Goal: Transaction & Acquisition: Purchase product/service

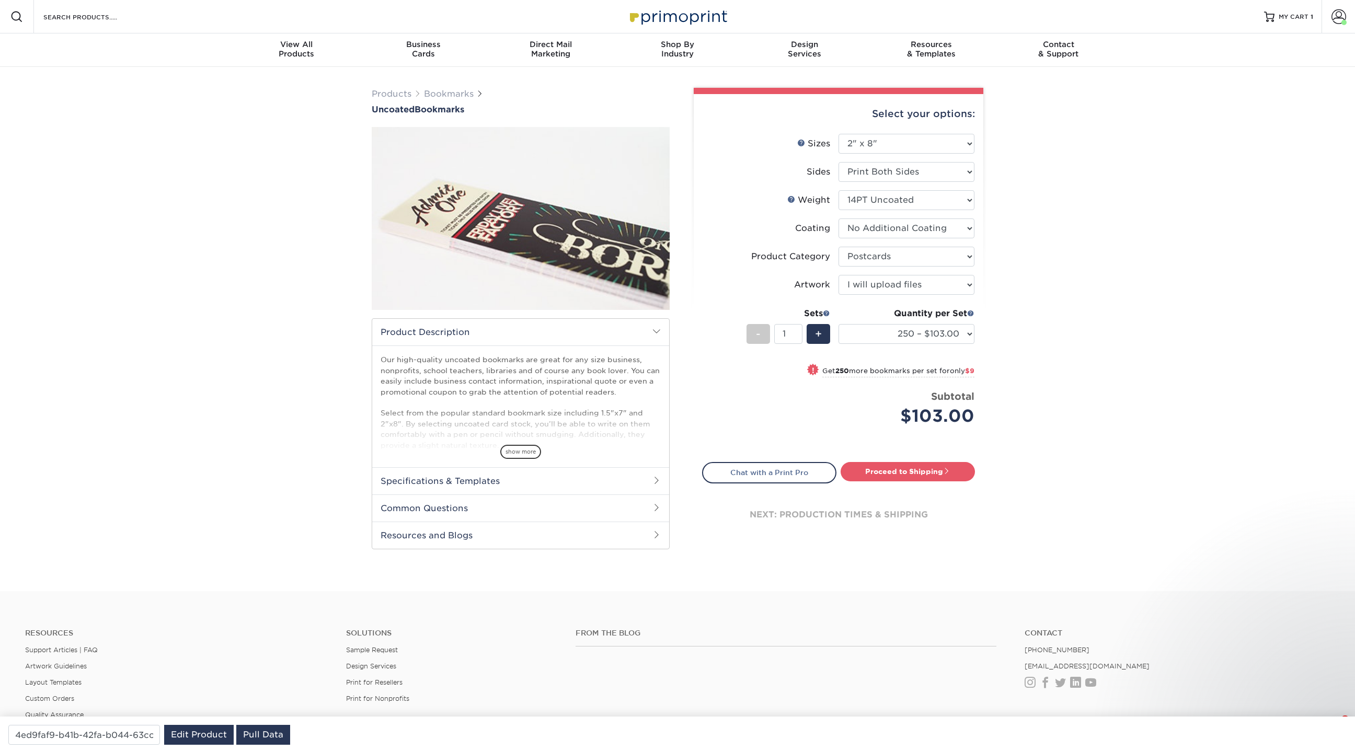
select select "2.00x8.00"
select select "9b7272e0-d6c8-4c3c-8e97-d3a1bcdab858"
select select "upload"
select select "250 – $103.00"
click at [453, 96] on link "Bookmarks" at bounding box center [449, 94] width 50 height 10
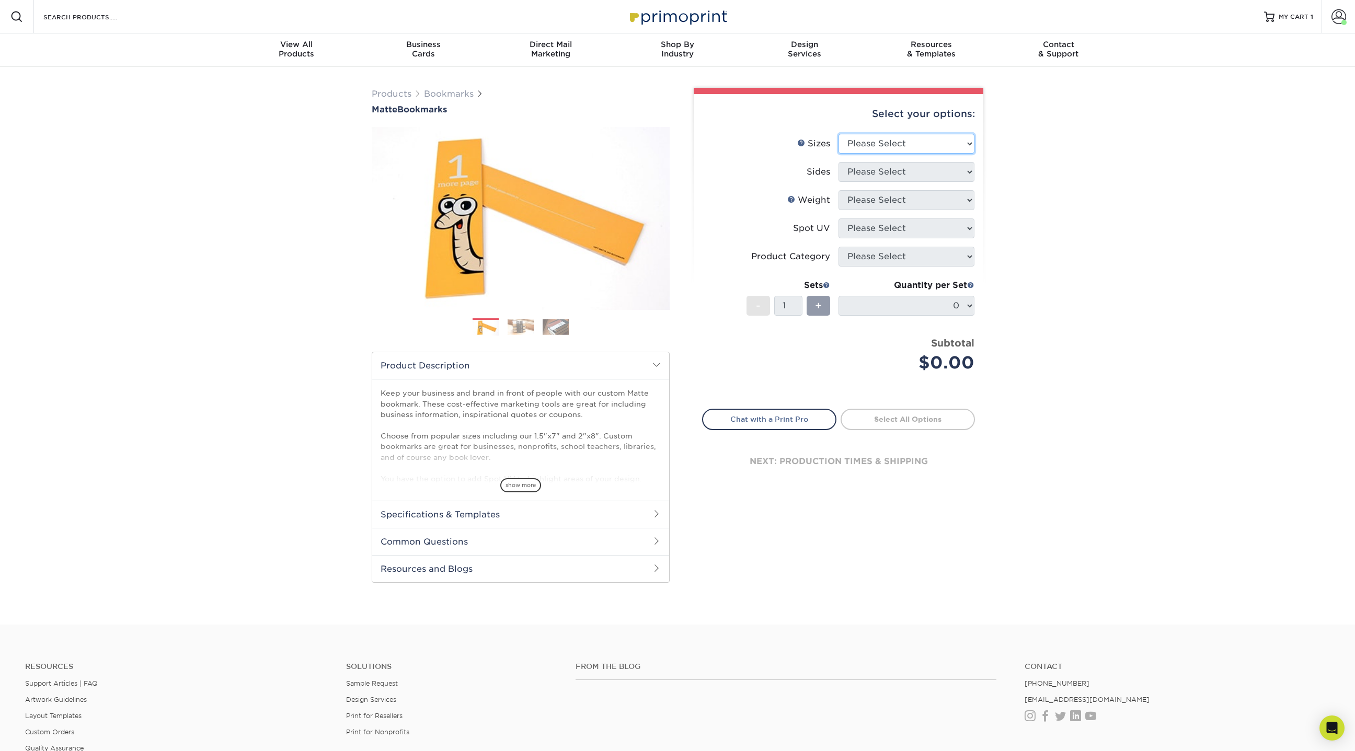
click at [943, 142] on select "Please Select 1.5" x 7" 2" x 8"" at bounding box center [906, 144] width 136 height 20
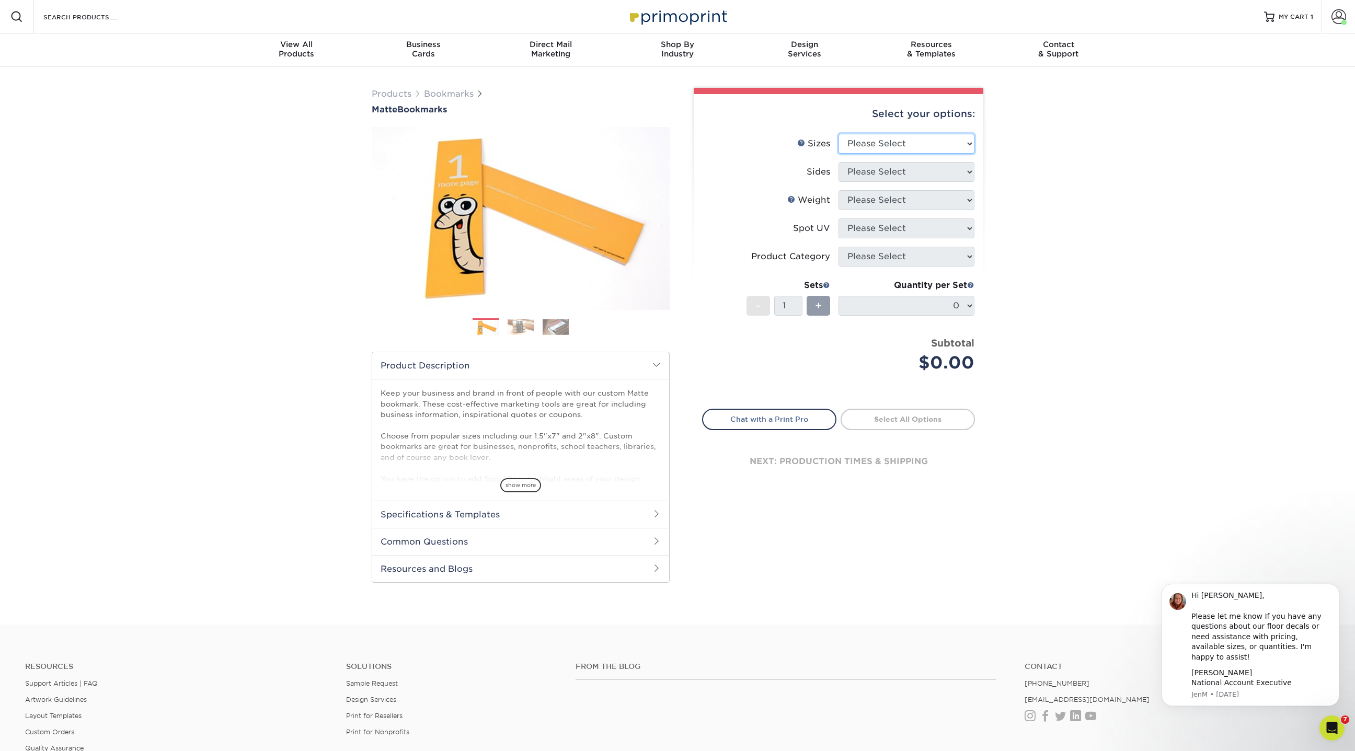
select select "2.00x8.00"
click at [838, 134] on select "Please Select 1.5" x 7" 2" x 8"" at bounding box center [906, 144] width 136 height 20
click at [871, 170] on select "Please Select Print Both Sides Print Front Only" at bounding box center [906, 172] width 136 height 20
select select "13abbda7-1d64-4f25-8bb2-c179b224825d"
click at [838, 162] on select "Please Select Print Both Sides Print Front Only" at bounding box center [906, 172] width 136 height 20
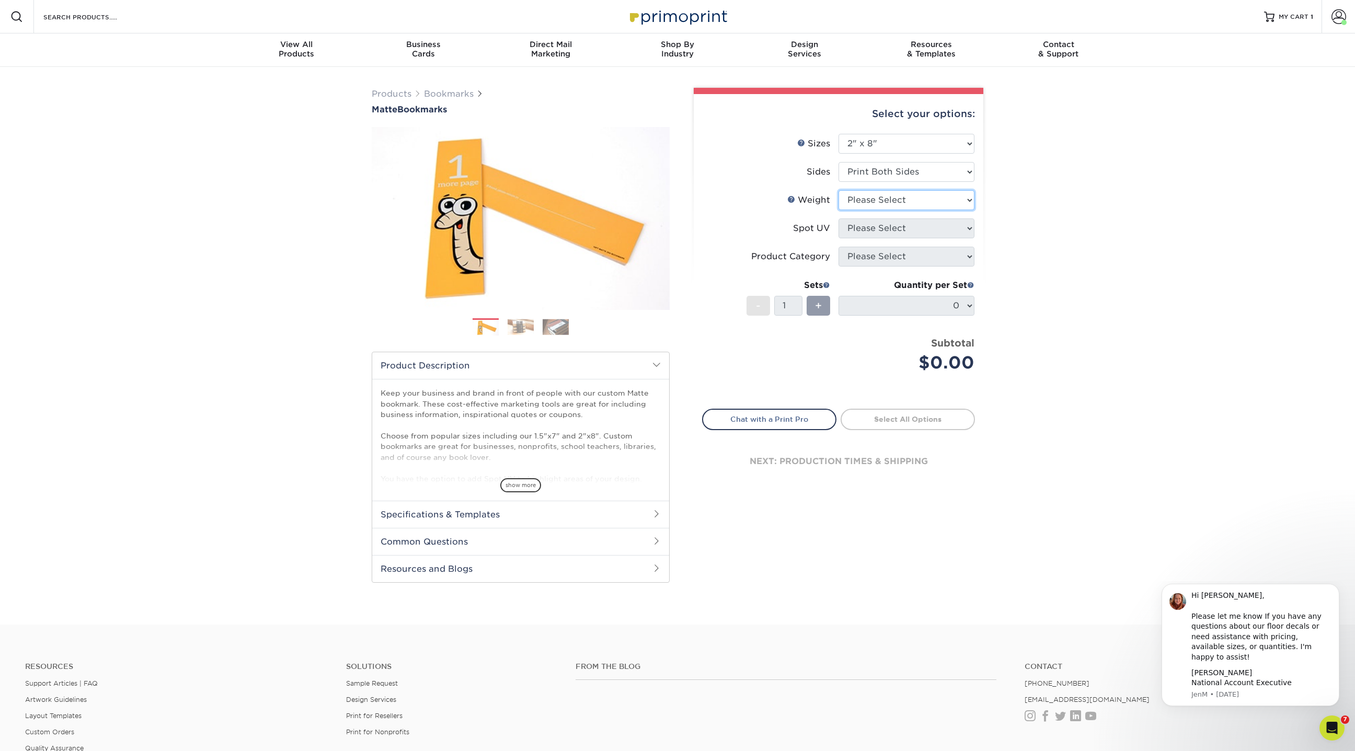
click at [870, 199] on select "Please Select 16PT 14PT" at bounding box center [906, 200] width 136 height 20
select select "16PT"
click at [838, 190] on select "Please Select 16PT 14PT" at bounding box center [906, 200] width 136 height 20
click at [868, 228] on select "Please Select No Spot UV Front and Back (Both Sides) Front Only Back Only" at bounding box center [906, 228] width 136 height 20
select select "3"
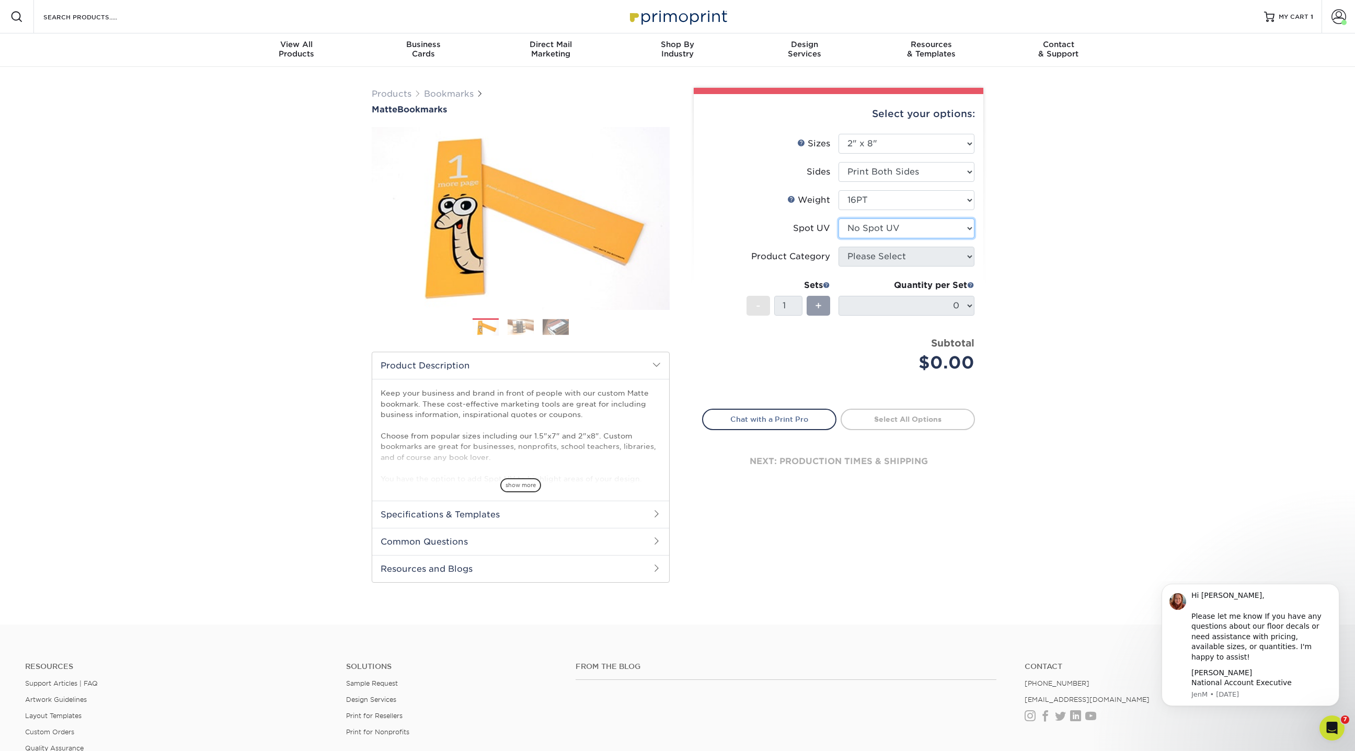
click at [838, 218] on select "Please Select No Spot UV Front and Back (Both Sides) Front Only Back Only" at bounding box center [906, 228] width 136 height 20
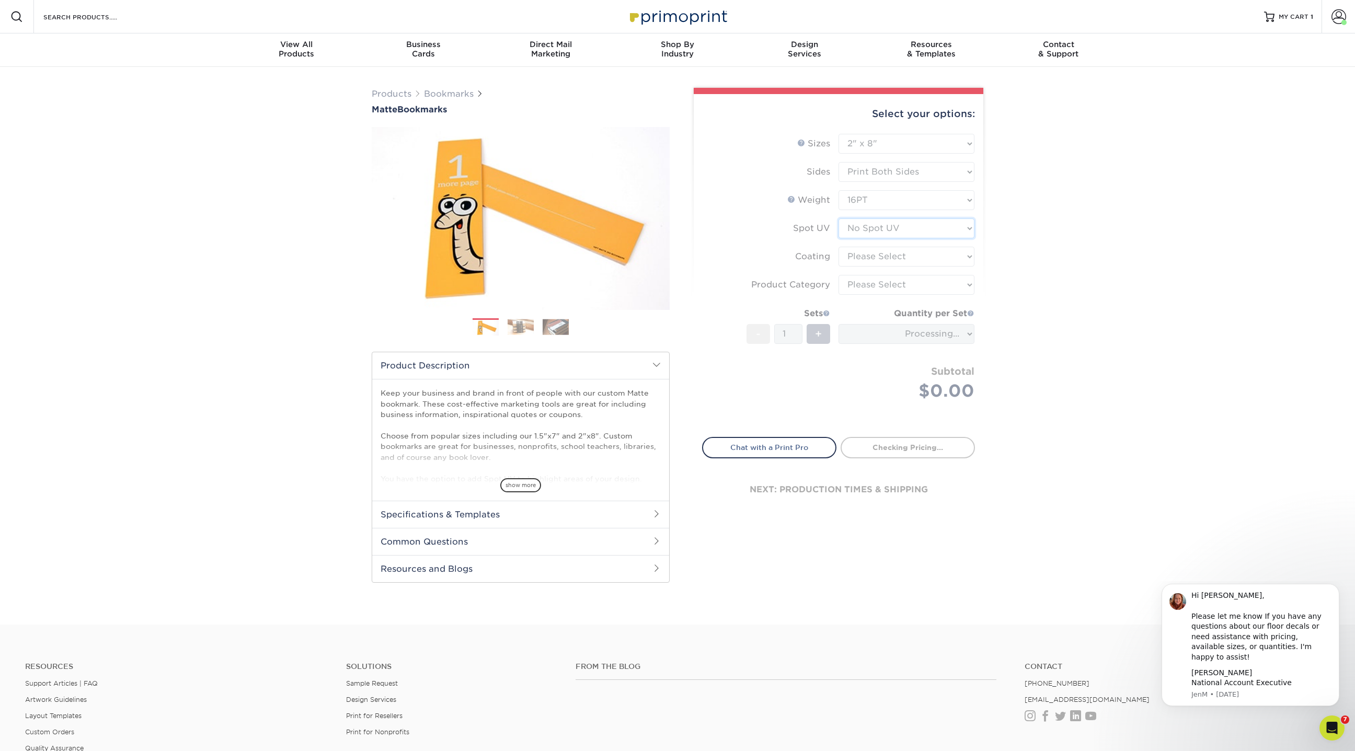
type input "082ca40a-97d8-4313-8343-15c075cde23b"
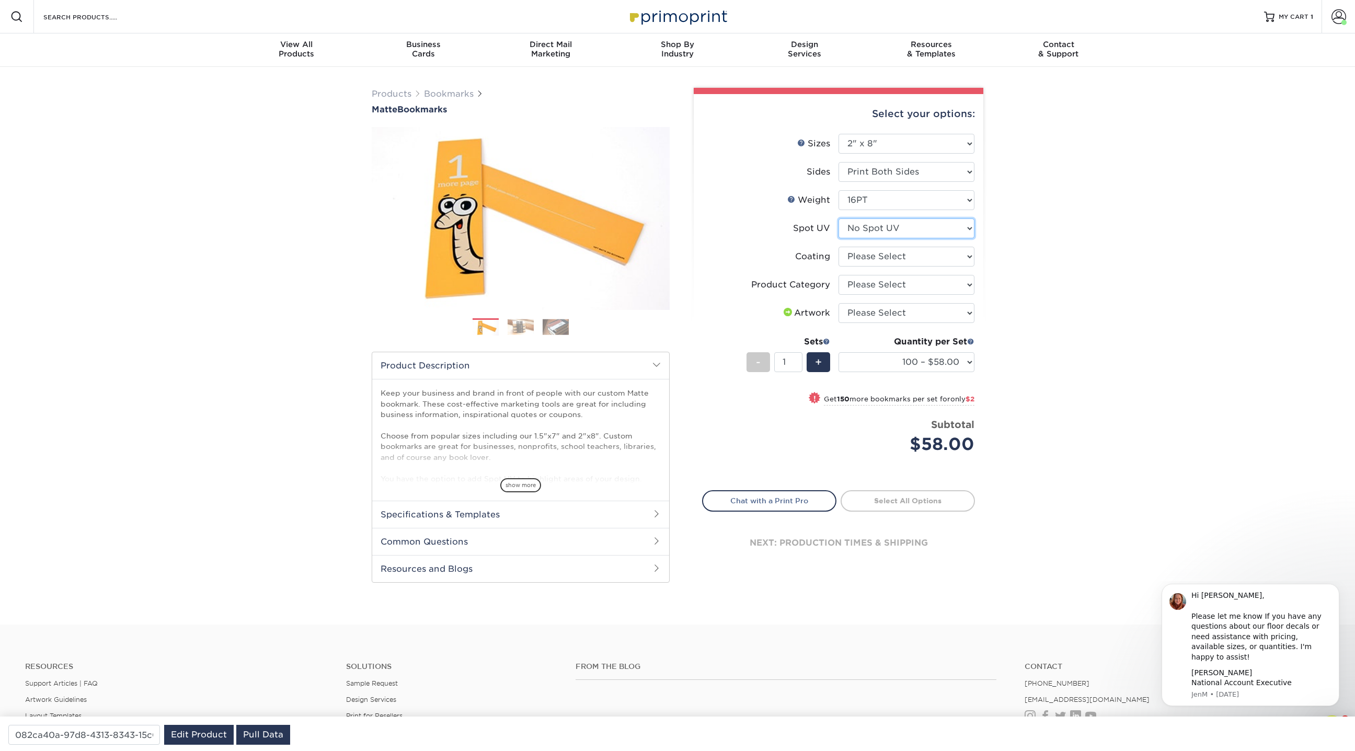
click at [888, 233] on select "Please Select No Spot UV Front and Back (Both Sides) Front Only Back Only" at bounding box center [906, 228] width 136 height 20
select select "0"
click at [838, 218] on select "Please Select No Spot UV Front and Back (Both Sides) Front Only Back Only" at bounding box center [906, 228] width 136 height 20
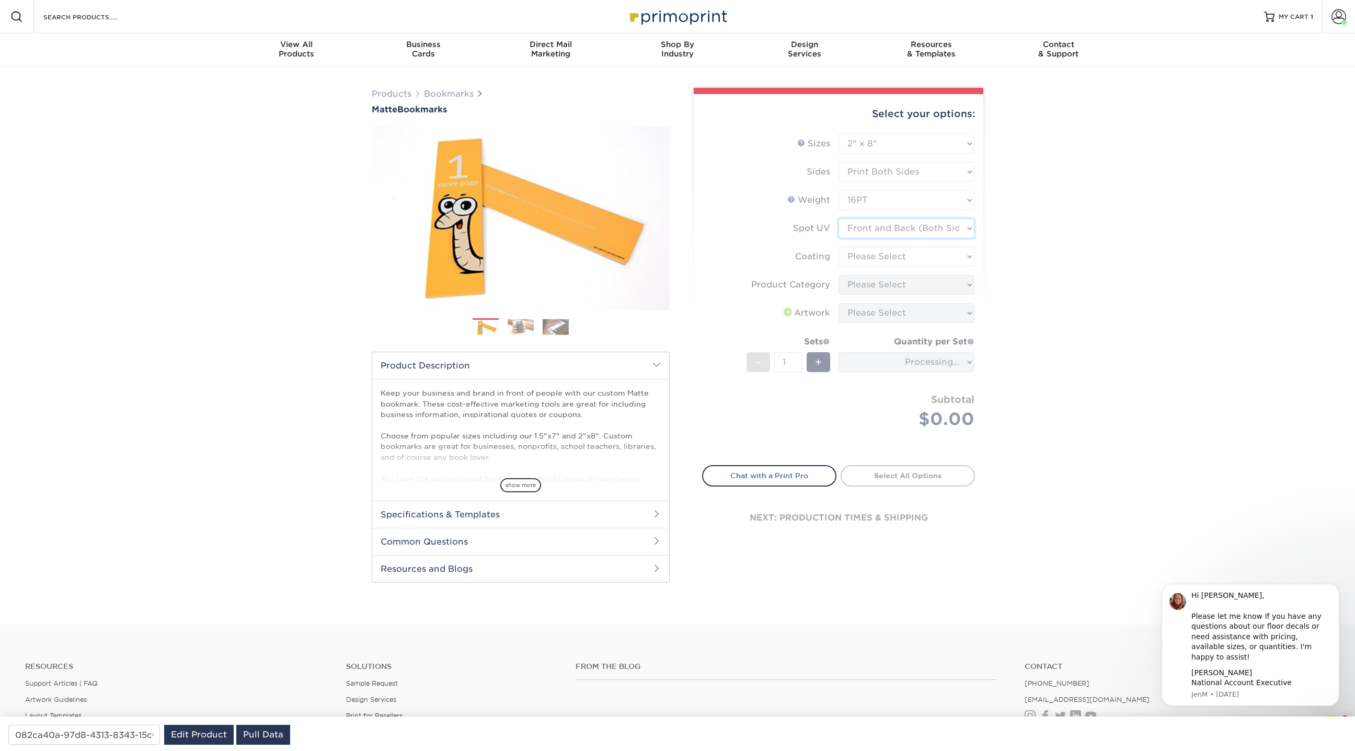
type input "c2b48da4-f63d-48d6-8502-cd8feed5d2d5"
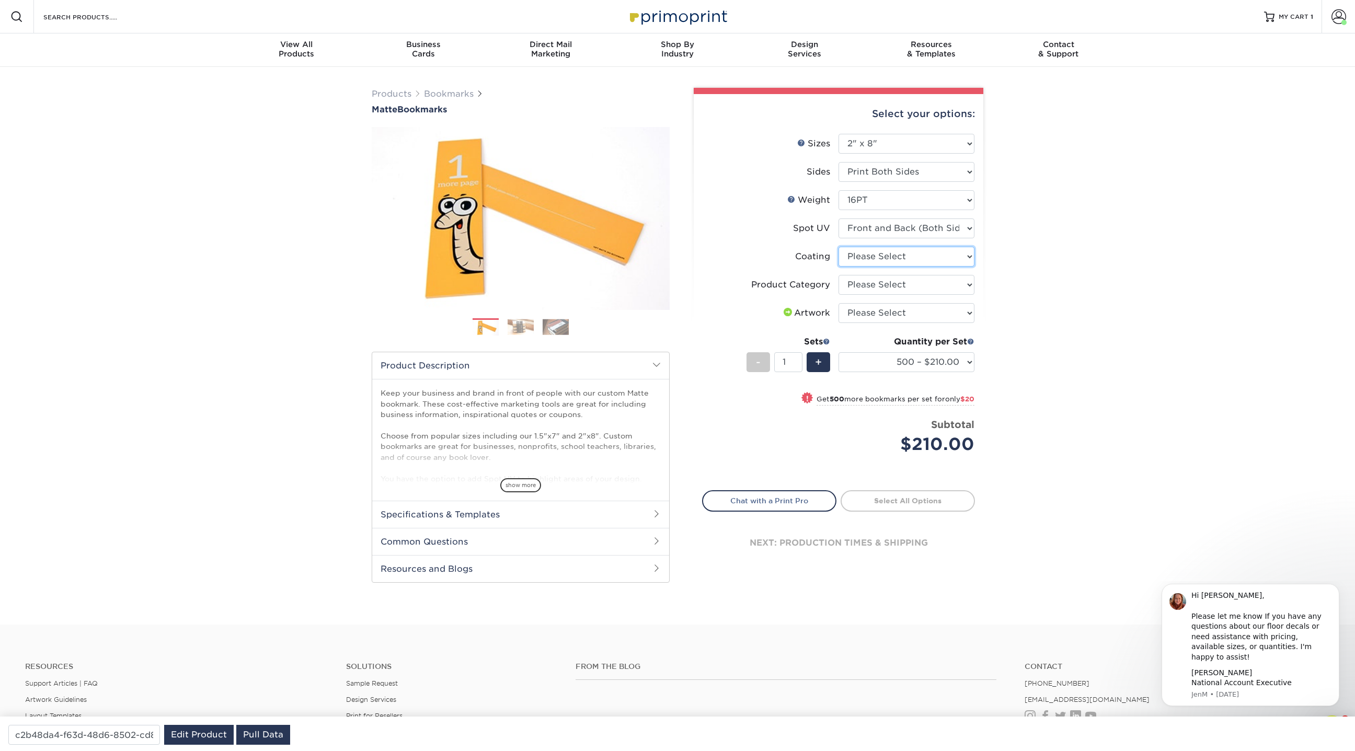
click at [940, 255] on select at bounding box center [906, 257] width 136 height 20
select select "121bb7b5-3b4d-429f-bd8d-bbf80e953313"
click at [838, 247] on select at bounding box center [906, 257] width 136 height 20
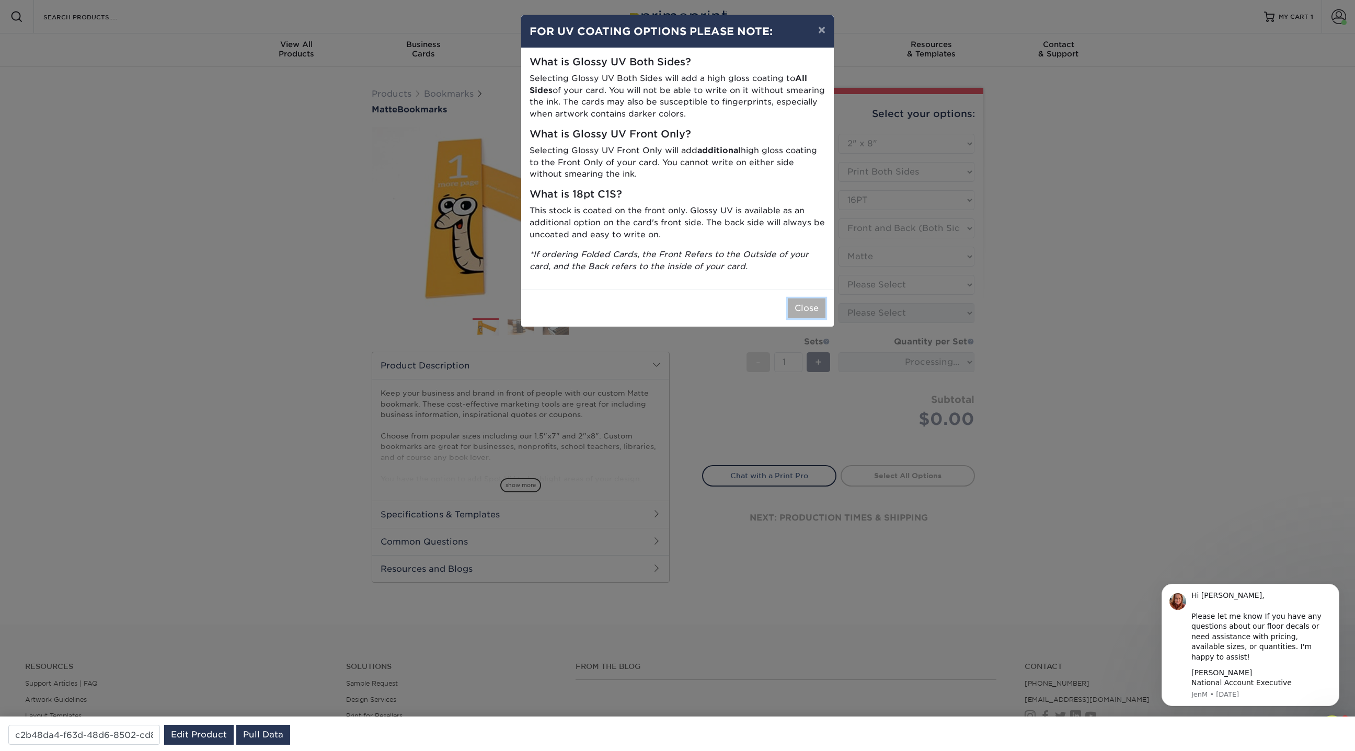
click at [794, 306] on button "Close" at bounding box center [807, 308] width 38 height 20
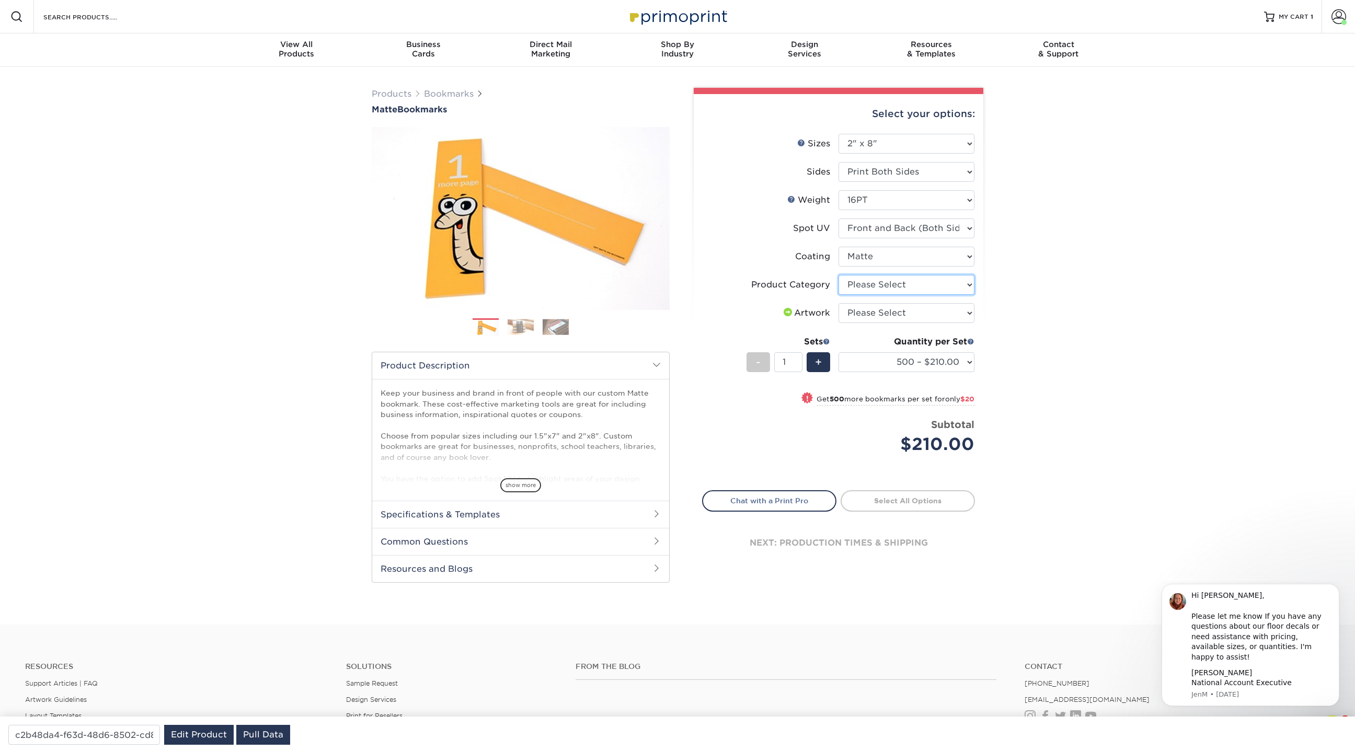
click at [905, 281] on select "Please Select Postcards" at bounding box center [906, 285] width 136 height 20
select select "9b7272e0-d6c8-4c3c-8e97-d3a1bcdab858"
click at [838, 275] on select "Please Select Postcards" at bounding box center [906, 285] width 136 height 20
click at [964, 310] on select "Please Select I will upload files I need a design - $50" at bounding box center [906, 313] width 136 height 20
select select "upload"
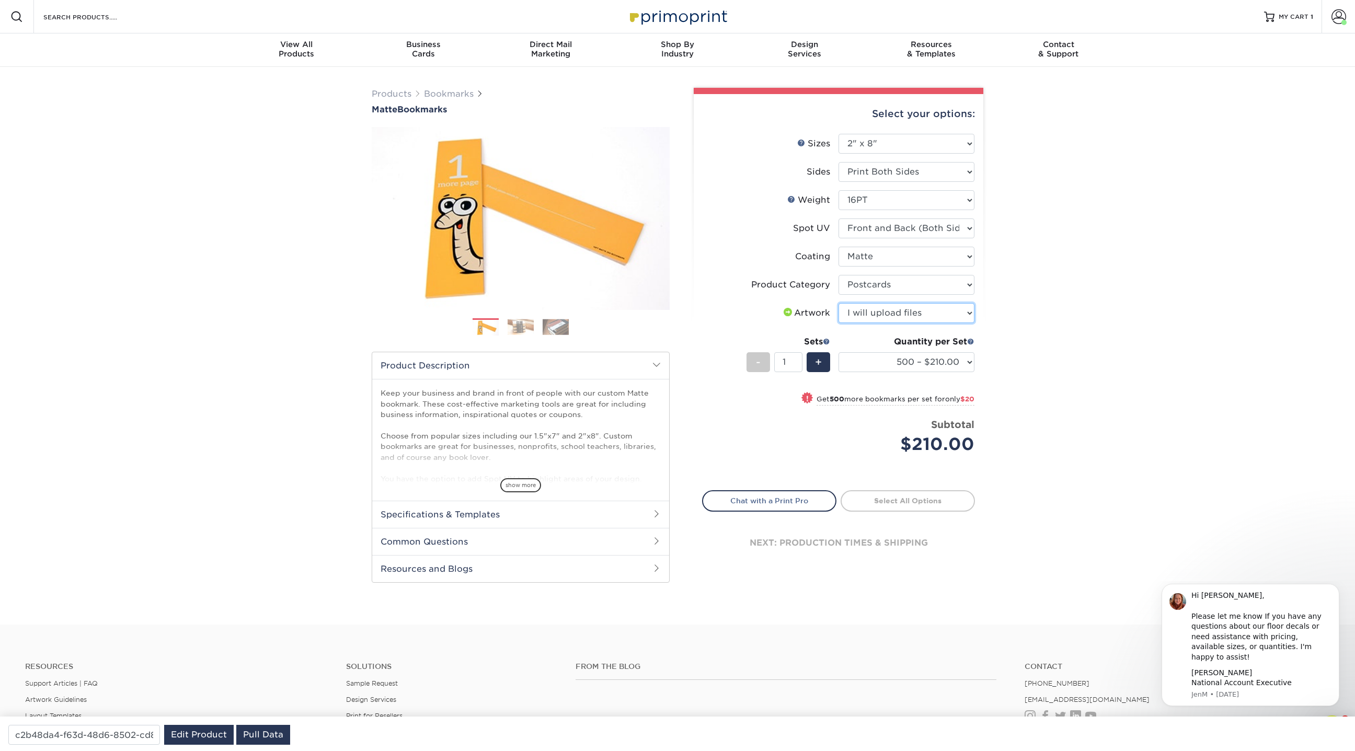
click at [838, 303] on select "Please Select I will upload files I need a design - $50" at bounding box center [906, 313] width 136 height 20
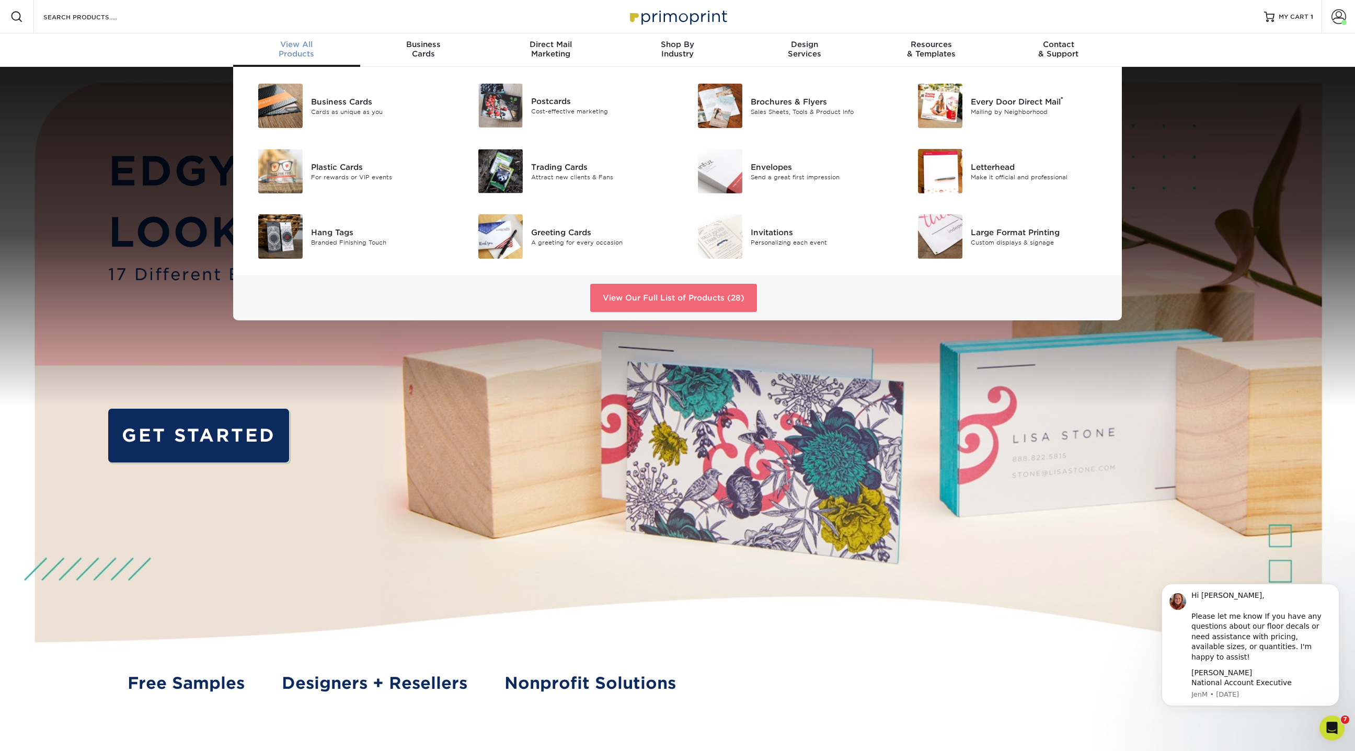
click at [655, 287] on link "View Our Full List of Products (28)" at bounding box center [673, 298] width 167 height 28
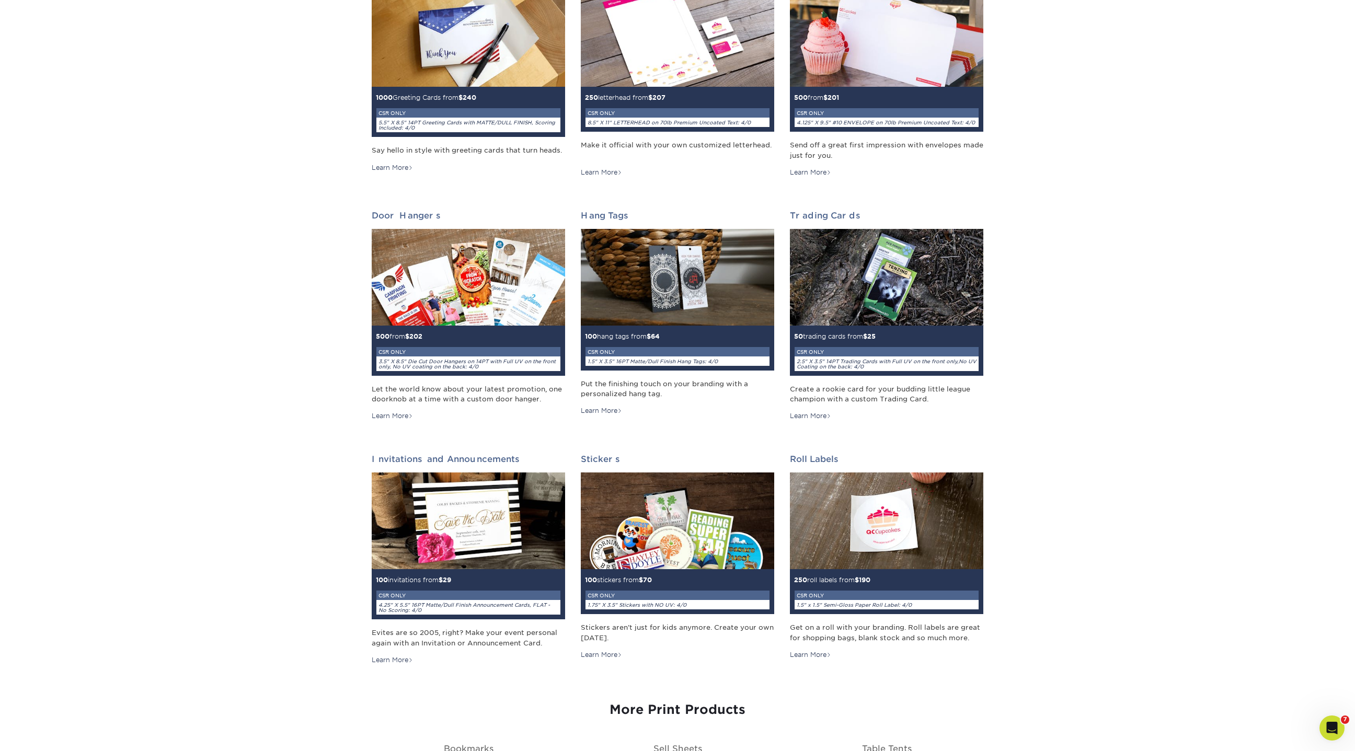
scroll to position [735, 0]
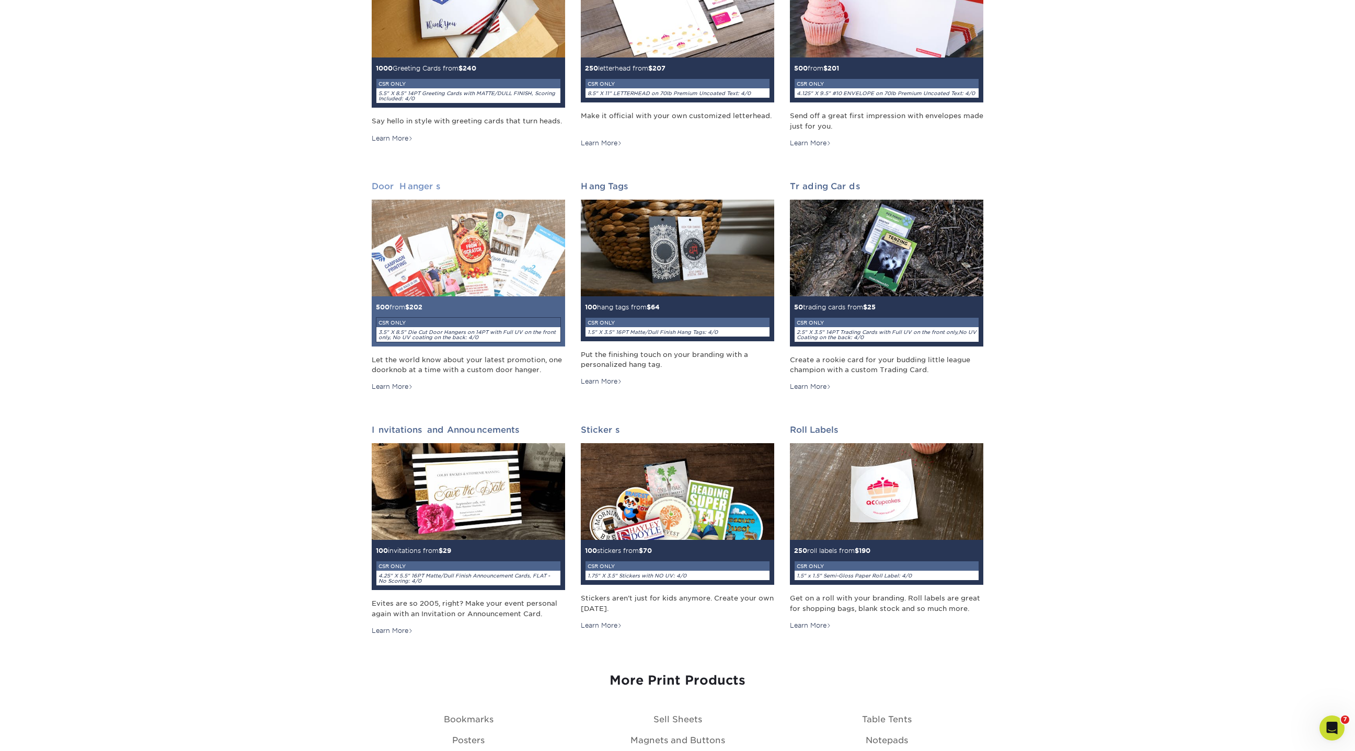
click at [489, 266] on img at bounding box center [468, 248] width 193 height 97
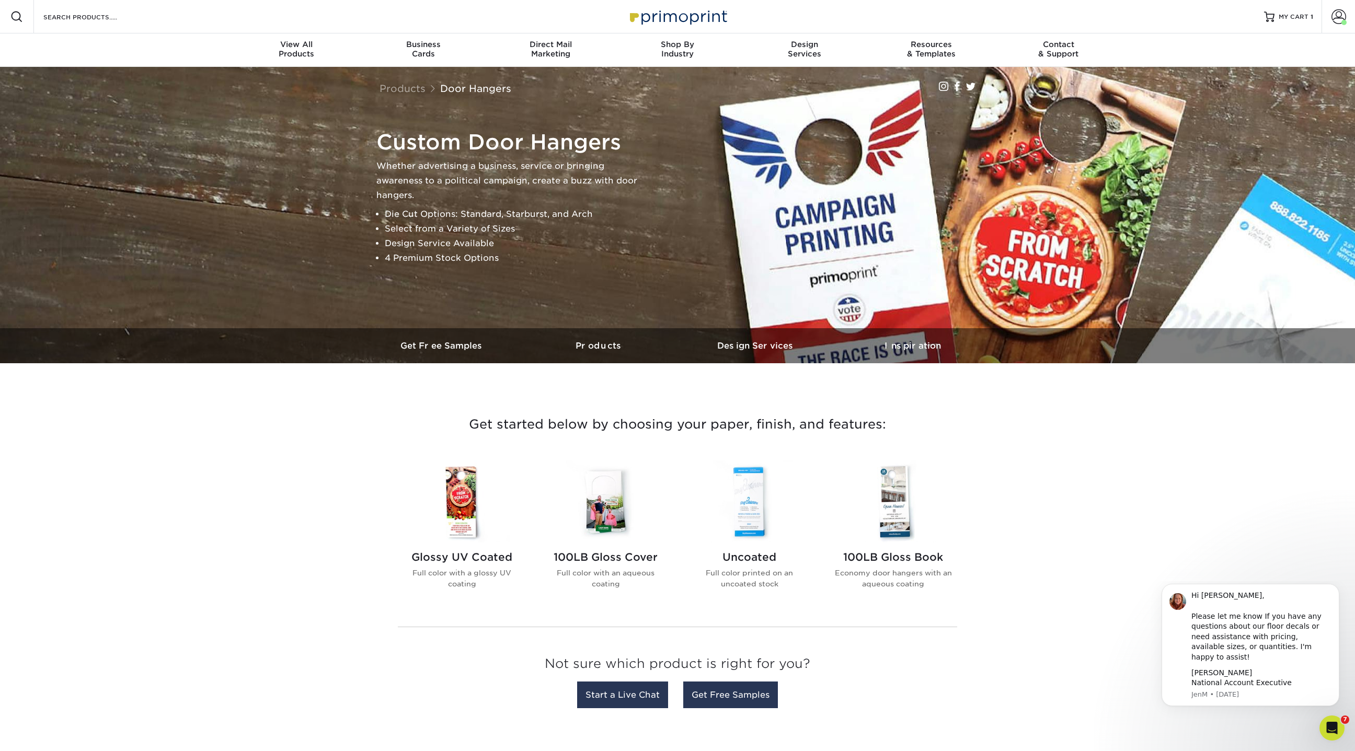
click at [477, 499] on img at bounding box center [461, 501] width 119 height 82
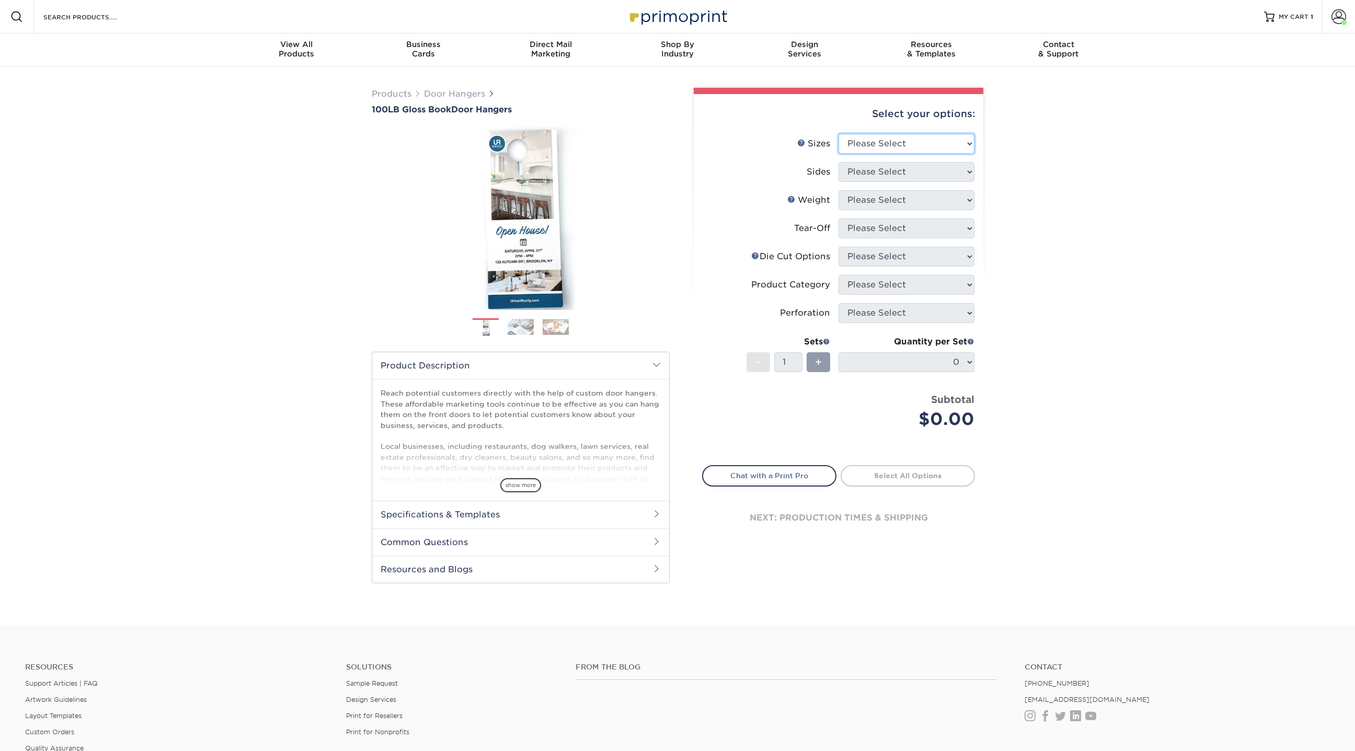
click at [902, 136] on select "Please Select 3.5" x 8.5" 3.5" x 11" 4" x 7" 4.25" x 11" 4.25" x 14"" at bounding box center [906, 144] width 136 height 20
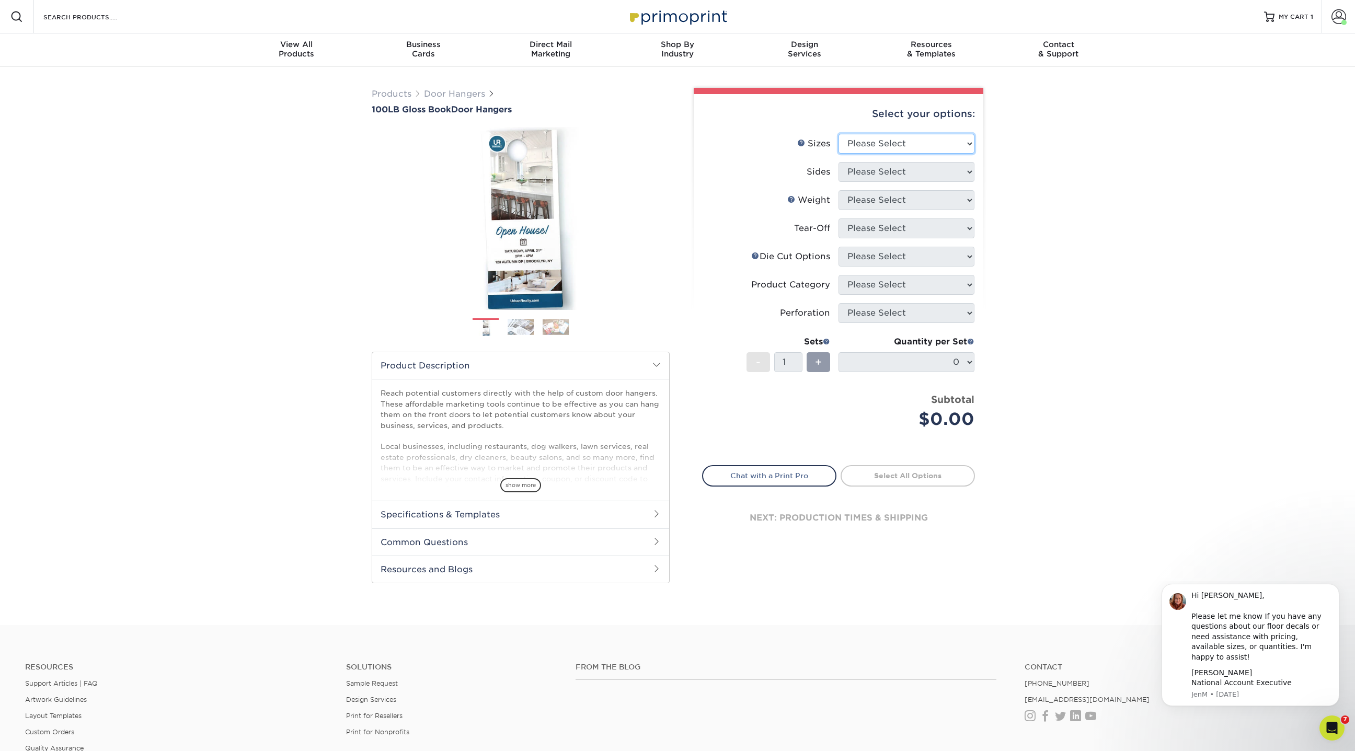
click at [901, 144] on select "Please Select 3.5" x 8.5" 3.5" x 11" 4" x 7" 4.25" x 11" 4.25" x 14"" at bounding box center [906, 144] width 136 height 20
select select "4.25x11.00"
click at [838, 134] on select "Please Select 3.5" x 8.5" 3.5" x 11" 4" x 7" 4.25" x 11" 4.25" x 14"" at bounding box center [906, 144] width 136 height 20
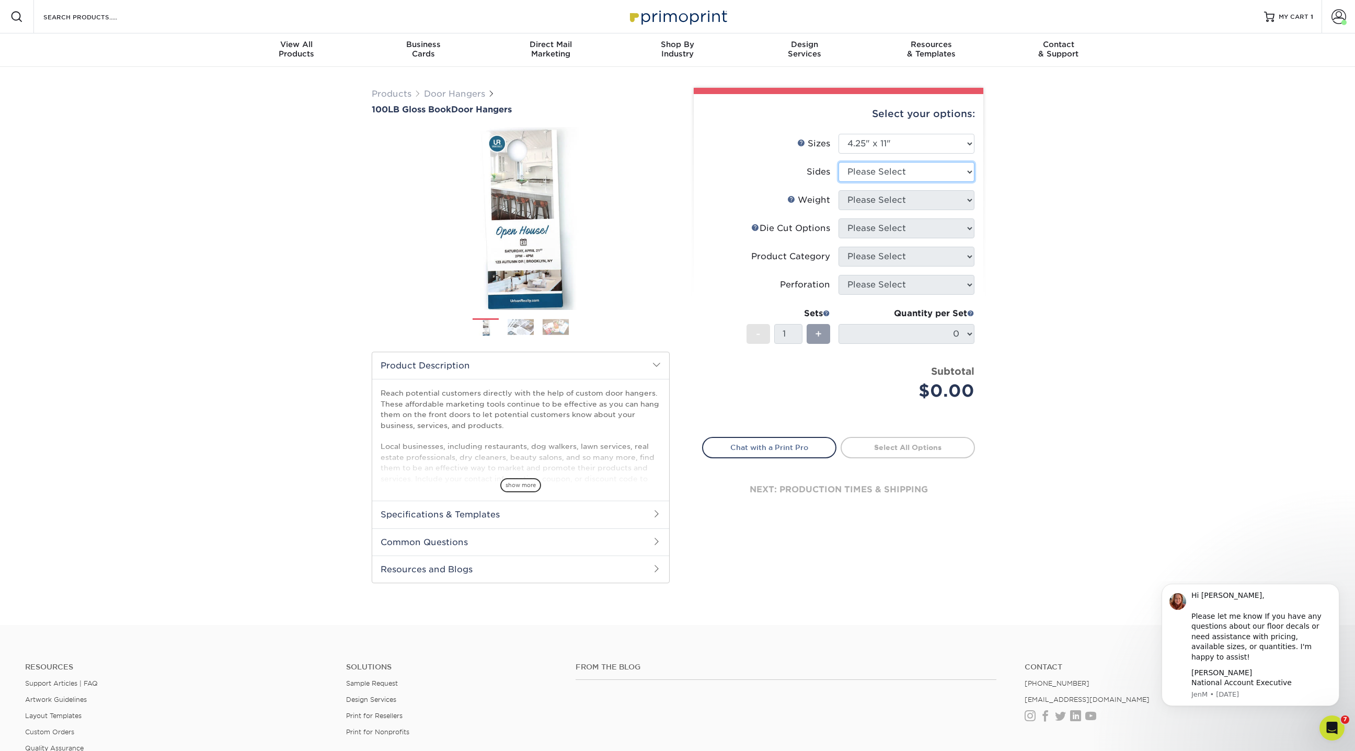
click at [871, 175] on select "Please Select Print Both Sides Print Front Only" at bounding box center [906, 172] width 136 height 20
select select "32d3c223-f82c-492b-b915-ba065a00862f"
click at [838, 162] on select "Please Select Print Both Sides Print Front Only" at bounding box center [906, 172] width 136 height 20
click at [865, 200] on select "Please Select 100LB" at bounding box center [906, 200] width 136 height 20
select select "100LB"
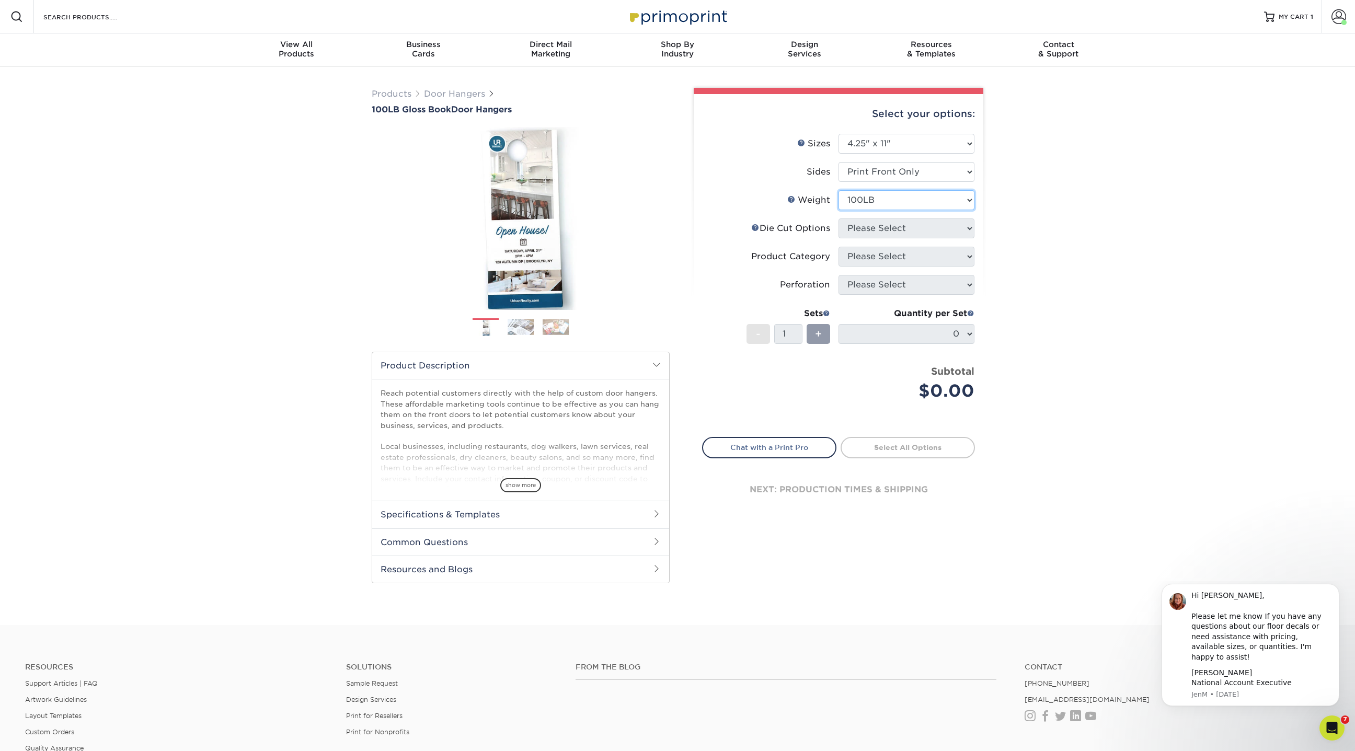
click at [838, 190] on select "Please Select 100LB" at bounding box center [906, 200] width 136 height 20
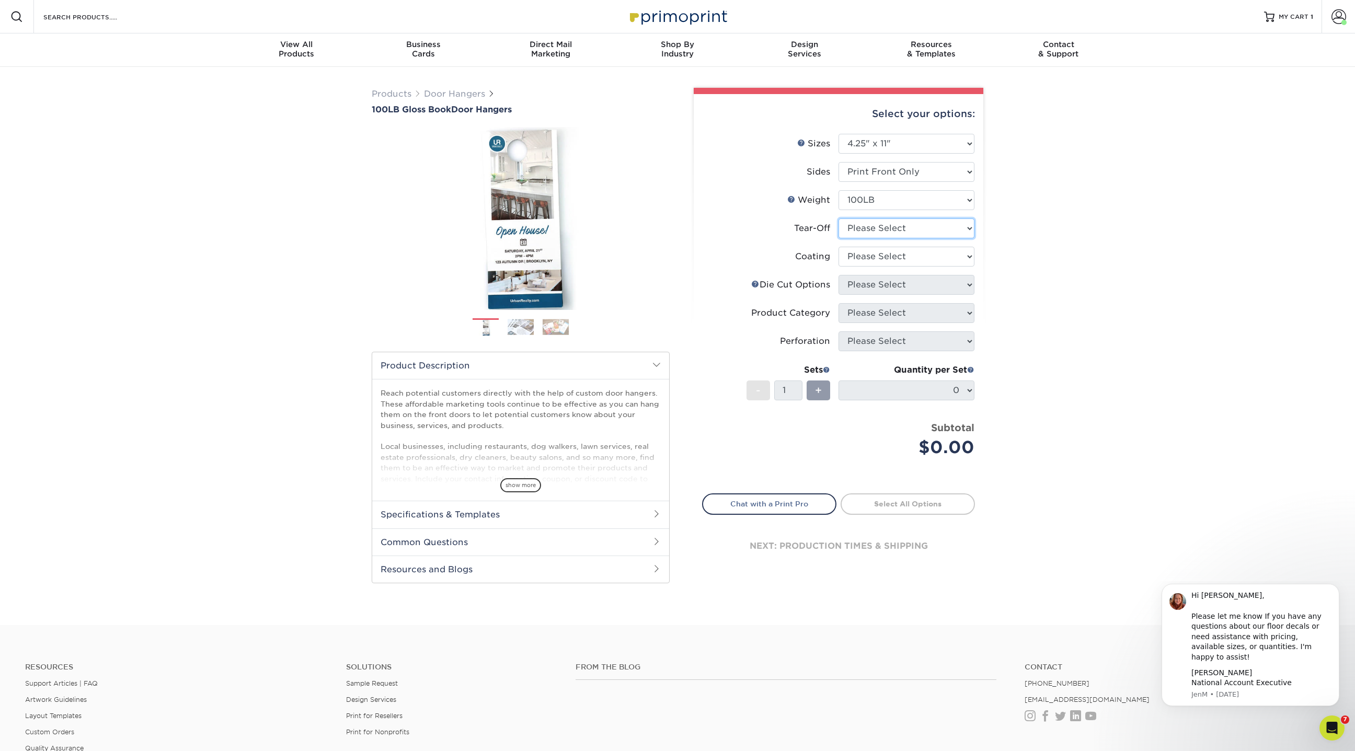
click at [863, 237] on select "Please Select Yes No" at bounding box center [906, 228] width 136 height 20
select select "0"
click at [838, 218] on select "Please Select Yes No" at bounding box center [906, 228] width 136 height 20
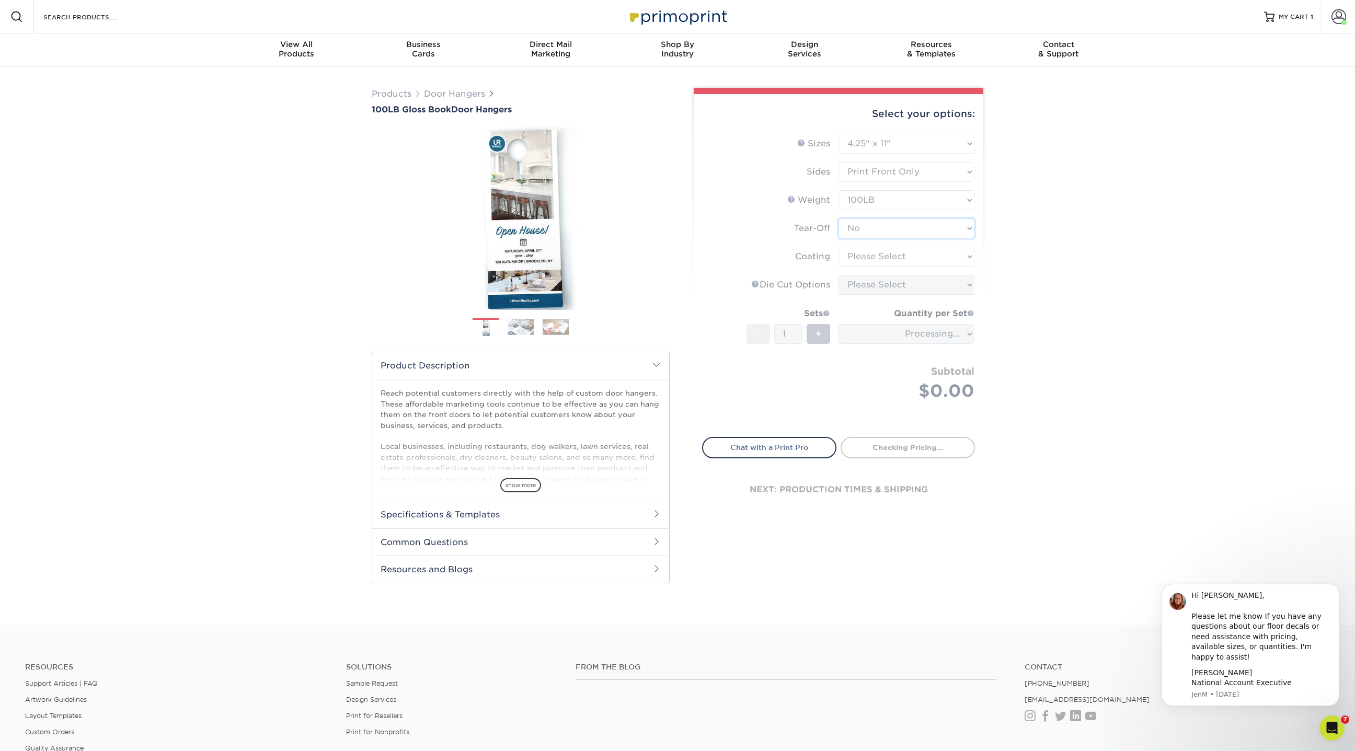
type input "4484e4ab-bfa5-4a12-b068-c8b51afafd14"
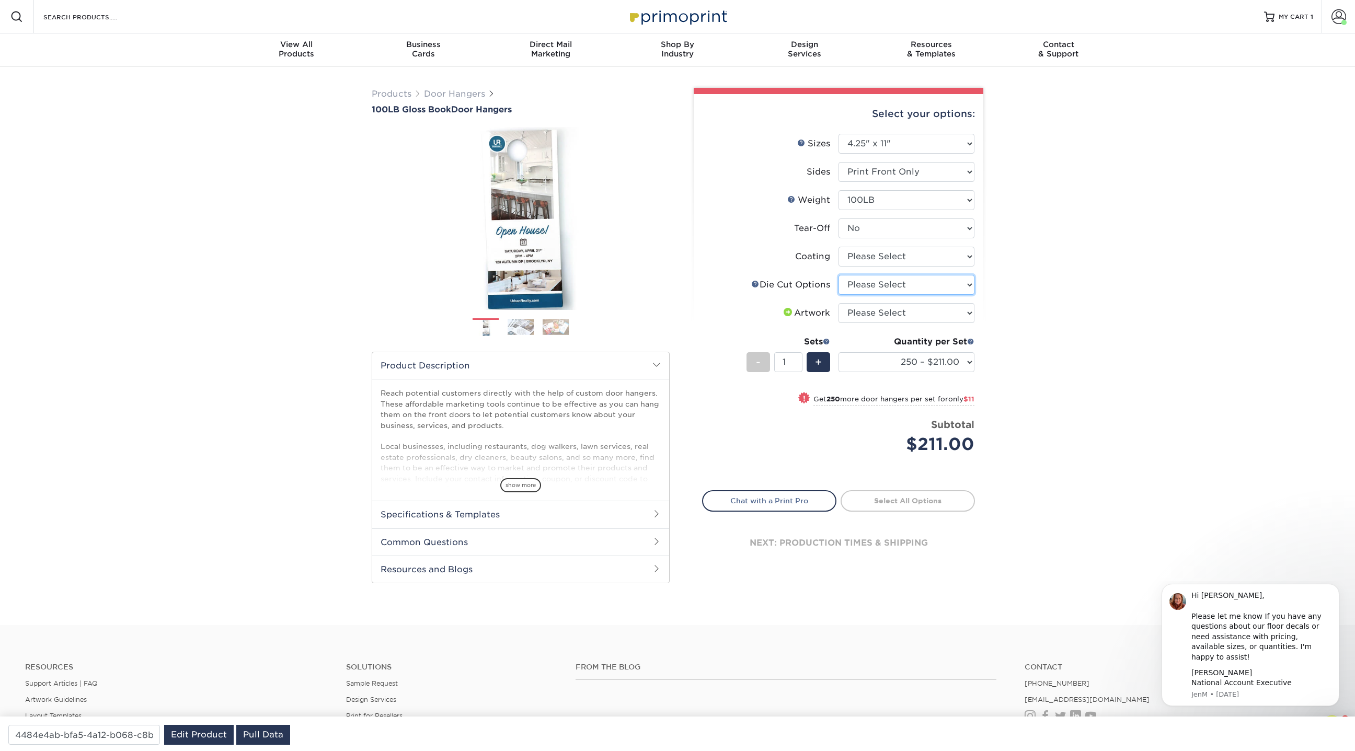
click at [868, 288] on select "Please Select Standard Die Cut Arch Die Cut Starburst Die Cut" at bounding box center [906, 285] width 136 height 20
click at [838, 275] on select "Please Select Standard Die Cut Arch Die Cut Starburst Die Cut" at bounding box center [906, 285] width 136 height 20
click at [875, 283] on select "Please Select Standard Die Cut Arch Die Cut Starburst Die Cut" at bounding box center [906, 285] width 136 height 20
select select "9ba5f603-4ed7-4bd1-aca1-e0ff9a34fc9a"
click at [838, 275] on select "Please Select Standard Die Cut Arch Die Cut Starburst Die Cut" at bounding box center [906, 285] width 136 height 20
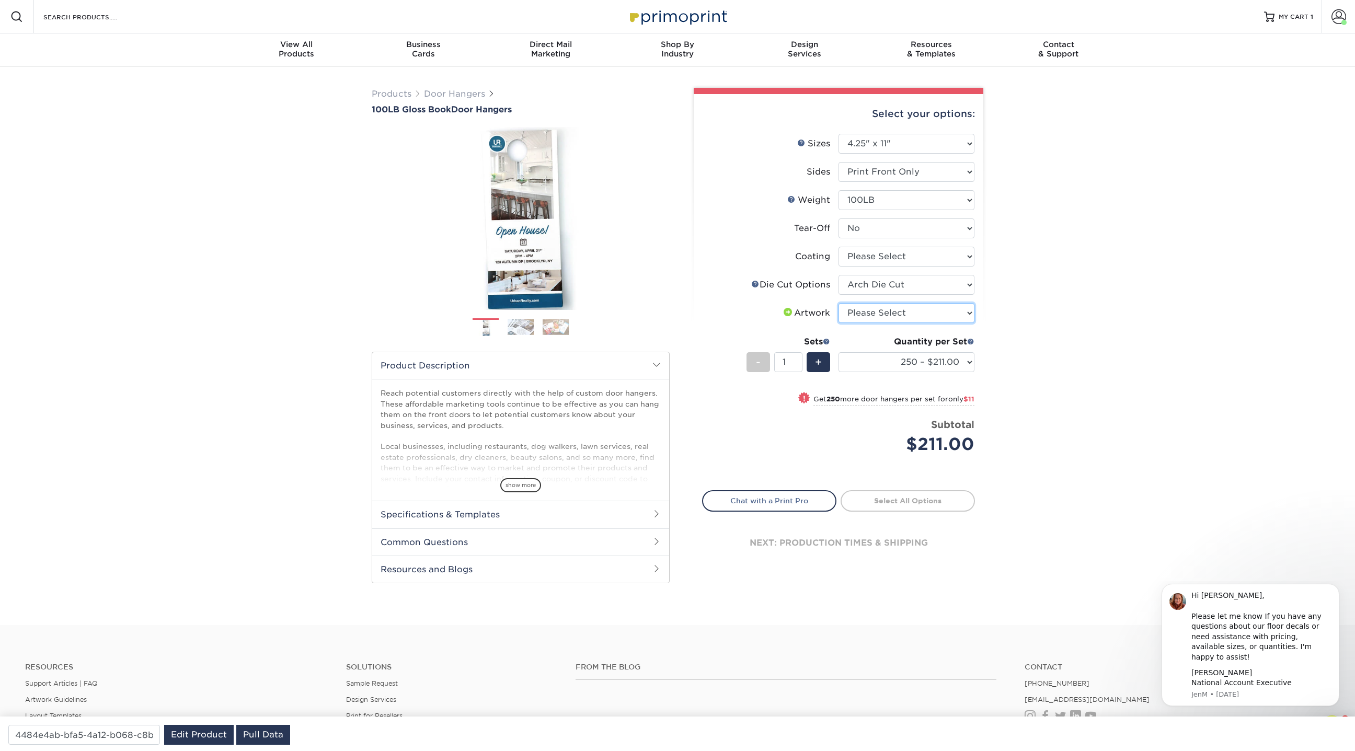
click at [967, 313] on select "Please Select I will upload files I need a design - $100" at bounding box center [906, 313] width 136 height 20
select select "upload"
click at [838, 303] on select "Please Select I will upload files I need a design - $100" at bounding box center [906, 313] width 136 height 20
click at [972, 357] on select "250 – $211.00 500 – $222.00 1000 – $249.00 2500 – $358.00 5000 – $497.00 10000 …" at bounding box center [906, 362] width 136 height 20
select select "2500 – $358.00"
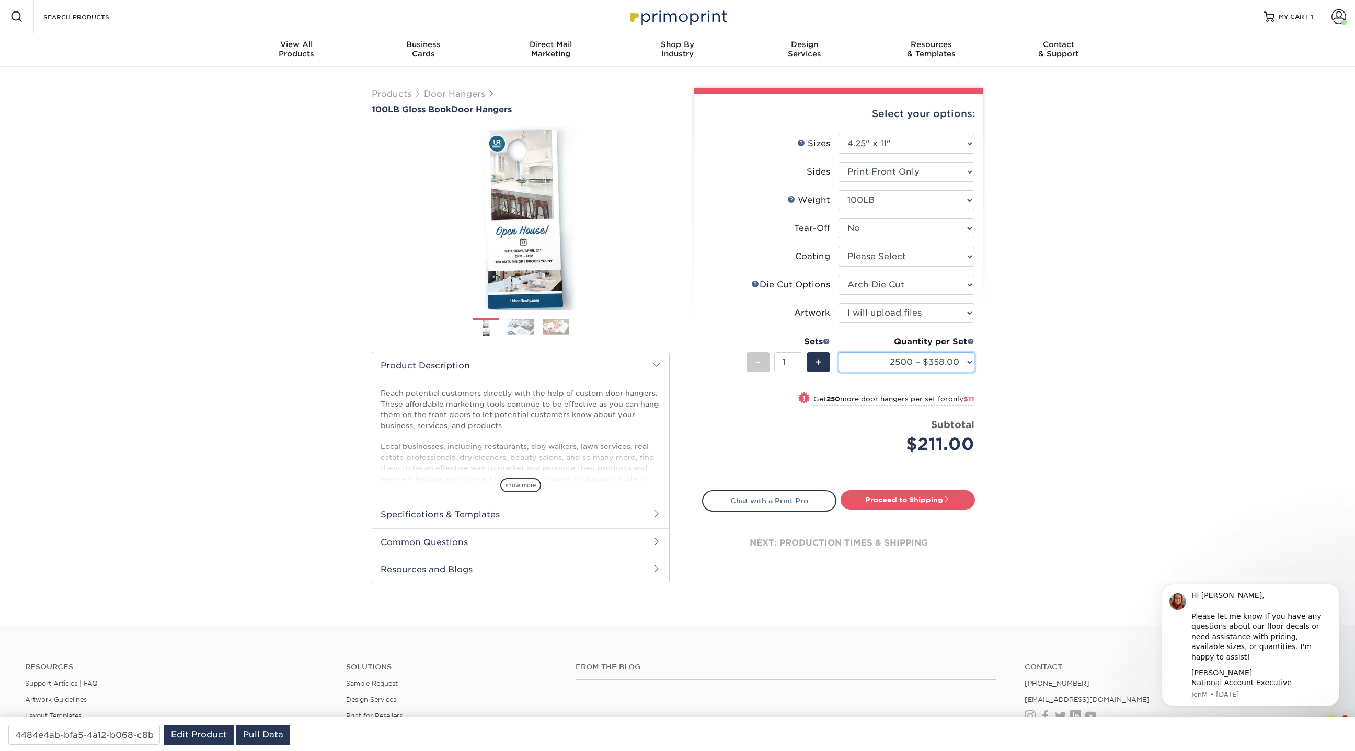
click at [838, 352] on select "250 – $211.00 500 – $222.00 1000 – $249.00 2500 – $358.00 5000 – $497.00 10000 …" at bounding box center [906, 362] width 136 height 20
click at [882, 141] on select "Please Select 3.5" x 8.5" 3.5" x 11" 4" x 7" 4.25" x 11" 4.25" x 14"" at bounding box center [906, 144] width 136 height 20
click at [113, 14] on input "Search Products" at bounding box center [93, 16] width 102 height 13
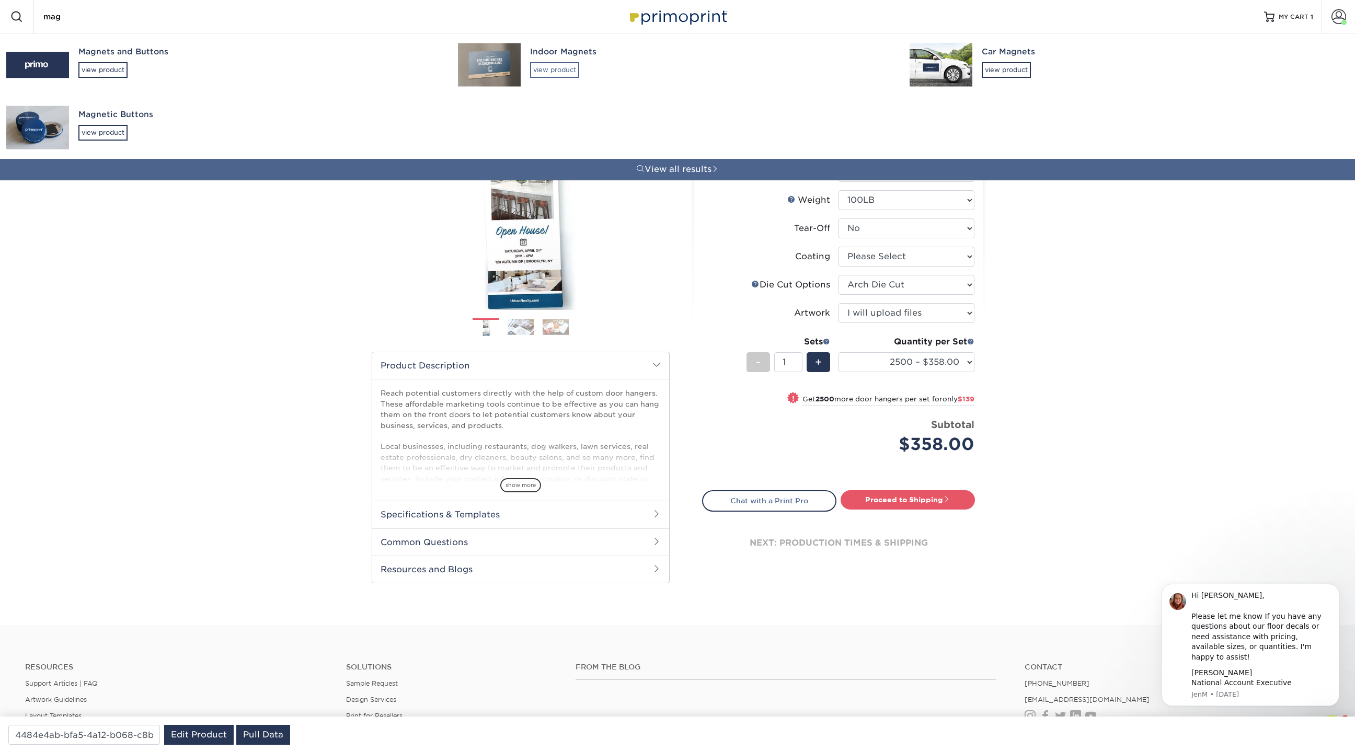
type input "mag"
click at [548, 72] on div "view product" at bounding box center [554, 70] width 49 height 16
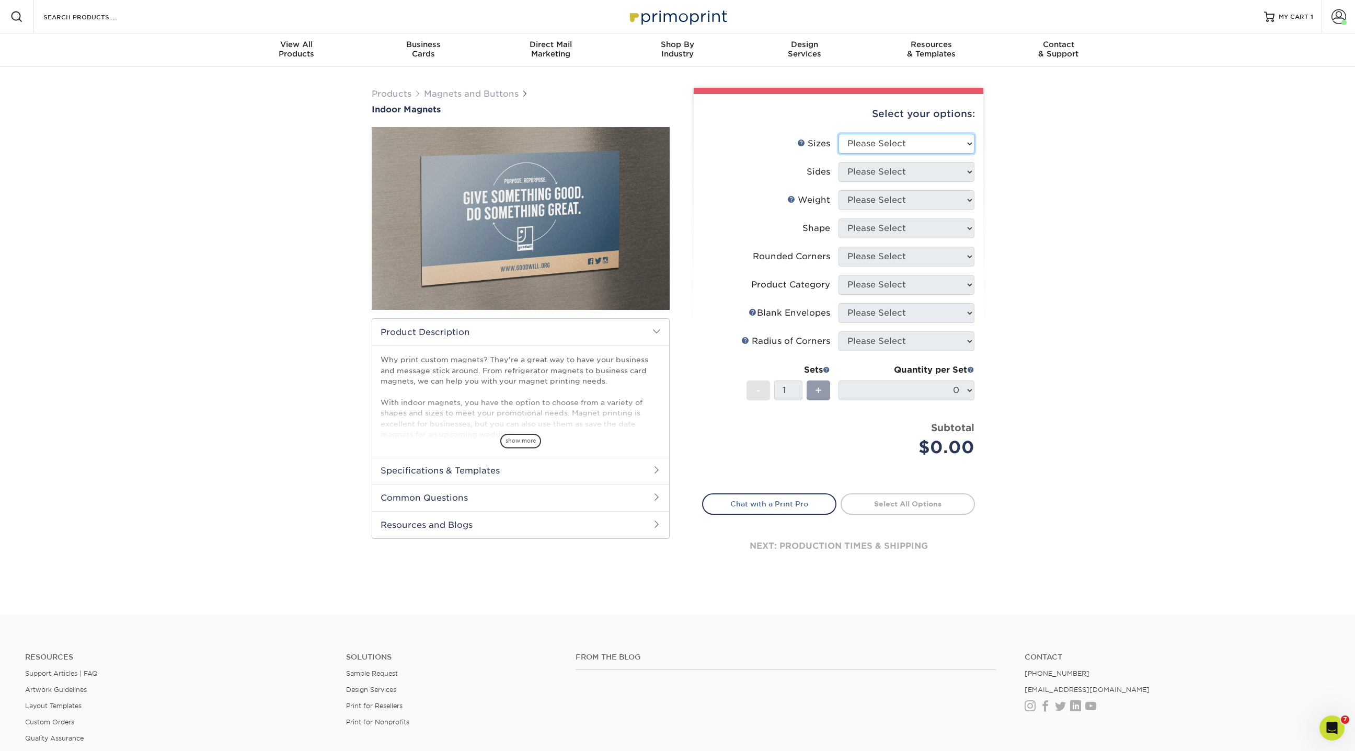
click at [963, 144] on select "Please Select 2" x 3.5" 2.5" x 3.5" 3" x 4" 3.5" x 8.5" 4" x 6" 4" x 7" 4" x 8"…" at bounding box center [906, 144] width 136 height 20
select select "2.00x3.50"
click at [838, 134] on select "Please Select 2" x 3.5" 2.5" x 3.5" 3" x 4" 3.5" x 8.5" 4" x 6" 4" x 7" 4" x 8"…" at bounding box center [906, 144] width 136 height 20
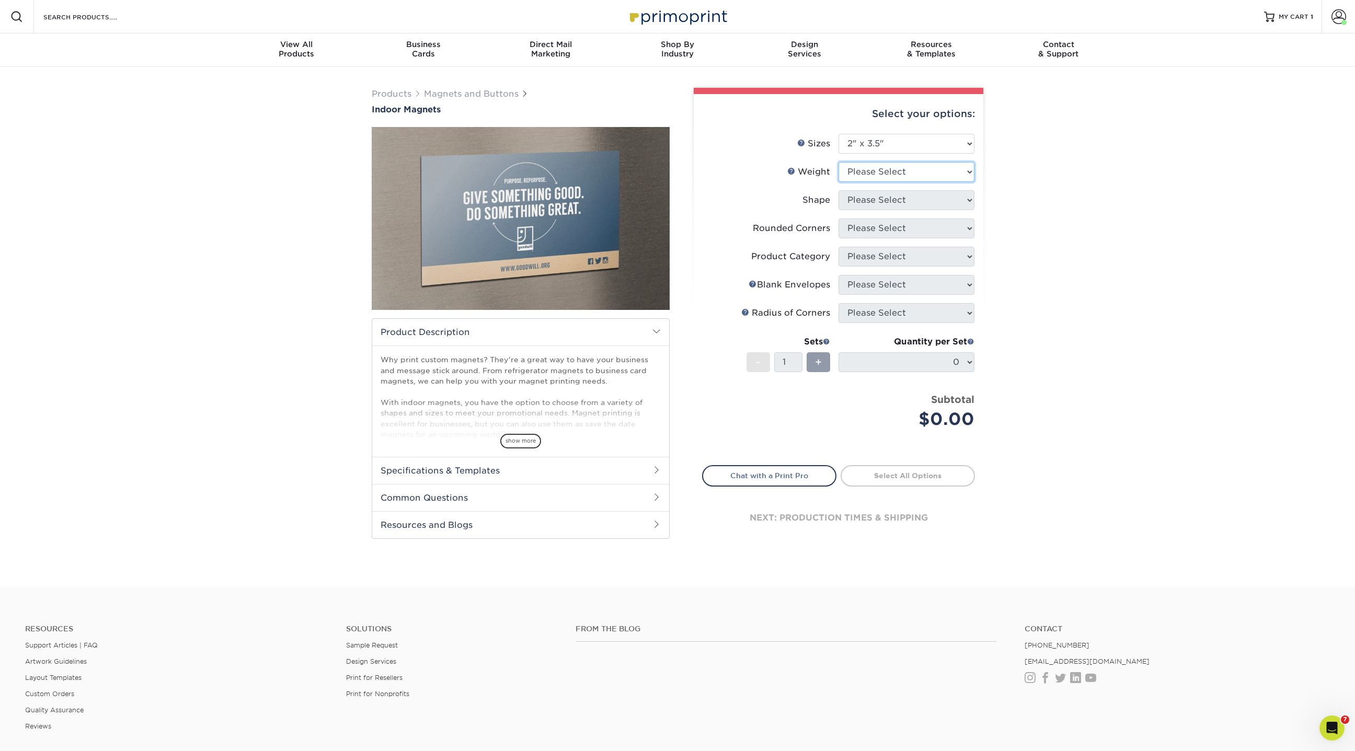
click at [884, 170] on select "Please Select MAGNET" at bounding box center [906, 172] width 136 height 20
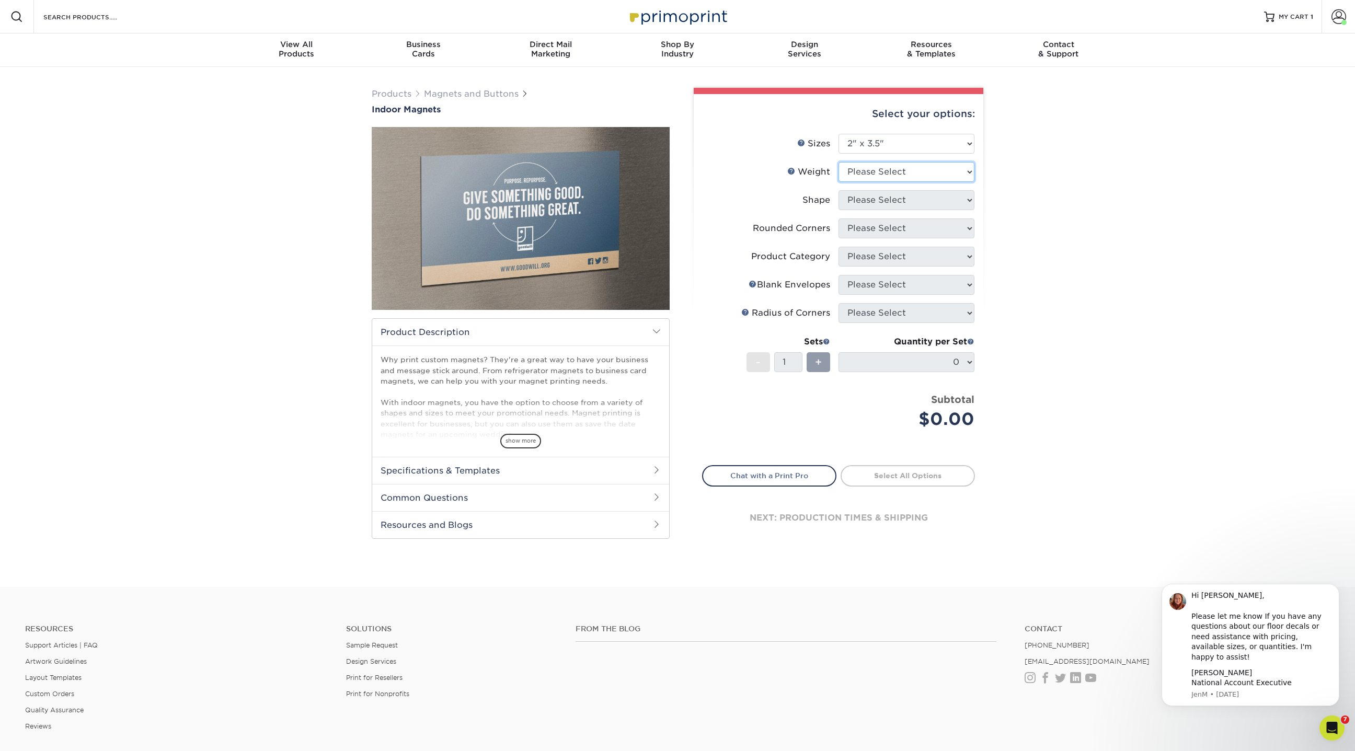
select select "MAGNET"
click at [838, 162] on select "Please Select MAGNET" at bounding box center [906, 172] width 136 height 20
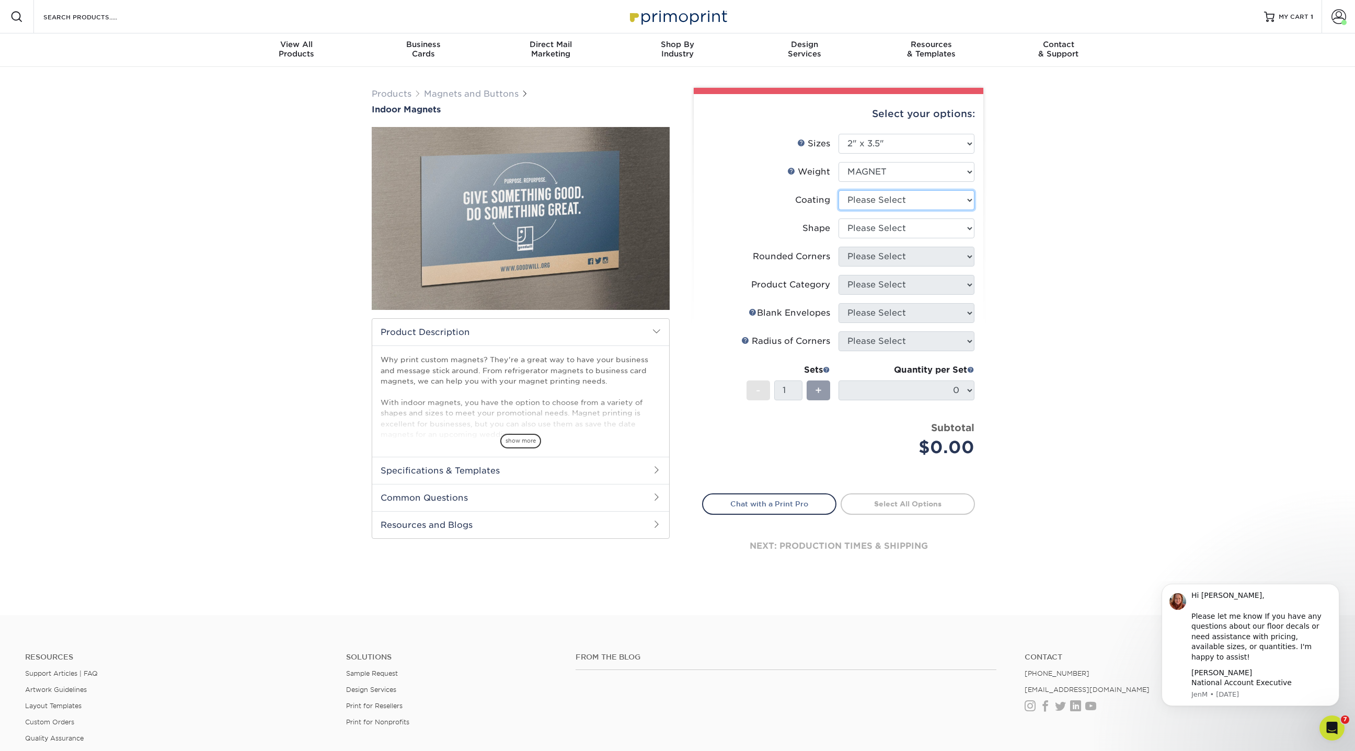
click at [871, 201] on select at bounding box center [906, 200] width 136 height 20
select select "1e8116af-acfc-44b1-83dc-8181aa338834"
click at [838, 190] on select at bounding box center [906, 200] width 136 height 20
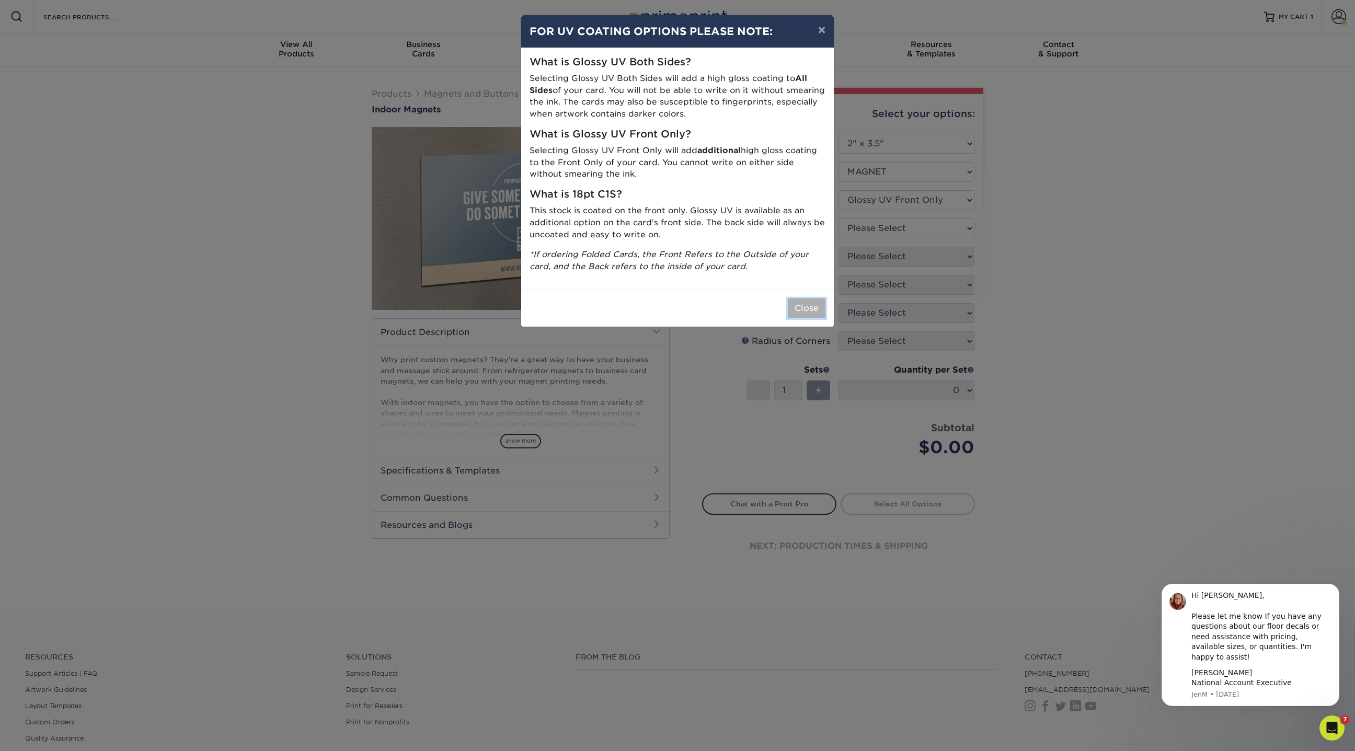
click at [808, 302] on button "Close" at bounding box center [807, 308] width 38 height 20
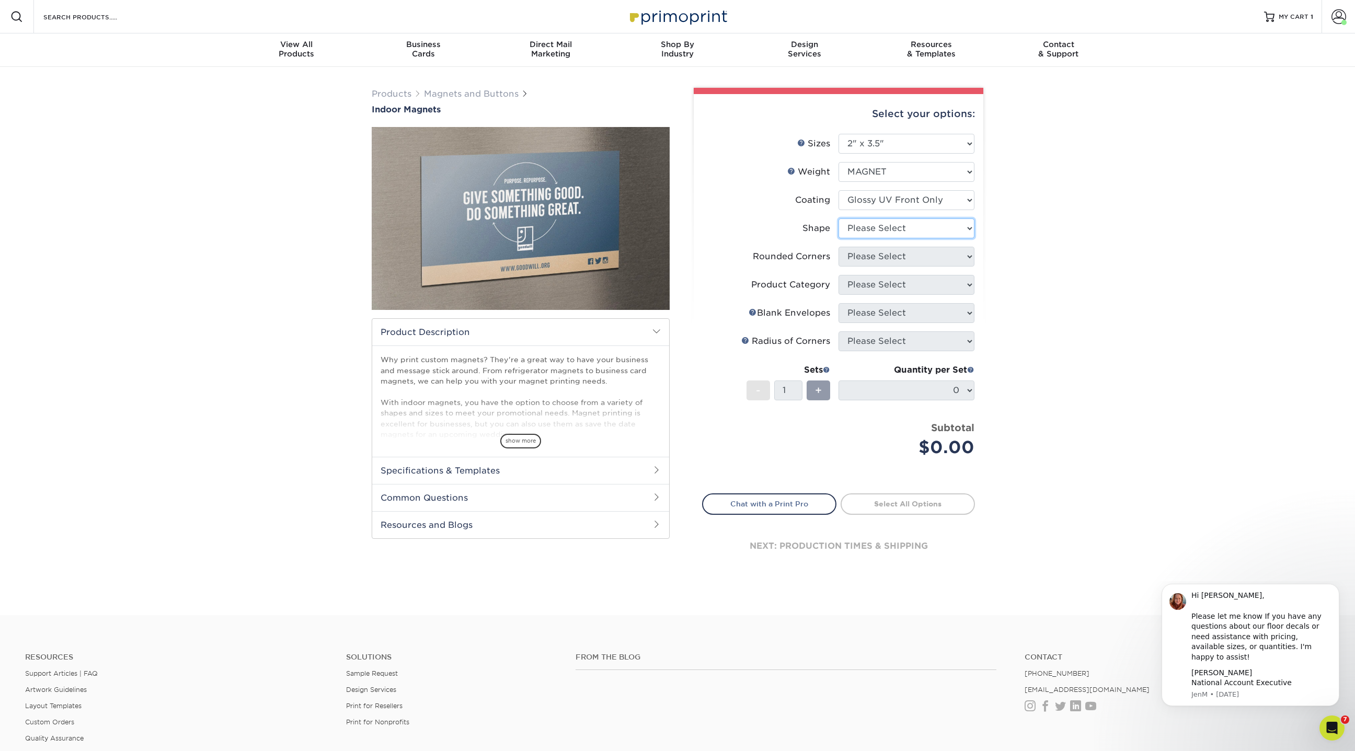
click at [905, 230] on select "Please Select Standard Oval" at bounding box center [906, 228] width 136 height 20
select select "standard"
click at [838, 218] on select "Please Select Standard Oval" at bounding box center [906, 228] width 136 height 20
click at [885, 254] on select "Please Select Yes - Round 4 Corners No" at bounding box center [906, 257] width 136 height 20
select select "0"
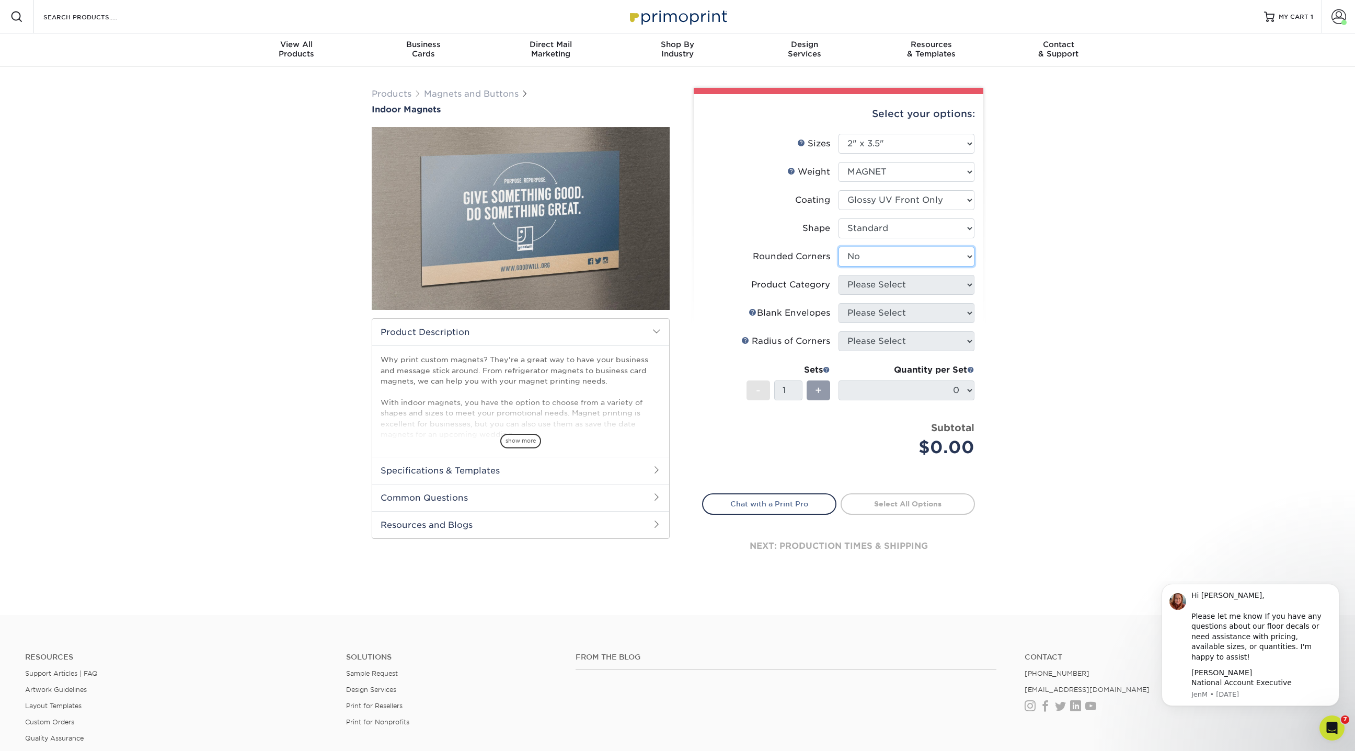
click at [838, 247] on select "Please Select Yes - Round 4 Corners No" at bounding box center [906, 257] width 136 height 20
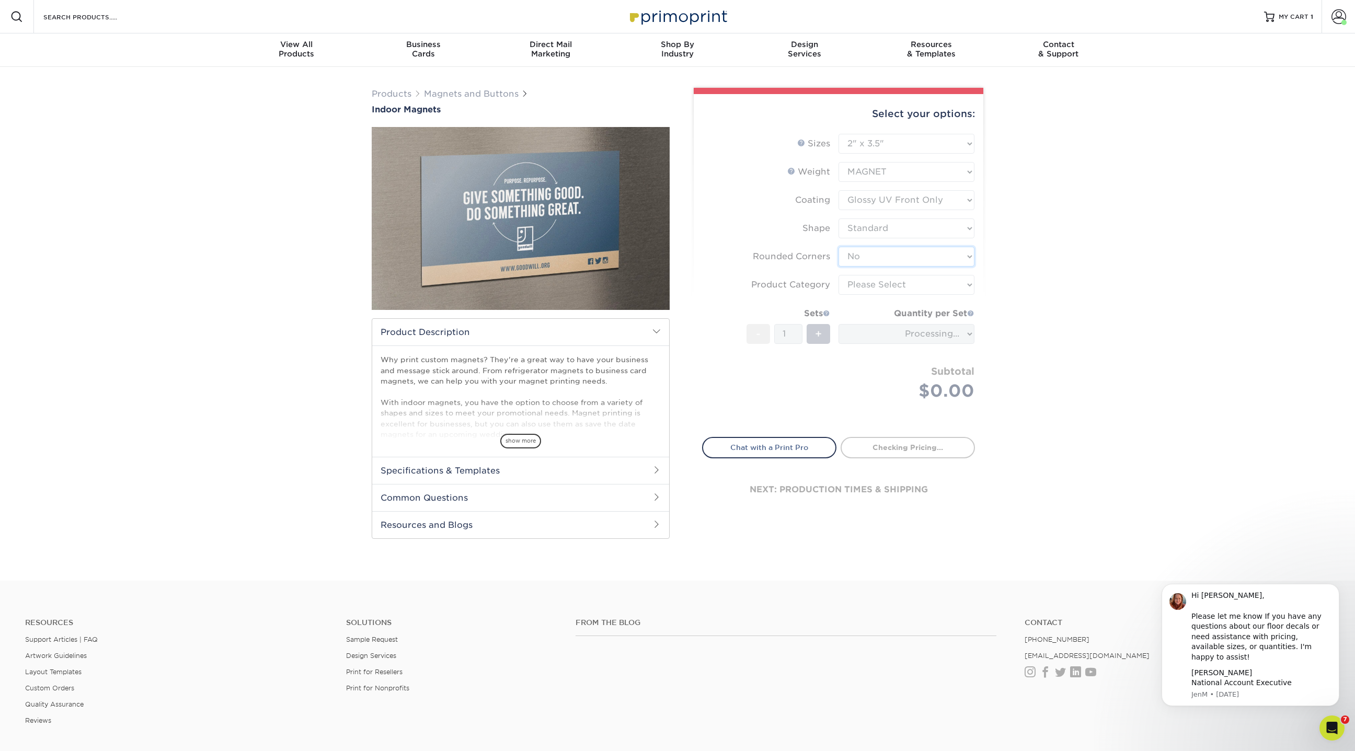
type input "b2c2bc37-84b3-42aa-85b0-d78b2e9cce6e"
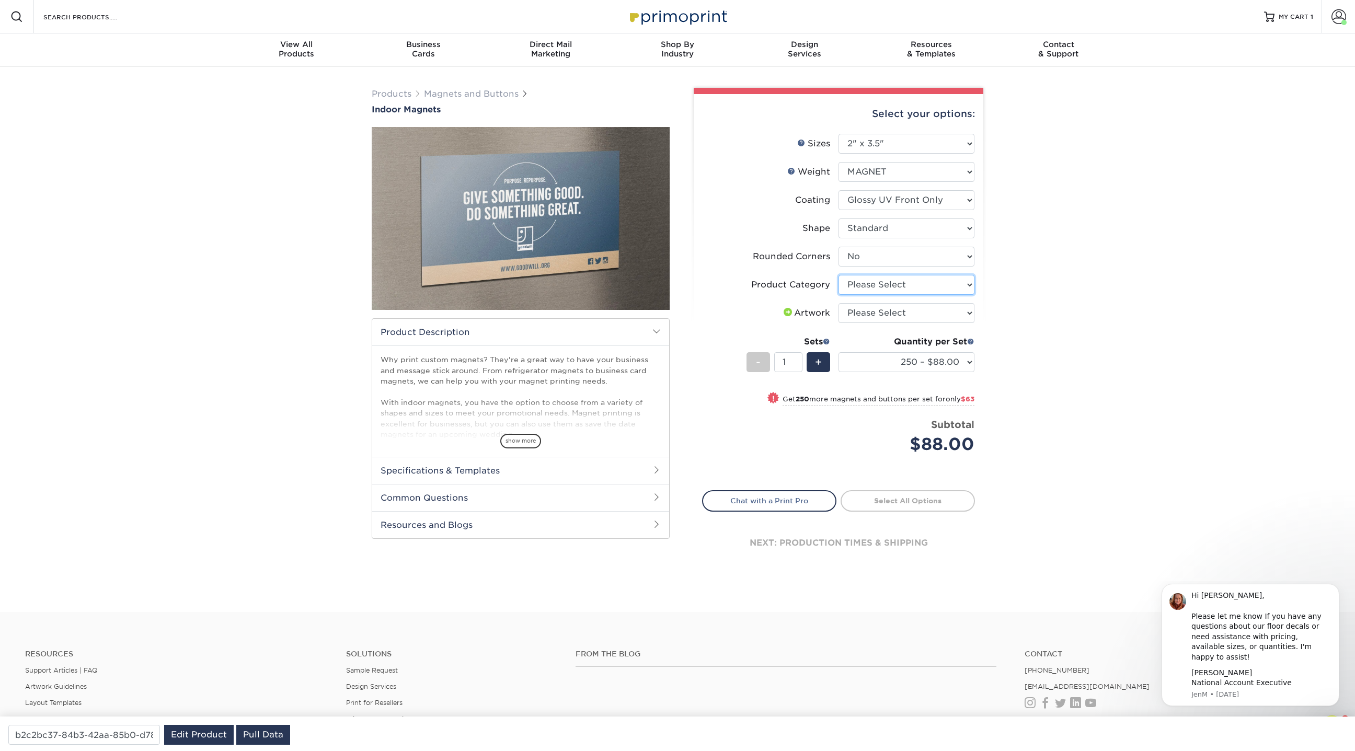
click at [882, 285] on select "Please Select Standard Magnets" at bounding box center [906, 285] width 136 height 20
select select "94f3b56e-8c08-41aa-8555-5876b16679e9"
click at [838, 275] on select "Please Select Standard Magnets" at bounding box center [906, 285] width 136 height 20
click at [951, 313] on select "Please Select I will upload files I need a design - $50" at bounding box center [906, 313] width 136 height 20
select select "upload"
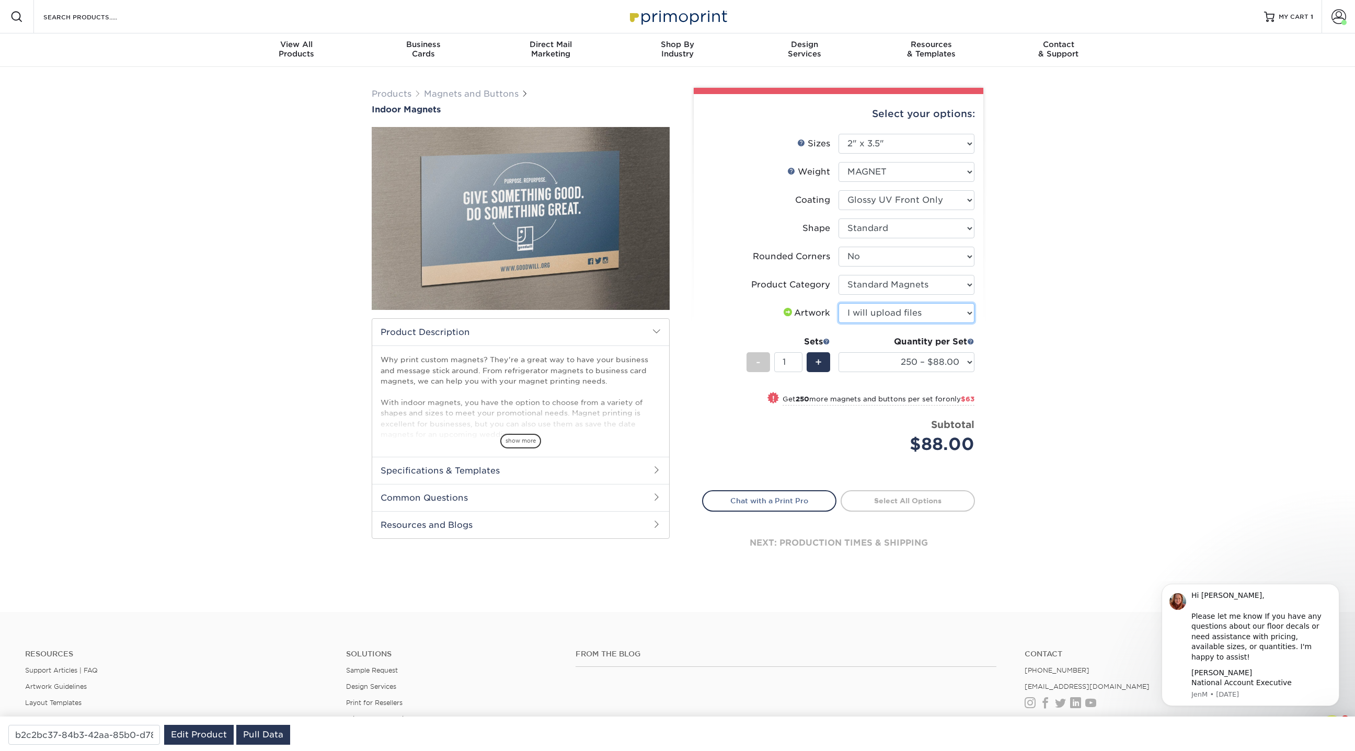
click at [838, 303] on select "Please Select I will upload files I need a design - $50" at bounding box center [906, 313] width 136 height 20
click at [886, 362] on select "250 – $88.00 500 – $151.00 1000 – $258.00 2000 – $497.00 5000 – $1037.00" at bounding box center [906, 362] width 136 height 20
select select "2000 – $497.00"
click at [838, 352] on select "250 – $88.00 500 – $151.00 1000 – $258.00 2000 – $497.00 5000 – $1037.00" at bounding box center [906, 362] width 136 height 20
click at [106, 19] on input "Search Products" at bounding box center [93, 16] width 102 height 13
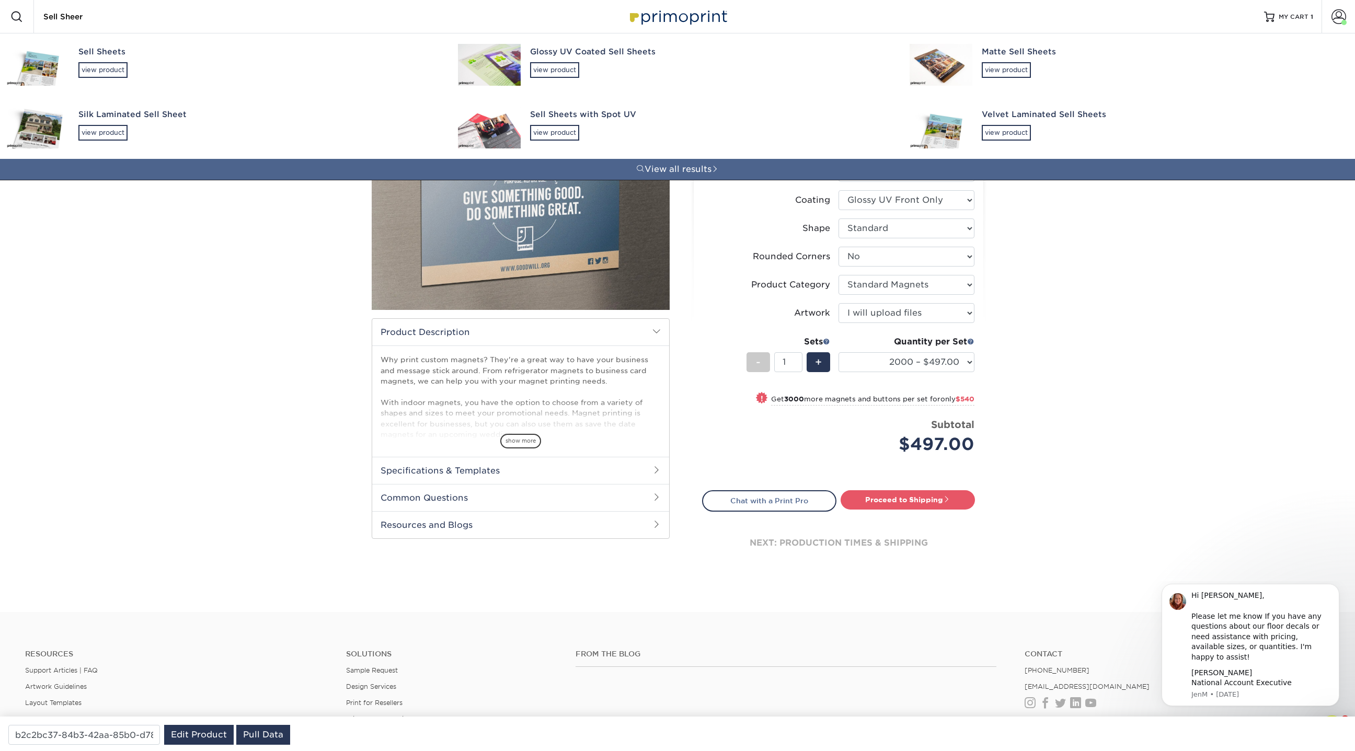
type input "Sell Sheer"
click at [116, 56] on div "Sell Sheets" at bounding box center [258, 52] width 361 height 12
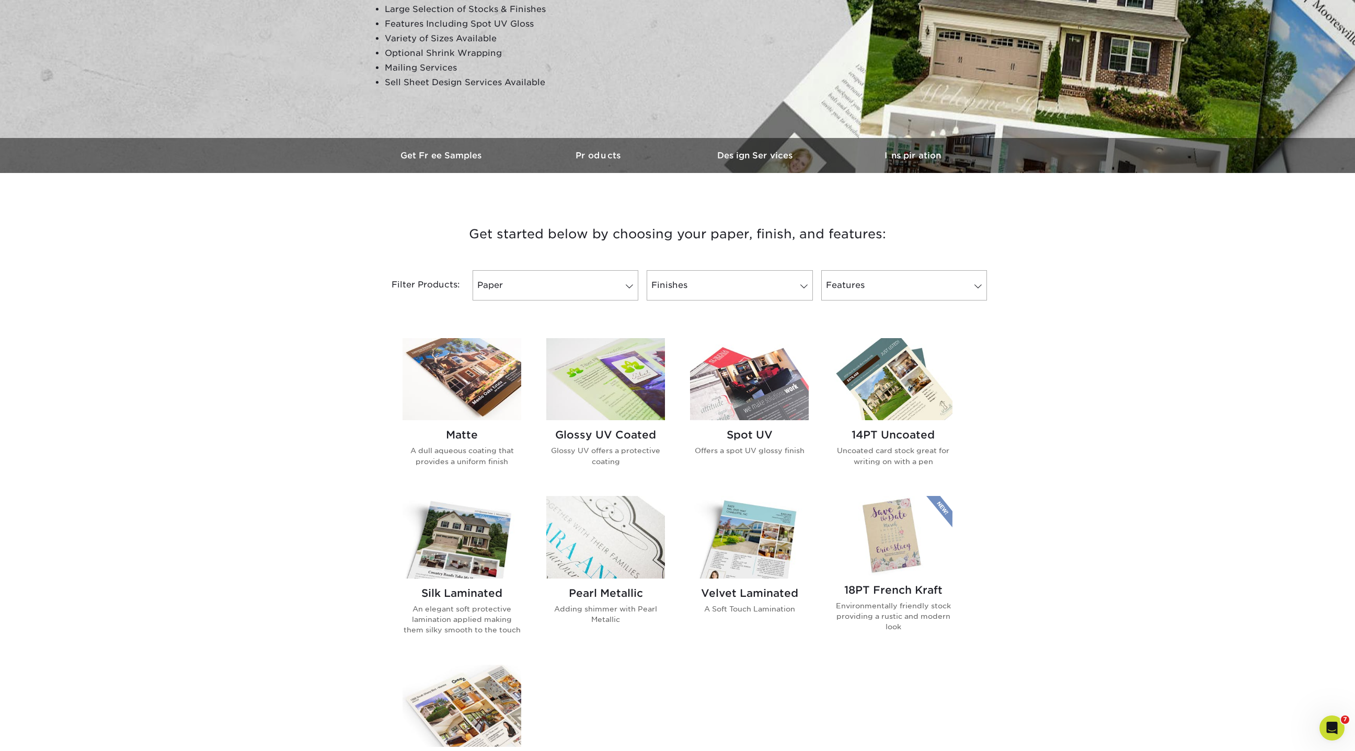
scroll to position [193, 0]
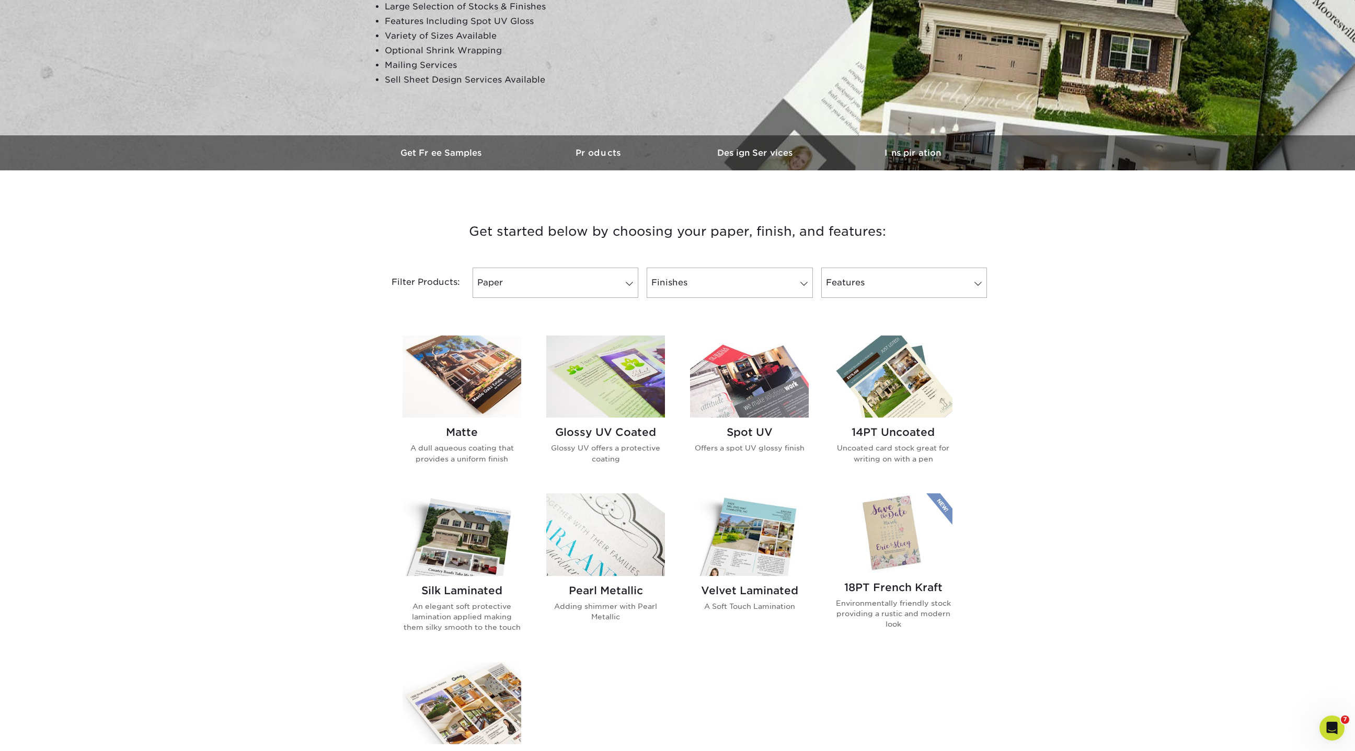
click at [455, 366] on img at bounding box center [461, 377] width 119 height 82
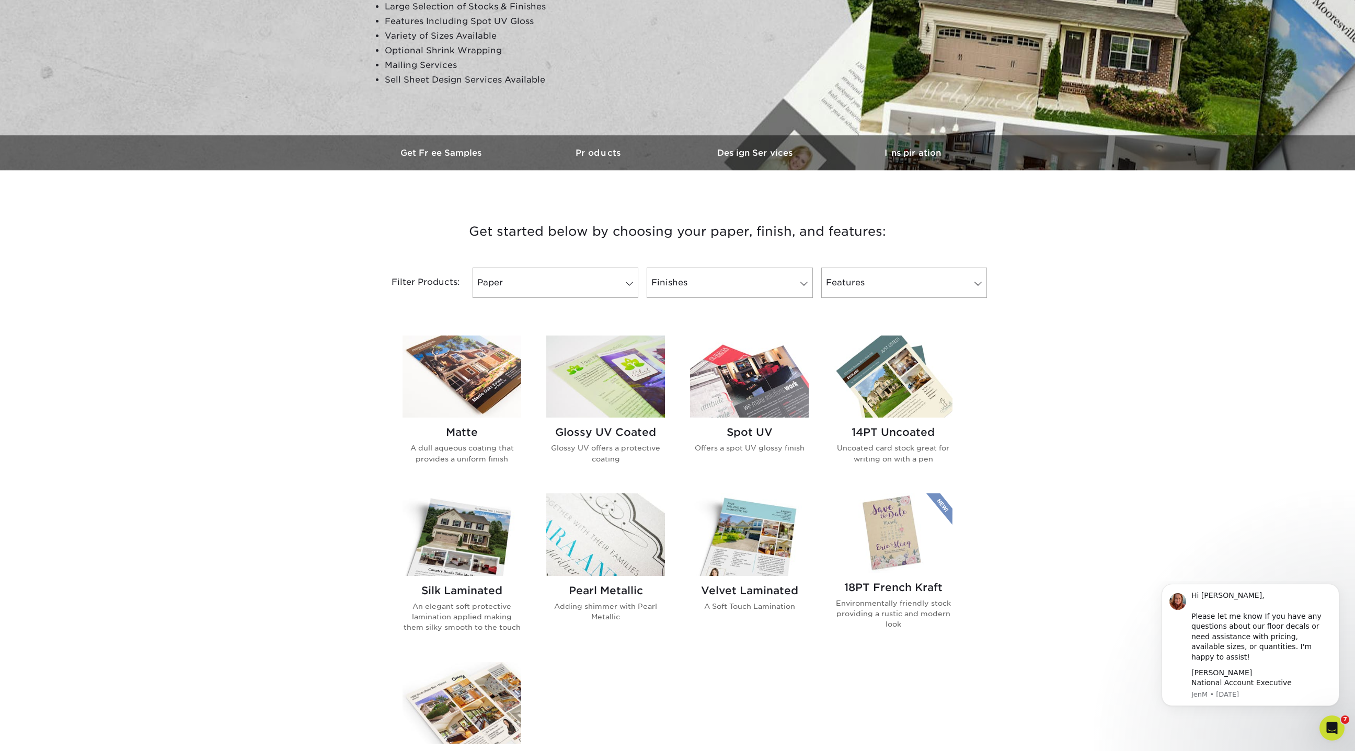
scroll to position [0, 0]
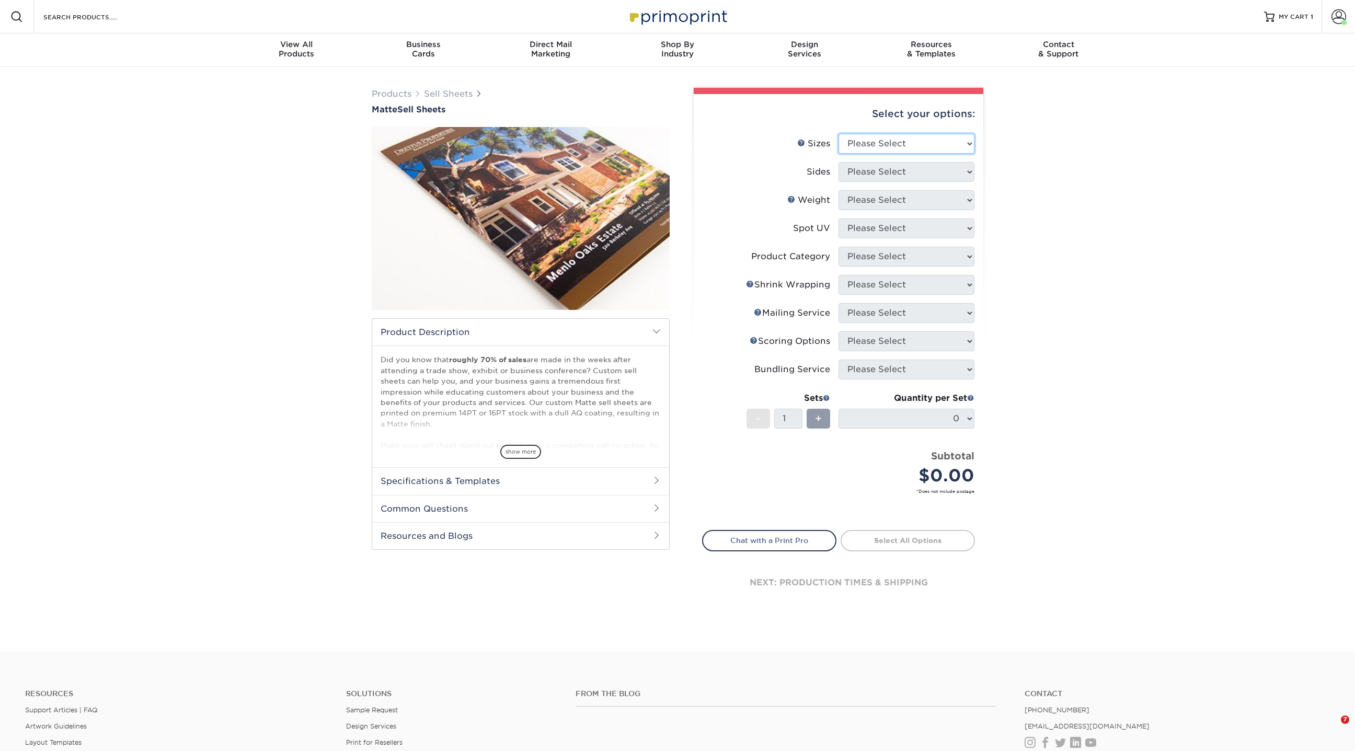
click at [865, 143] on select "Please Select 6" x 18" 7" x 12" 8" x 10" 8.5" x 11" 8.5" x 14" 9" x 12" 9" x 18…" at bounding box center [906, 144] width 136 height 20
select select "8.50x11.00"
click at [838, 134] on select "Please Select 6" x 18" 7" x 12" 8" x 10" 8.5" x 11" 8.5" x 14" 9" x 12" 9" x 18…" at bounding box center [906, 144] width 136 height 20
click at [869, 176] on select "Please Select Print Both Sides Print Front Only" at bounding box center [906, 172] width 136 height 20
select select "13abbda7-1d64-4f25-8bb2-c179b224825d"
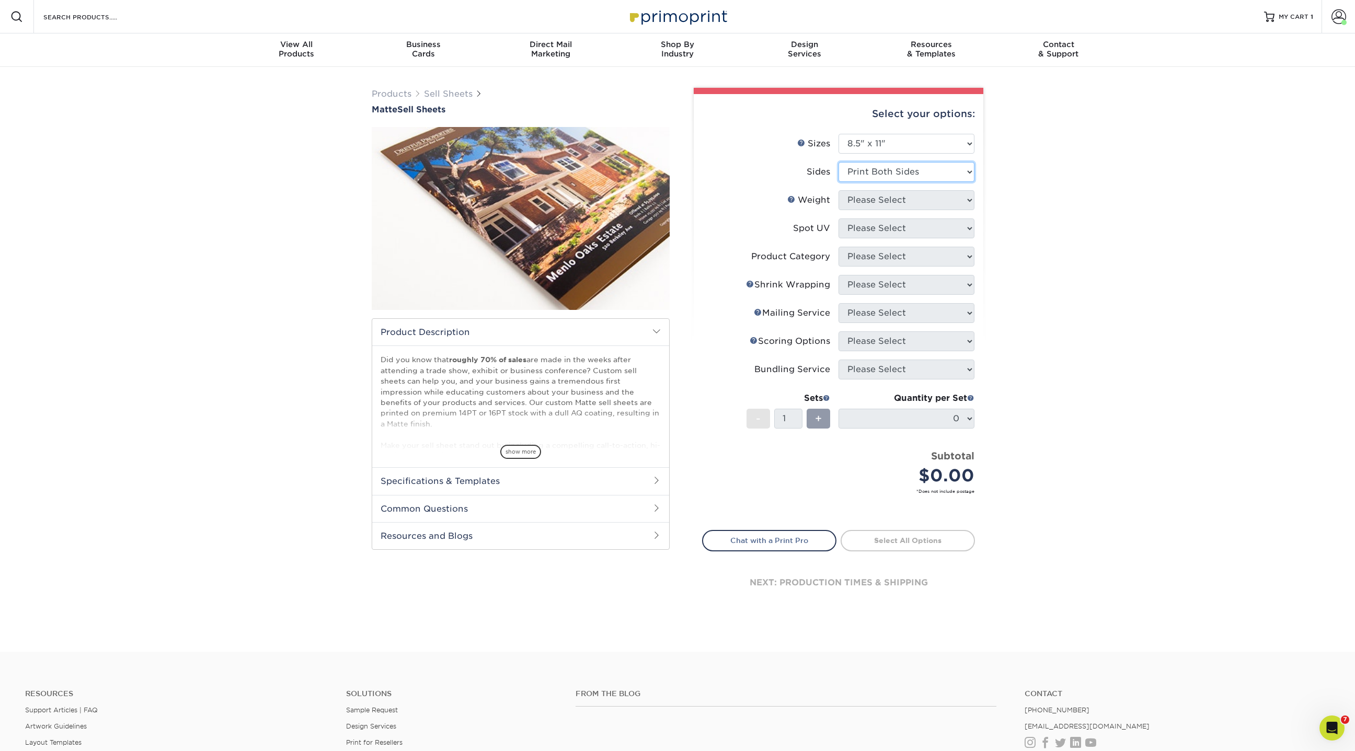
click at [838, 162] on select "Please Select Print Both Sides Print Front Only" at bounding box center [906, 172] width 136 height 20
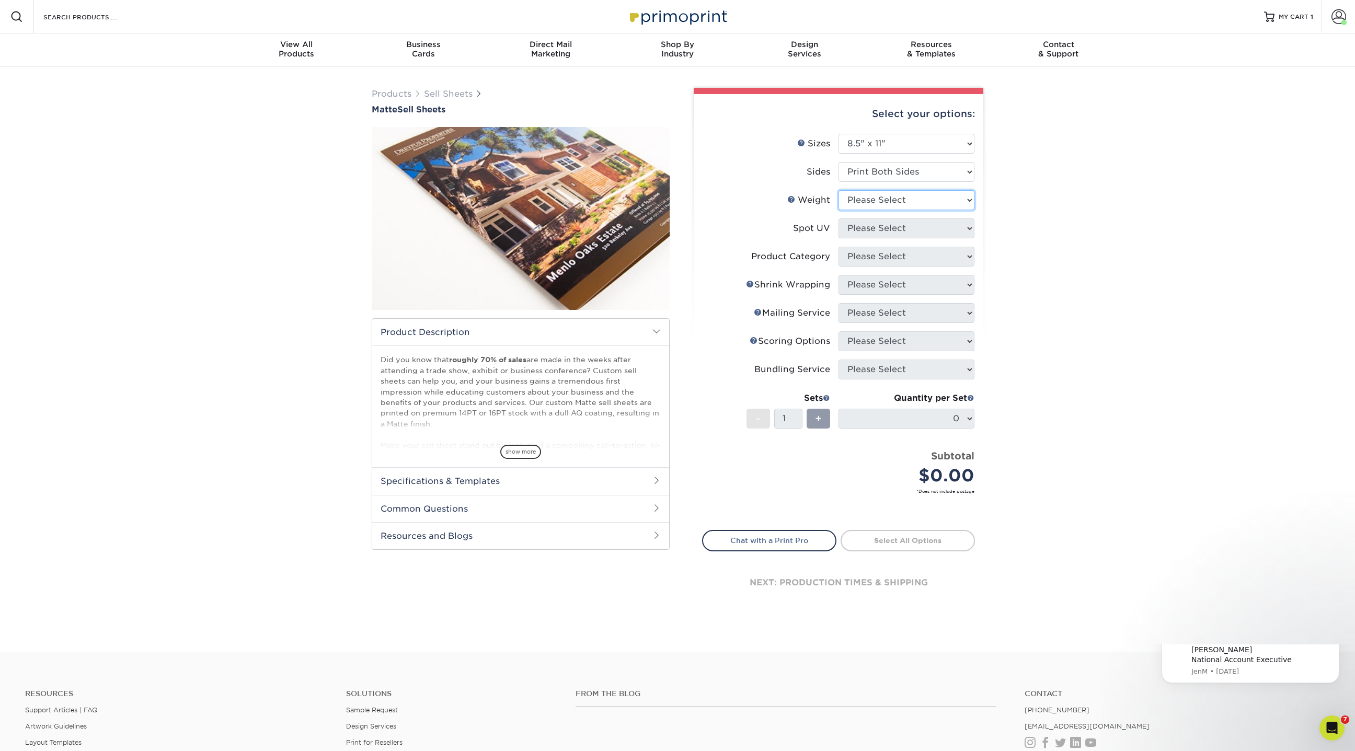
click at [868, 202] on select "Please Select 16PT 14PT" at bounding box center [906, 200] width 136 height 20
select select "16PT"
click at [838, 190] on select "Please Select 16PT 14PT" at bounding box center [906, 200] width 136 height 20
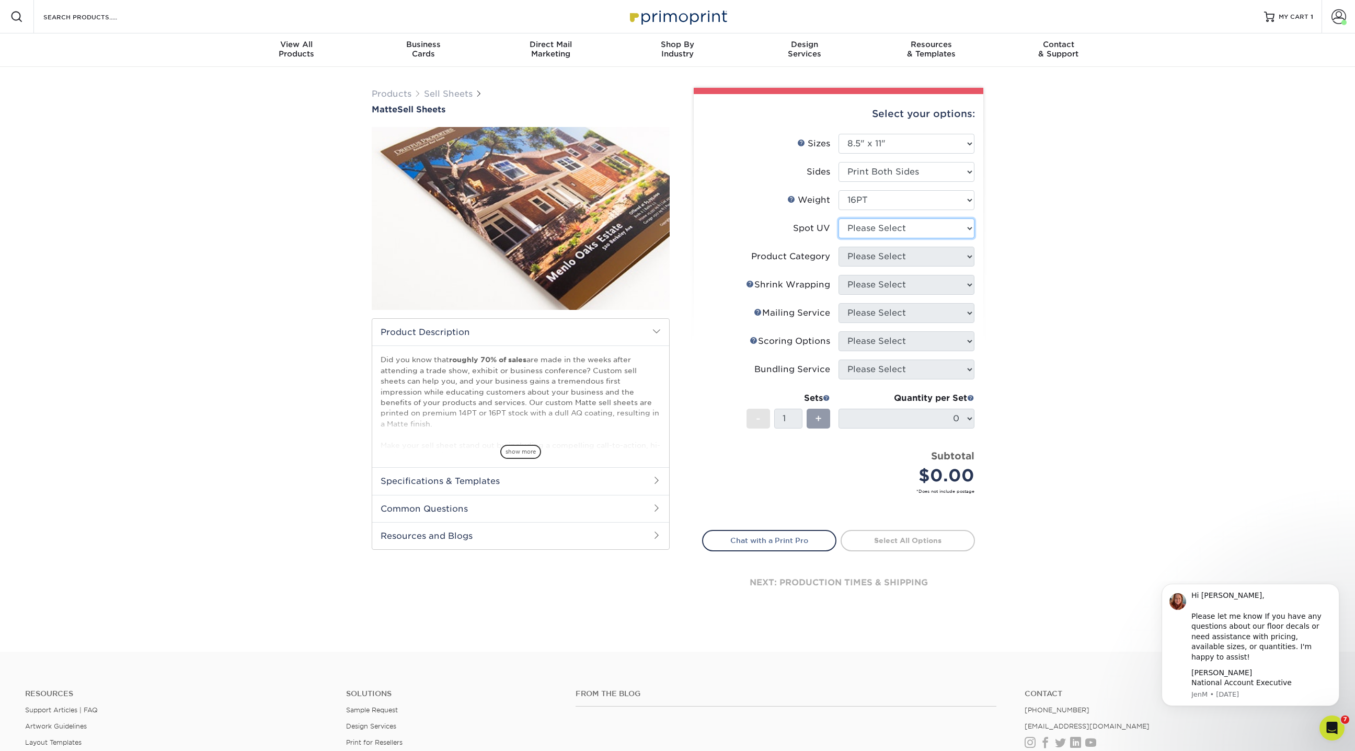
click at [870, 233] on select "Please Select No Spot UV Front and Back (Both Sides) Front Only Back Only" at bounding box center [906, 228] width 136 height 20
select select "3"
click at [838, 218] on select "Please Select No Spot UV Front and Back (Both Sides) Front Only Back Only" at bounding box center [906, 228] width 136 height 20
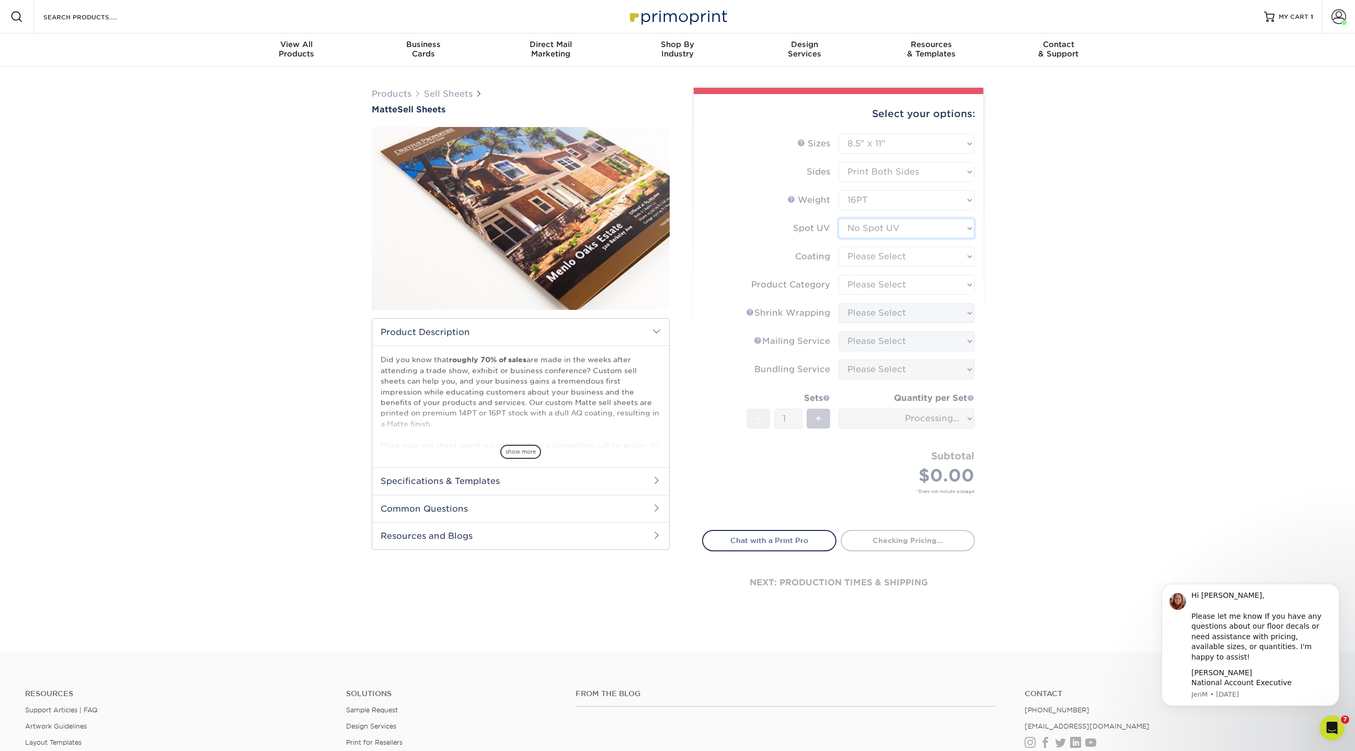
type input "98e65d18-2e0c-43cd-b630-8f4160672123"
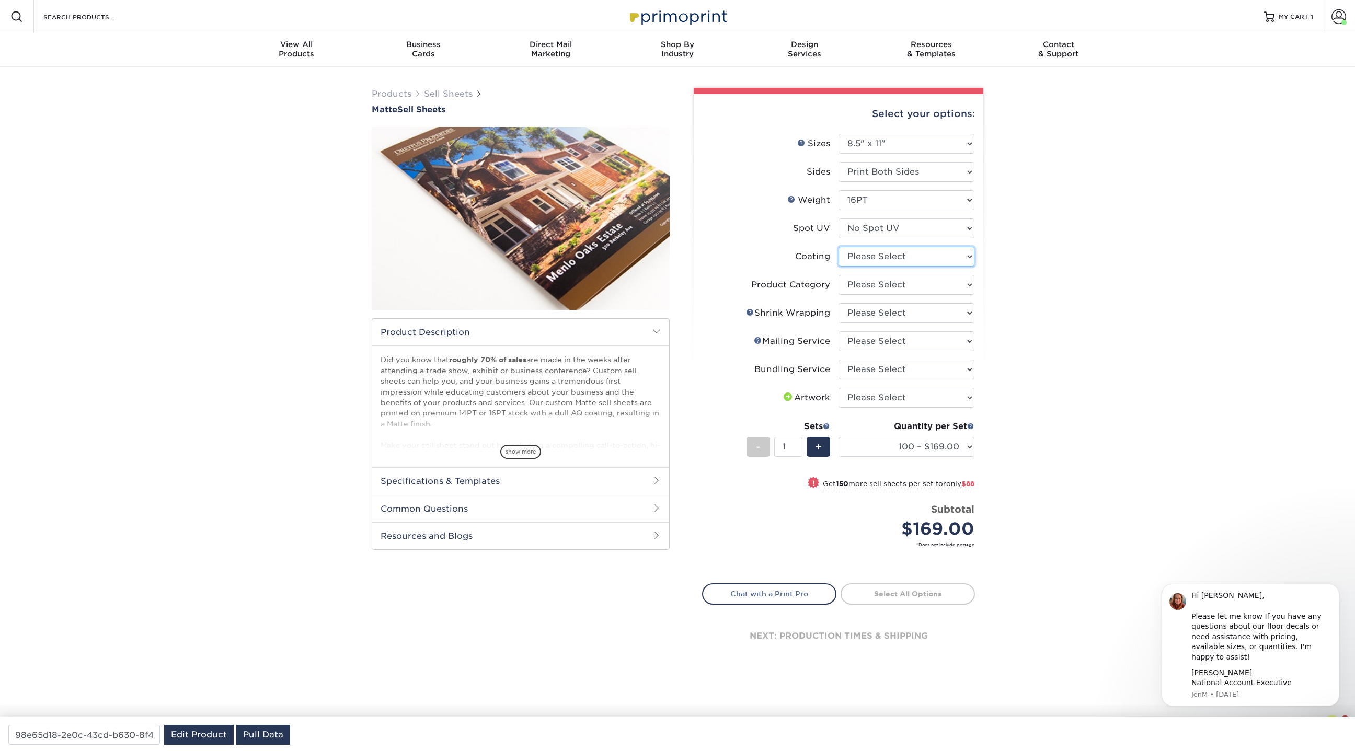
click at [861, 257] on select at bounding box center [906, 257] width 136 height 20
select select "121bb7b5-3b4d-429f-bd8d-bbf80e953313"
click at [838, 247] on select at bounding box center [906, 257] width 136 height 20
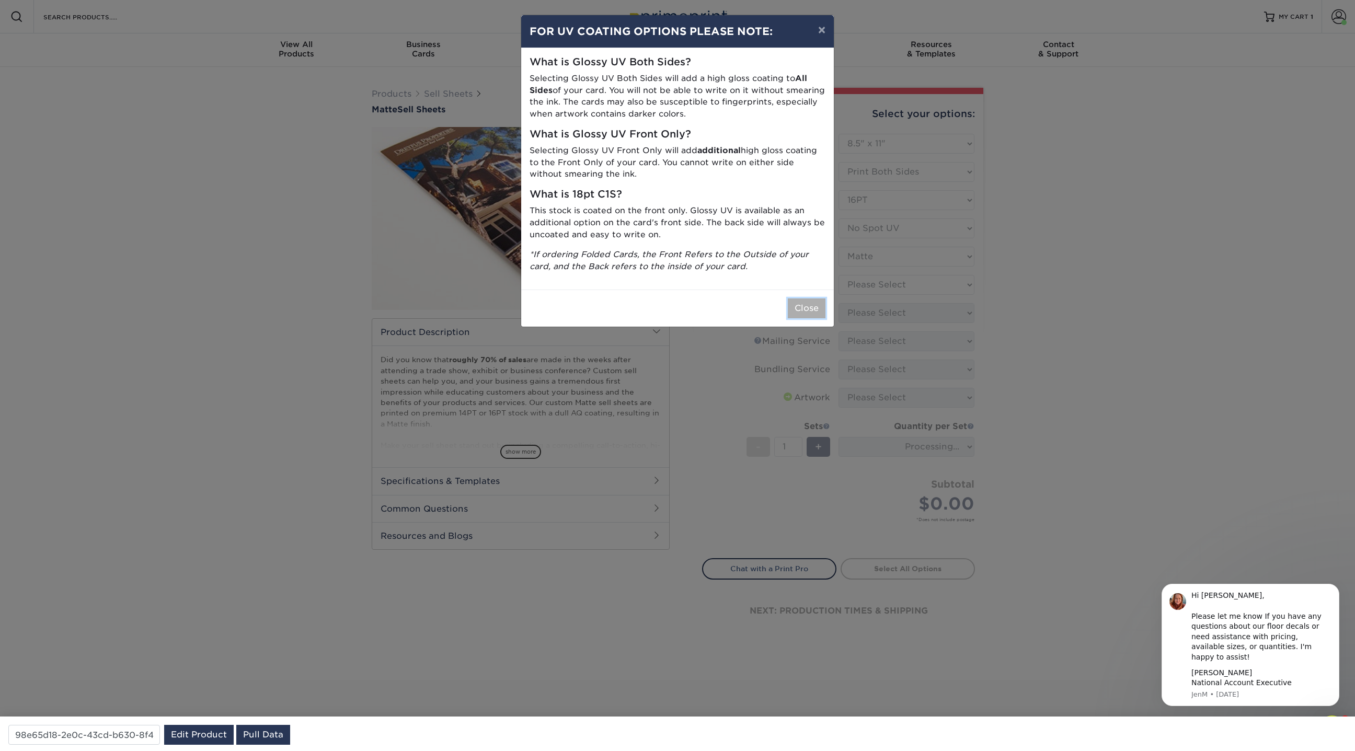
click at [809, 313] on button "Close" at bounding box center [807, 308] width 38 height 20
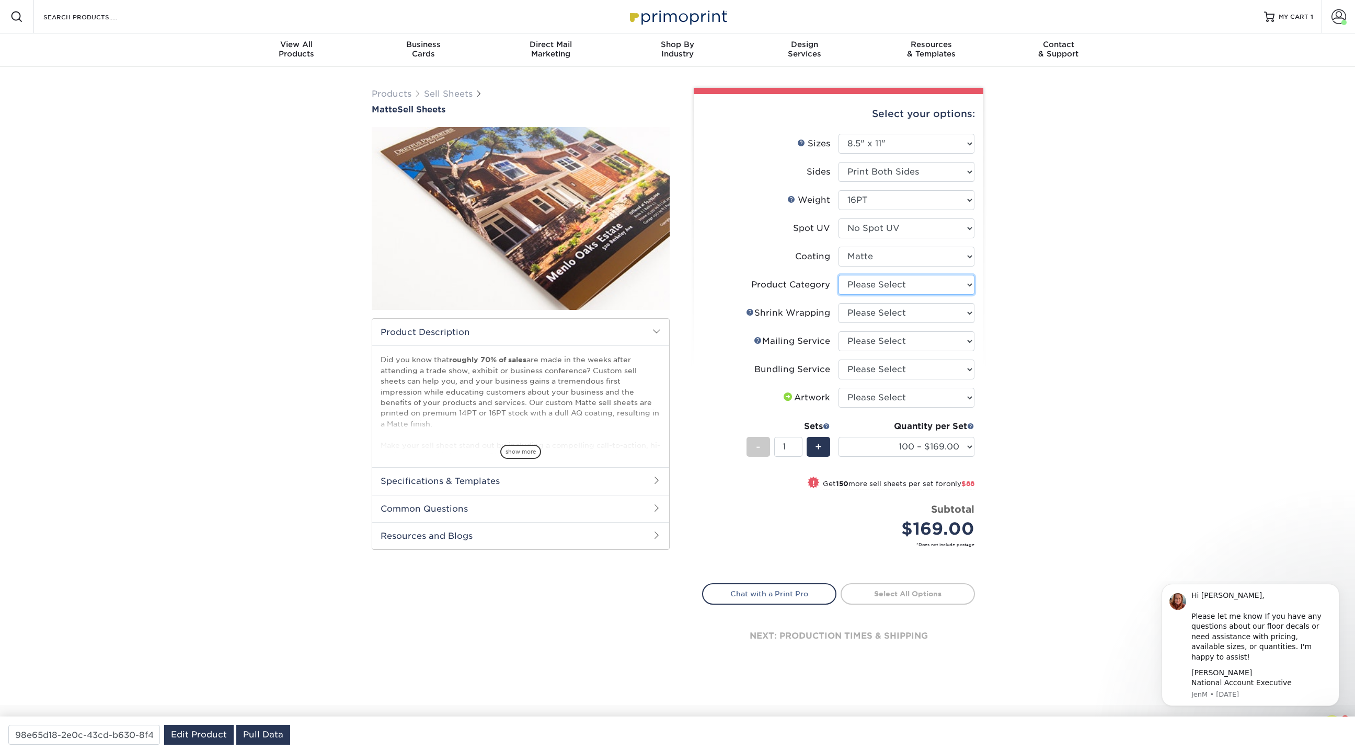
click at [879, 285] on select "Please Select Sell Sheets" at bounding box center [906, 285] width 136 height 20
select select "eddd4a87-9082-47bb-843b-3bca55f6c842"
click at [838, 275] on select "Please Select Sell Sheets" at bounding box center [906, 285] width 136 height 20
click at [872, 311] on select "Please Select No Shrink Wrapping Shrink Wrap 100 Per Package Shrink Wrap 50 Per…" at bounding box center [906, 313] width 136 height 20
select select "c8749376-e7da-41d0-b3dc-647faf84d907"
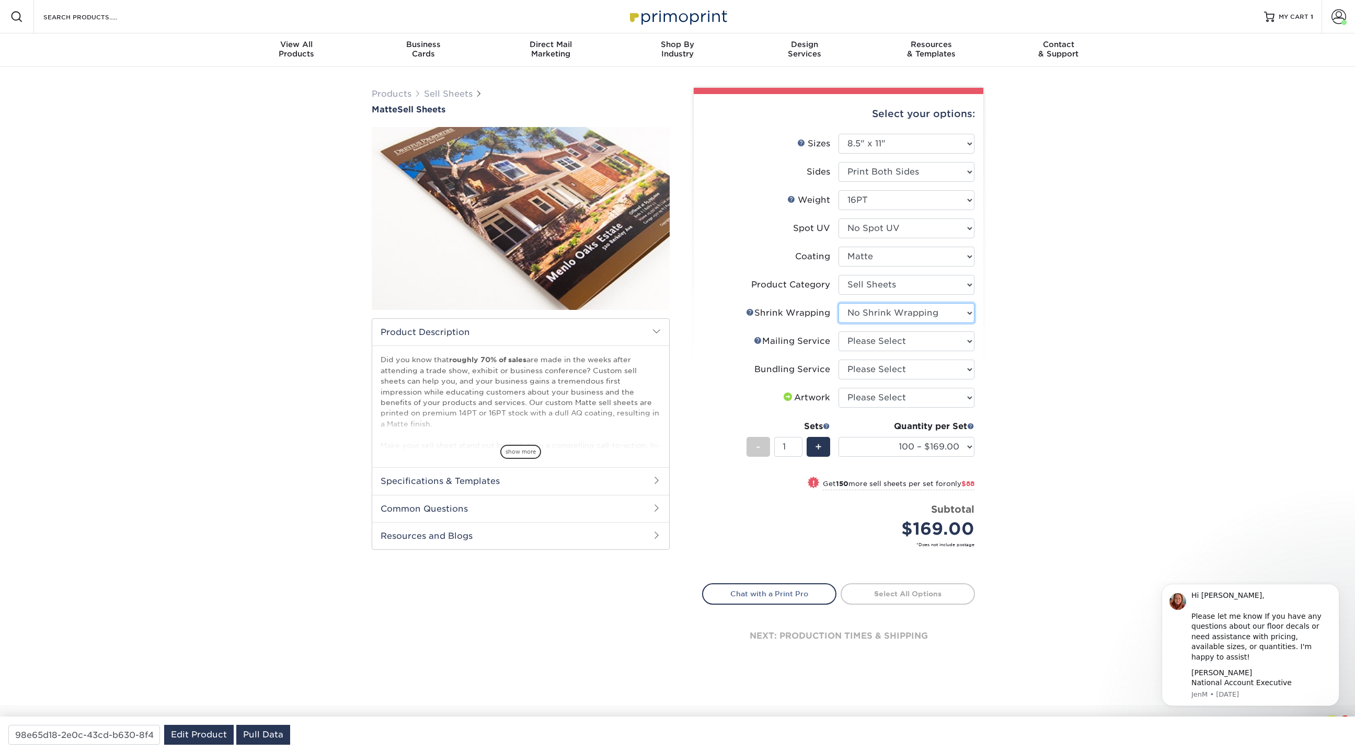
click at [838, 303] on select "Please Select No Shrink Wrapping Shrink Wrap 100 Per Package Shrink Wrap 50 Per…" at bounding box center [906, 313] width 136 height 20
click at [869, 341] on select "Please Select No Direct Mailing Service No, I will mail/stamp/imprint Direct Ma…" at bounding box center [906, 341] width 136 height 20
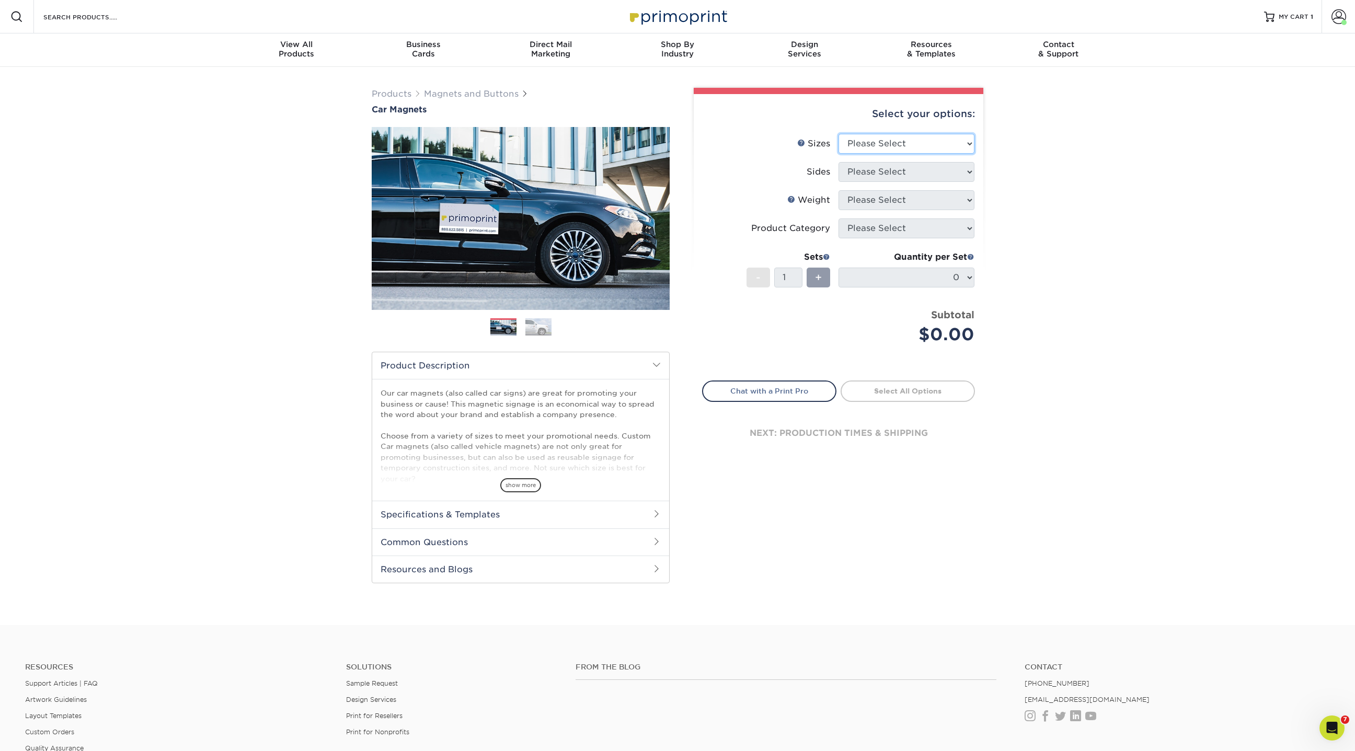
click at [918, 140] on select "Please Select 9" x 12" 9" x 18" 12" x 18" 12" x 24" 18" x 18" 18" x 24" 18" x 3…" at bounding box center [906, 144] width 136 height 20
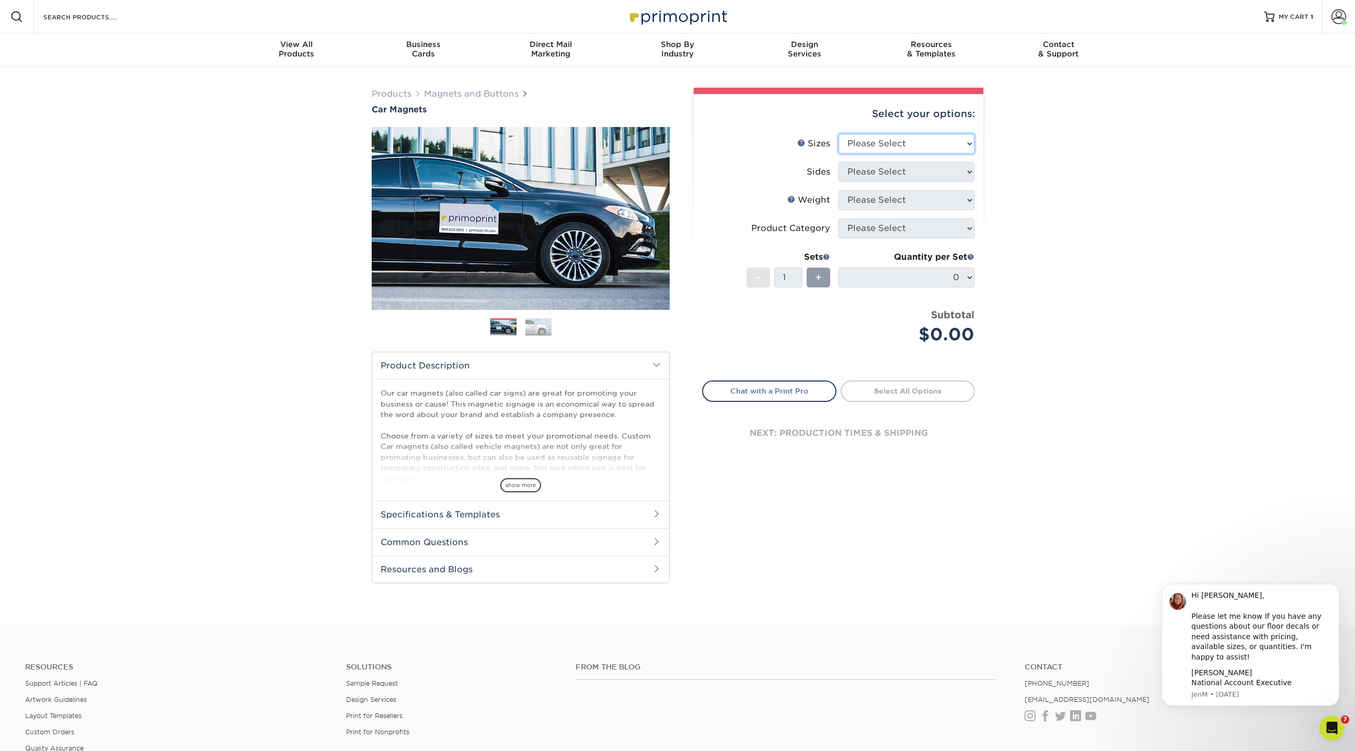
select select "18.00x18.00"
click at [838, 134] on select "Please Select 9" x 12" 9" x 18" 12" x 18" 12" x 24" 18" x 18" 18" x 24" 18" x 3…" at bounding box center [906, 144] width 136 height 20
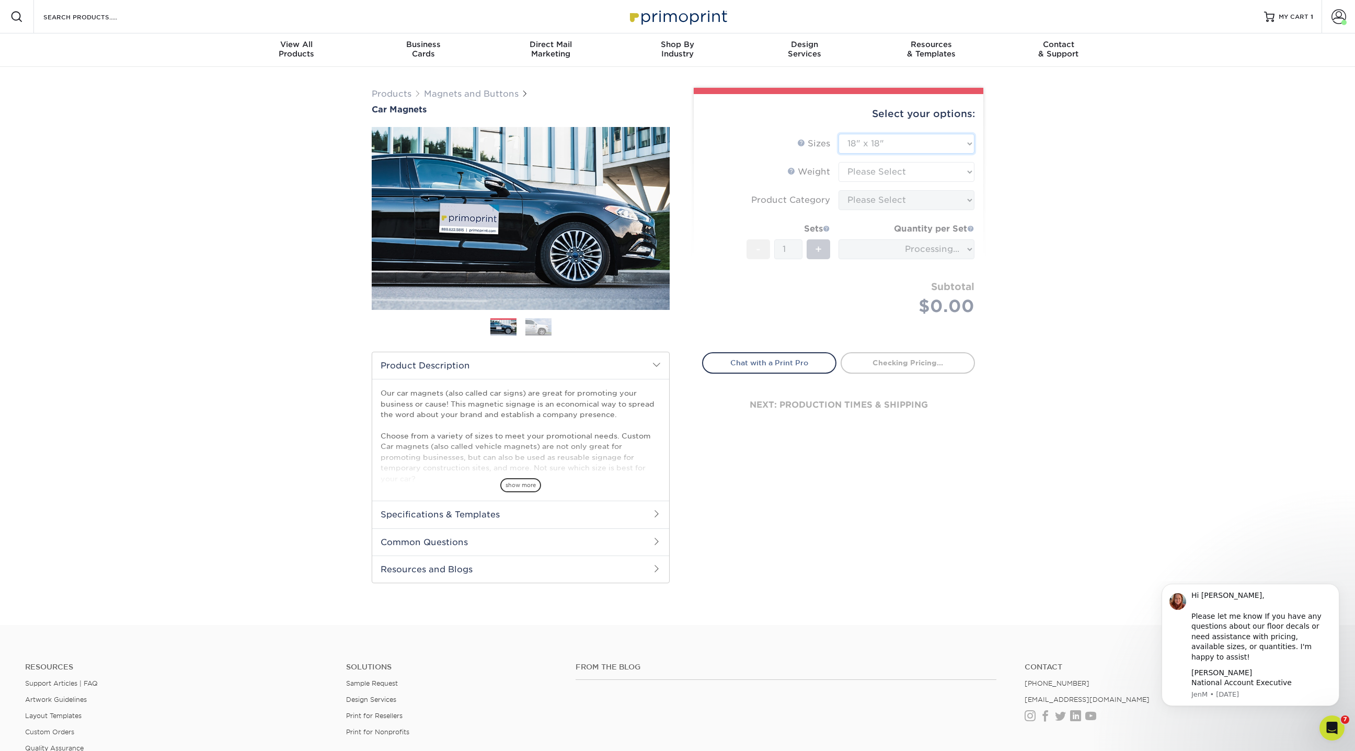
type input "e6470d3d-072b-46d5-b160-d8ab1024aff0"
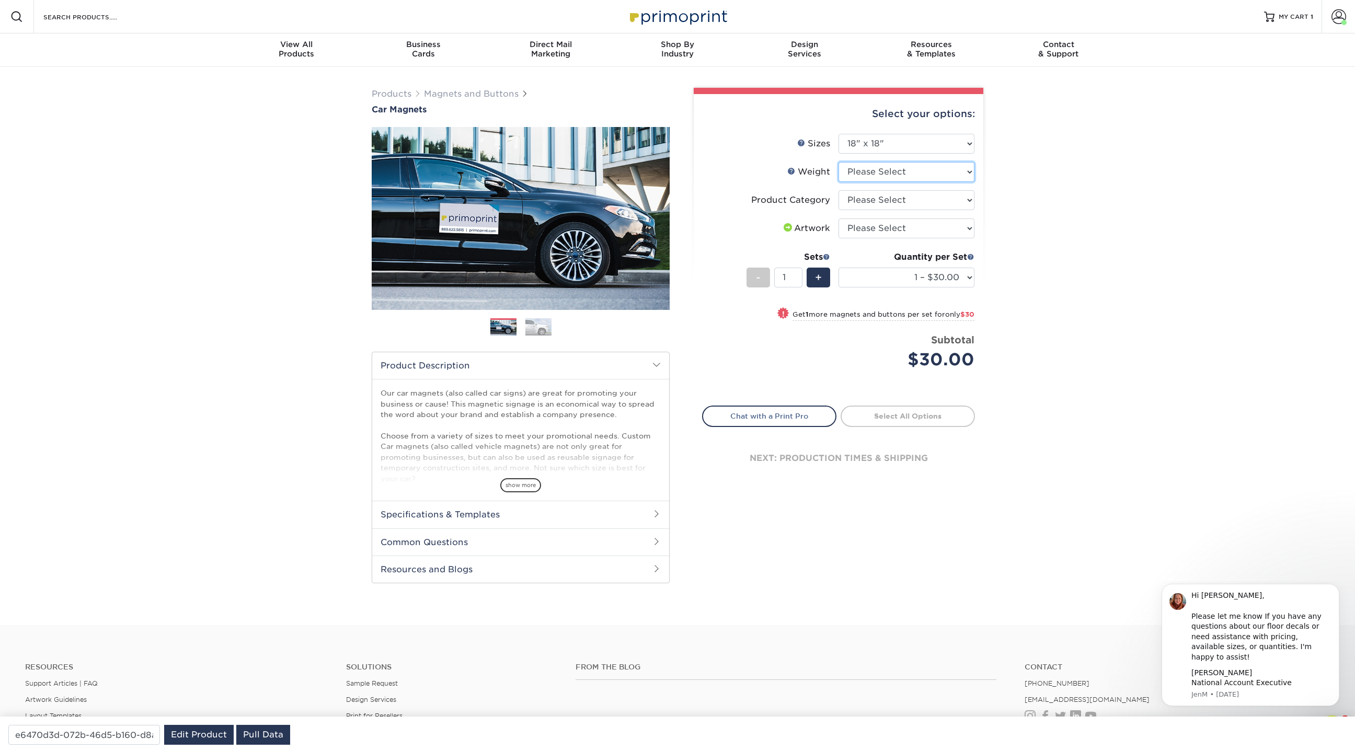
click at [869, 170] on select "Please Select 30MIL" at bounding box center [906, 172] width 136 height 20
select select "30MIL"
click at [838, 162] on select "Please Select 30MIL" at bounding box center [906, 172] width 136 height 20
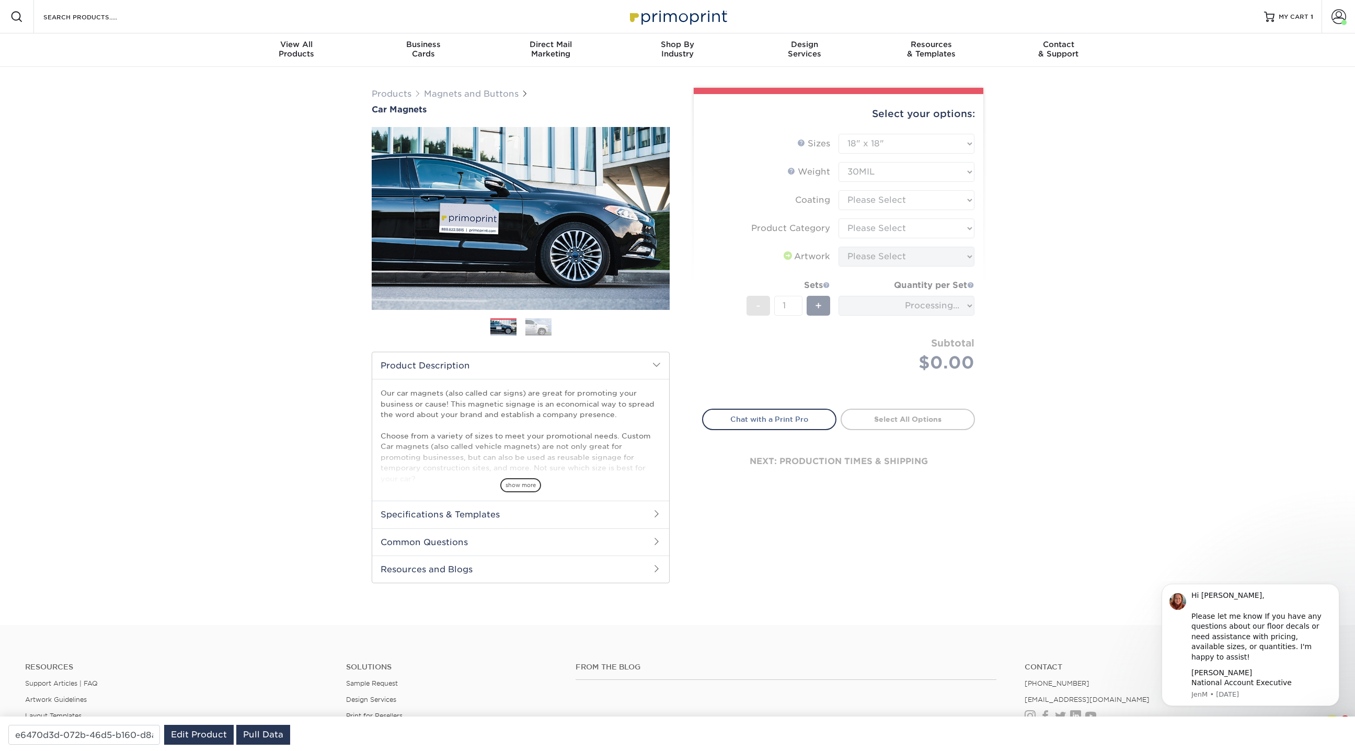
click at [868, 198] on form "Sizes Help Sizes Please Select 9" x 12" 9" x 18" 12" x 18" 12" x 24" 18" x 18" …" at bounding box center [838, 265] width 273 height 263
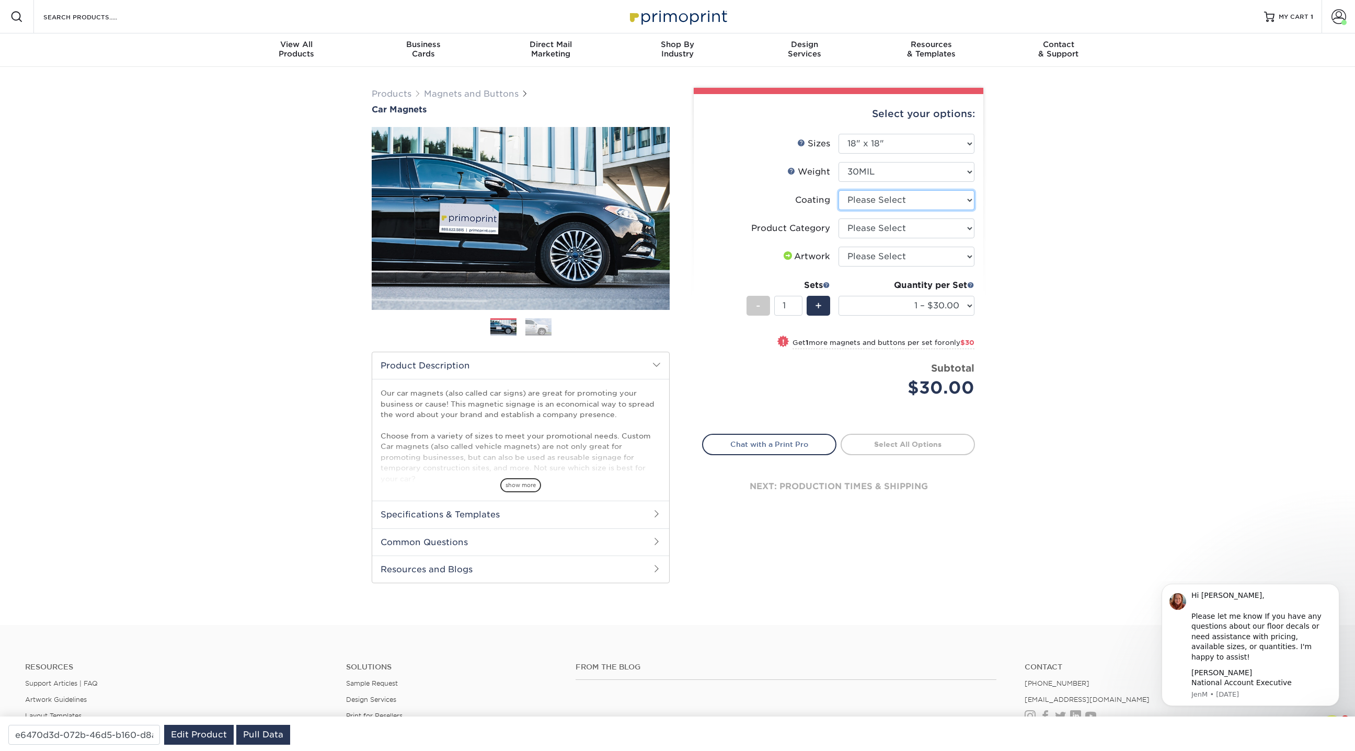
click at [868, 199] on select at bounding box center [906, 200] width 136 height 20
select select "1e8116af-acfc-44b1-83dc-8181aa338834"
click at [838, 190] on select at bounding box center [906, 200] width 136 height 20
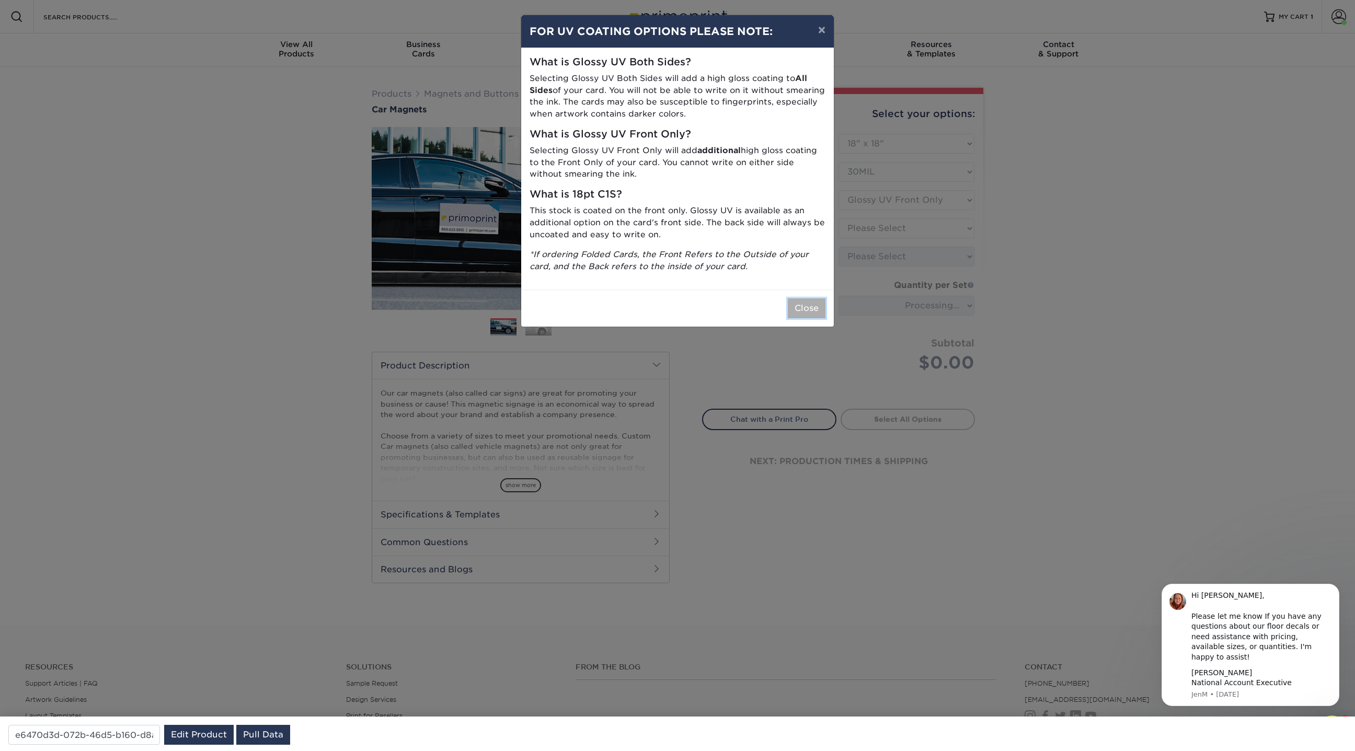
click at [811, 309] on button "Close" at bounding box center [807, 308] width 38 height 20
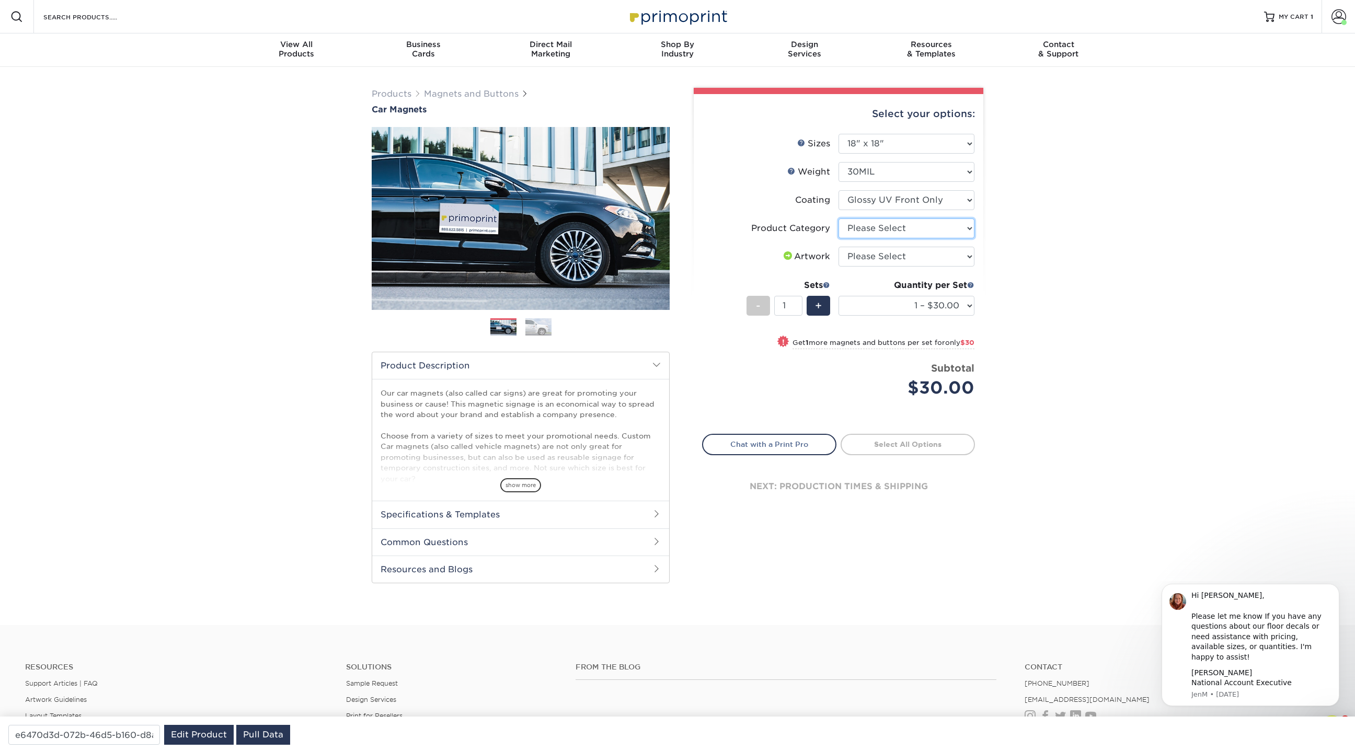
click at [917, 228] on select "Please Select Car Magnets" at bounding box center [906, 228] width 136 height 20
select select "48f17320-c7c2-4f0d-b371-c8050bb445b2"
click at [838, 218] on select "Please Select Car Magnets" at bounding box center [906, 228] width 136 height 20
click at [897, 257] on select "Please Select I will upload files I need a design - $50" at bounding box center [906, 257] width 136 height 20
select select "upload"
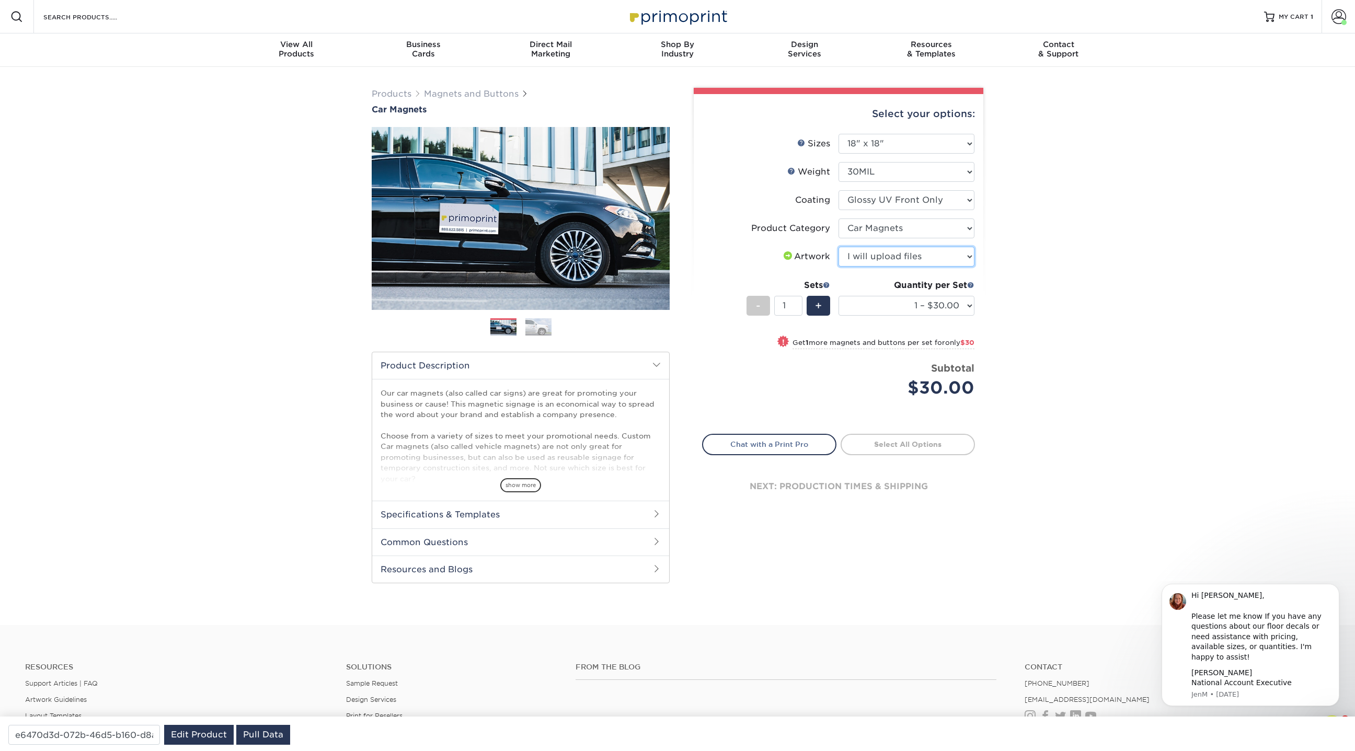
click at [838, 247] on select "Please Select I will upload files I need a design - $50" at bounding box center [906, 257] width 136 height 20
click at [879, 303] on select "1 – $30.00 2 – $60.00 3 – $90.00 4 – $119.00 5 – $149.00 6 – $179.00 7 – $209.0…" at bounding box center [906, 306] width 136 height 20
select select "16 – $476.00"
click at [838, 296] on select "1 – $30.00 2 – $60.00 3 – $90.00 4 – $119.00 5 – $149.00 6 – $179.00 7 – $209.0…" at bounding box center [906, 306] width 136 height 20
click at [96, 25] on div "Search Products" at bounding box center [89, 16] width 110 height 33
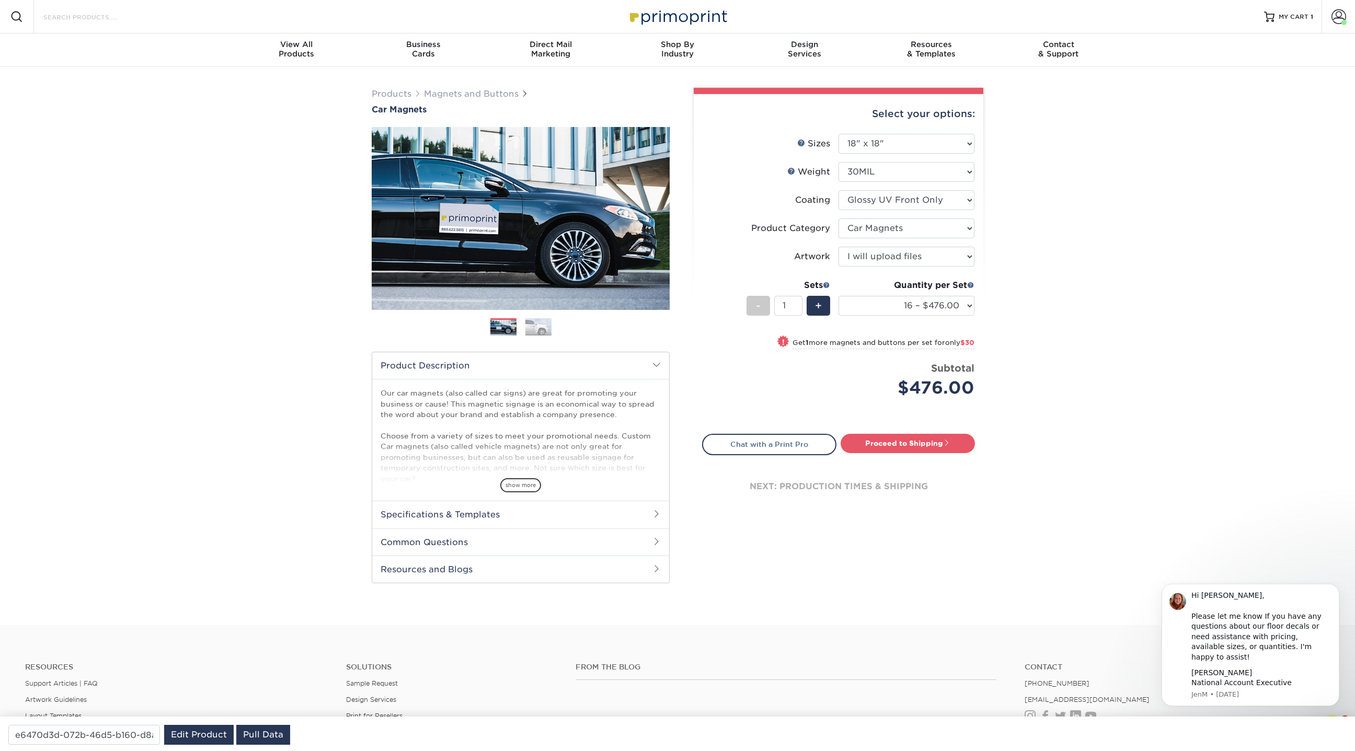
click at [93, 22] on input "Search Products" at bounding box center [93, 16] width 102 height 13
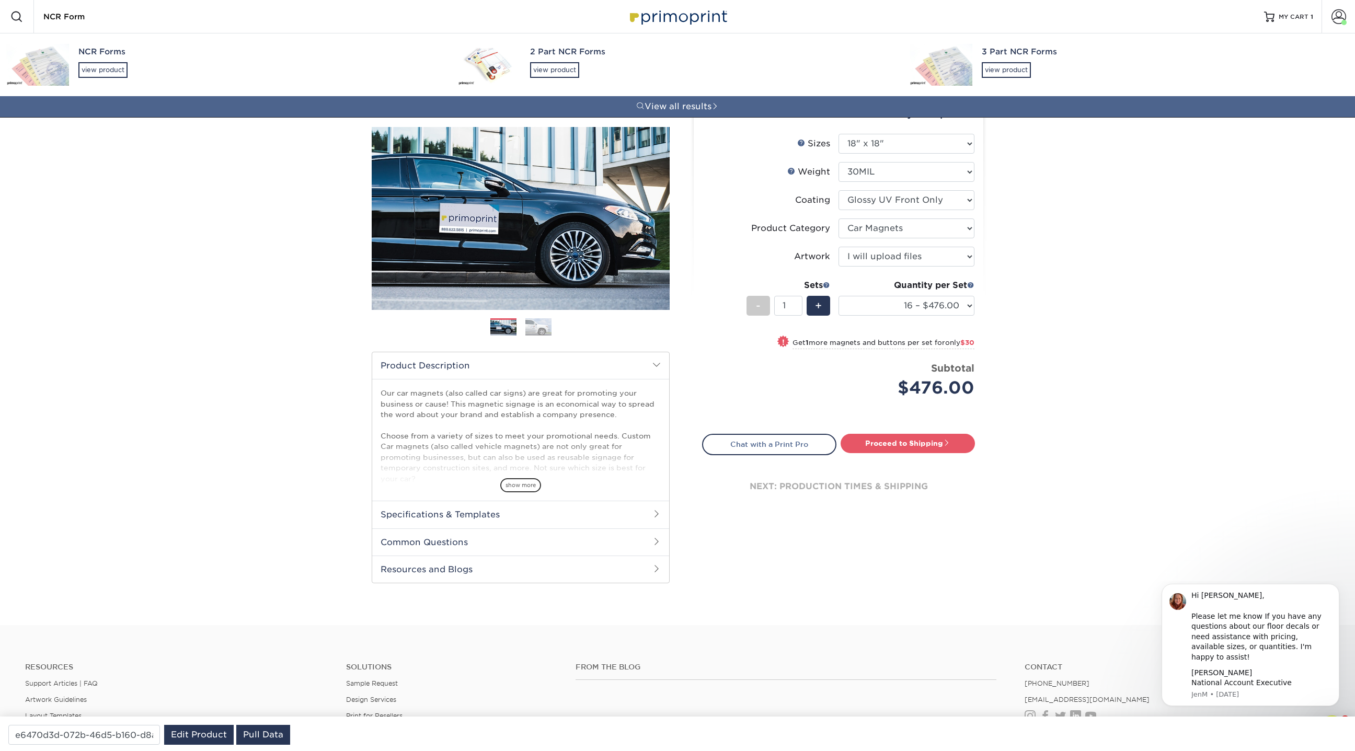
type input "NCR Forms"
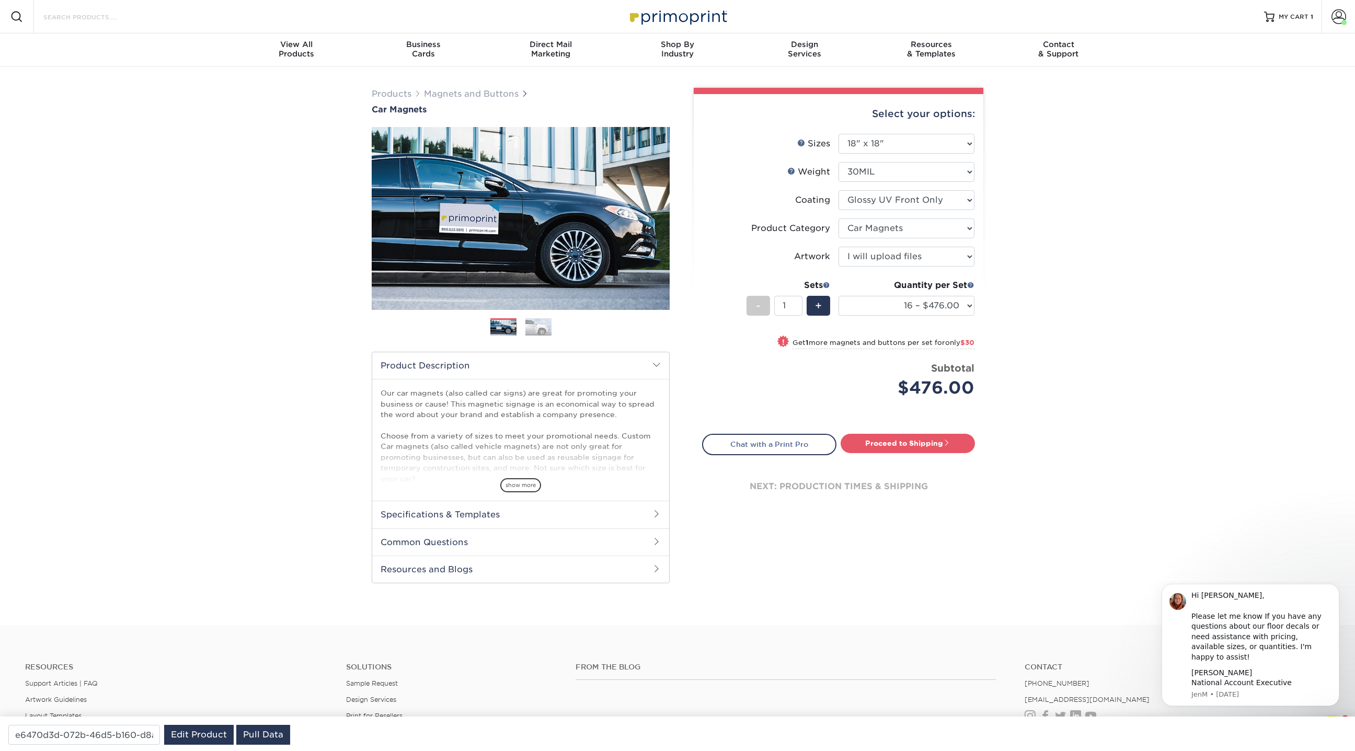
click at [109, 17] on input "Search Products" at bounding box center [93, 16] width 102 height 13
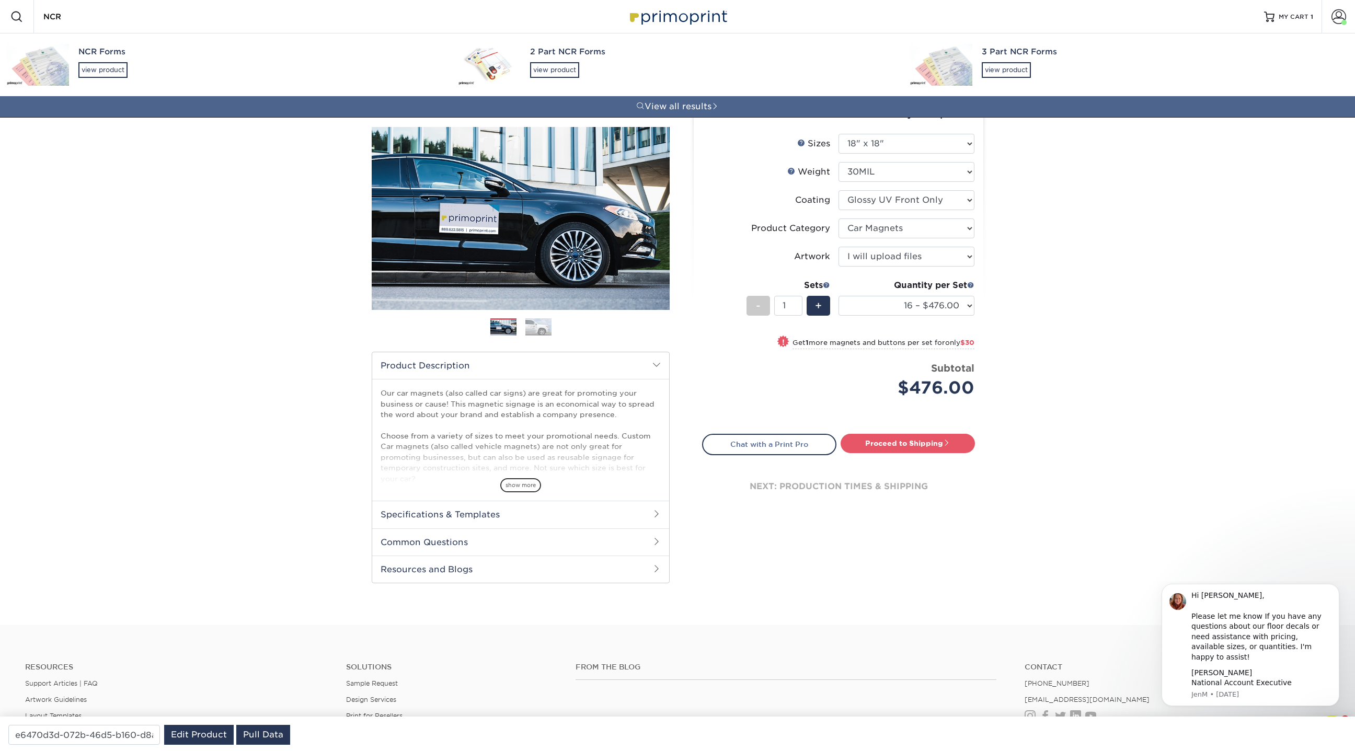
type input "NCR"
click at [94, 52] on div "NCR Forms" at bounding box center [258, 52] width 361 height 12
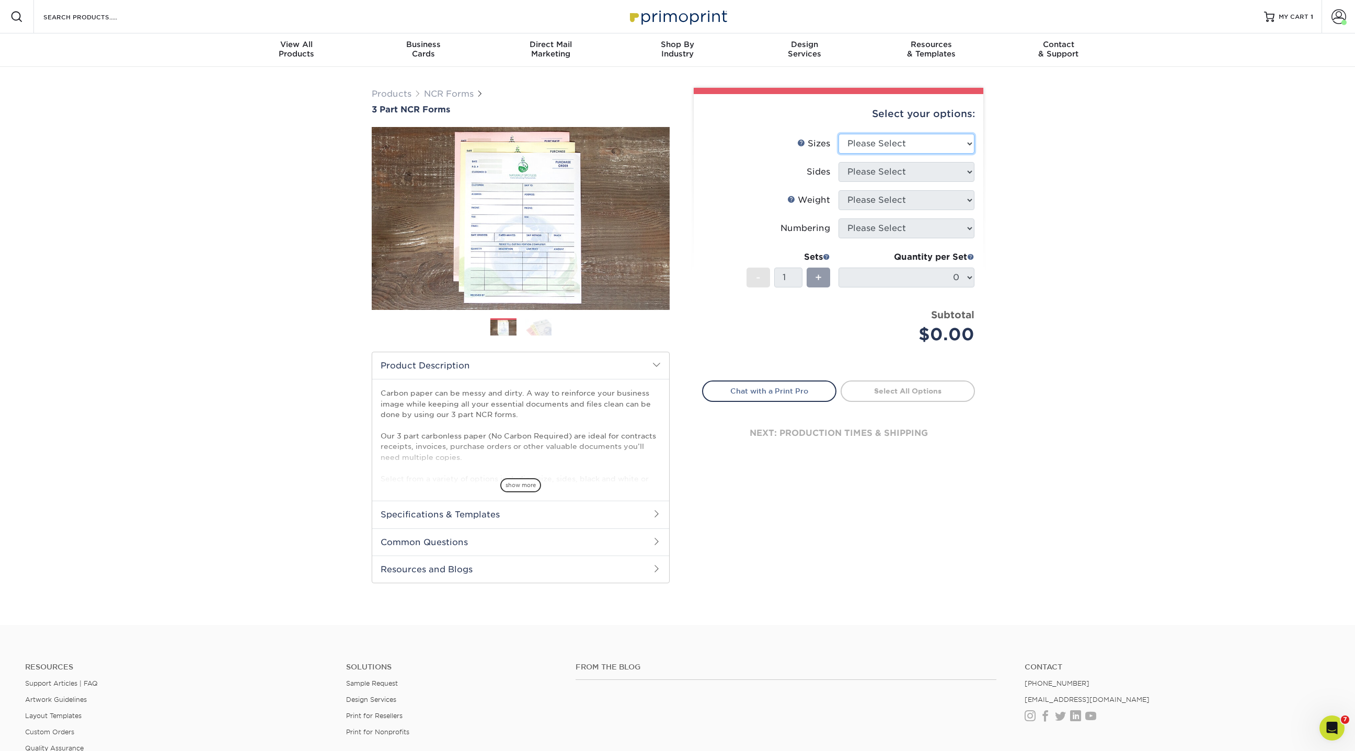
click at [924, 146] on select "Please Select 5.5" x 8.5" 8.5" x 11"" at bounding box center [906, 144] width 136 height 20
select select "5.50x8.50"
click at [838, 134] on select "Please Select 5.5" x 8.5" 8.5" x 11"" at bounding box center [906, 144] width 136 height 20
click at [885, 172] on select "Please Select Black & White (1/0) Full Color (4/0)" at bounding box center [906, 172] width 136 height 20
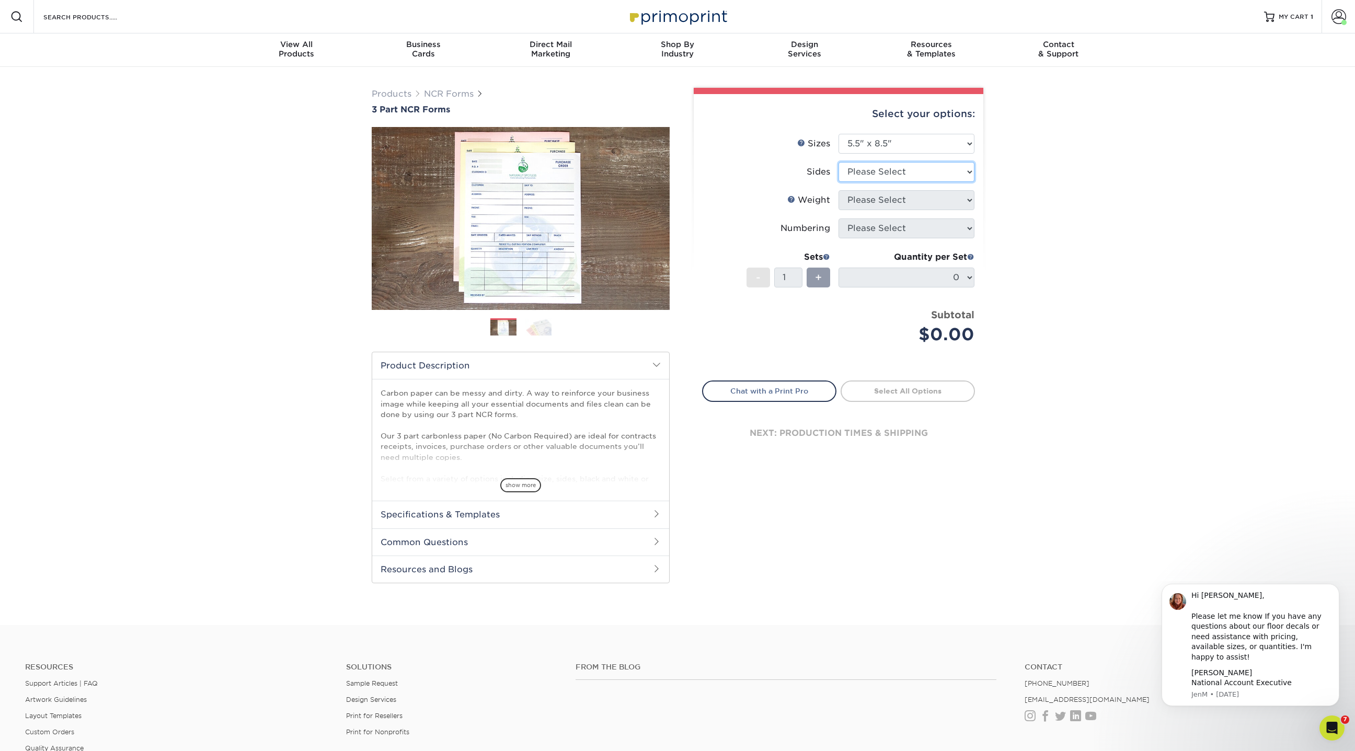
select select "2295b6f0-1f96-4774-b4ab-d24da34c0f39"
click at [838, 162] on select "Please Select Black & White (1/0) Full Color (4/0)" at bounding box center [906, 172] width 136 height 20
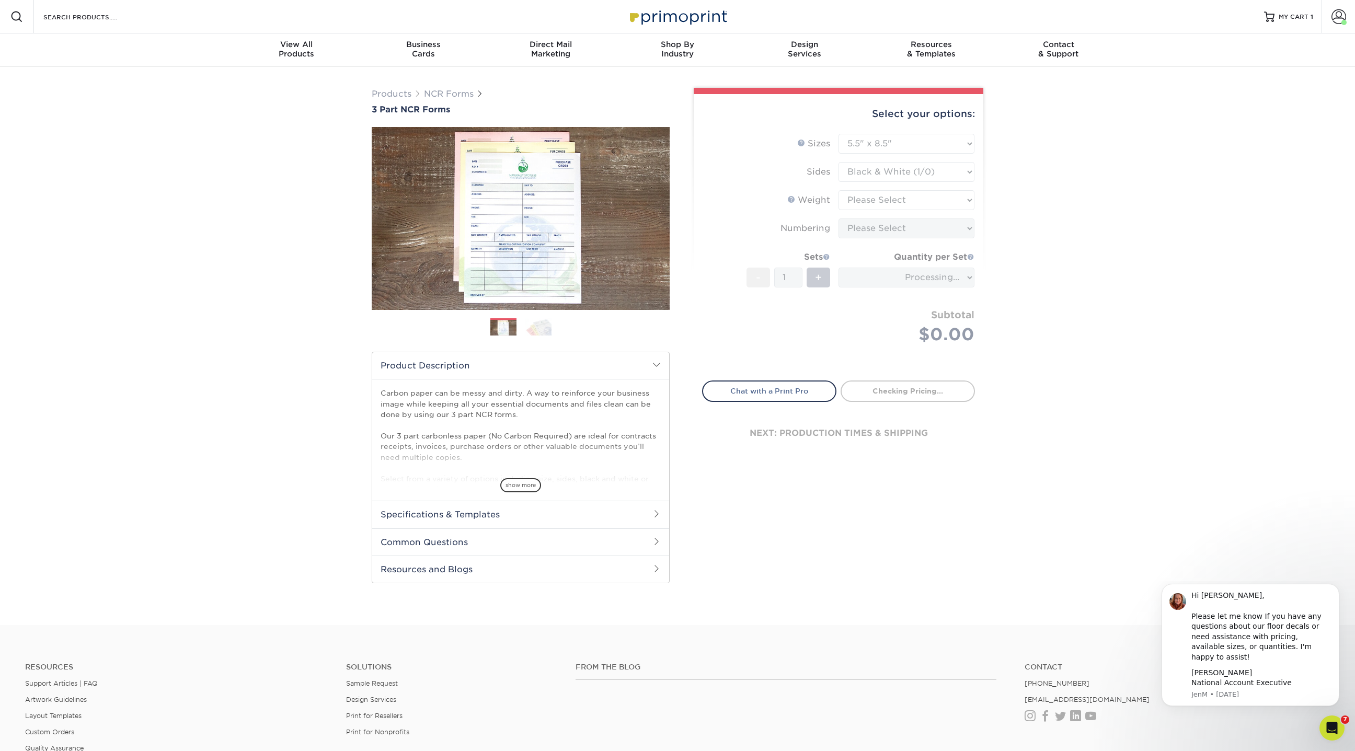
click at [919, 172] on form "Sizes Help Sizes Please Select 5.5" x 8.5" 8.5" x 11" Sides - 1 +" at bounding box center [838, 251] width 273 height 235
type input "205e73a4-79f2-4af0-8925-2634c5be78c3"
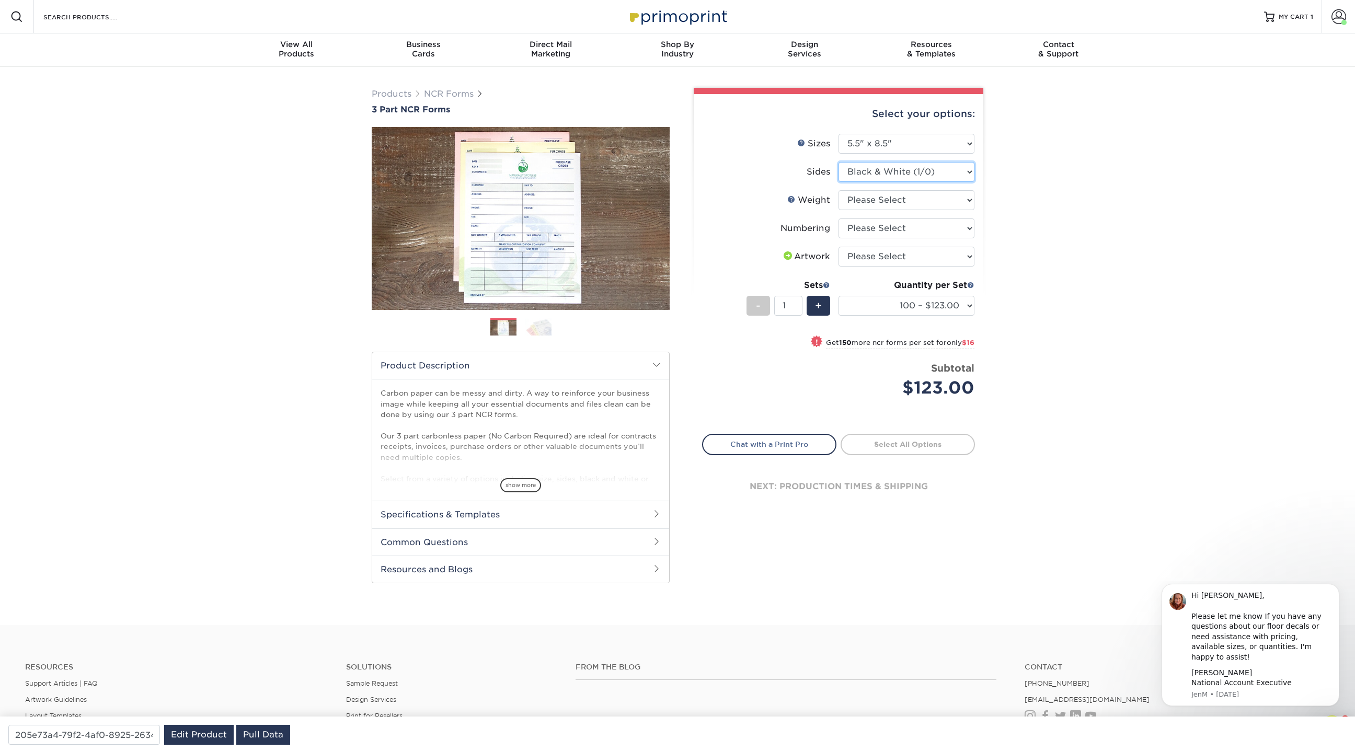
click at [919, 172] on select "Please Select Black & White (1/0) Full Color (4/0)" at bounding box center [906, 172] width 136 height 20
select select "32d3c223-f82c-492b-b915-ba065a00862f"
click at [838, 162] on select "Please Select Black & White (1/0) Full Color (4/0)" at bounding box center [906, 172] width 136 height 20
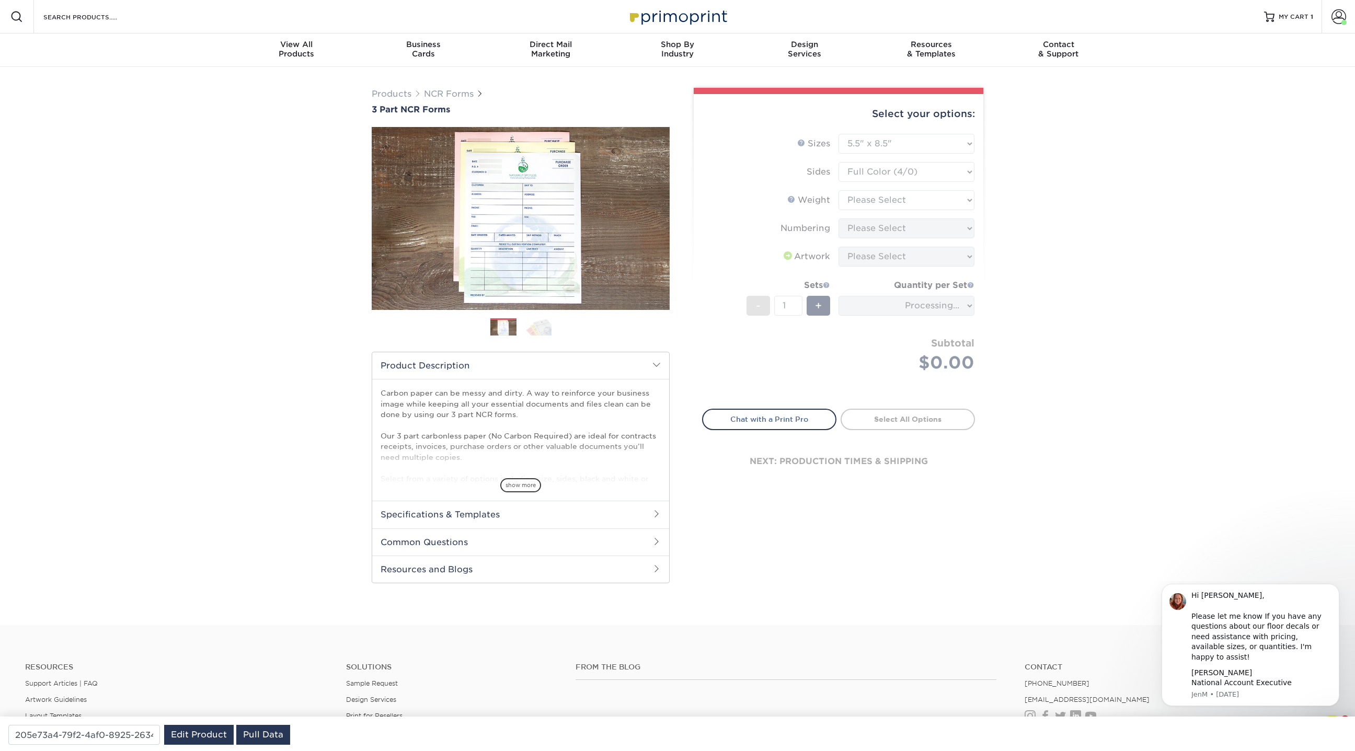
click at [892, 202] on form "Sizes Help Sizes Please Select 5.5" x 8.5" 8.5" x 11" Sides - 1 +" at bounding box center [838, 265] width 273 height 263
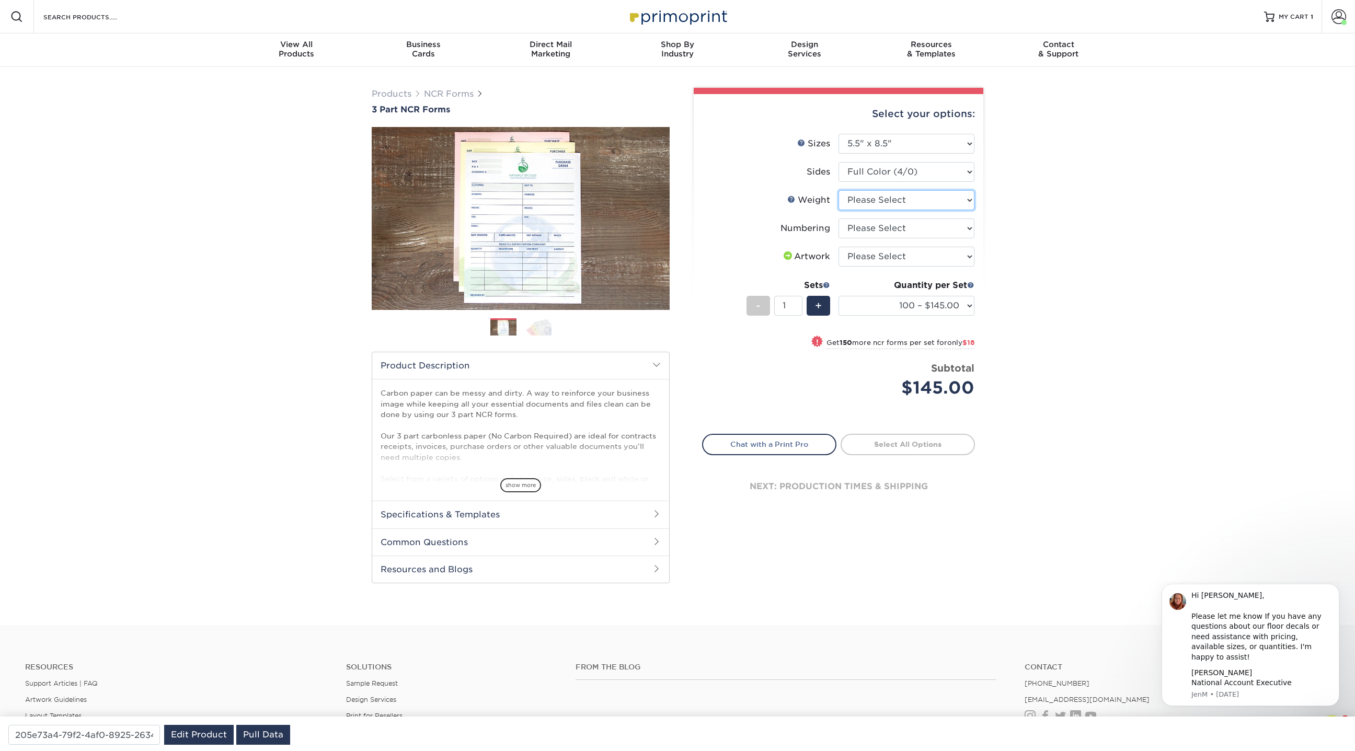
click at [888, 197] on select "Please Select 20LB3P" at bounding box center [906, 200] width 136 height 20
select select "20LB3P"
click at [838, 190] on select "Please Select 20LB3P" at bounding box center [906, 200] width 136 height 20
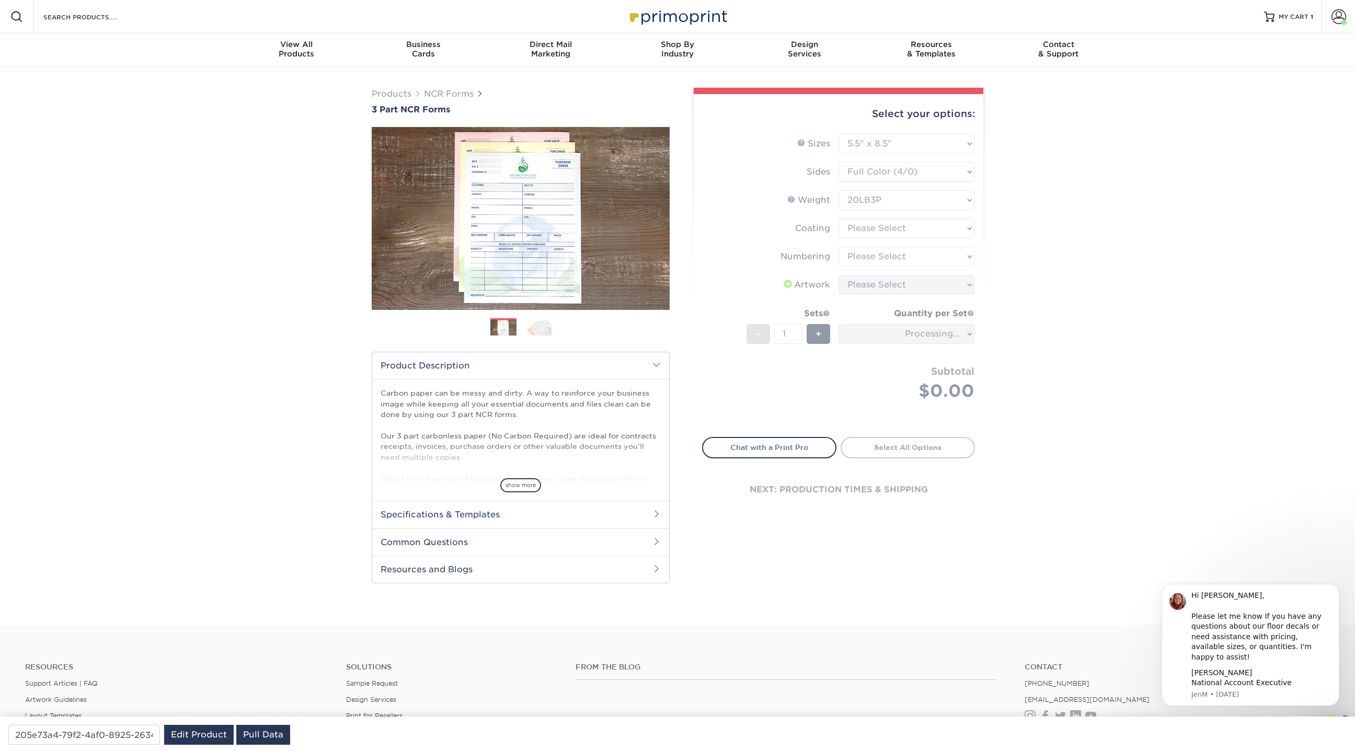
click at [872, 225] on form "Sizes Help Sizes Please Select 5.5" x 8.5" 8.5" x 11" Sides - 1 +" at bounding box center [838, 279] width 273 height 291
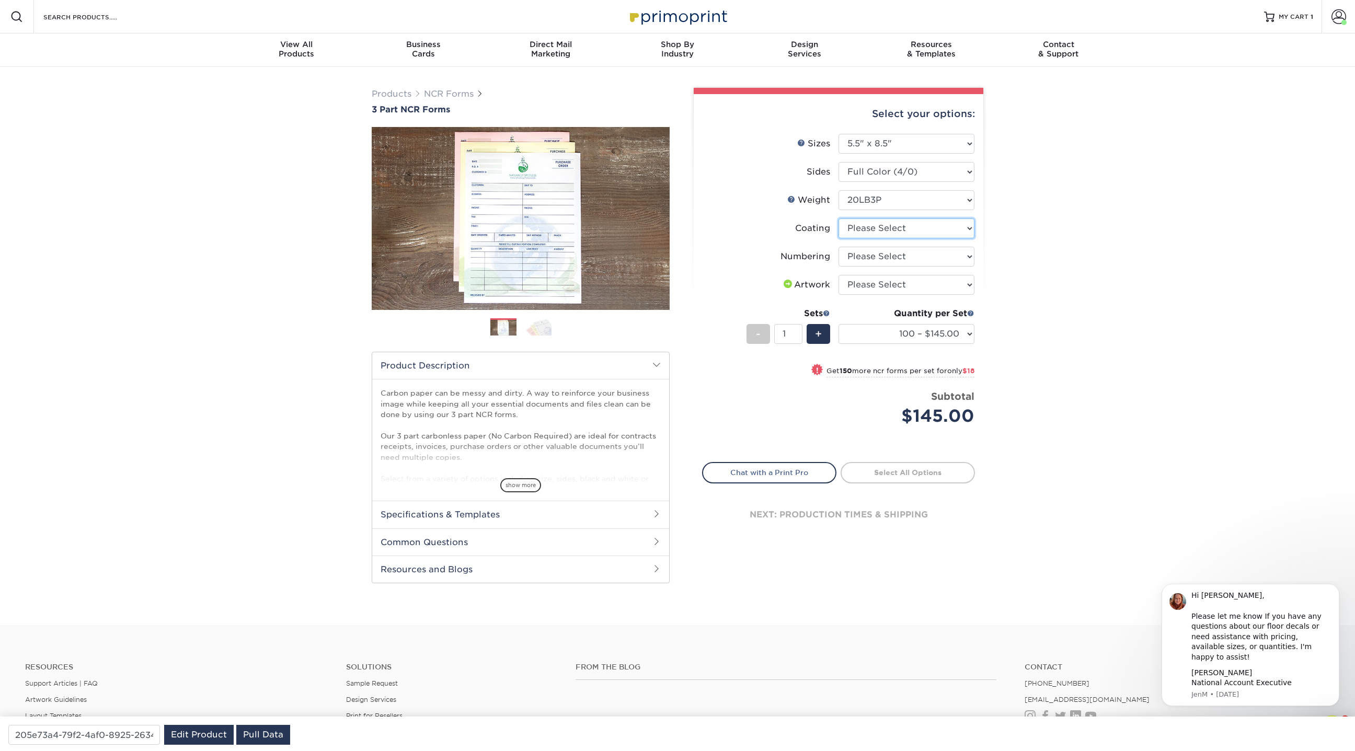
click at [872, 225] on select at bounding box center [906, 228] width 136 height 20
select select "3e7618de-abca-4bda-9f97-8b9129e913d8"
click at [838, 218] on select at bounding box center [906, 228] width 136 height 20
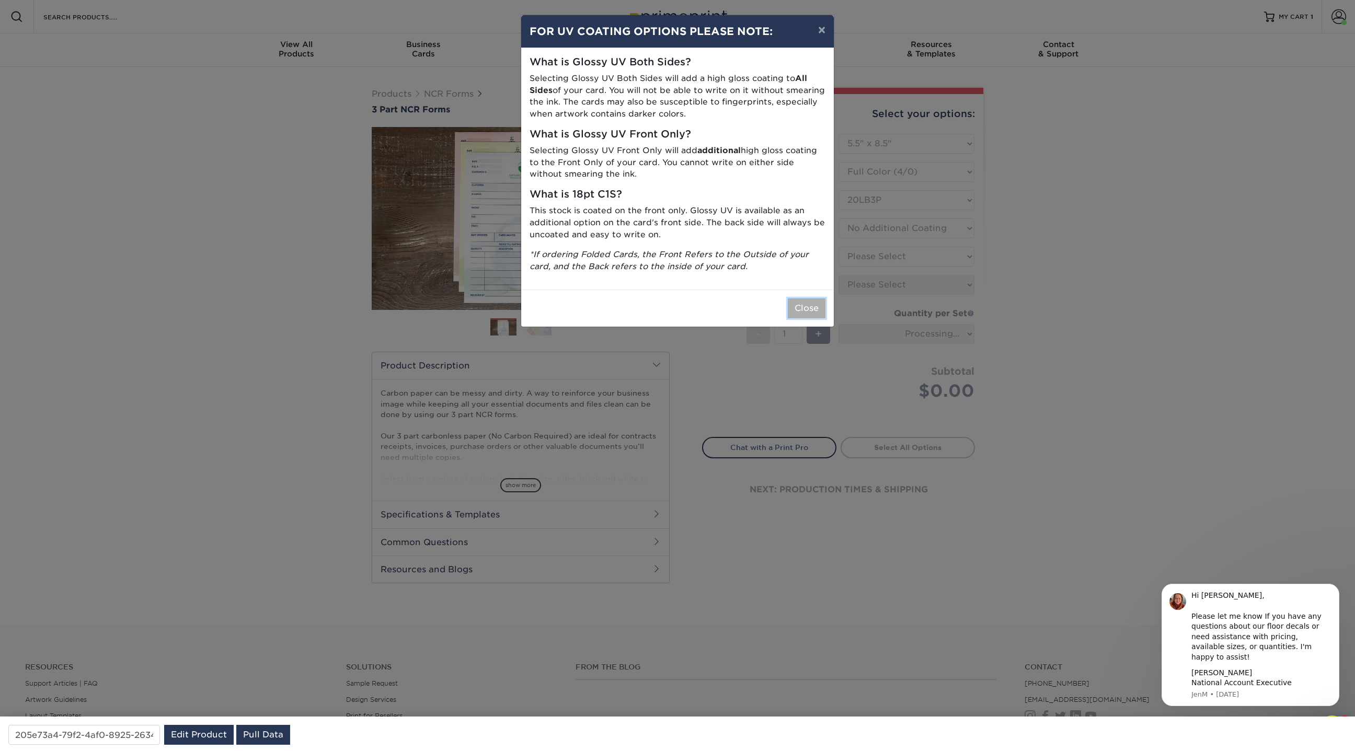
click at [803, 309] on button "Close" at bounding box center [807, 308] width 38 height 20
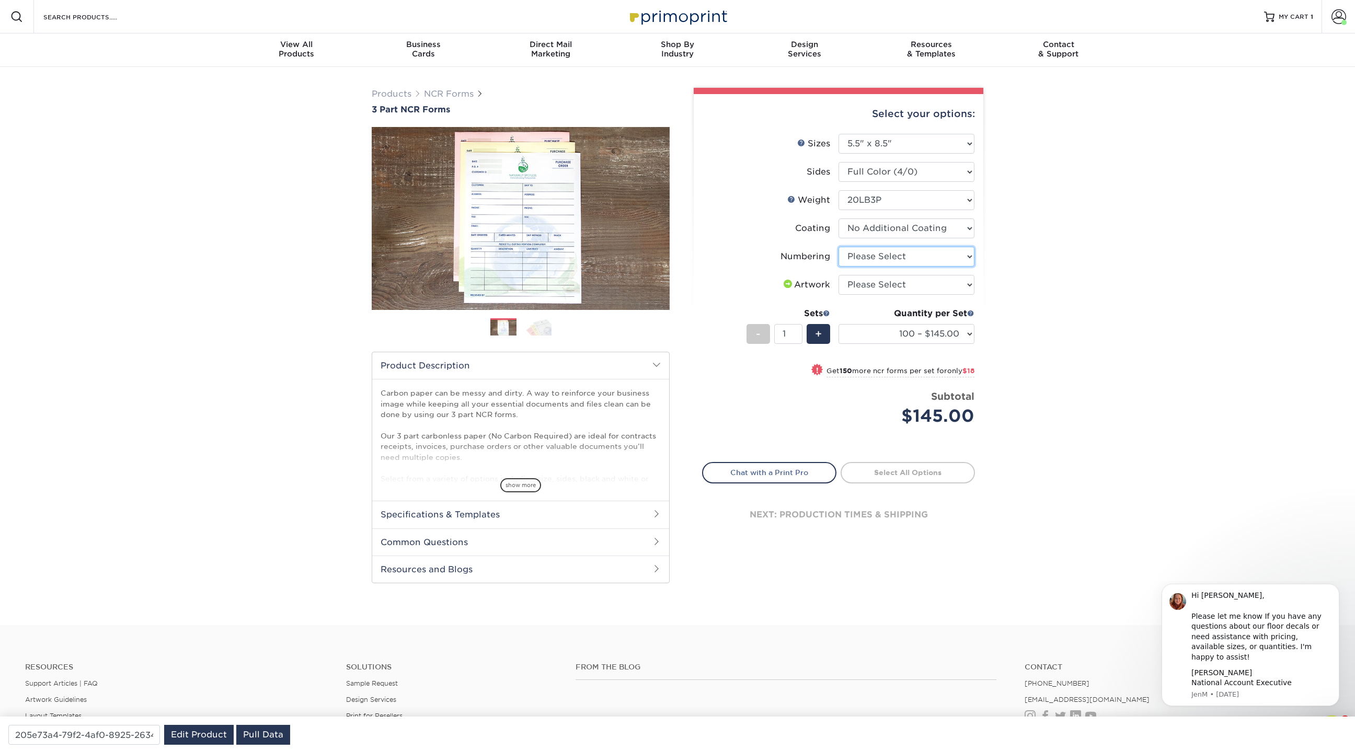
click at [866, 262] on select "Please Select Numbering on the Front only No Numbering" at bounding box center [906, 257] width 136 height 20
select select "9d535730-e103-44e5-b841-cf95c42f3210"
click at [838, 247] on select "Please Select Numbering on the Front only No Numbering" at bounding box center [906, 257] width 136 height 20
click at [868, 281] on select "Please Select I will upload files I need a design - $75" at bounding box center [906, 285] width 136 height 20
select select "upload"
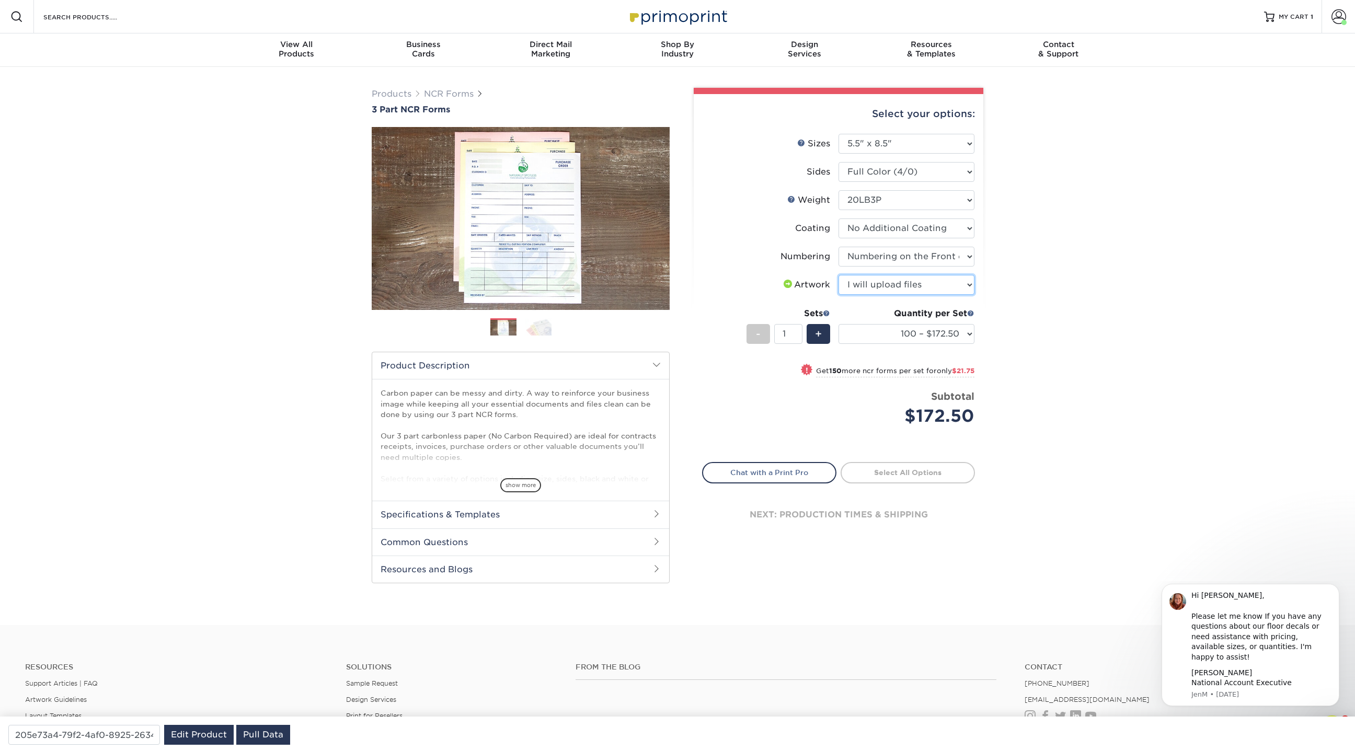
click at [838, 275] on select "Please Select I will upload files I need a design - $75" at bounding box center [906, 285] width 136 height 20
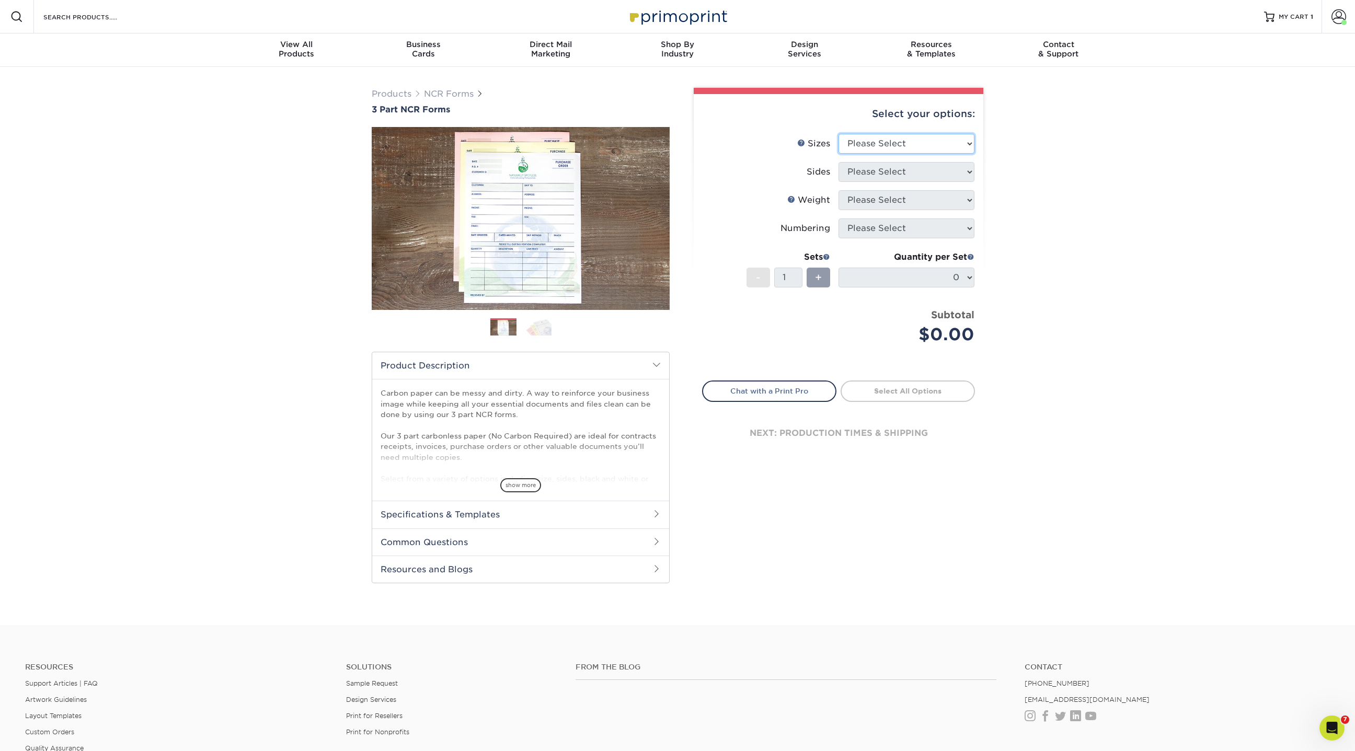
click at [929, 144] on select "Please Select 5.5" x 8.5" 8.5" x 11"" at bounding box center [906, 144] width 136 height 20
select select "5.50x8.50"
click at [838, 134] on select "Please Select 5.5" x 8.5" 8.5" x 11"" at bounding box center [906, 144] width 136 height 20
click at [902, 169] on select "Please Select Black & White (1/0) Full Color (4/0)" at bounding box center [906, 172] width 136 height 20
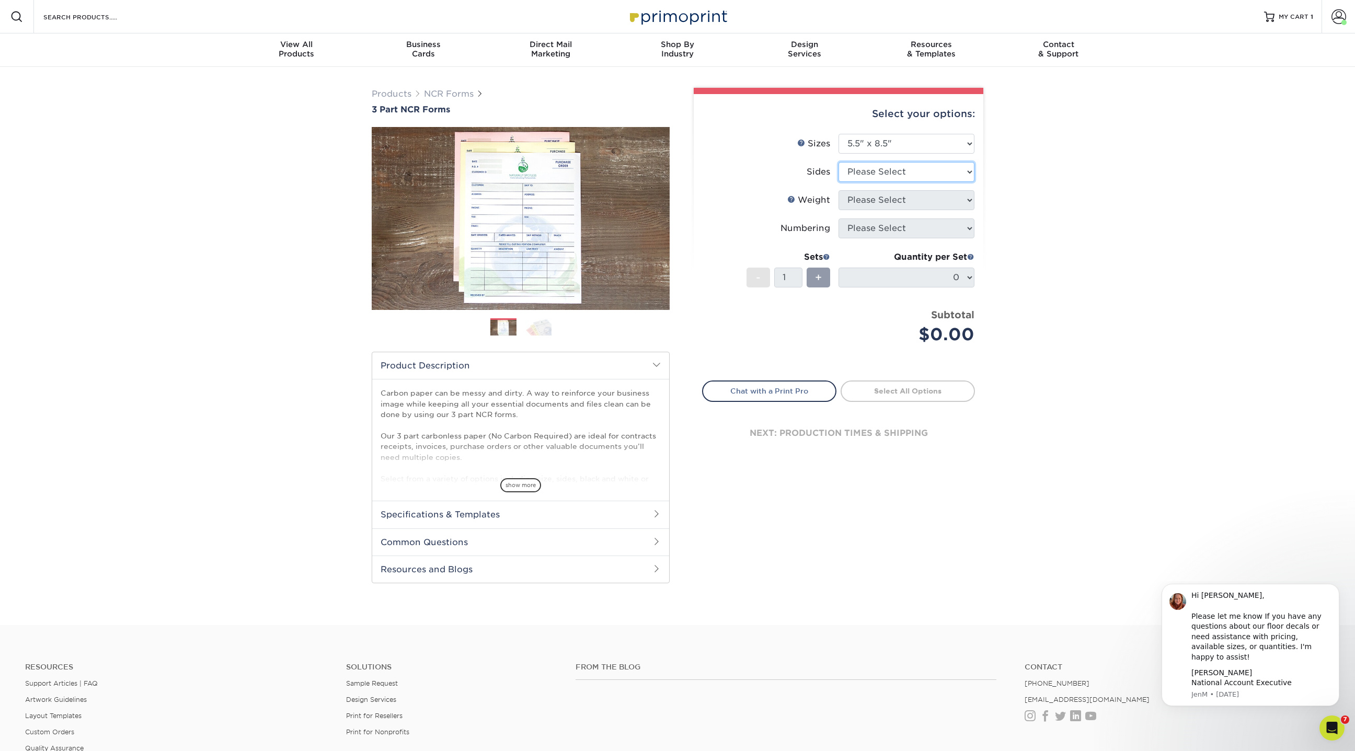
select select "2295b6f0-1f96-4774-b4ab-d24da34c0f39"
click at [838, 162] on select "Please Select Black & White (1/0) Full Color (4/0)" at bounding box center [906, 172] width 136 height 20
type input "205e73a4-79f2-4af0-8925-2634c5be78c3"
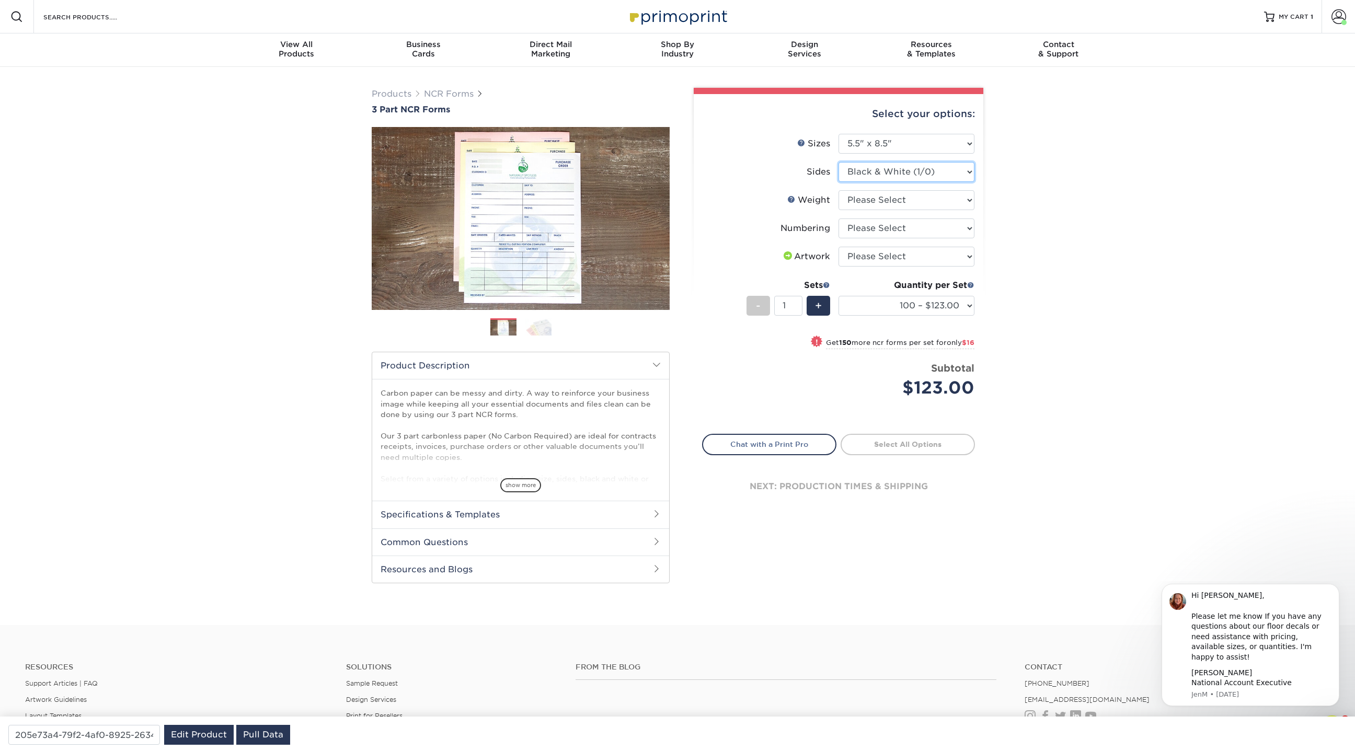
click at [955, 166] on select "Please Select Black & White (1/0) Full Color (4/0)" at bounding box center [906, 172] width 136 height 20
select select "32d3c223-f82c-492b-b915-ba065a00862f"
click at [838, 162] on select "Please Select Black & White (1/0) Full Color (4/0)" at bounding box center [906, 172] width 136 height 20
click at [904, 203] on select "Please Select 20LB3P" at bounding box center [906, 200] width 136 height 20
select select "20LB3P"
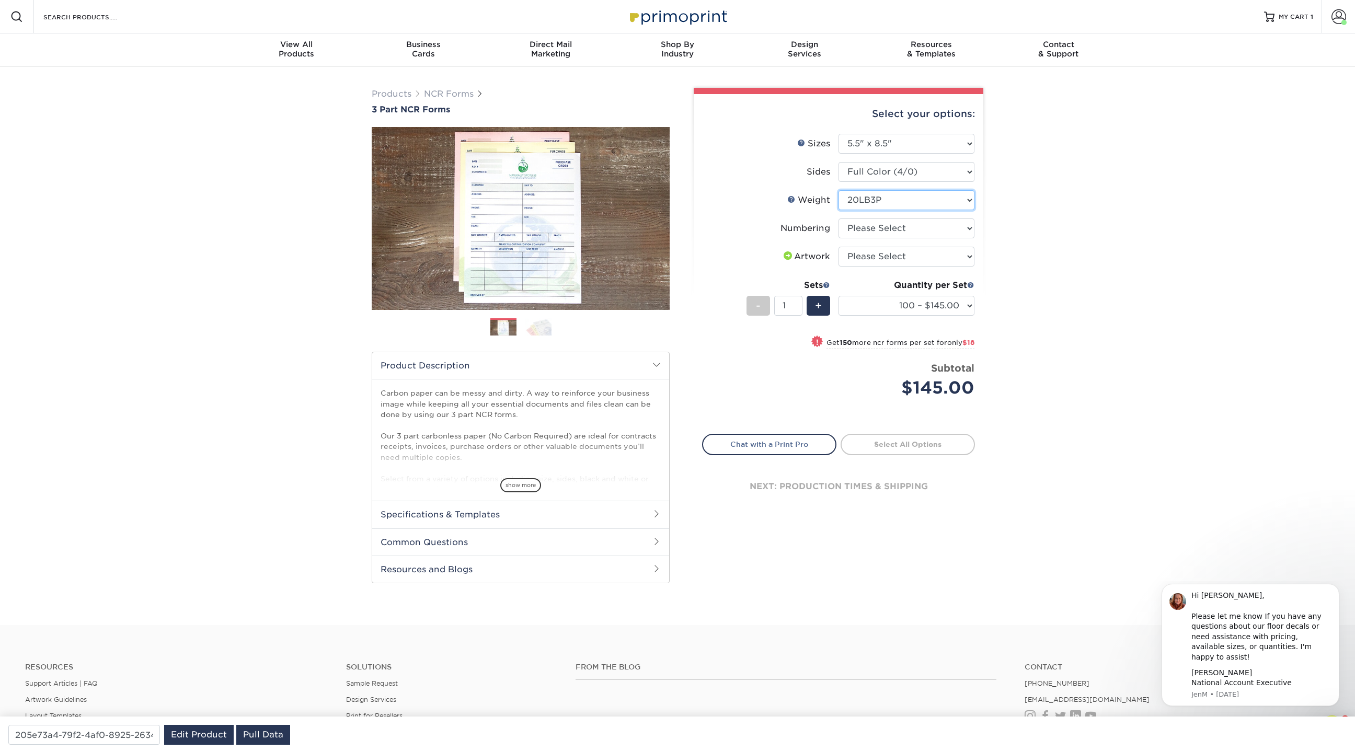
click at [838, 190] on select "Please Select 20LB3P" at bounding box center [906, 200] width 136 height 20
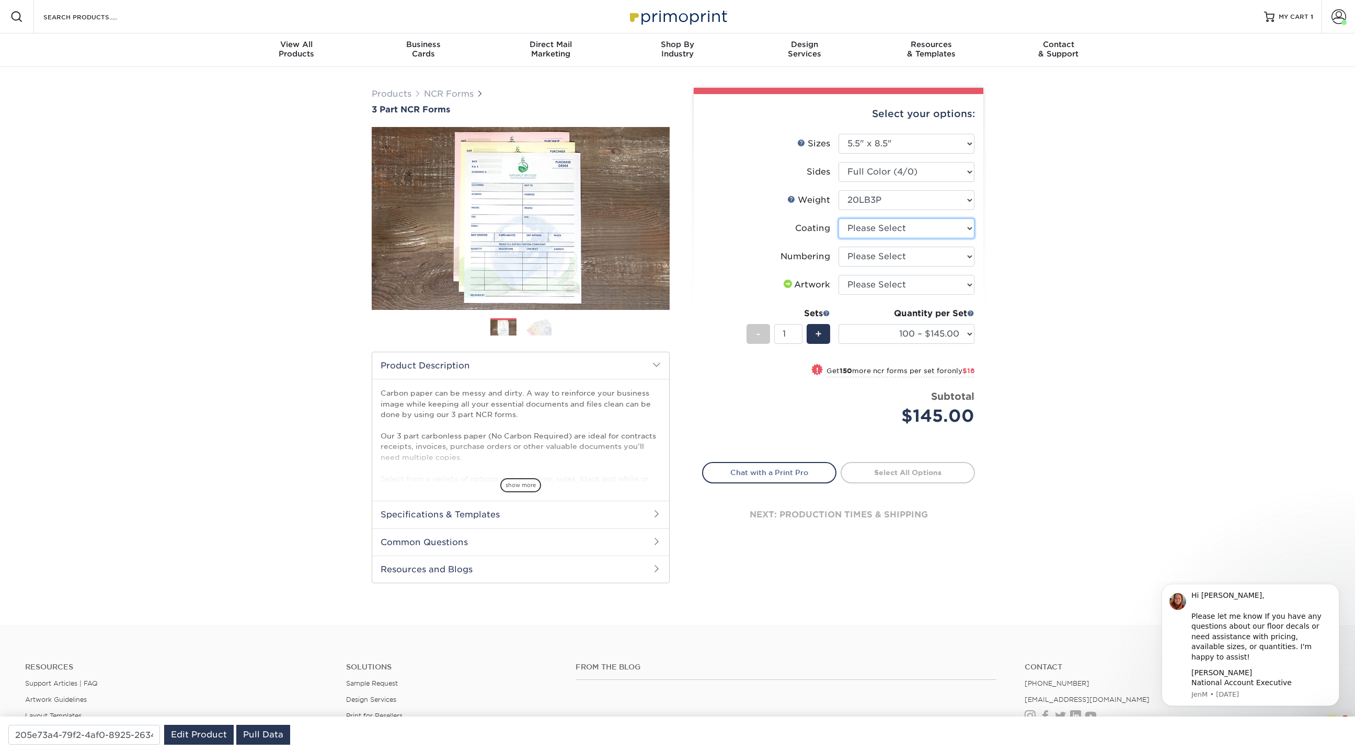
click at [890, 230] on select at bounding box center [906, 228] width 136 height 20
select select "3e7618de-abca-4bda-9f97-8b9129e913d8"
click at [838, 218] on select at bounding box center [906, 228] width 136 height 20
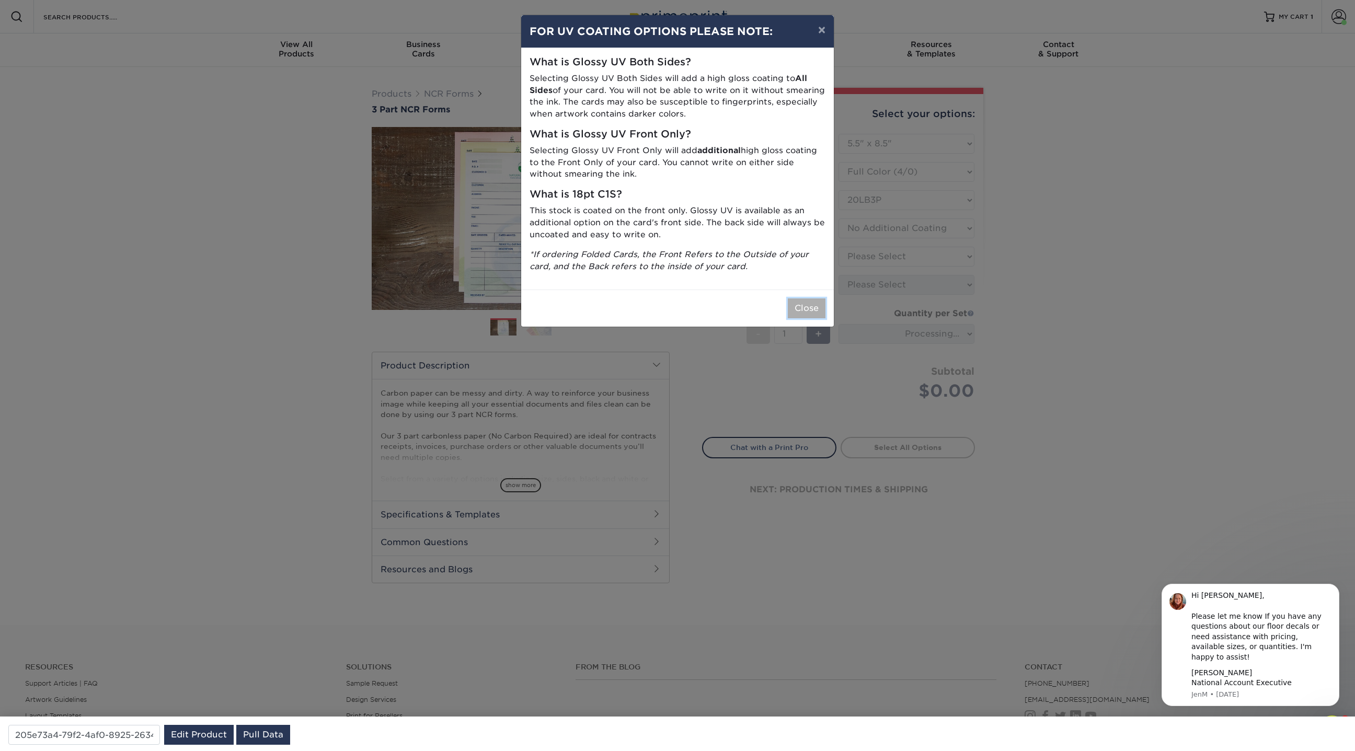
click at [802, 314] on button "Close" at bounding box center [807, 308] width 38 height 20
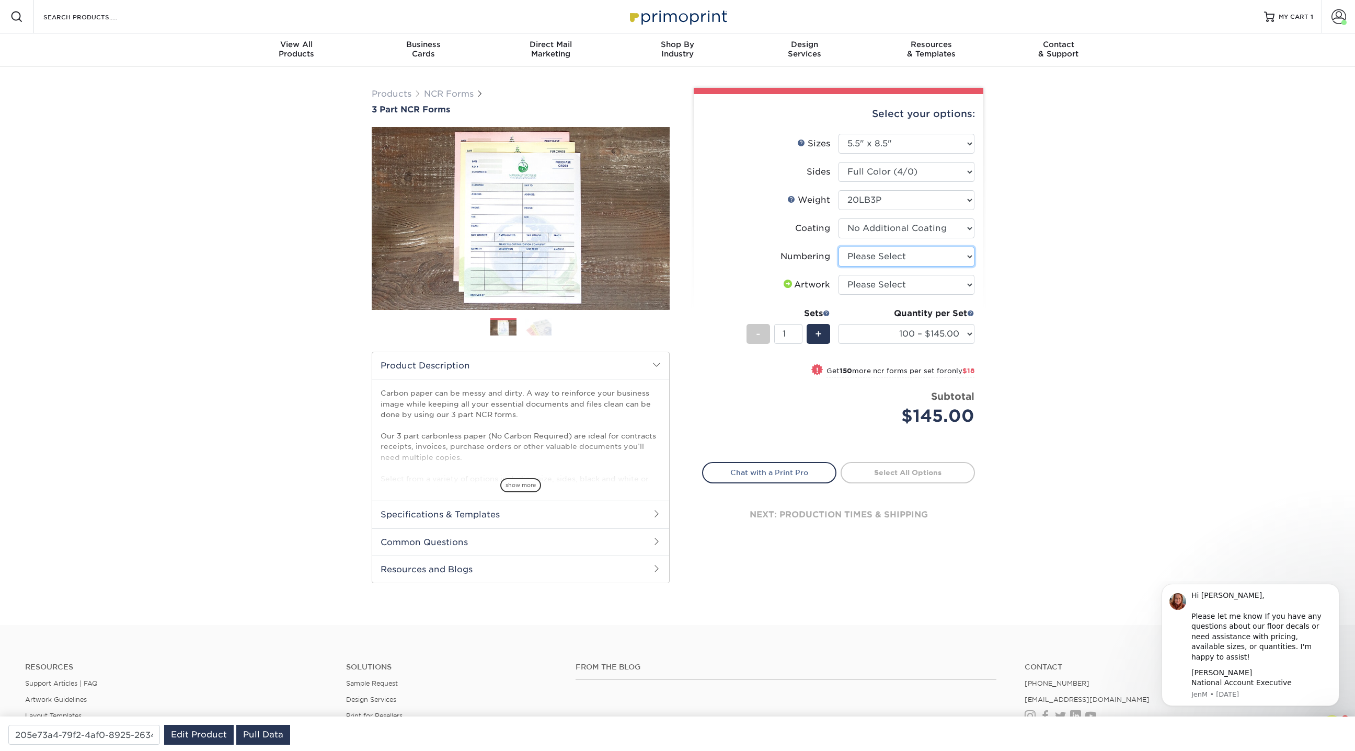
click at [875, 257] on select "Please Select Numbering on the Front only No Numbering" at bounding box center [906, 257] width 136 height 20
select select "9d535730-e103-44e5-b841-cf95c42f3210"
click at [838, 247] on select "Please Select Numbering on the Front only No Numbering" at bounding box center [906, 257] width 136 height 20
click at [909, 284] on select "Please Select I will upload files I need a design - $75" at bounding box center [906, 285] width 136 height 20
select select "upload"
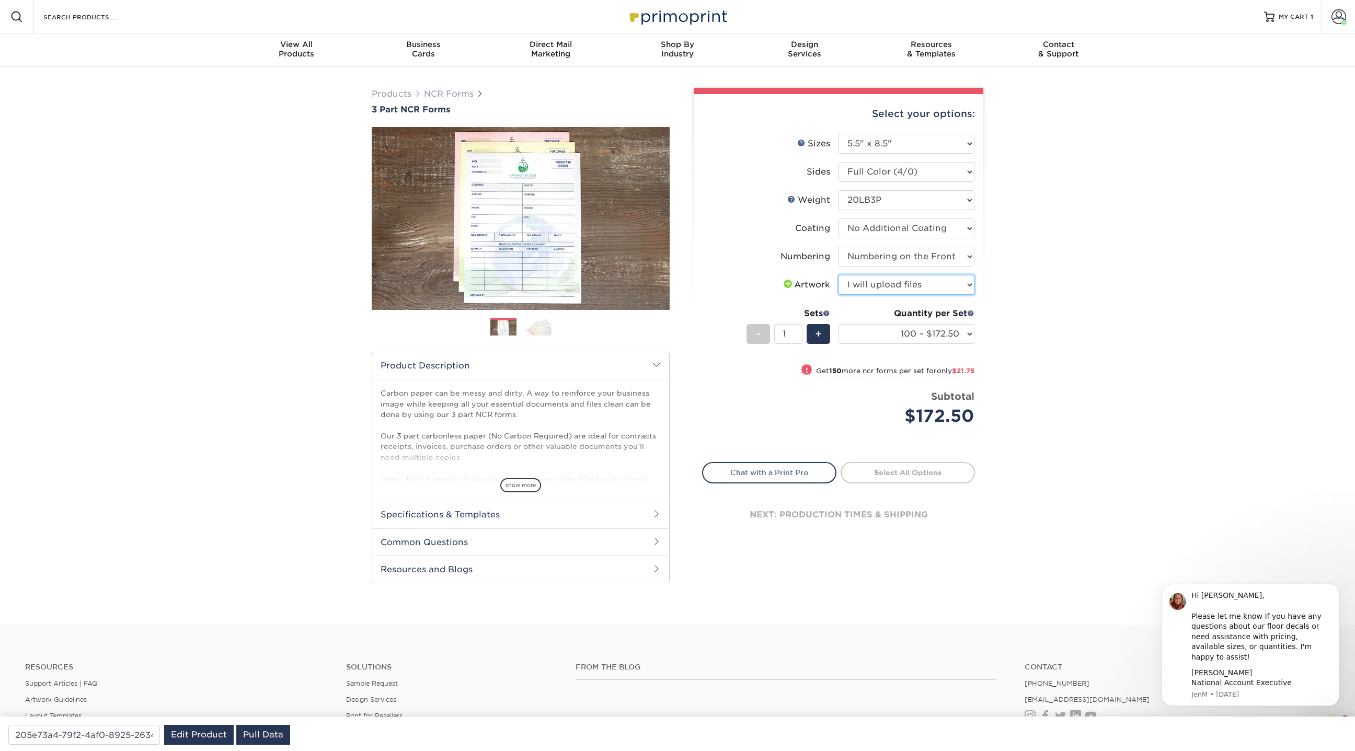
click at [838, 275] on select "Please Select I will upload files I need a design - $75" at bounding box center [906, 285] width 136 height 20
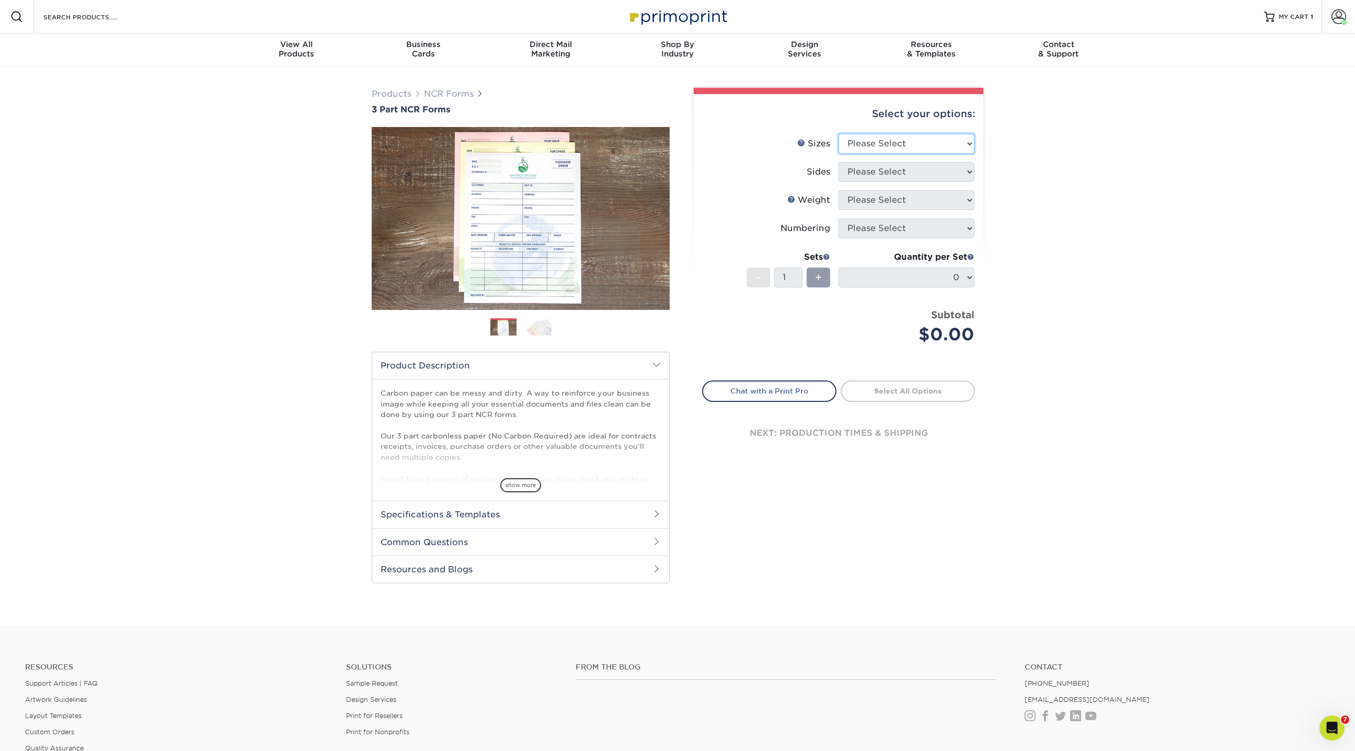
click at [931, 142] on select "Please Select 5.5" x 8.5" 8.5" x 11"" at bounding box center [906, 144] width 136 height 20
select select "5.50x8.50"
click at [838, 134] on select "Please Select 5.5" x 8.5" 8.5" x 11"" at bounding box center [906, 144] width 136 height 20
click at [896, 168] on select "Please Select Black & White (1/0) Full Color (4/0)" at bounding box center [906, 172] width 136 height 20
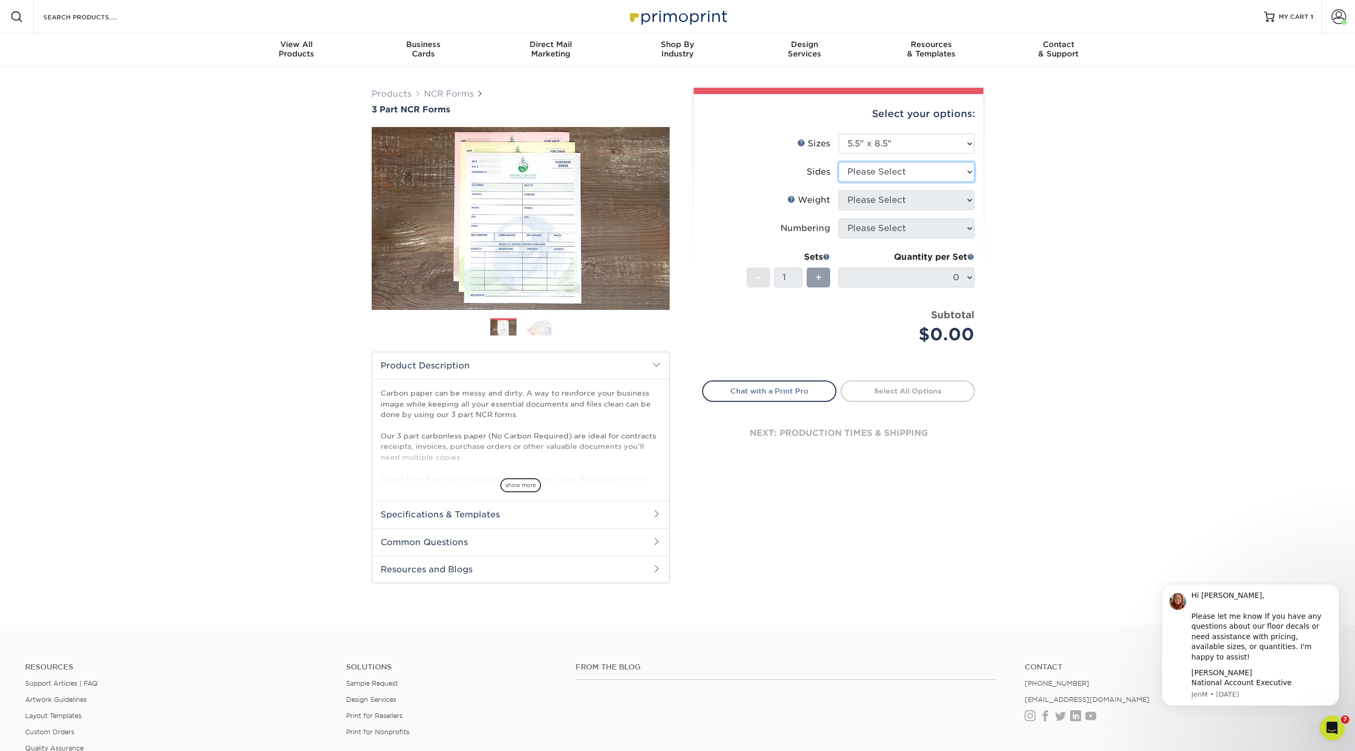
select select "32d3c223-f82c-492b-b915-ba065a00862f"
click at [838, 162] on select "Please Select Black & White (1/0) Full Color (4/0)" at bounding box center [906, 172] width 136 height 20
type input "205e73a4-79f2-4af0-8925-2634c5be78c3"
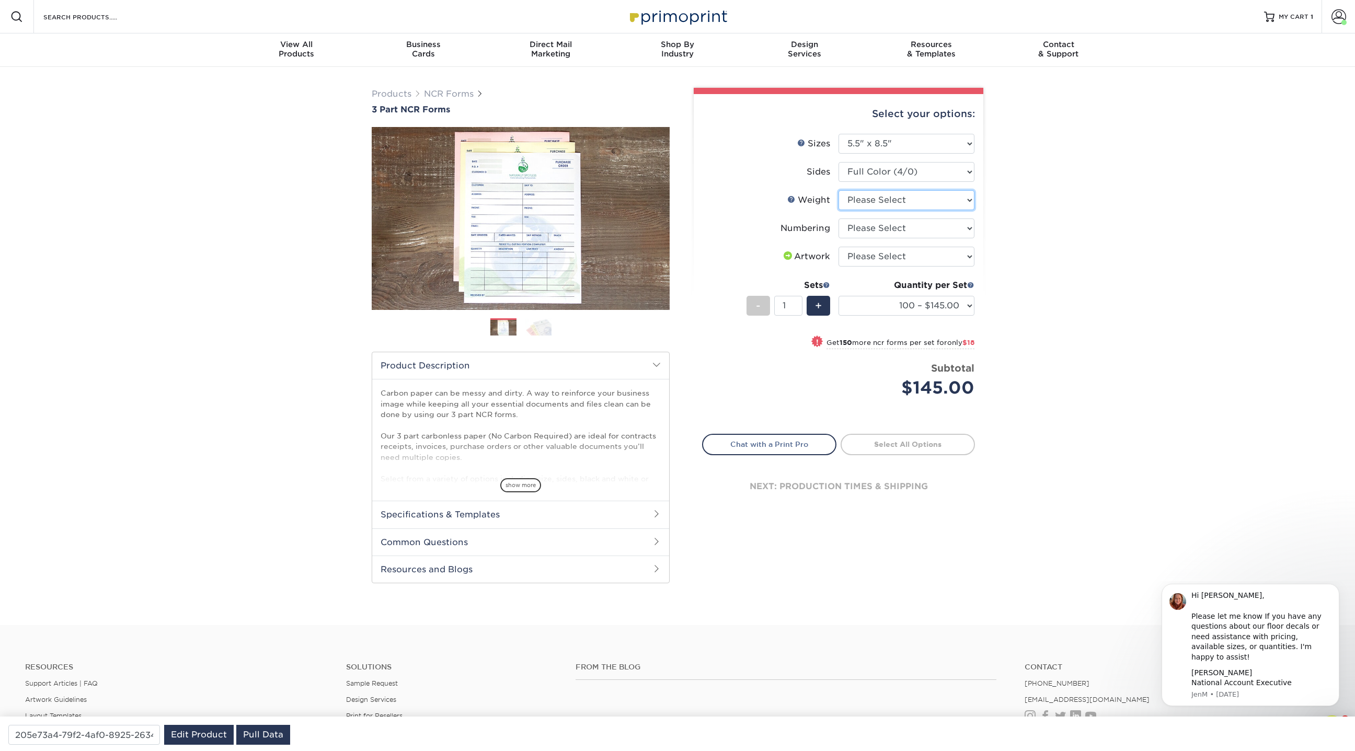
click at [887, 199] on select "Please Select 20LB3P" at bounding box center [906, 200] width 136 height 20
select select "20LB3P"
click at [838, 190] on select "Please Select 20LB3P" at bounding box center [906, 200] width 136 height 20
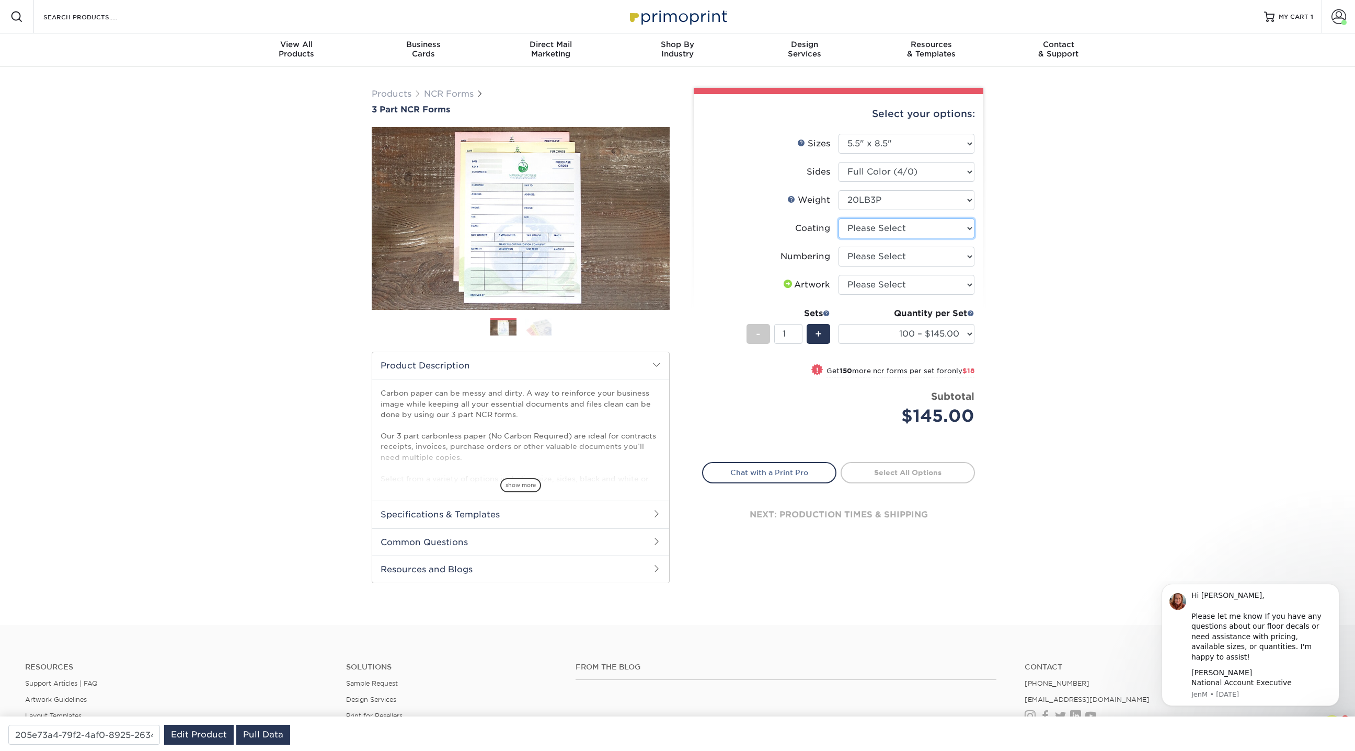
click at [884, 236] on select at bounding box center [906, 228] width 136 height 20
select select "3e7618de-abca-4bda-9f97-8b9129e913d8"
click at [838, 218] on select at bounding box center [906, 228] width 136 height 20
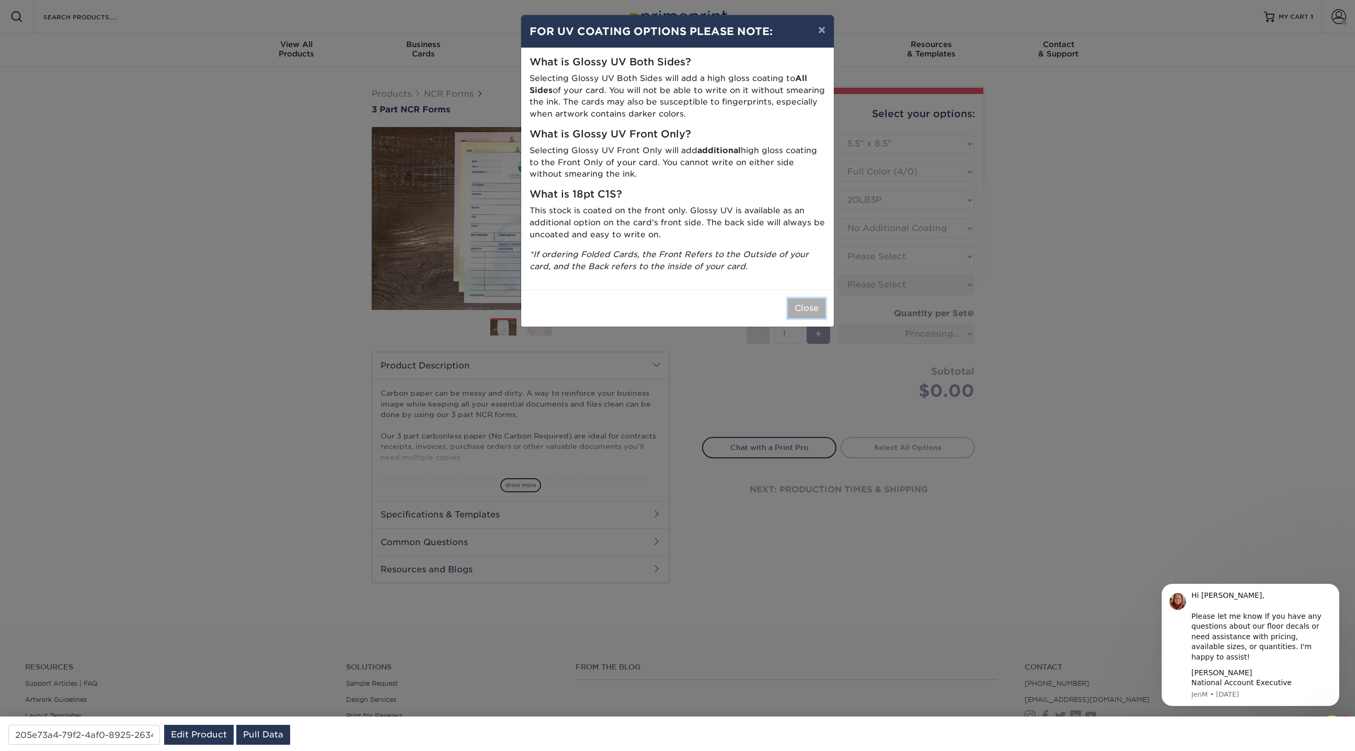
click at [809, 299] on button "Close" at bounding box center [807, 308] width 38 height 20
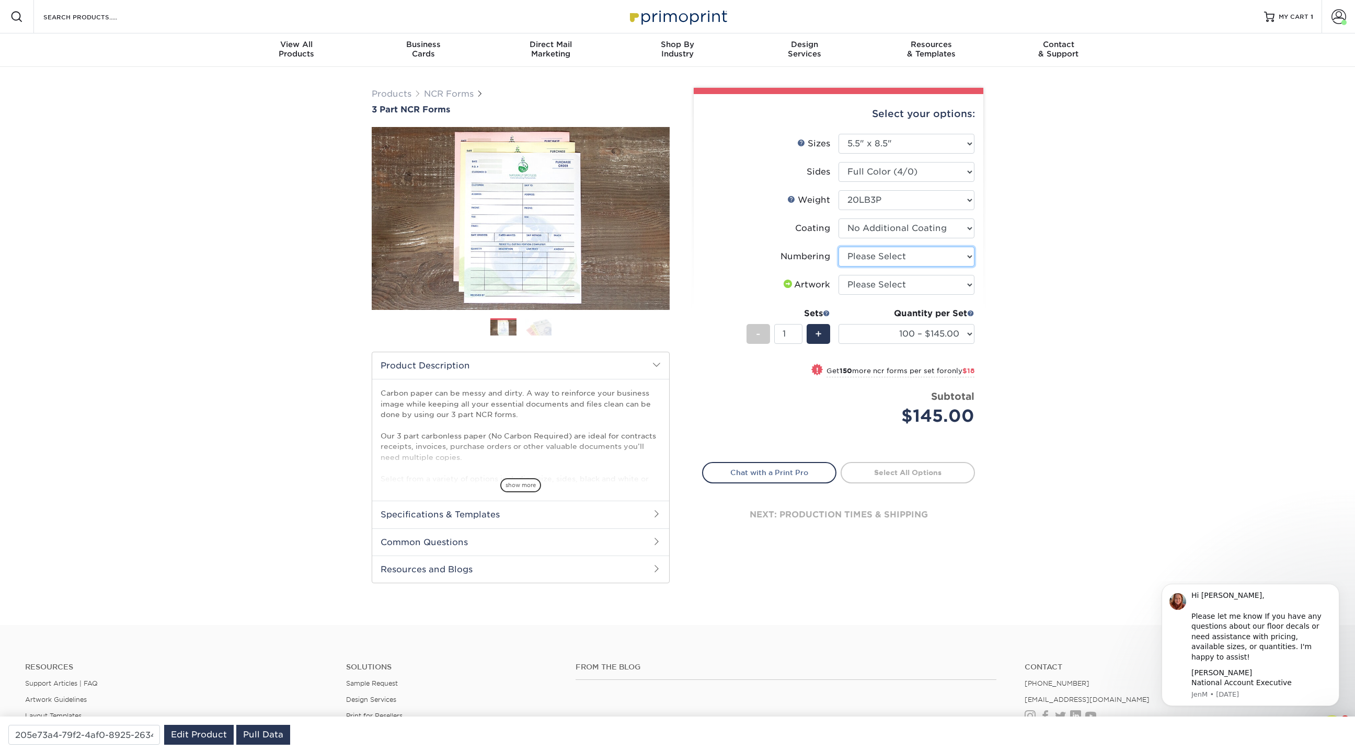
click at [928, 254] on select "Please Select Numbering on the Front only No Numbering" at bounding box center [906, 257] width 136 height 20
select select "9d535730-e103-44e5-b841-cf95c42f3210"
click at [838, 247] on select "Please Select Numbering on the Front only No Numbering" at bounding box center [906, 257] width 136 height 20
click at [908, 284] on select "Please Select I will upload files I need a design - $75" at bounding box center [906, 285] width 136 height 20
select select "upload"
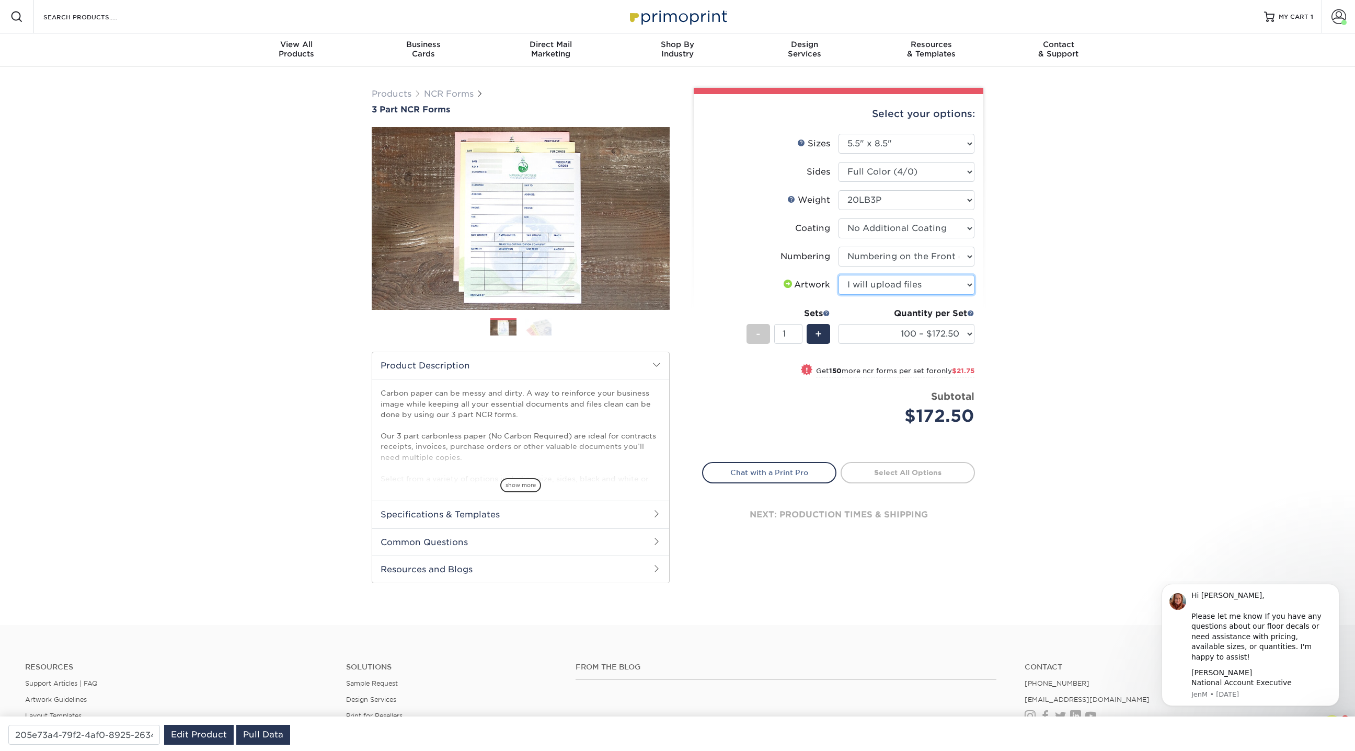
click at [838, 275] on select "Please Select I will upload files I need a design - $75" at bounding box center [906, 285] width 136 height 20
click at [439, 94] on link "NCR Forms" at bounding box center [449, 94] width 50 height 10
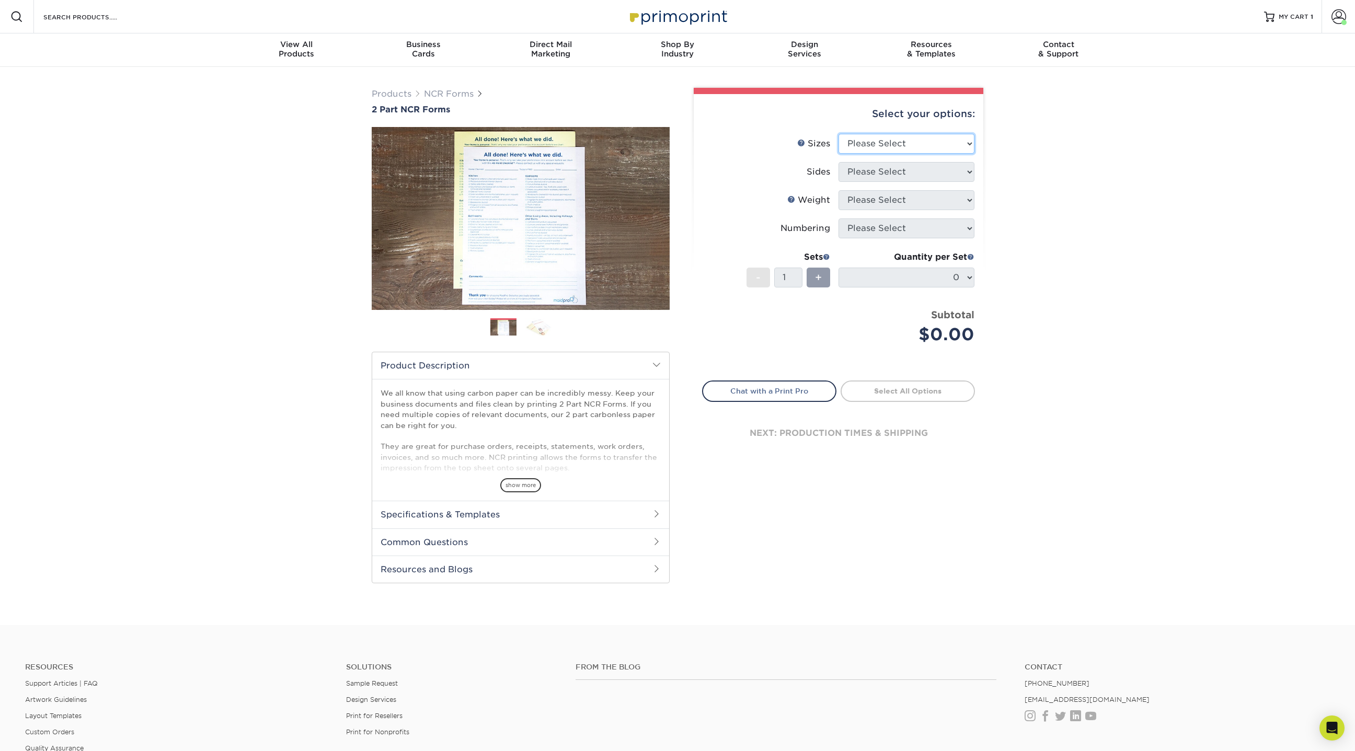
click at [910, 146] on select "Please Select 5.5" x 8.5" 8.5" x 11"" at bounding box center [906, 144] width 136 height 20
select select "8.50x11.00"
click at [838, 134] on select "Please Select 5.5" x 8.5" 8.5" x 11"" at bounding box center [906, 144] width 136 height 20
click at [881, 173] on select "Please Select Black & White (1/0) Full Color (4/0)" at bounding box center [906, 172] width 136 height 20
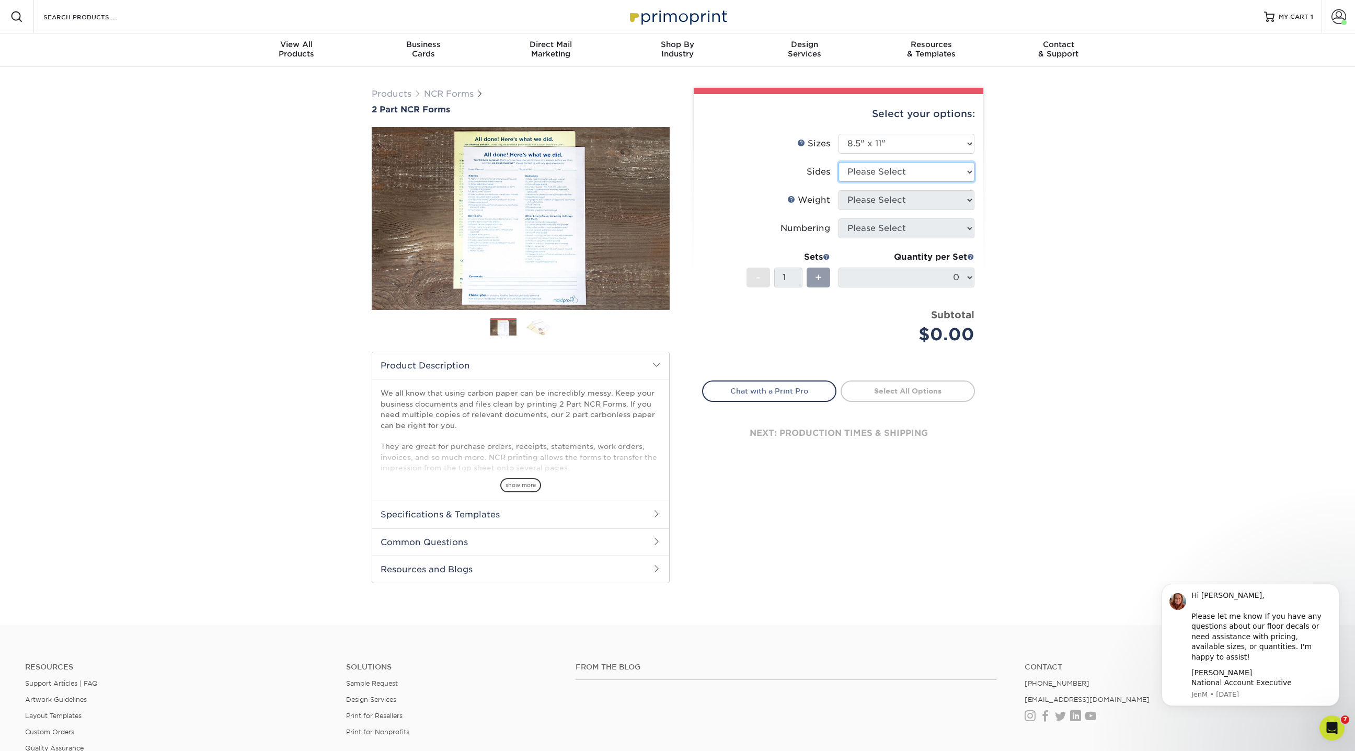
select select "32d3c223-f82c-492b-b915-ba065a00862f"
click at [838, 162] on select "Please Select Black & White (1/0) Full Color (4/0)" at bounding box center [906, 172] width 136 height 20
type input "b9993aa4-ce4f-4e84-a5e4-44e62c329471"
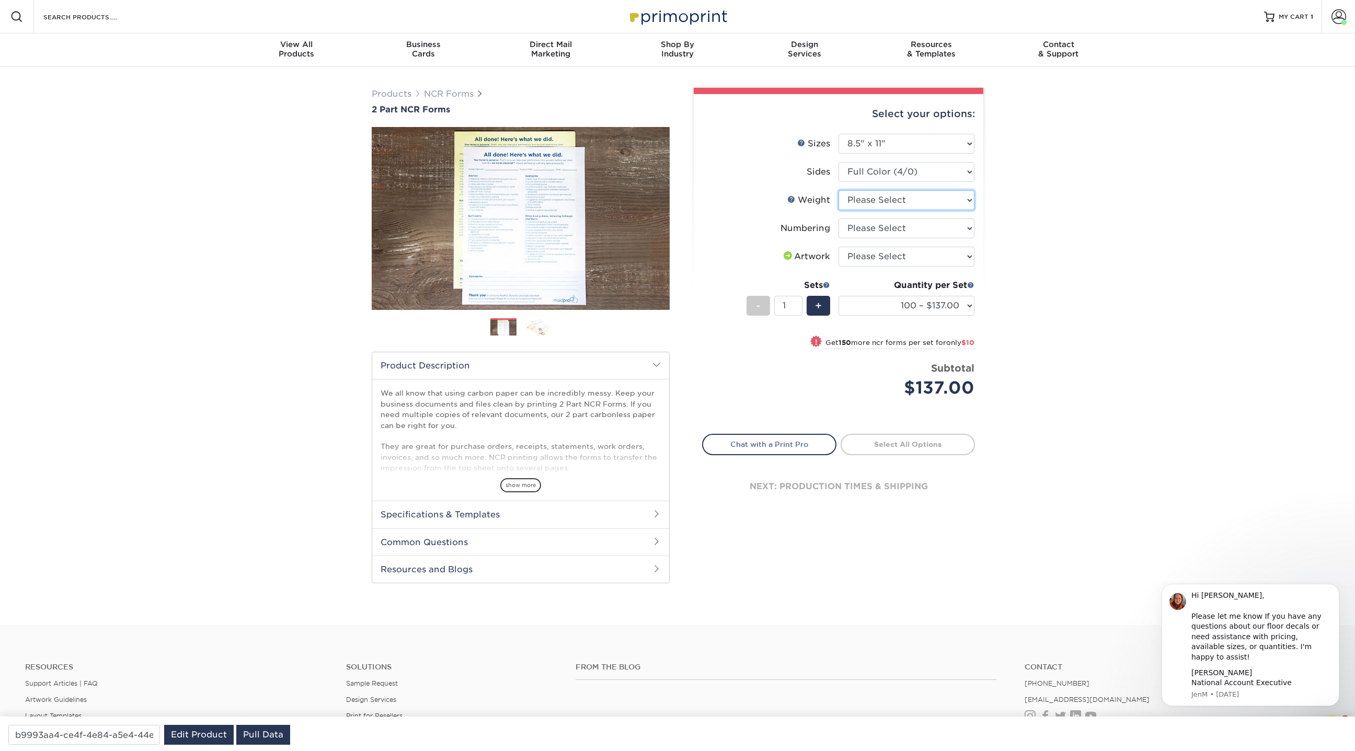
click at [871, 198] on select "Please Select 20LB2P" at bounding box center [906, 200] width 136 height 20
select select "20LB2P"
click at [838, 190] on select "Please Select 20LB2P" at bounding box center [906, 200] width 136 height 20
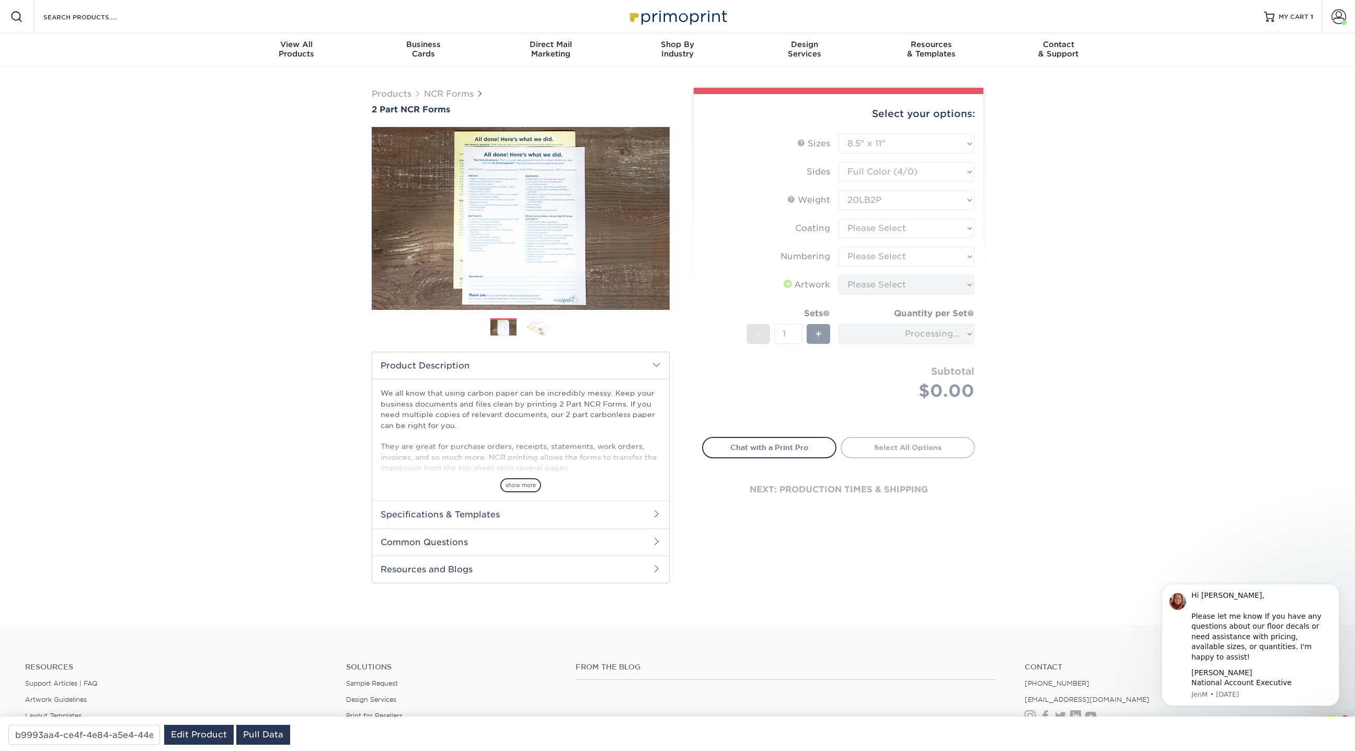
click at [870, 224] on form "Sizes Help Sizes Please Select 5.5" x 8.5" 8.5" x 11" Sides - 1 +" at bounding box center [838, 279] width 273 height 291
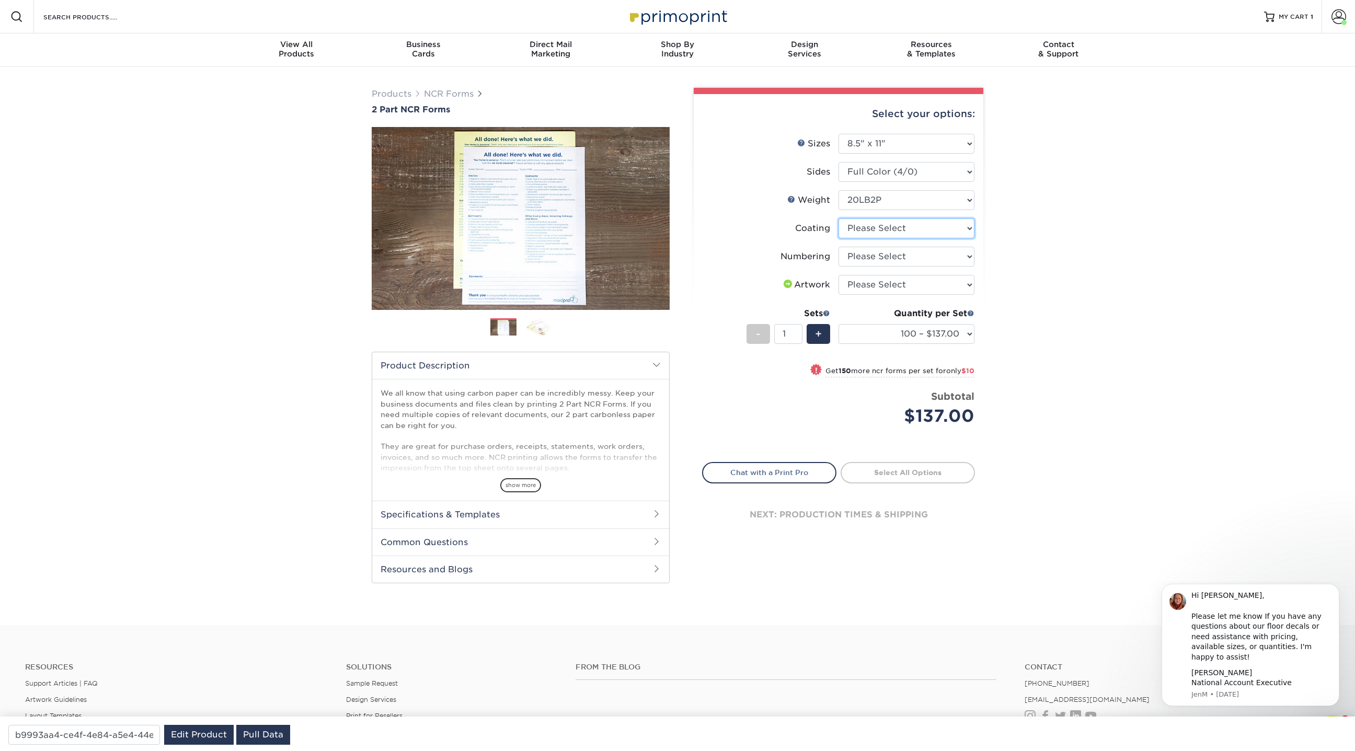
click at [870, 225] on select at bounding box center [906, 228] width 136 height 20
select select "3e7618de-abca-4bda-9f97-8b9129e913d8"
click at [838, 218] on select at bounding box center [906, 228] width 136 height 20
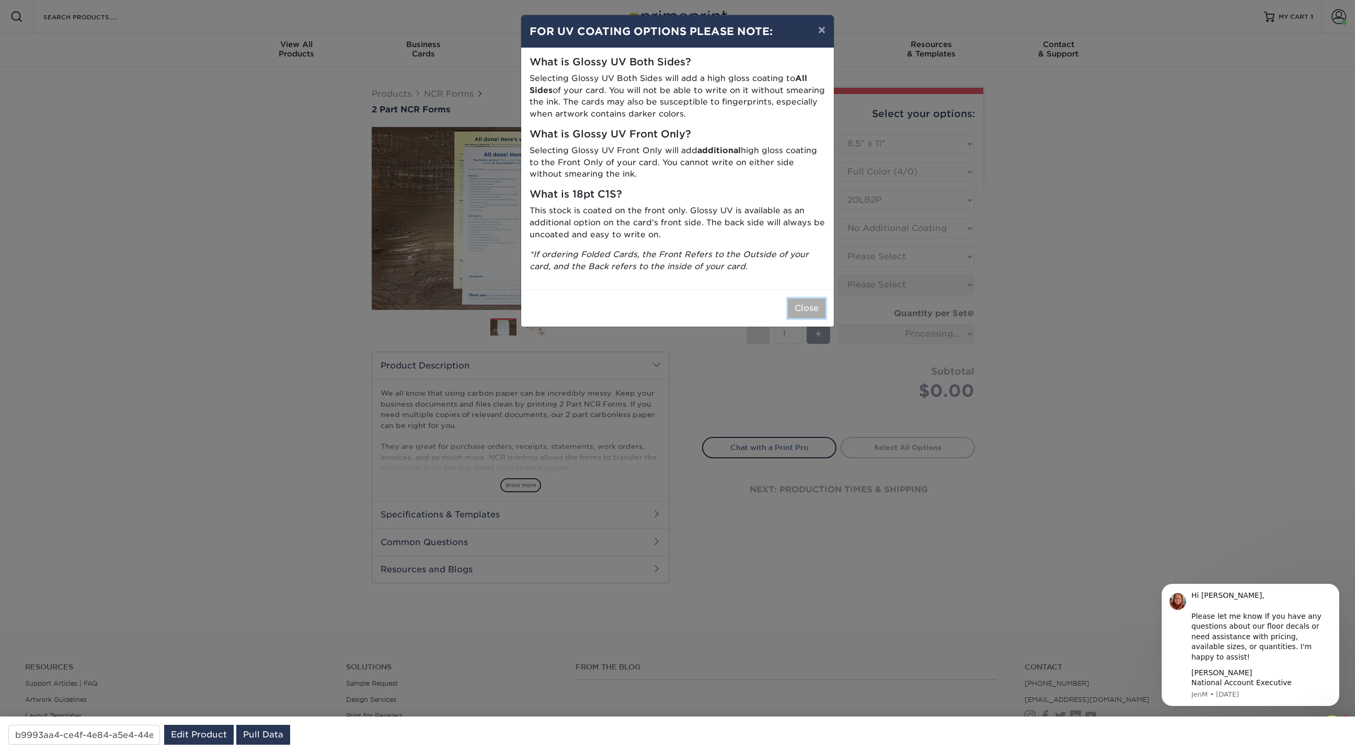
click at [822, 298] on button "Close" at bounding box center [807, 308] width 38 height 20
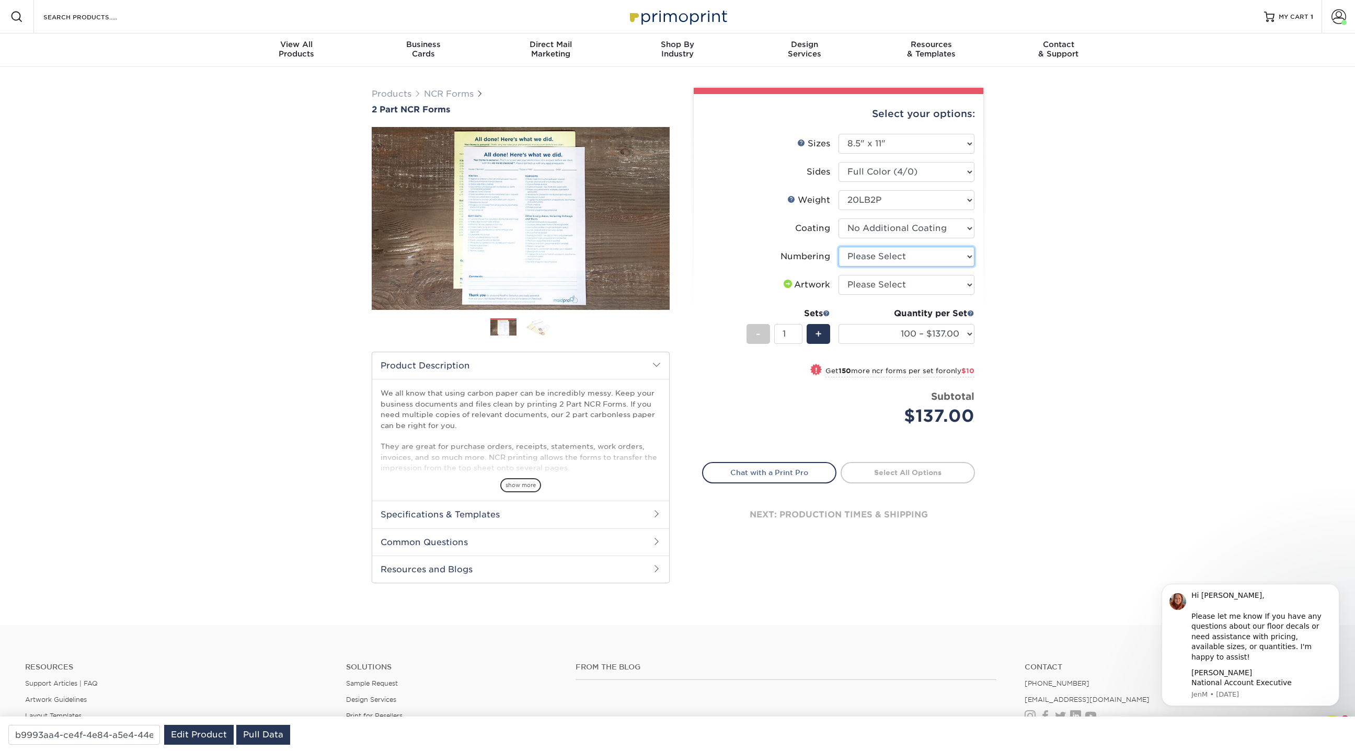
click at [871, 257] on select "Please Select Numbering on the Front only No Numbering" at bounding box center [906, 257] width 136 height 20
select select "9d535730-e103-44e5-b841-cf95c42f3210"
click at [838, 247] on select "Please Select Numbering on the Front only No Numbering" at bounding box center [906, 257] width 136 height 20
click at [870, 289] on select "Please Select I will upload files I need a design - $75" at bounding box center [906, 285] width 136 height 20
select select "upload"
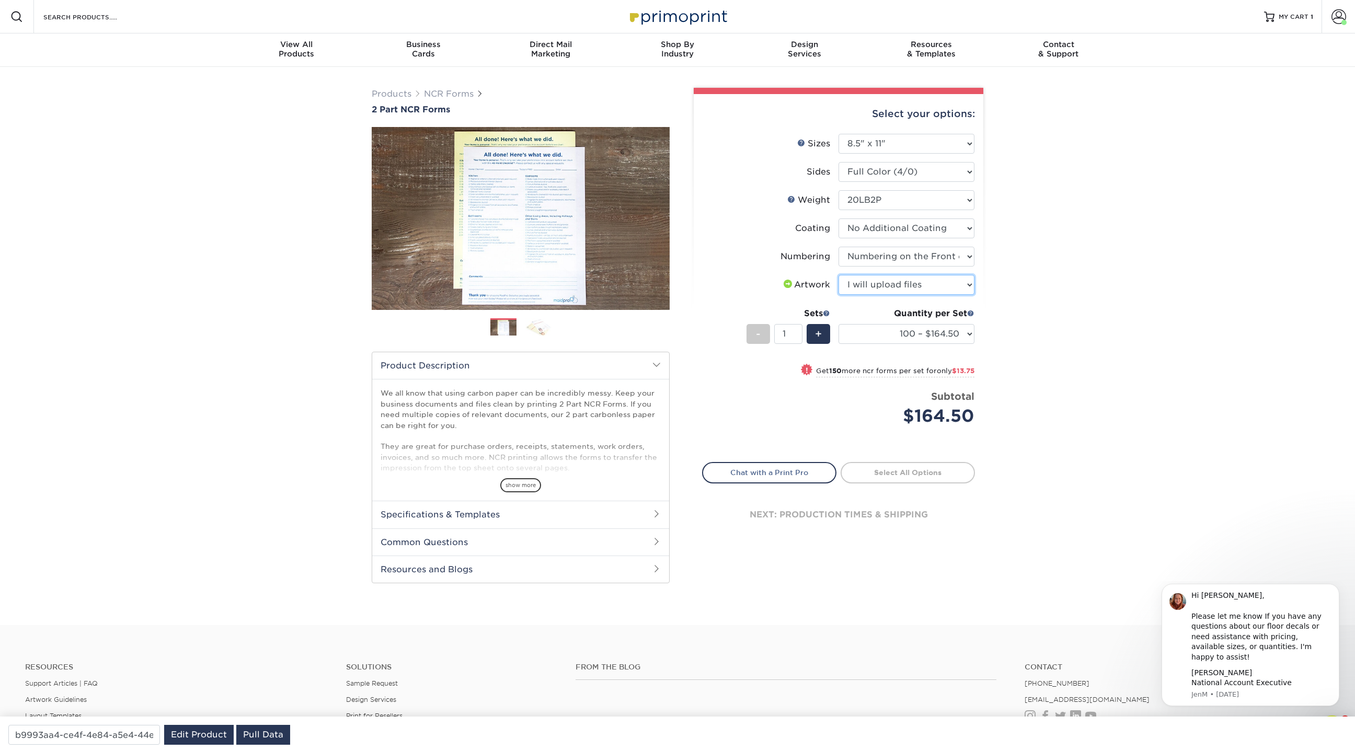
click at [838, 275] on select "Please Select I will upload files I need a design - $75" at bounding box center [906, 285] width 136 height 20
click at [876, 144] on select "Please Select 5.5" x 8.5" 8.5" x 11"" at bounding box center [906, 144] width 136 height 20
select select "5.50x8.50"
click at [838, 134] on select "Please Select 5.5" x 8.5" 8.5" x 11"" at bounding box center [906, 144] width 136 height 20
select select "-1"
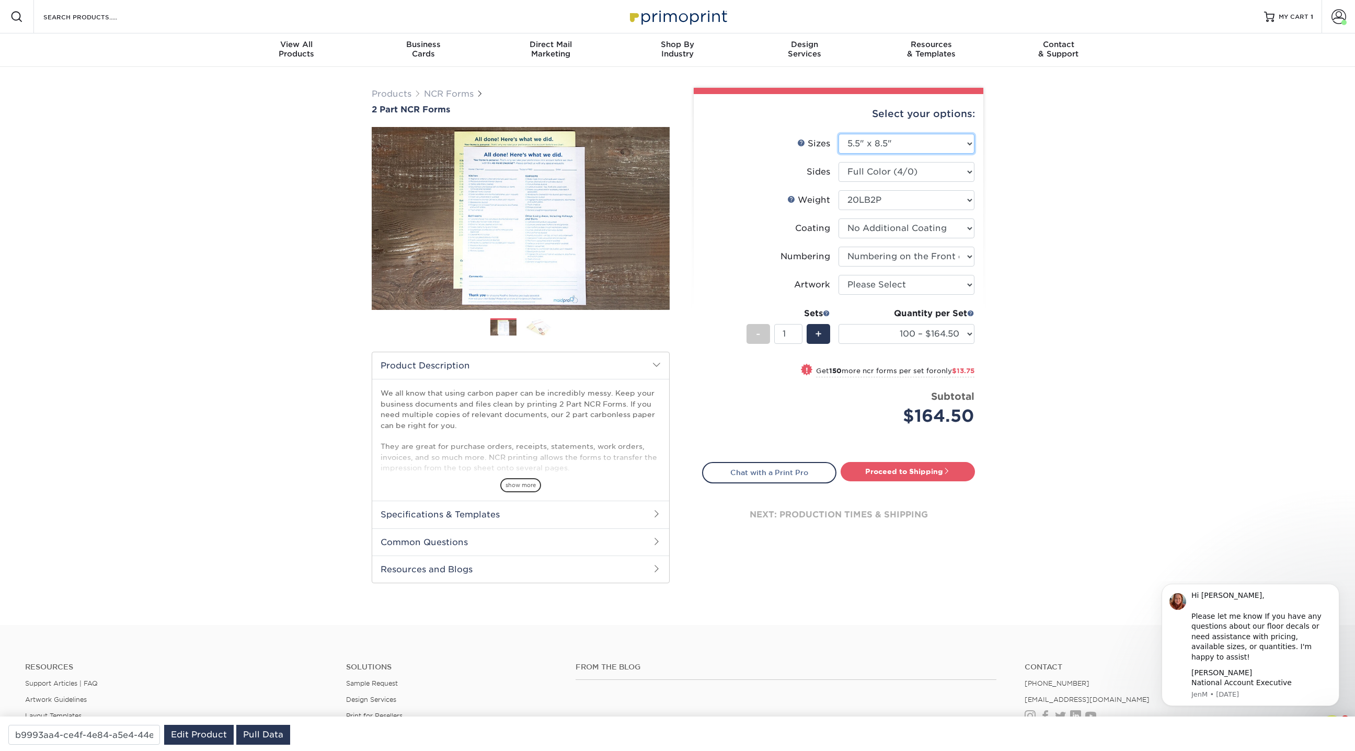
select select "-1"
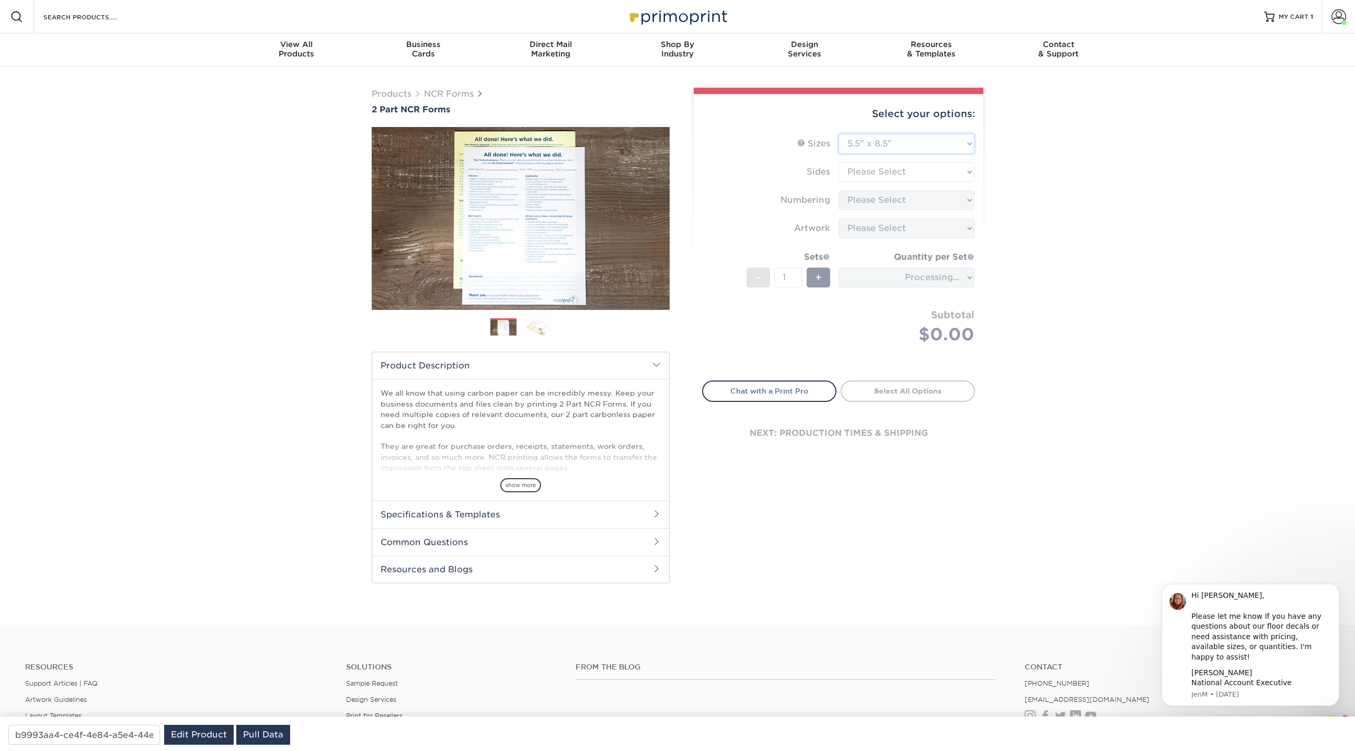
type input "7720c3f2-5584-4920-bc92-0884698dd3bb"
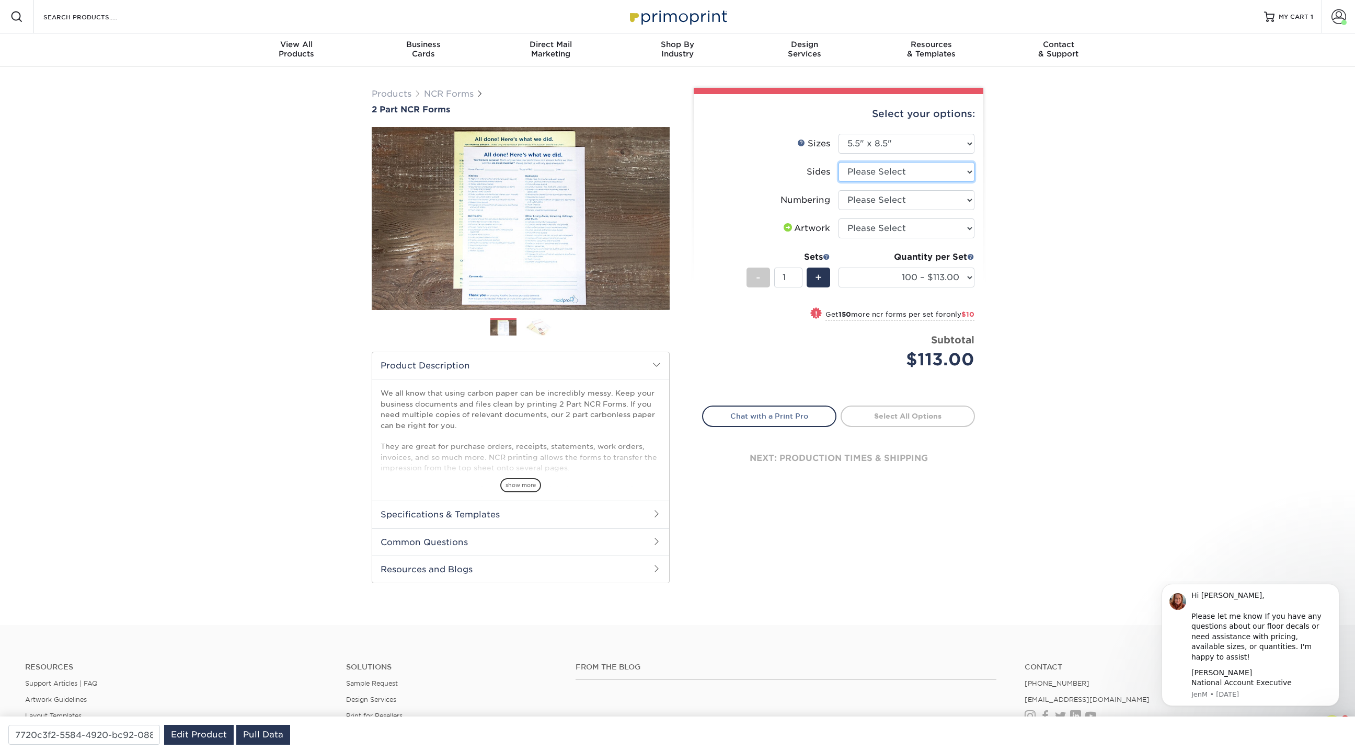
click at [904, 168] on select "Please Select Black & White (1/0) Full Color (4/0)" at bounding box center [906, 172] width 136 height 20
click at [838, 162] on select "Please Select Black & White (1/0) Full Color (4/0)" at bounding box center [906, 172] width 136 height 20
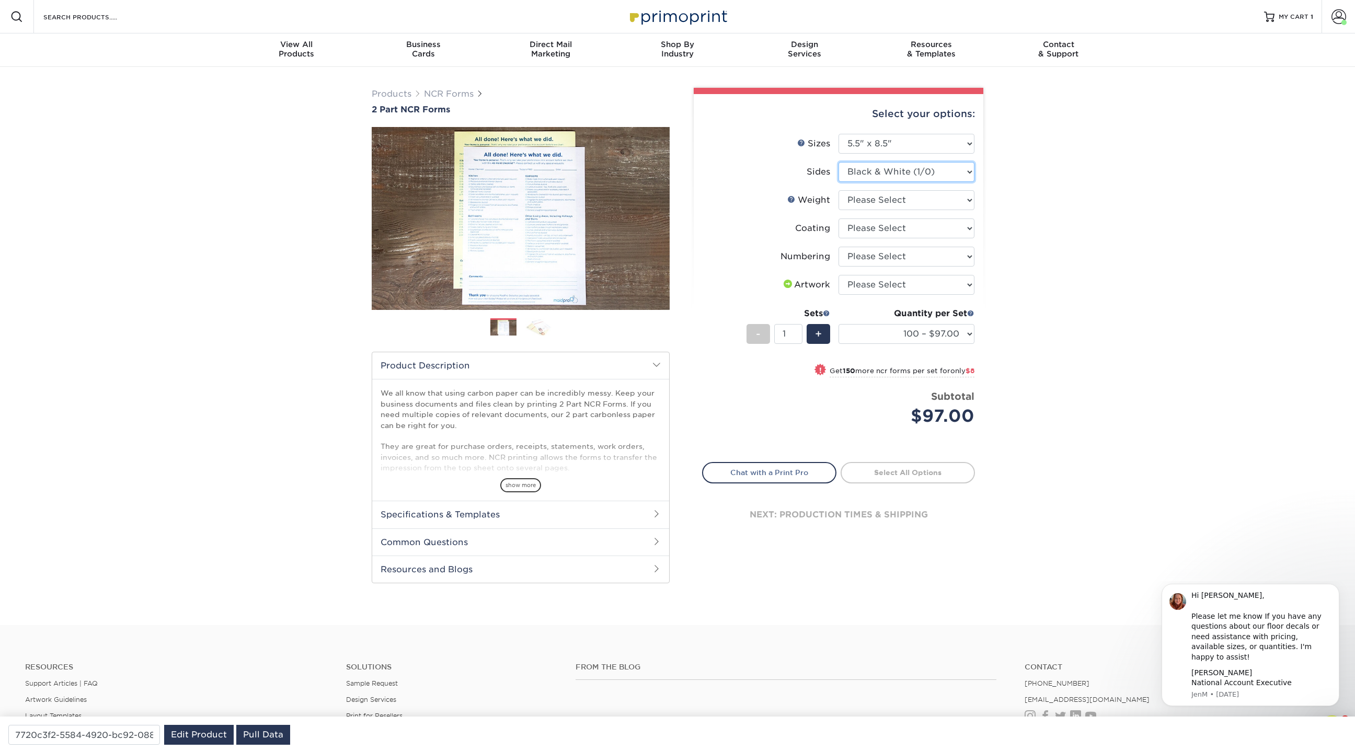
click at [891, 176] on select "Please Select Black & White (1/0) Full Color (4/0)" at bounding box center [906, 172] width 136 height 20
select select "32d3c223-f82c-492b-b915-ba065a00862f"
click at [838, 162] on select "Please Select Black & White (1/0) Full Color (4/0)" at bounding box center [906, 172] width 136 height 20
click at [882, 196] on select "Please Select 20LB2P" at bounding box center [906, 200] width 136 height 20
select select "20LB2P"
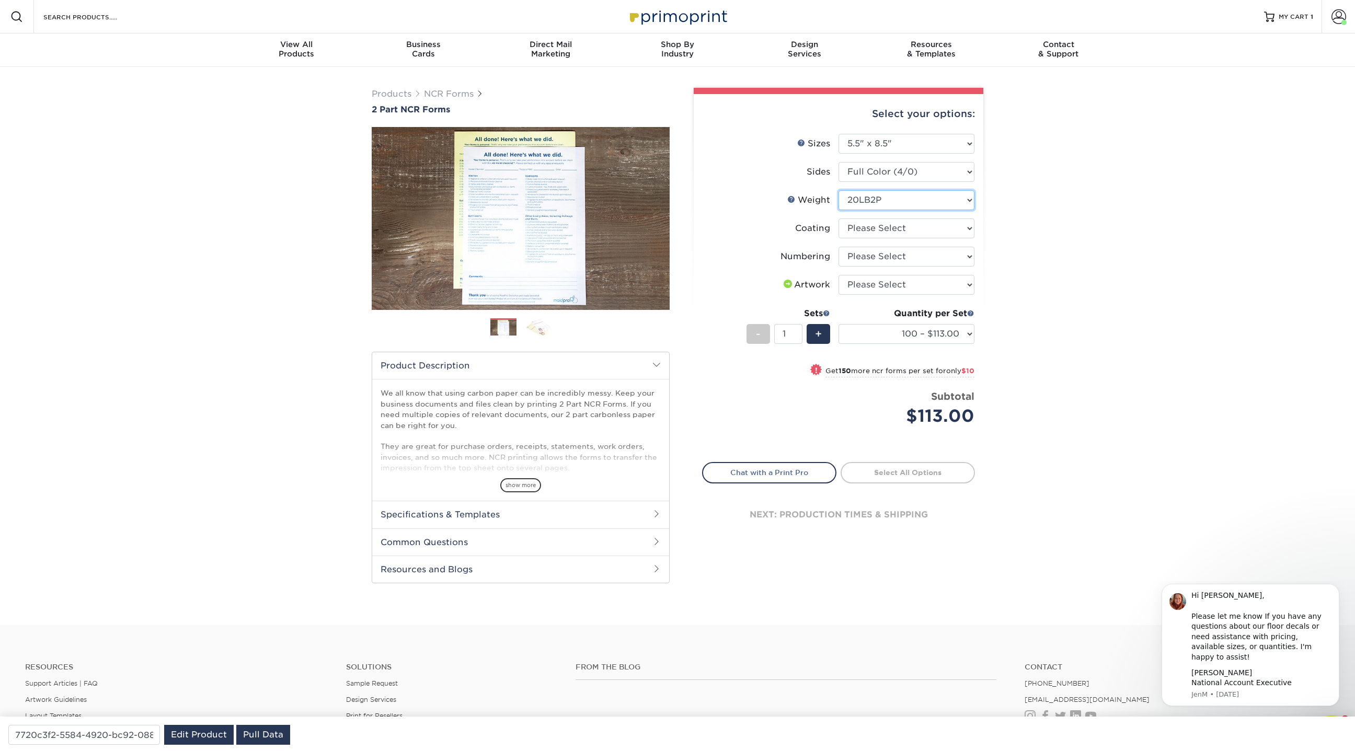
click at [838, 190] on select "Please Select 20LB2P" at bounding box center [906, 200] width 136 height 20
click at [876, 226] on select at bounding box center [906, 228] width 136 height 20
select select "3e7618de-abca-4bda-9f97-8b9129e913d8"
click at [838, 218] on select at bounding box center [906, 228] width 136 height 20
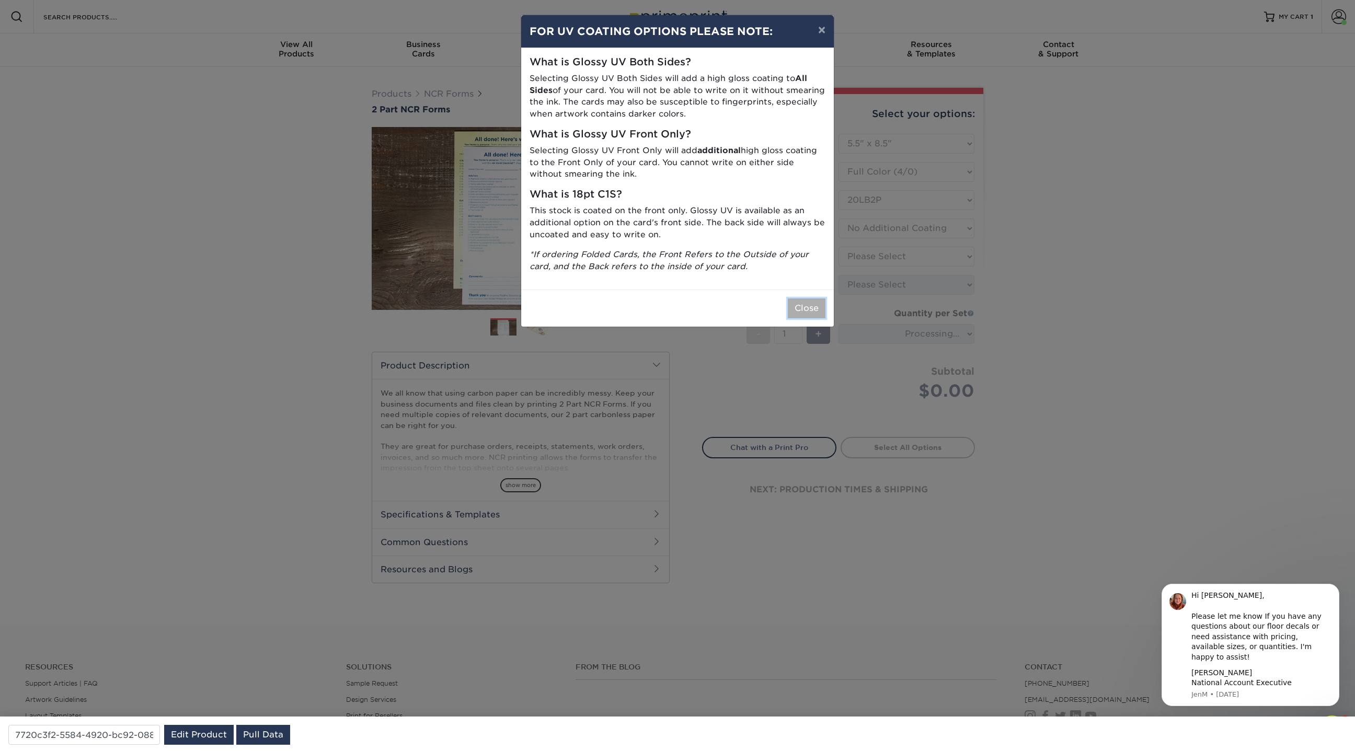
click at [797, 308] on button "Close" at bounding box center [807, 308] width 38 height 20
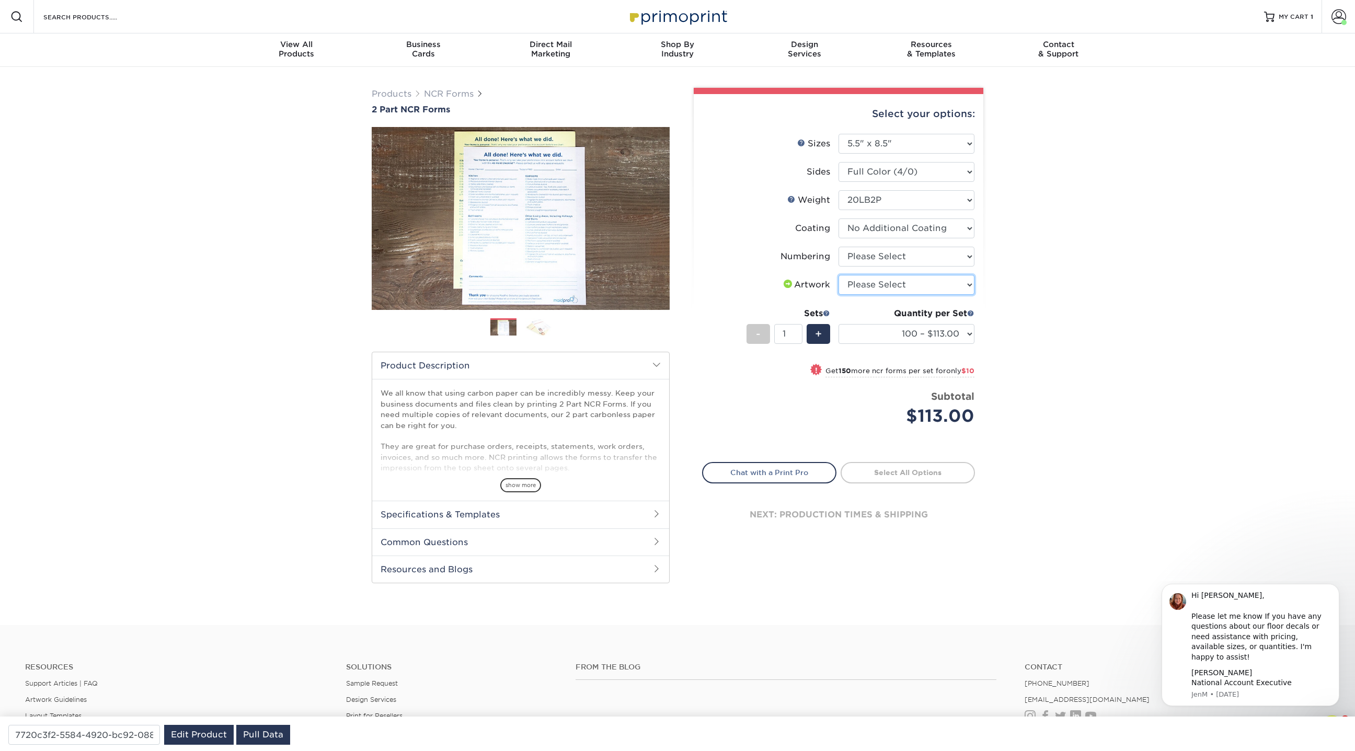
click at [884, 279] on select "Please Select I will upload files I need a design - $75" at bounding box center [906, 285] width 136 height 20
select select "upload"
click at [838, 275] on select "Please Select I will upload files I need a design - $75" at bounding box center [906, 285] width 136 height 20
click at [879, 257] on select "Please Select Numbering on the Front only No Numbering" at bounding box center [906, 257] width 136 height 20
select select "9d535730-e103-44e5-b841-cf95c42f3210"
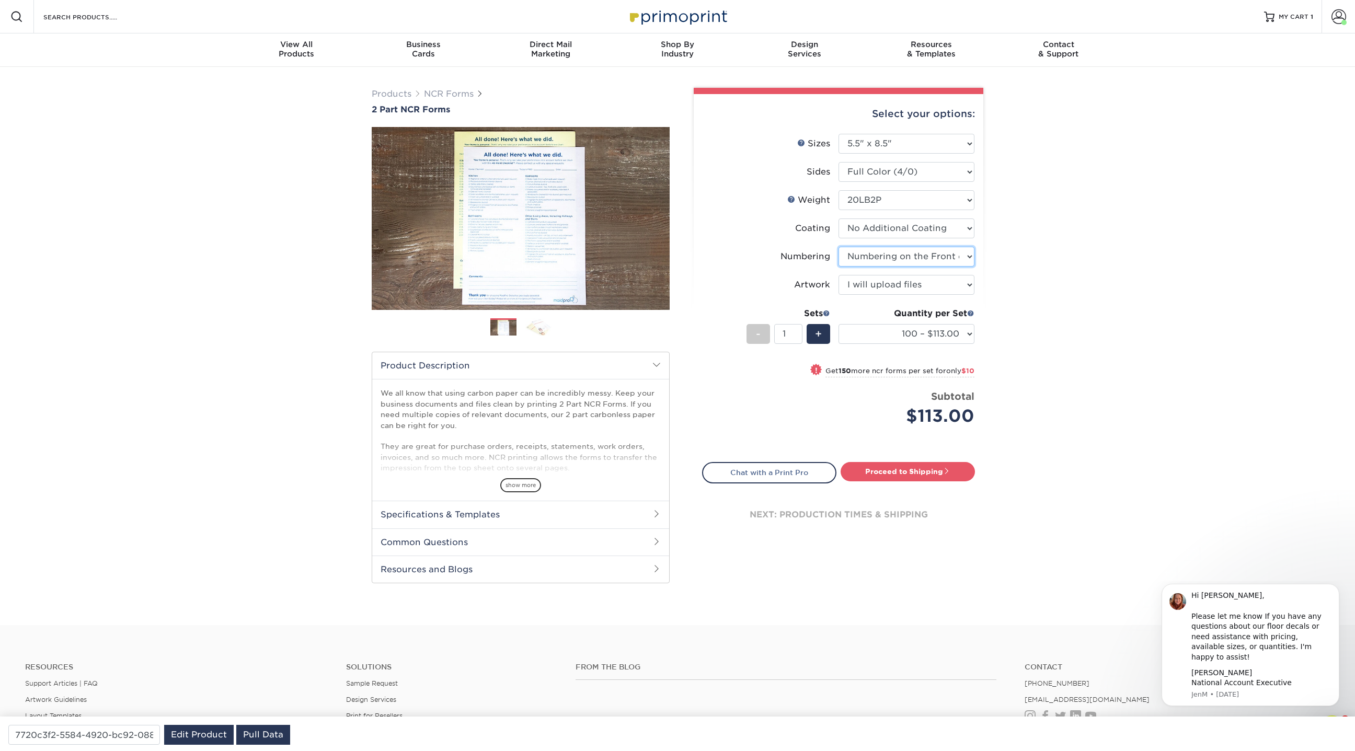
click at [838, 247] on select "Please Select Numbering on the Front only No Numbering" at bounding box center [906, 257] width 136 height 20
click at [109, 21] on input "Search Products" at bounding box center [93, 16] width 102 height 13
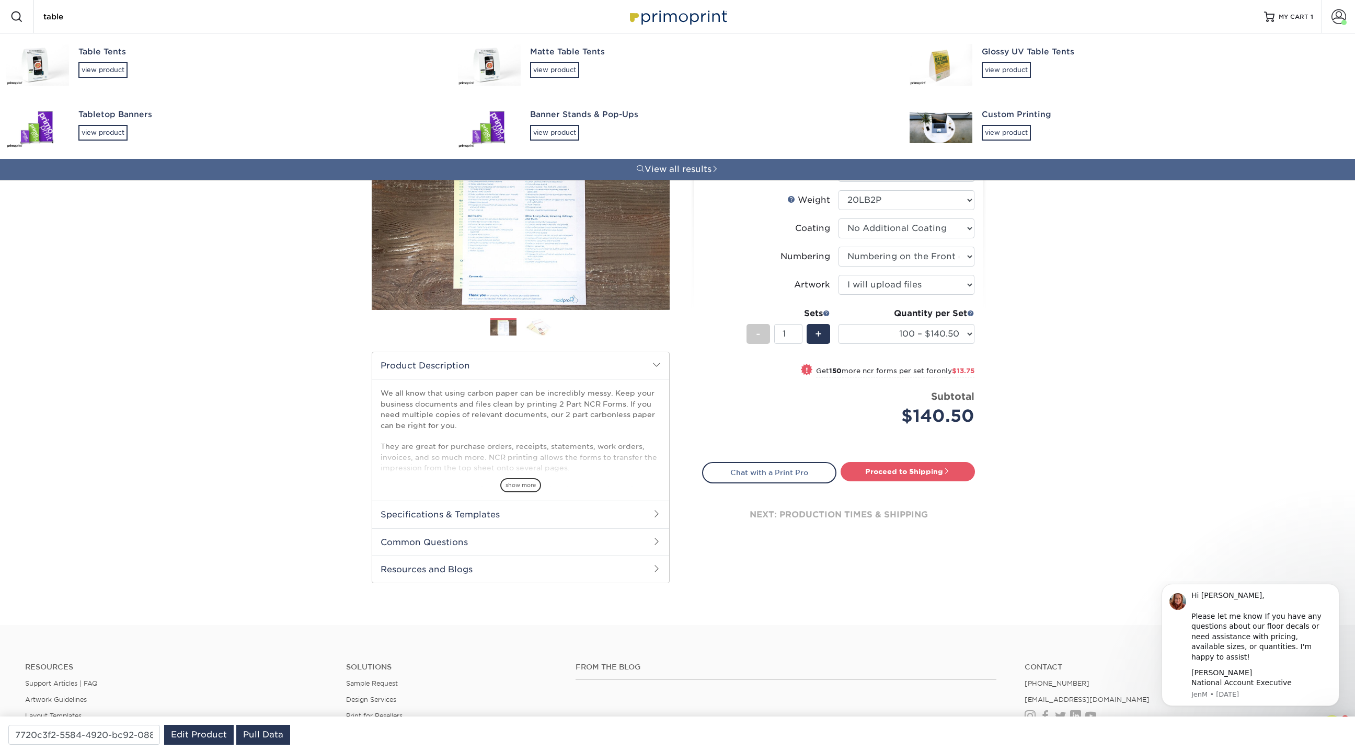
type input "table"
click at [94, 57] on div "Table Tents" at bounding box center [258, 52] width 361 height 12
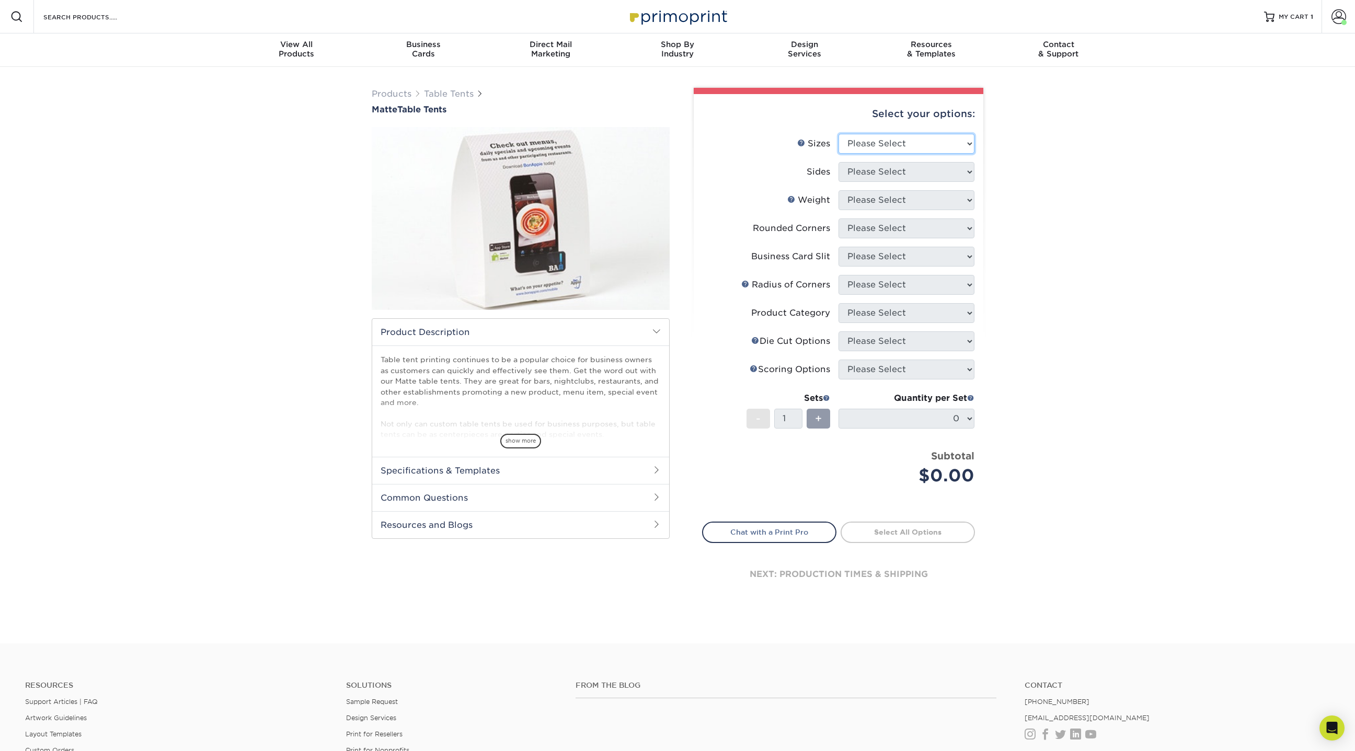
click at [843, 151] on select "Please Select 1.5" x 3.5" 1.75" x 3.5" 2" x 3.5" 2.12" x 5" 2.5" x 2.5" 3.5" x …" at bounding box center [906, 144] width 136 height 20
click at [838, 134] on select "Please Select 1.5" x 3.5" 1.75" x 3.5" 2" x 3.5" 2.12" x 5" 2.5" x 2.5" 3.5" x …" at bounding box center [906, 144] width 136 height 20
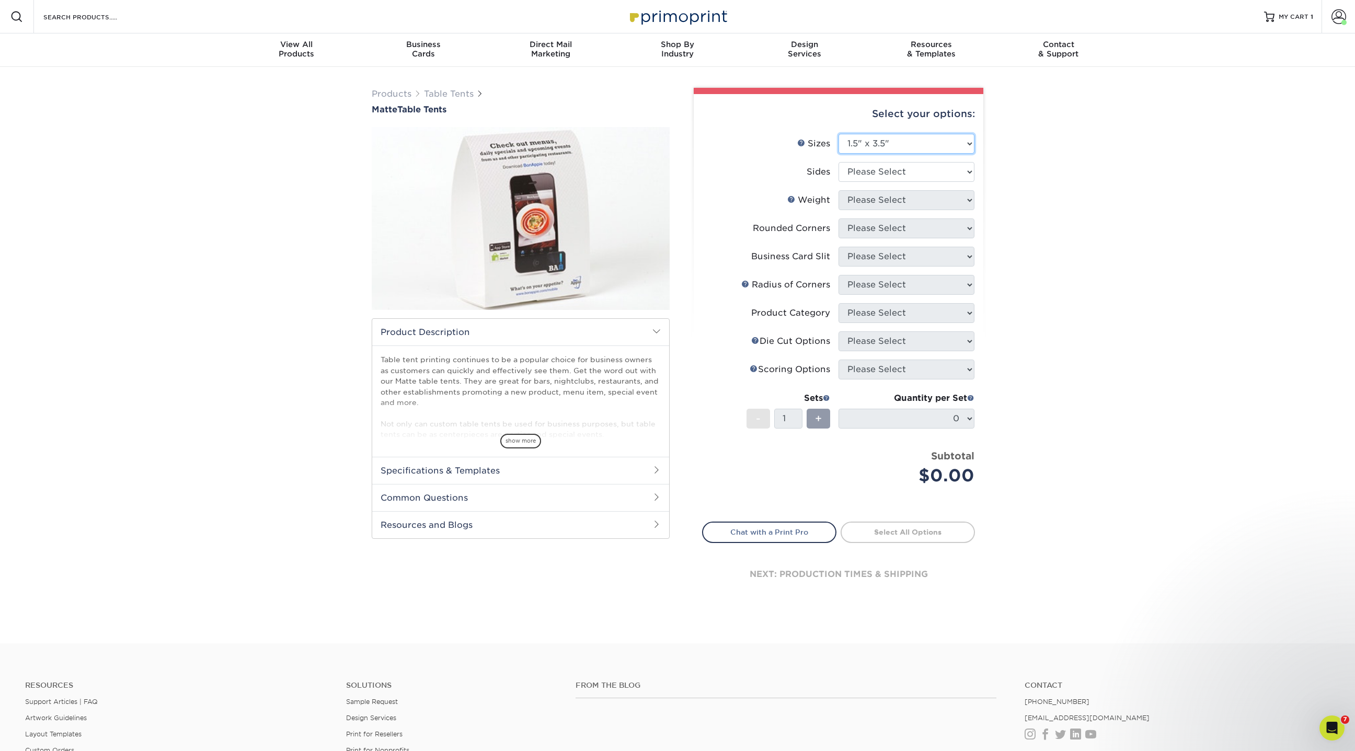
click at [869, 144] on select "Please Select 1.5" x 3.5" 1.75" x 3.5" 2" x 3.5" 2.12" x 5" 2.5" x 2.5" 3.5" x …" at bounding box center [906, 144] width 136 height 20
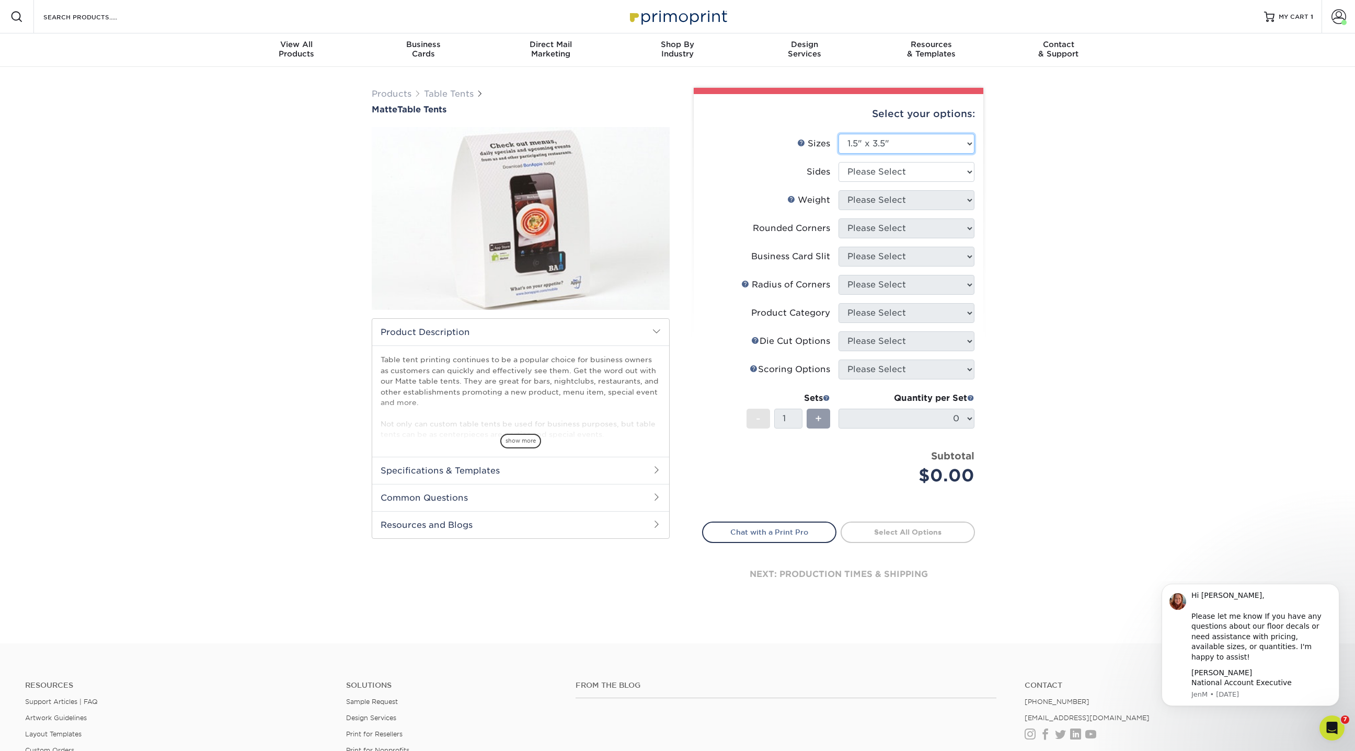
click at [931, 148] on select "Please Select 1.5" x 3.5" 1.75" x 3.5" 2" x 3.5" 2.12" x 5" 2.5" x 2.5" 3.5" x …" at bounding box center [906, 144] width 136 height 20
select select "4.00x6.00"
click at [838, 134] on select "Please Select 1.5" x 3.5" 1.75" x 3.5" 2" x 3.5" 2.12" x 5" 2.5" x 2.5" 3.5" x …" at bounding box center [906, 144] width 136 height 20
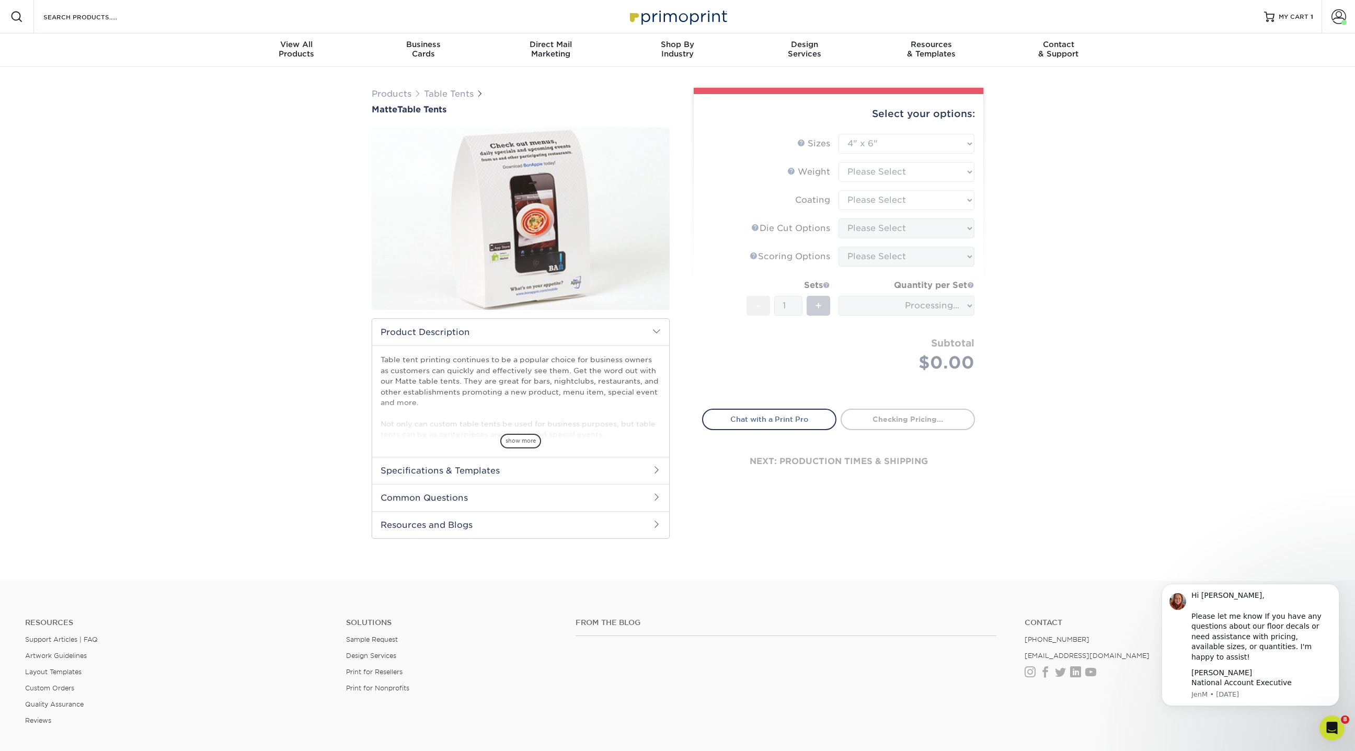
type input "6b15544a-dce2-41c8-b488-5cfa1f796f70"
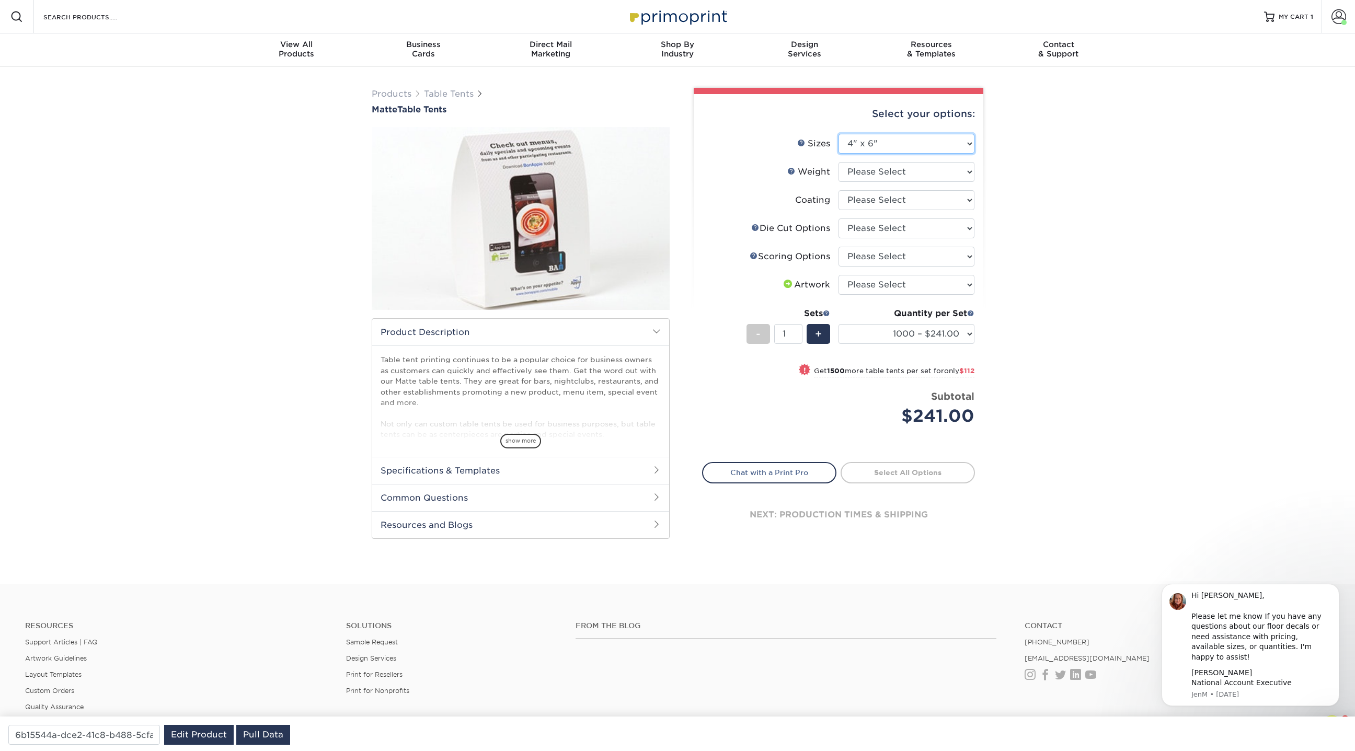
click at [942, 143] on select "Please Select 1.5" x 3.5" 1.75" x 3.5" 2" x 3.5" 2.12" x 5" 2.5" x 2.5" 3.5" x …" at bounding box center [906, 144] width 136 height 20
select select "5.00x16.50"
click at [838, 134] on select "Please Select 1.5" x 3.5" 1.75" x 3.5" 2" x 3.5" 2.12" x 5" 2.5" x 2.5" 3.5" x …" at bounding box center [906, 144] width 136 height 20
select select "-1"
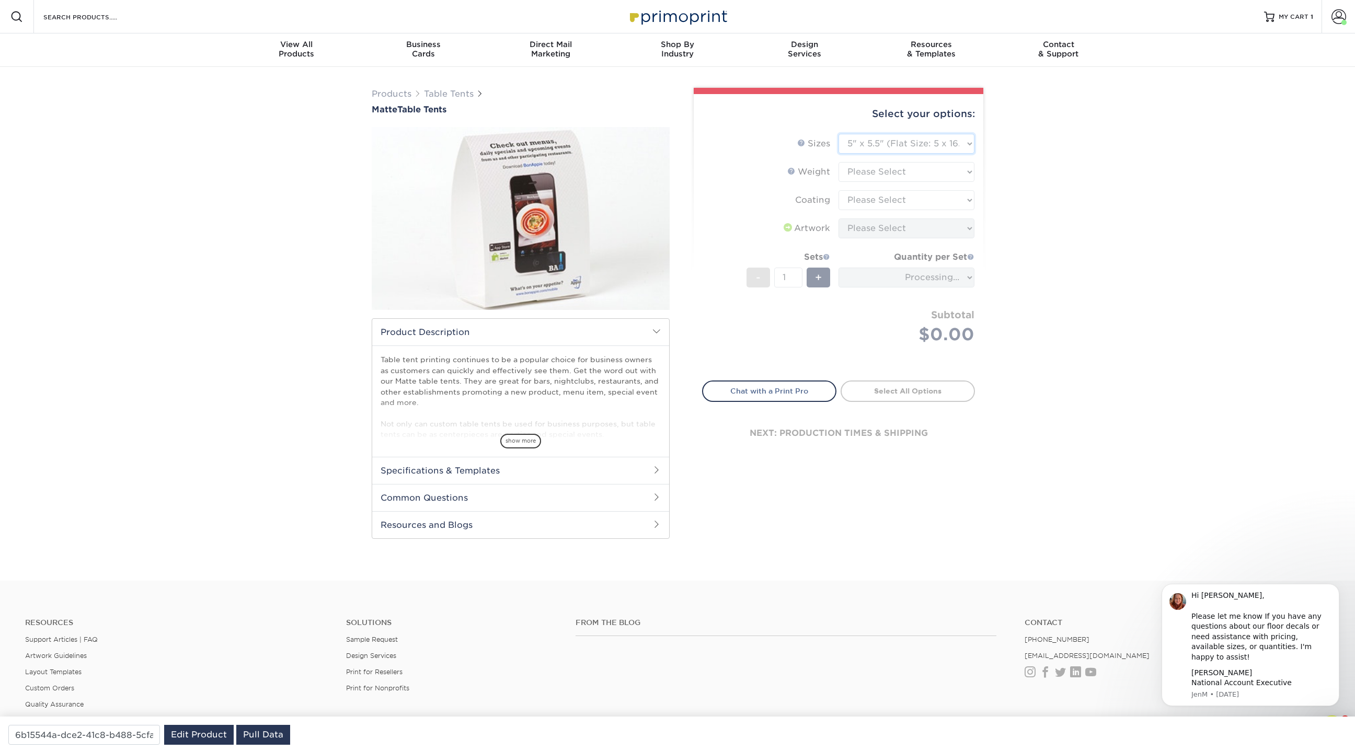
type input "76600787-bcdb-4bf2-aaad-a7276cecaf6c"
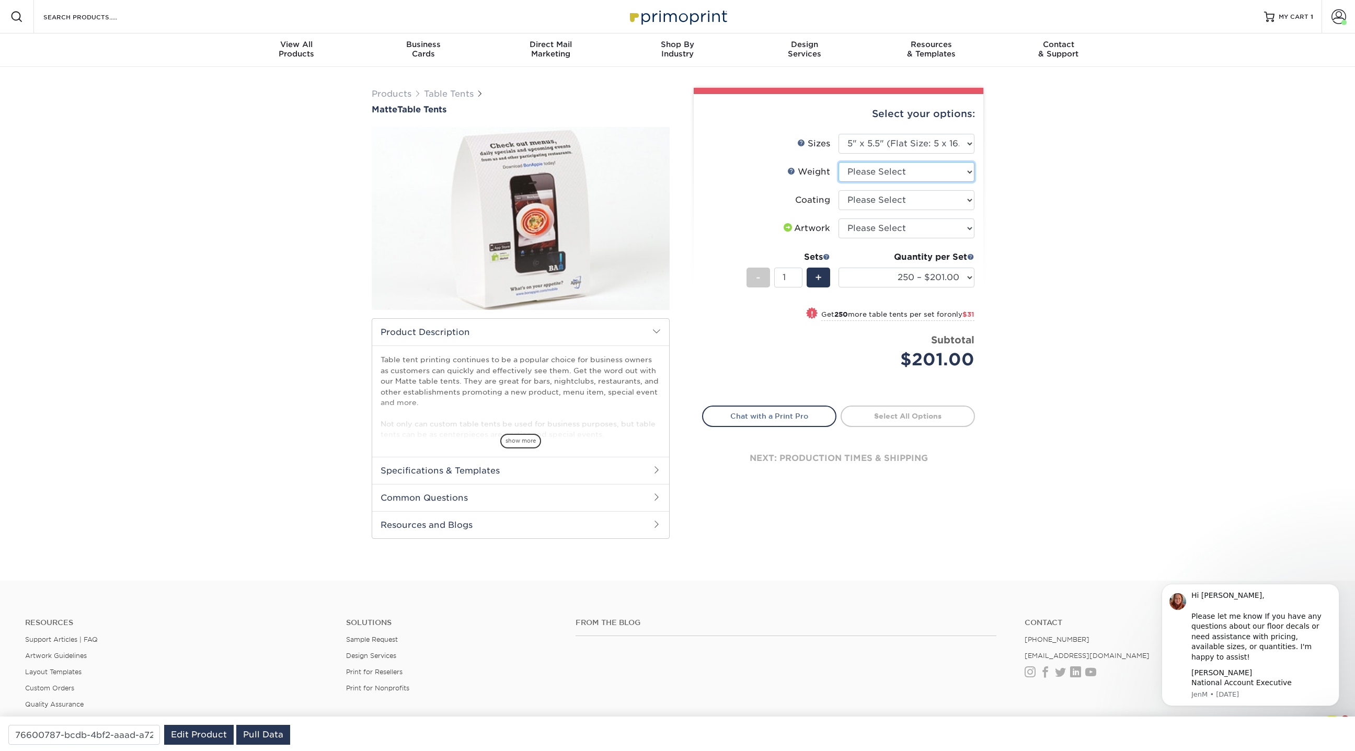
click at [916, 169] on select "Please Select 14PT" at bounding box center [906, 172] width 136 height 20
select select "14PT"
click at [838, 162] on select "Please Select 14PT" at bounding box center [906, 172] width 136 height 20
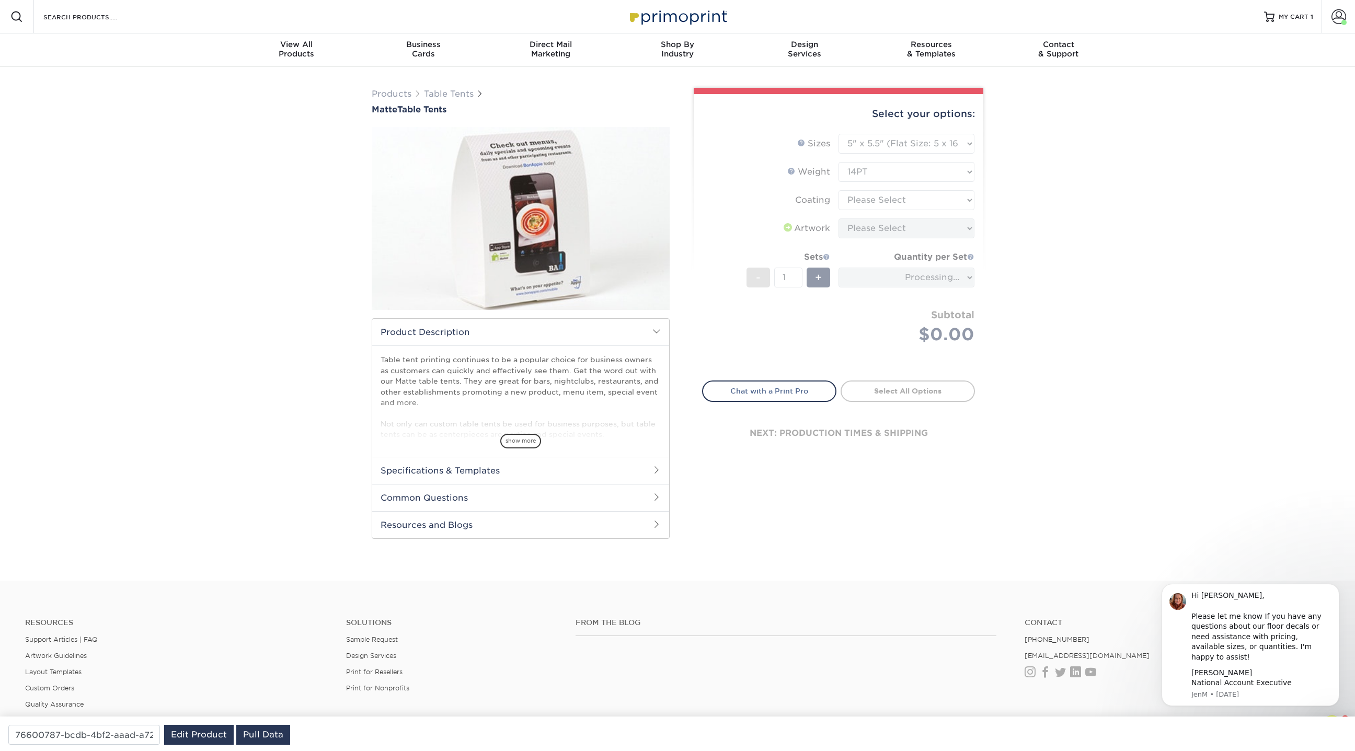
click at [884, 202] on form "Sizes Help Sizes Please Select 1.5" x 3.5" 1.75" x 3.5" 2" x 3.5" 2.12" x 5" 2.…" at bounding box center [838, 251] width 273 height 235
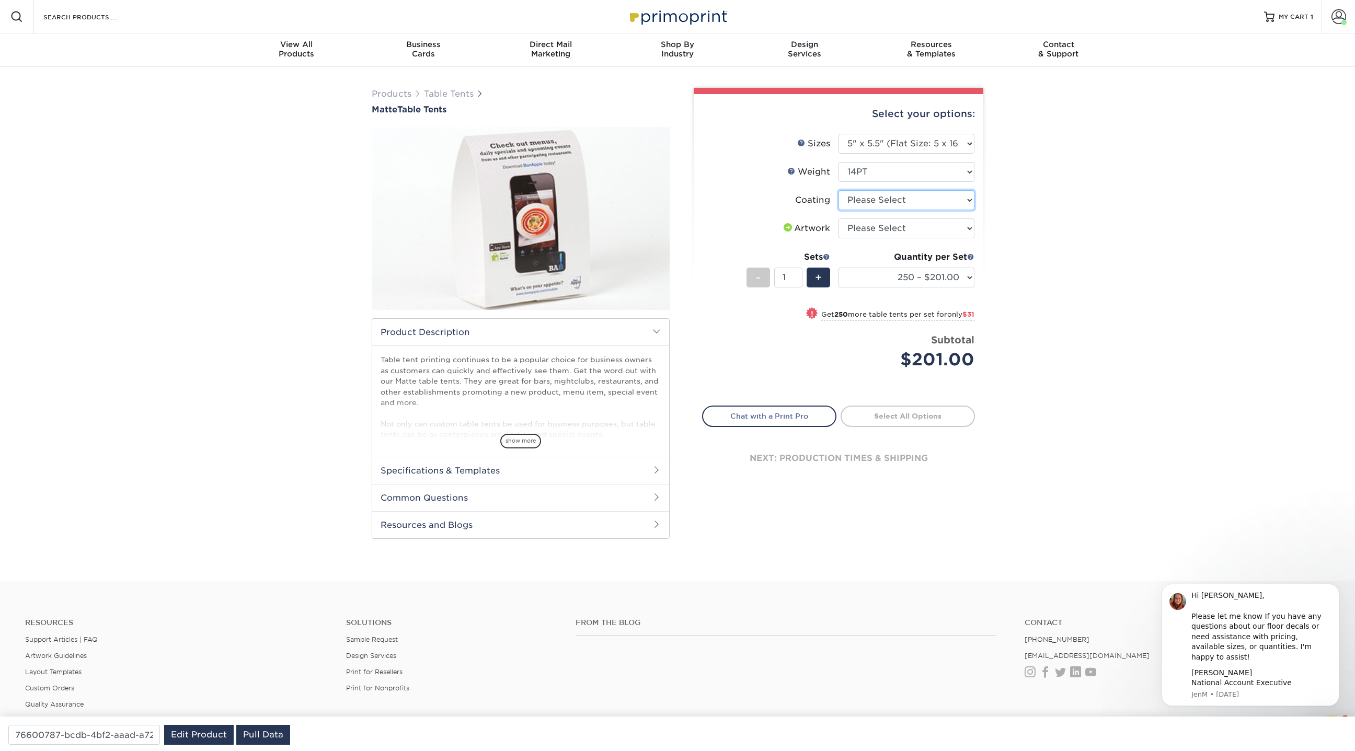
click at [878, 199] on select at bounding box center [906, 200] width 136 height 20
select select "121bb7b5-3b4d-429f-bd8d-bbf80e953313"
click at [838, 190] on select at bounding box center [906, 200] width 136 height 20
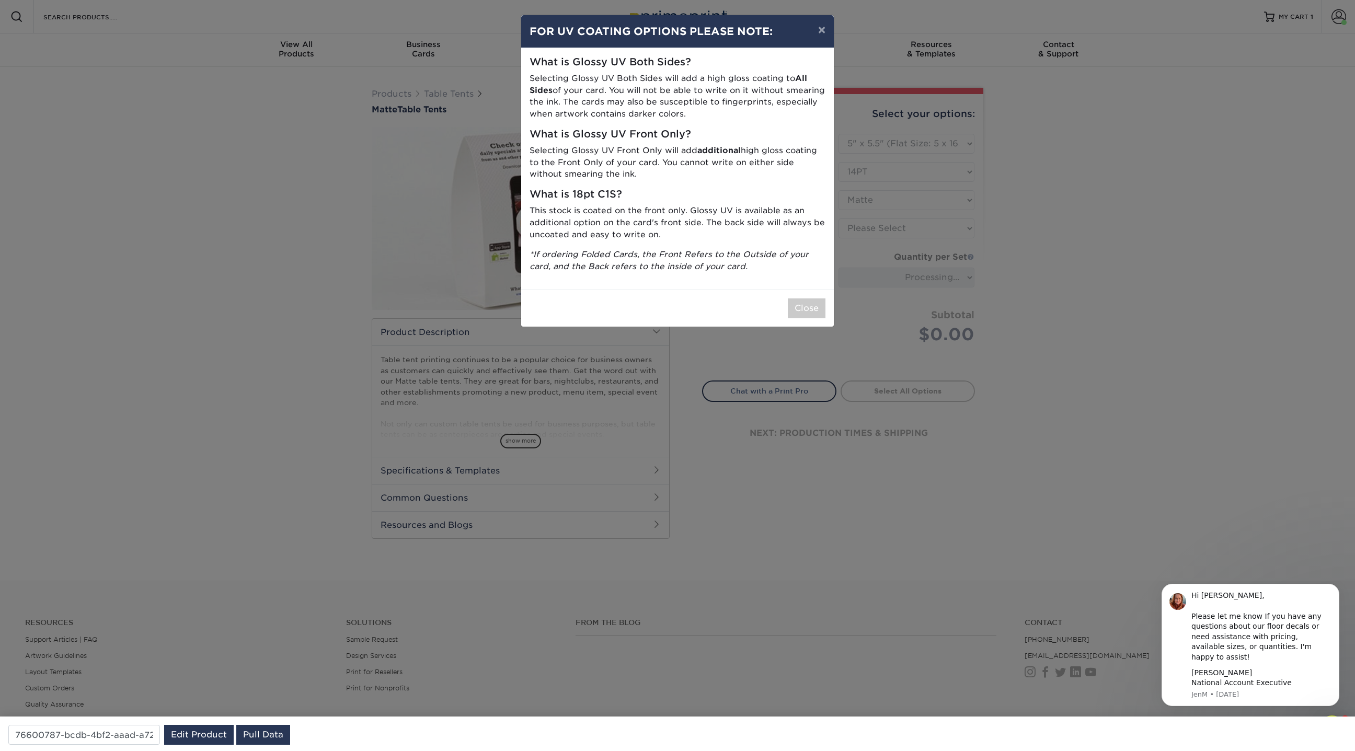
click at [806, 295] on div "Close" at bounding box center [677, 308] width 313 height 37
click at [914, 228] on div "× FOR UV COATING OPTIONS PLEASE NOTE: What is Glossy UV Both Sides? Selecting G…" at bounding box center [677, 375] width 1355 height 751
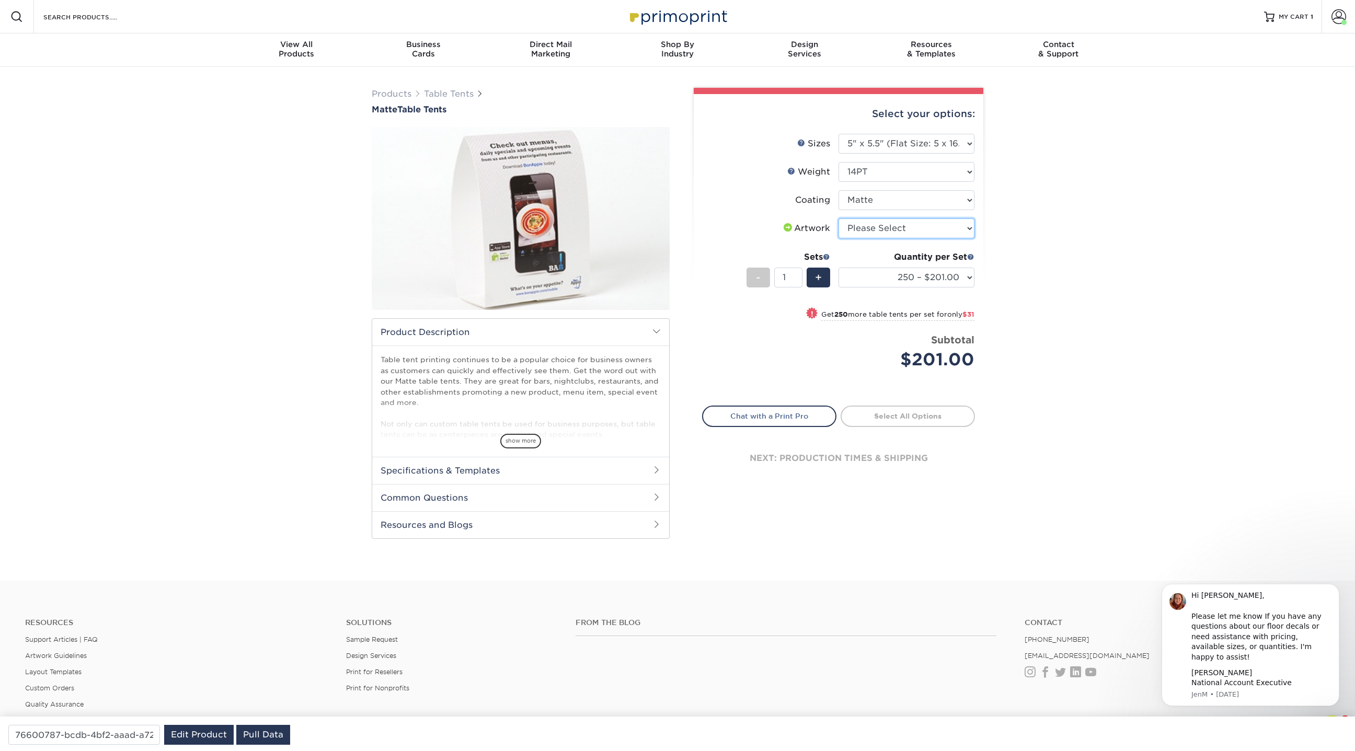
click at [903, 235] on select "Please Select I will upload files I need a design - $75" at bounding box center [906, 228] width 136 height 20
select select "upload"
click at [838, 218] on select "Please Select I will upload files I need a design - $75" at bounding box center [906, 228] width 136 height 20
click at [440, 94] on link "Table Tents" at bounding box center [449, 94] width 50 height 10
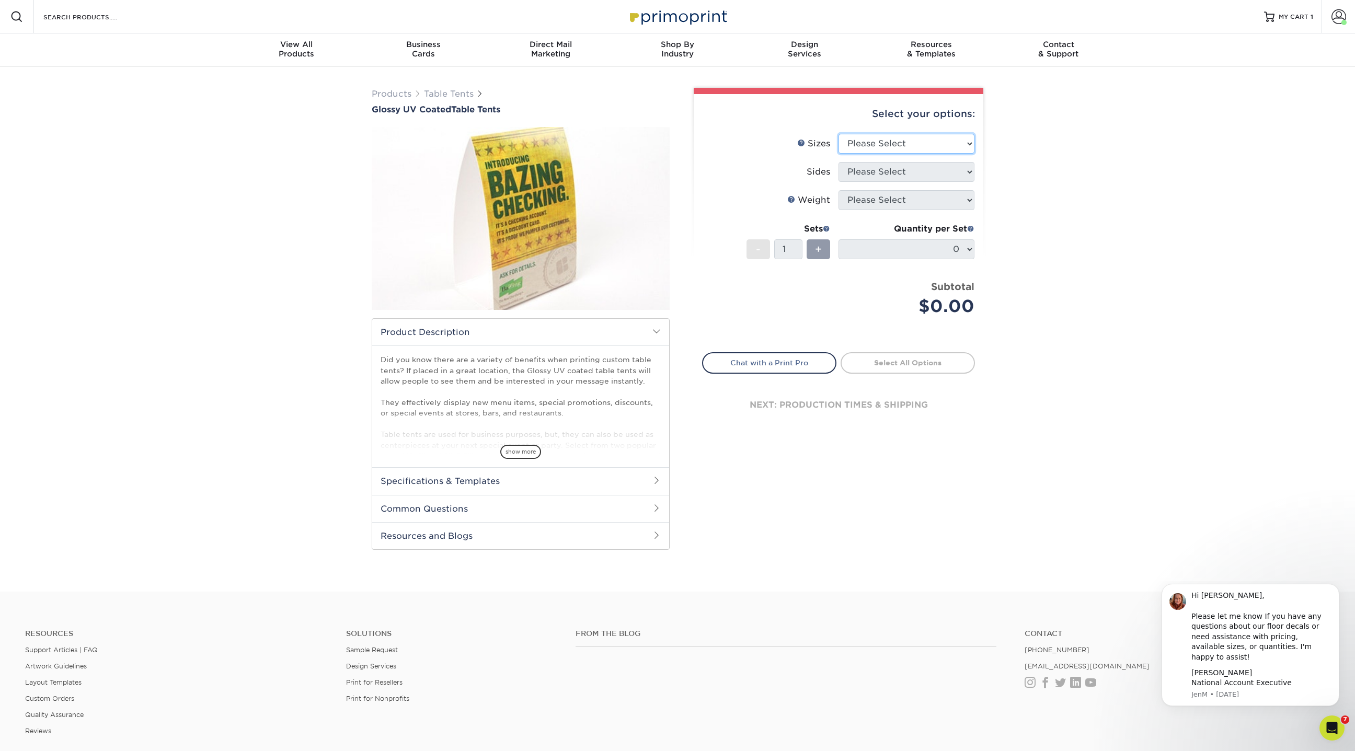
click at [926, 139] on select "Please Select 4" x 6" 5" x 5.5"" at bounding box center [906, 144] width 136 height 20
select select "5.00x5.50"
click at [838, 134] on select "Please Select 4" x 6" 5" x 5.5"" at bounding box center [906, 144] width 136 height 20
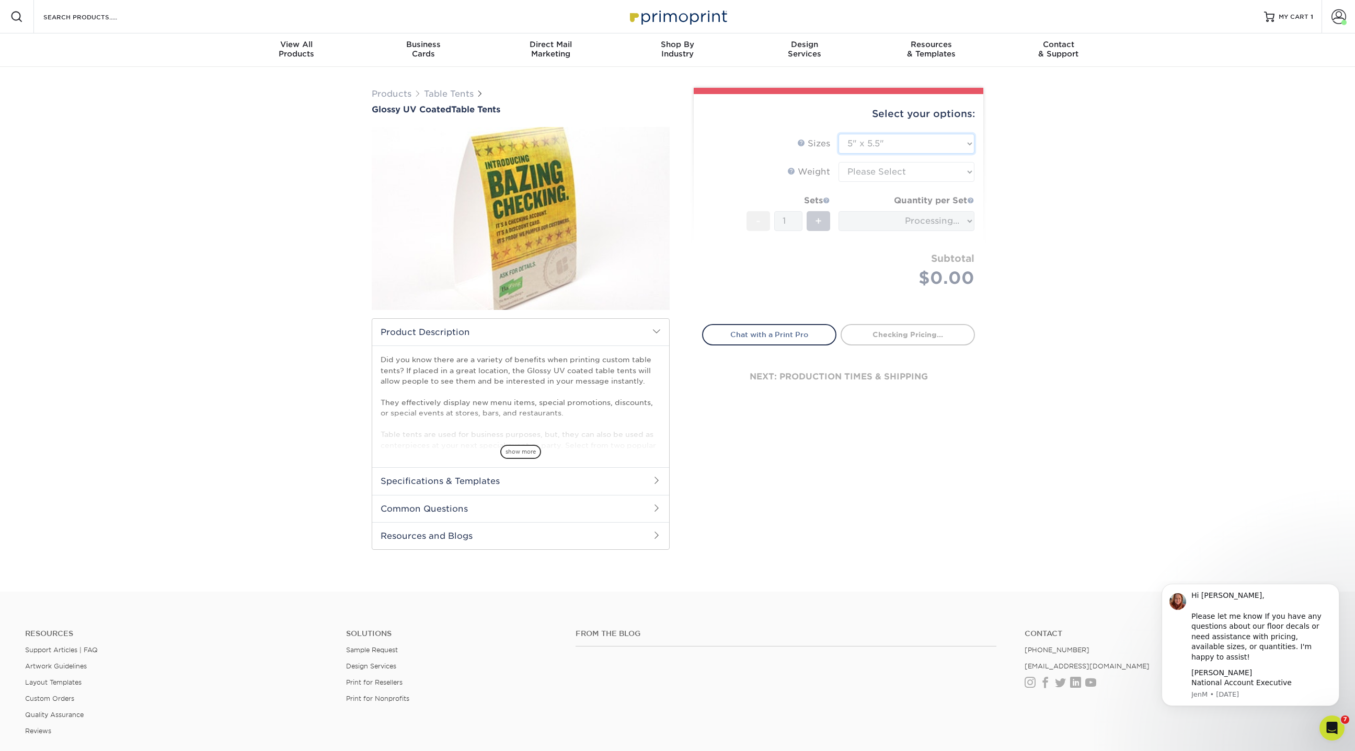
type input "dffe51da-b930-4e8e-acd2-c3f12c3618f5"
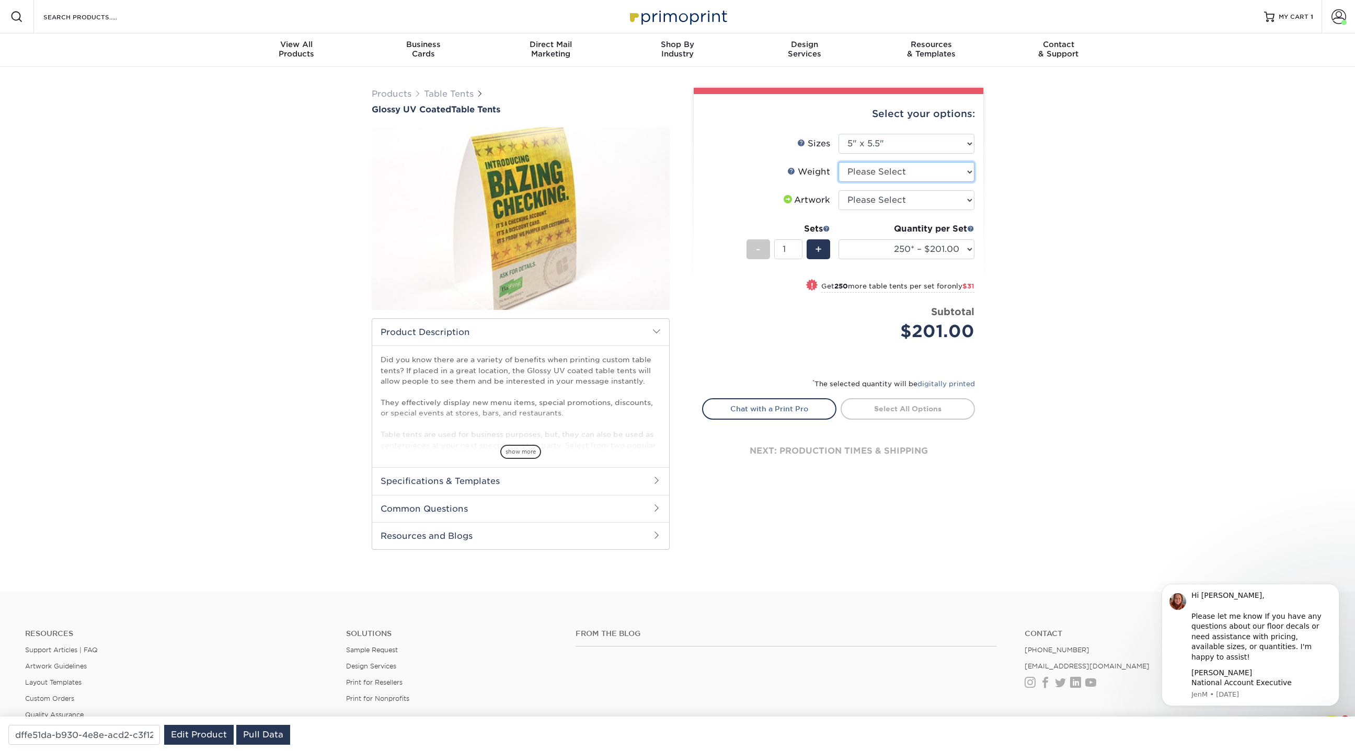
click at [900, 175] on select "Please Select 14PT" at bounding box center [906, 172] width 136 height 20
select select "14PT"
click at [838, 162] on select "Please Select 14PT" at bounding box center [906, 172] width 136 height 20
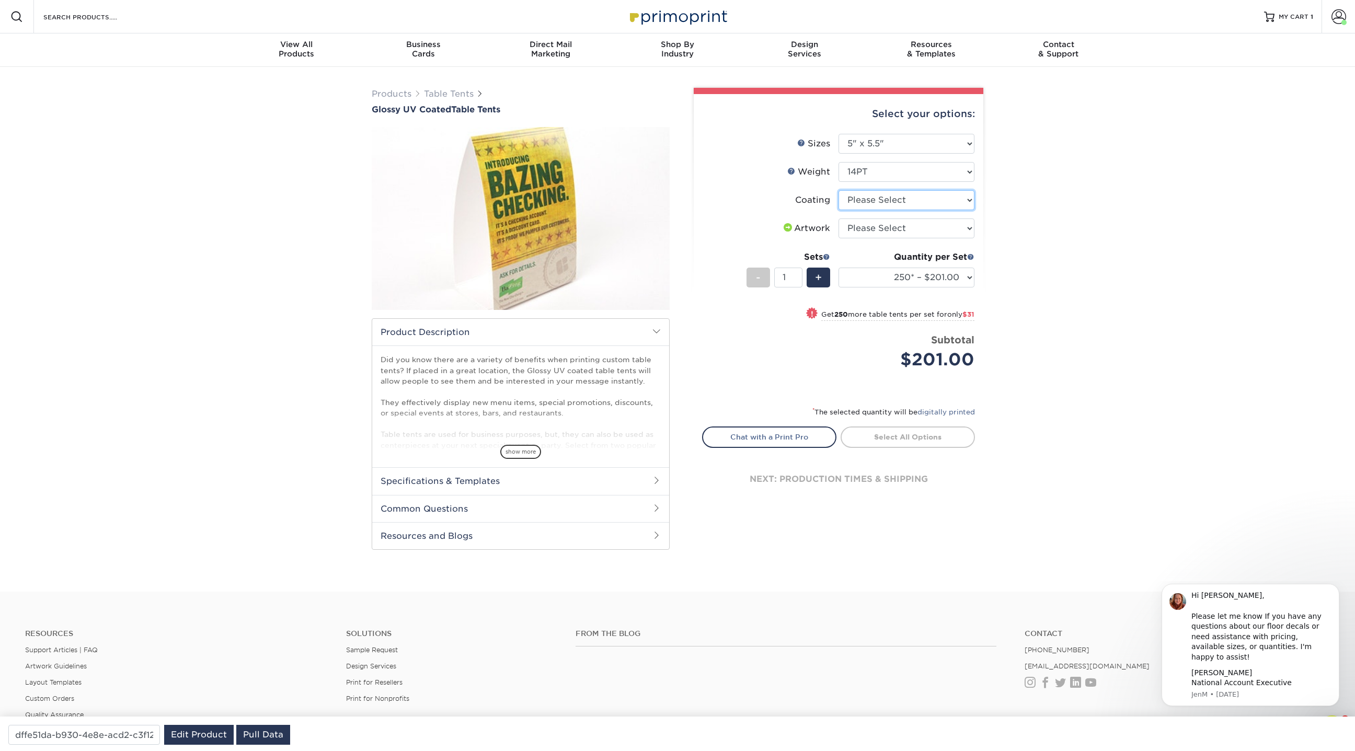
click at [946, 202] on select at bounding box center [906, 200] width 136 height 20
select select "1e8116af-acfc-44b1-83dc-8181aa338834"
click at [838, 190] on select at bounding box center [906, 200] width 136 height 20
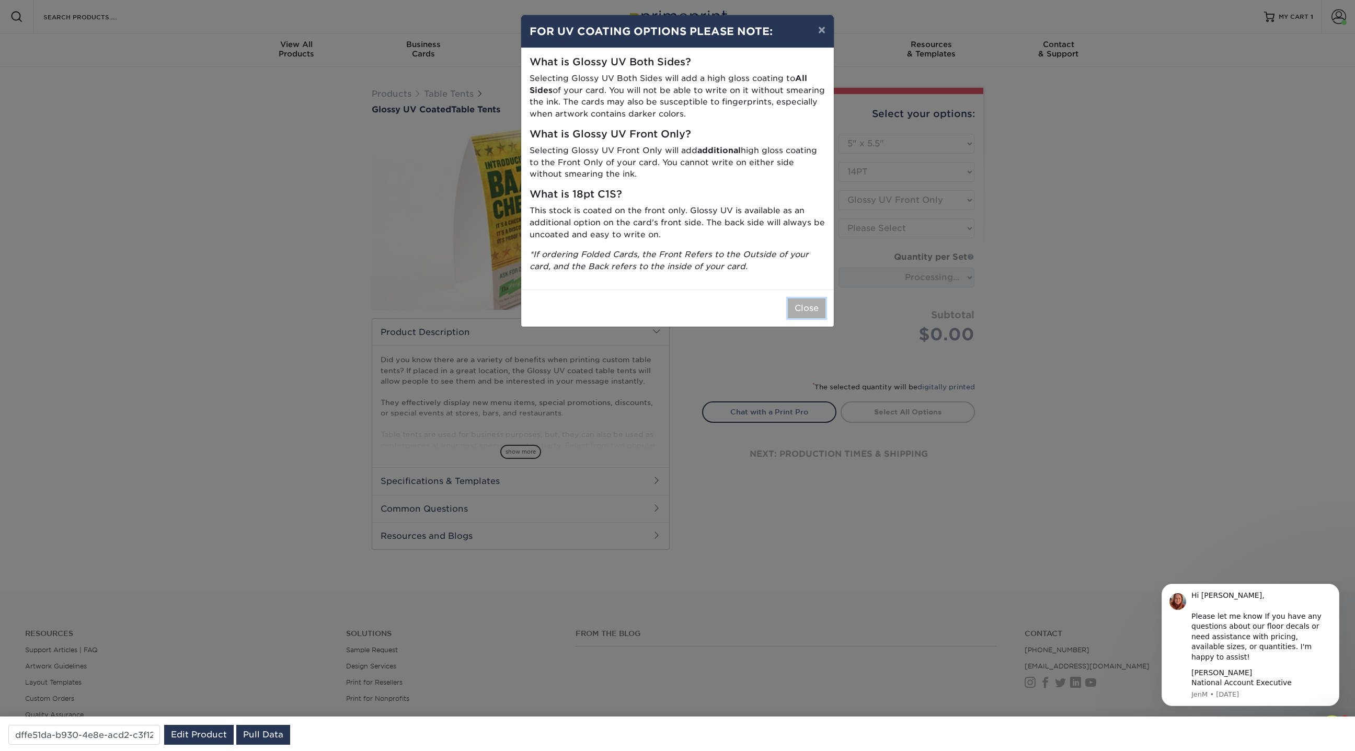
click at [823, 300] on button "Close" at bounding box center [807, 308] width 38 height 20
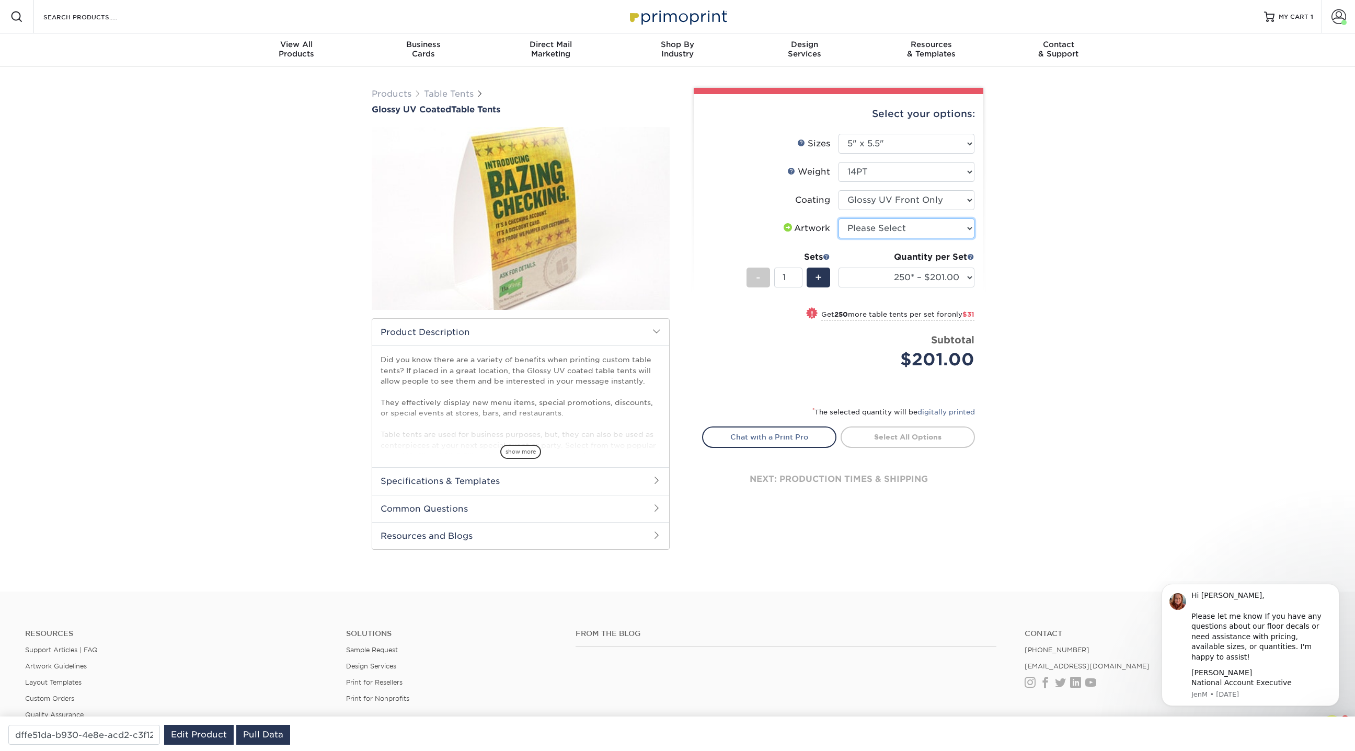
click at [951, 226] on select "Please Select I will upload files I need a design - $75" at bounding box center [906, 228] width 136 height 20
select select "upload"
click at [838, 218] on select "Please Select I will upload files I need a design - $75" at bounding box center [906, 228] width 136 height 20
click at [963, 274] on select "250* – $201.00 500 – $232.00 1000 – $271.00 2500 – $498.00 5000 – $766.00 10000…" at bounding box center [906, 278] width 136 height 20
select select "5000 – $766.00"
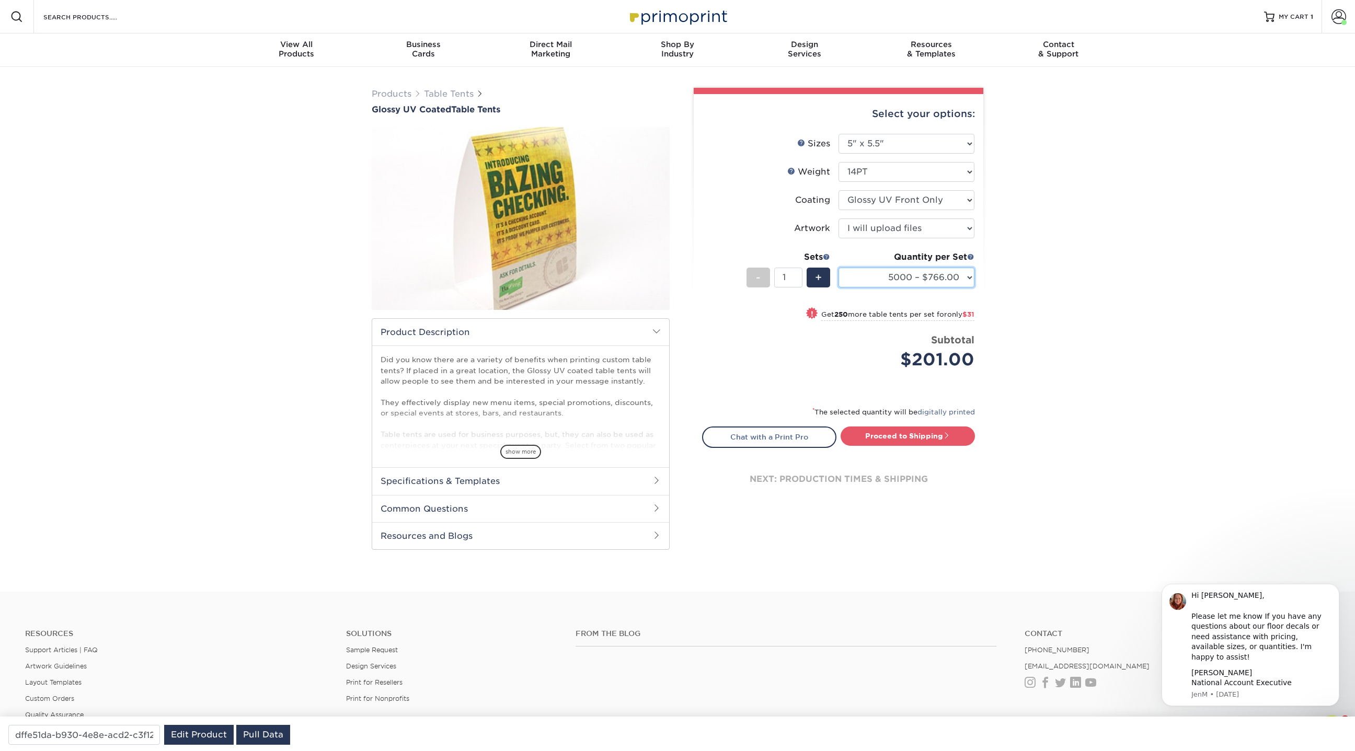
click at [838, 268] on select "250* – $201.00 500 – $232.00 1000 – $271.00 2500 – $498.00 5000 – $766.00 10000…" at bounding box center [906, 278] width 136 height 20
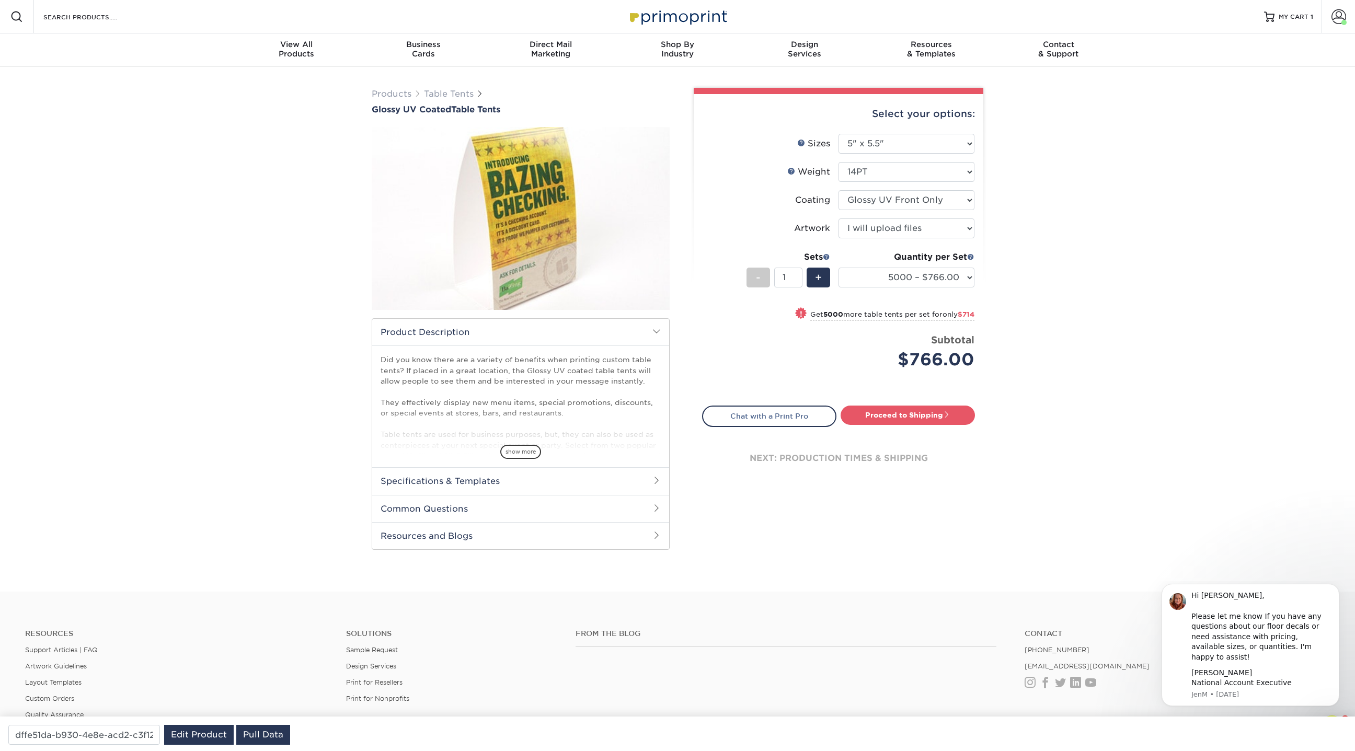
click at [193, 21] on div "Resources Menu Search Products Account [PERSON_NAME] Business Account Primoprin…" at bounding box center [677, 16] width 1355 height 33
click at [140, 7] on div "Search Products" at bounding box center [89, 16] width 110 height 33
click at [120, 18] on input "Search Products" at bounding box center [93, 16] width 102 height 13
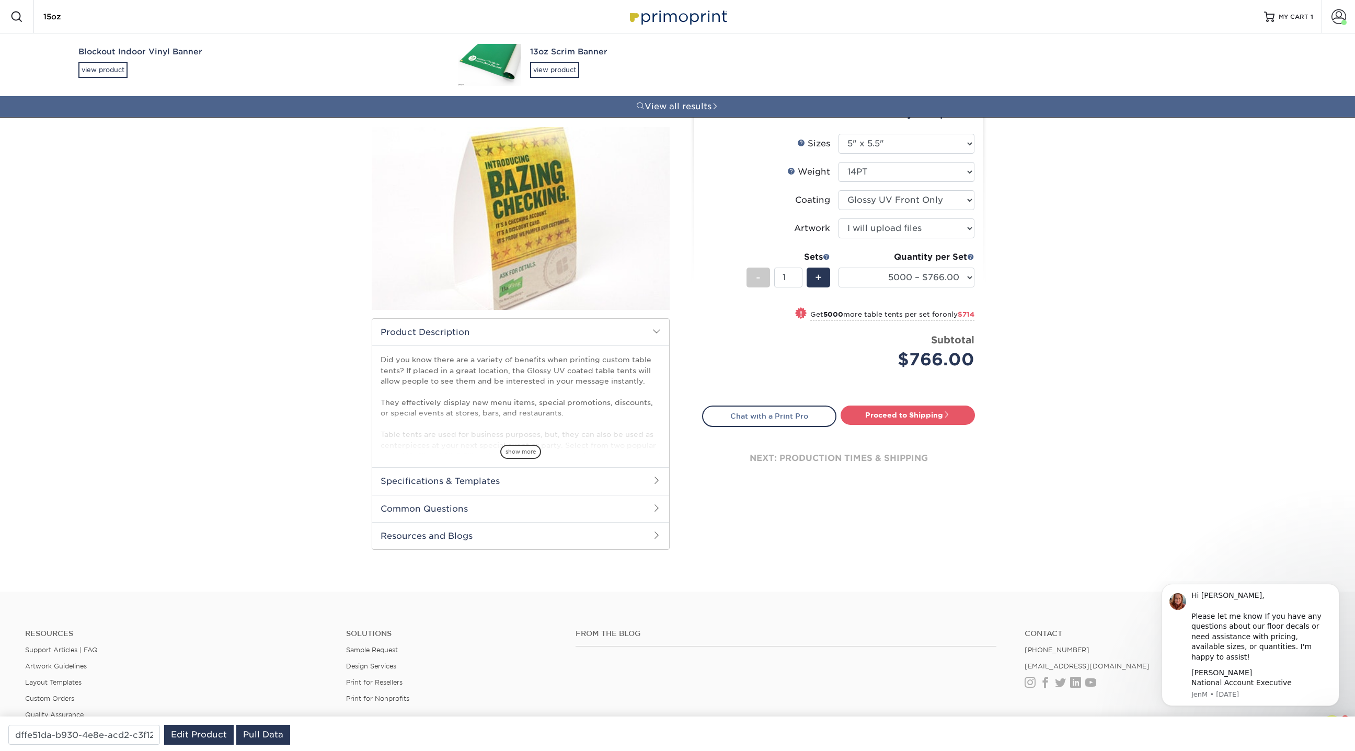
type input "15oz"
click at [131, 57] on div "Blockout Indoor Vinyl Banner" at bounding box center [258, 52] width 361 height 12
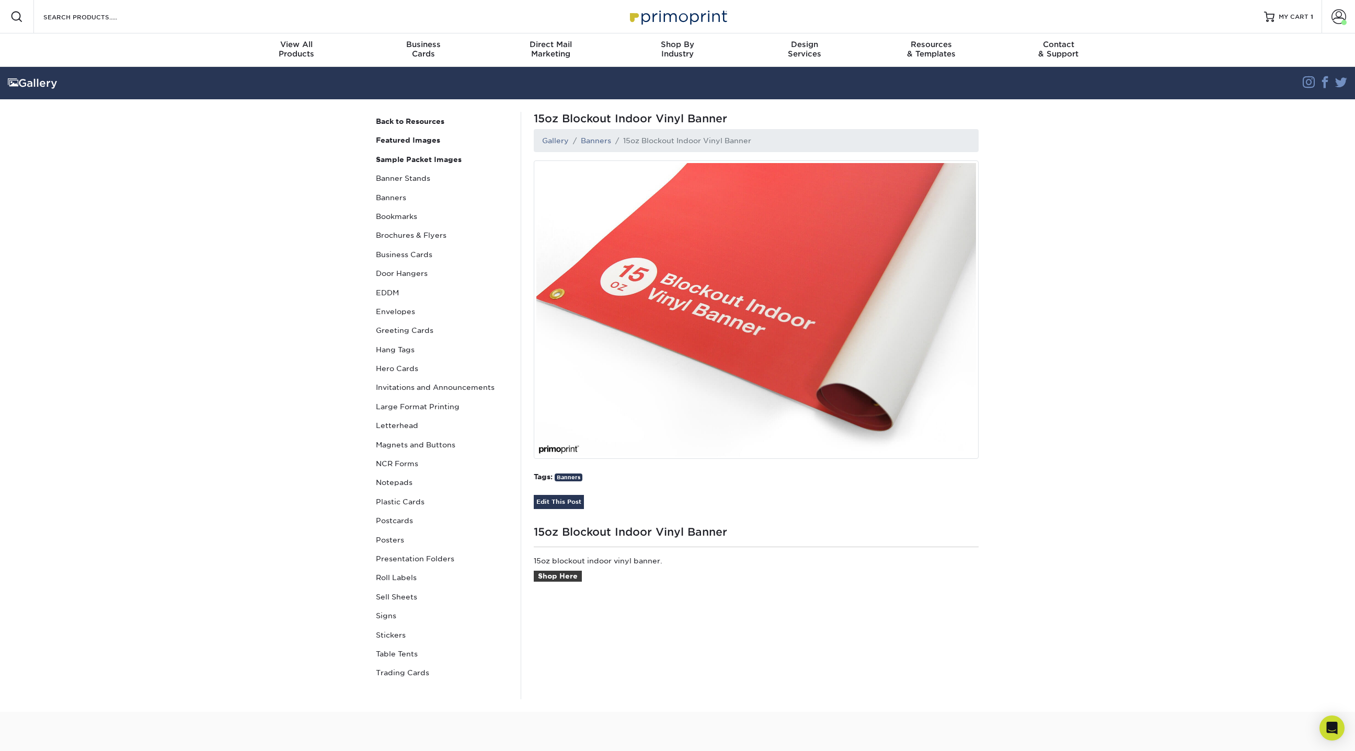
click at [650, 535] on h1 "15oz Blockout Indoor Vinyl Banner" at bounding box center [756, 530] width 445 height 17
click at [563, 582] on p "15oz blockout indoor vinyl banner. Shop Here" at bounding box center [756, 575] width 445 height 39
click at [563, 569] on p "15oz blockout indoor vinyl banner. Shop Here" at bounding box center [756, 575] width 445 height 39
click at [560, 578] on link "Shop Here" at bounding box center [558, 576] width 48 height 11
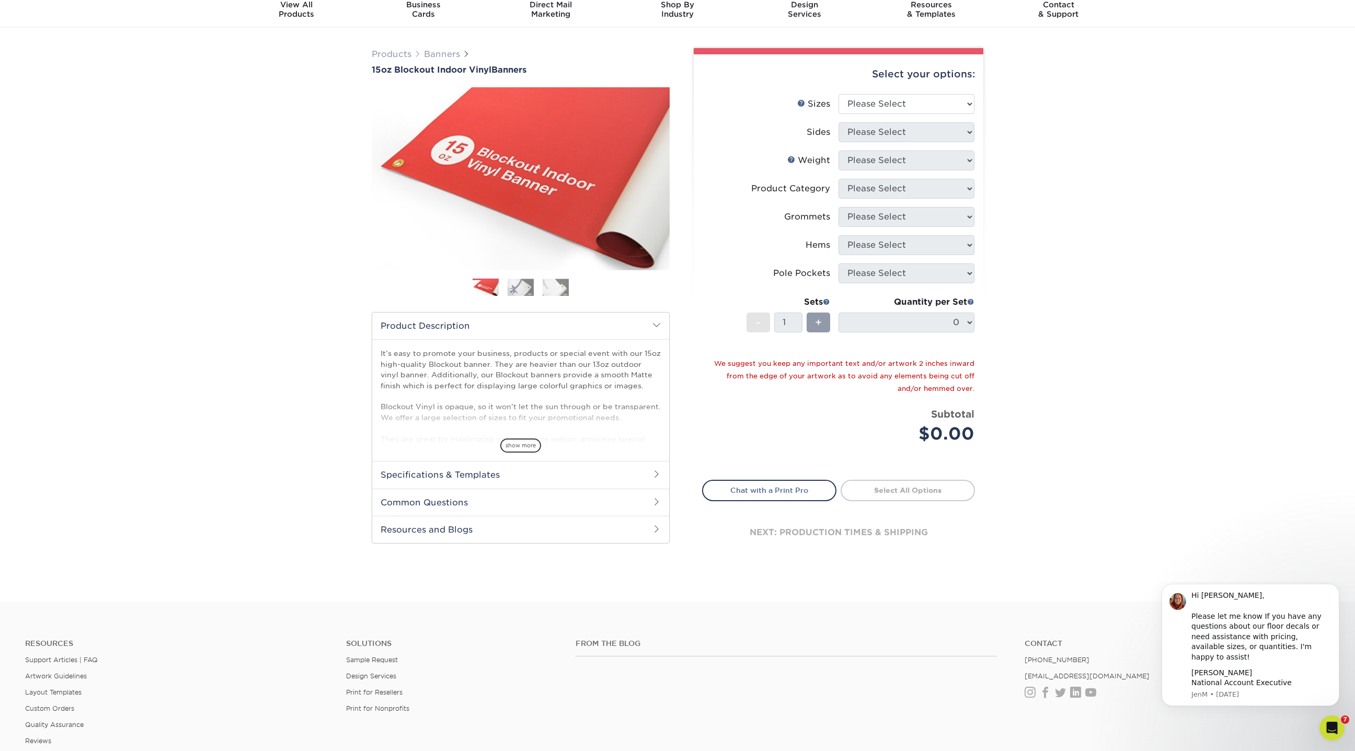
scroll to position [44, 0]
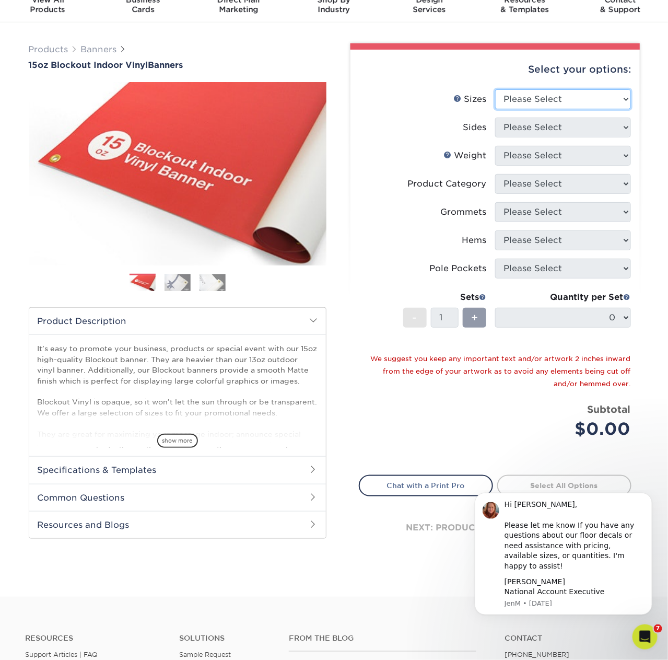
click at [543, 97] on select "Please Select 17" x 32" 18" x 24" 21" x 192" 22" x 35" 22" x 69" 24" x 36" 24" …" at bounding box center [563, 99] width 136 height 20
select select "24.00x48.00"
click at [495, 89] on select "Please Select 17" x 32" 18" x 24" 21" x 192" 22" x 35" 22" x 69" 24" x 36" 24" …" at bounding box center [563, 99] width 136 height 20
click at [583, 125] on select "Please Select Print Both Sides Print Front Only" at bounding box center [563, 128] width 136 height 20
select select "13abbda7-1d64-4f25-8bb2-c179b224825d"
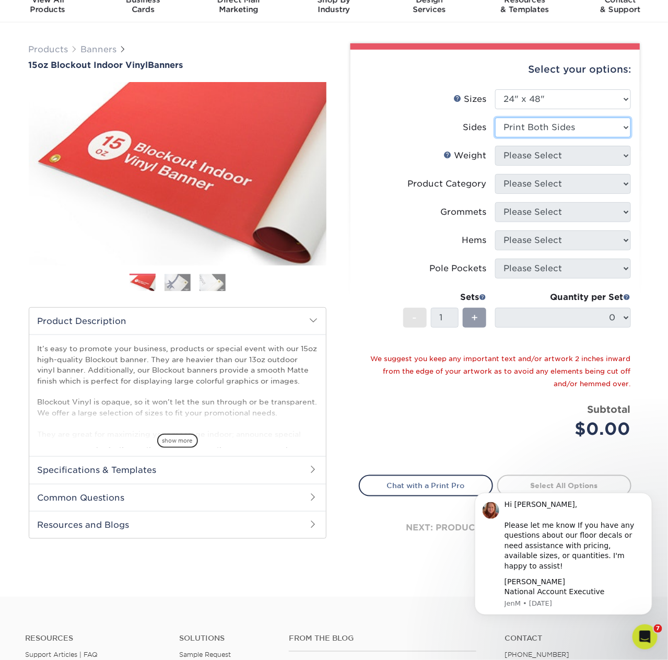
click at [495, 118] on select "Please Select Print Both Sides Print Front Only" at bounding box center [563, 128] width 136 height 20
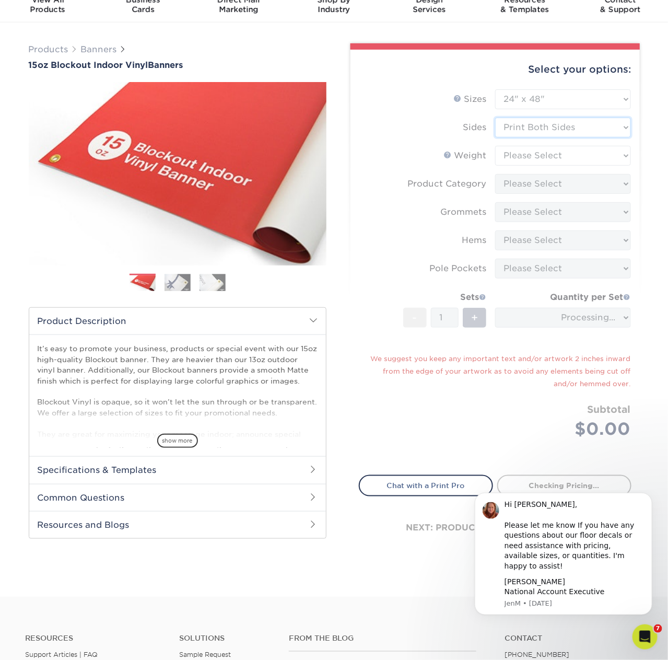
type input "4185ed36-97fc-4112-a575-72f993fab2f4"
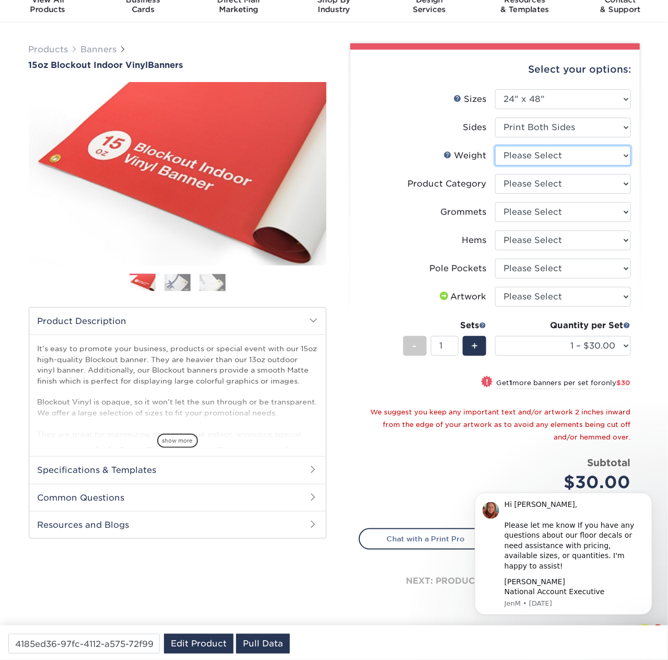
click at [553, 152] on select "Please Select 15OZBLOCKOUT" at bounding box center [563, 156] width 136 height 20
select select "15OZBLOCKOUT"
click at [495, 146] on select "Please Select 15OZBLOCKOUT" at bounding box center [563, 156] width 136 height 20
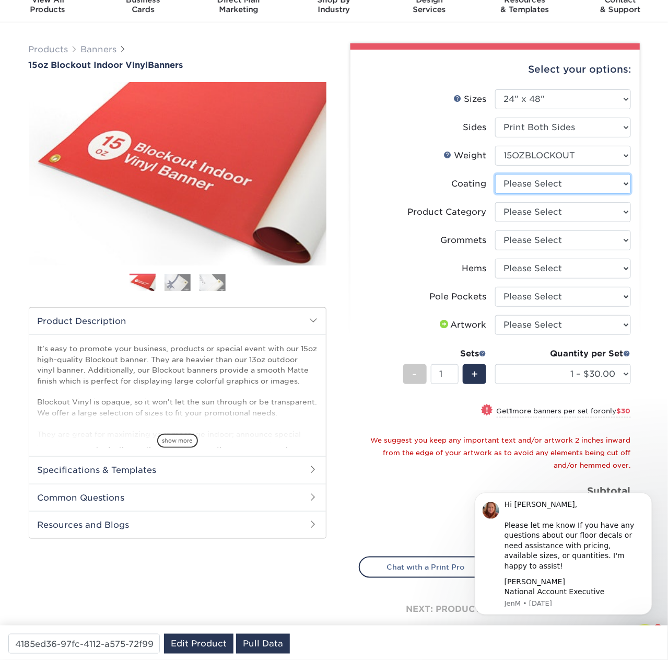
click at [556, 174] on select at bounding box center [563, 184] width 136 height 20
select select "3e7618de-abca-4bda-9f97-8b9129e913d8"
click at [495, 174] on select at bounding box center [563, 184] width 136 height 20
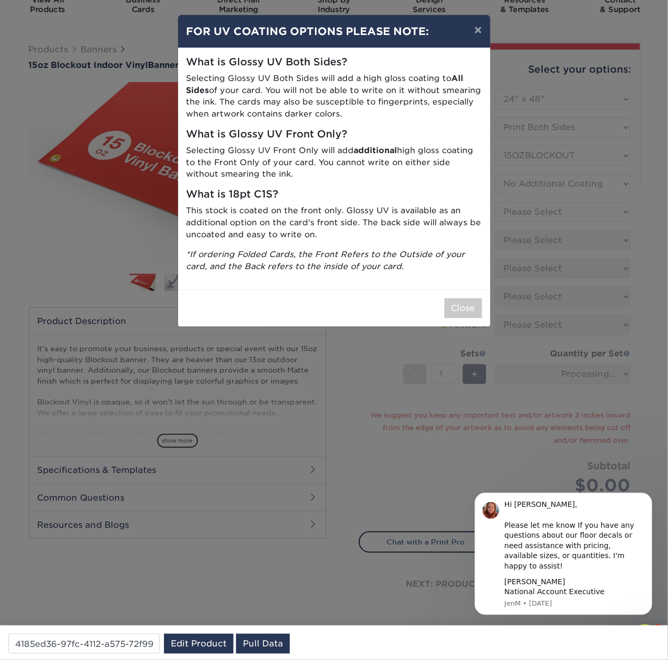
click at [462, 296] on div "Close" at bounding box center [334, 308] width 313 height 37
click at [463, 306] on button "Close" at bounding box center [464, 308] width 38 height 20
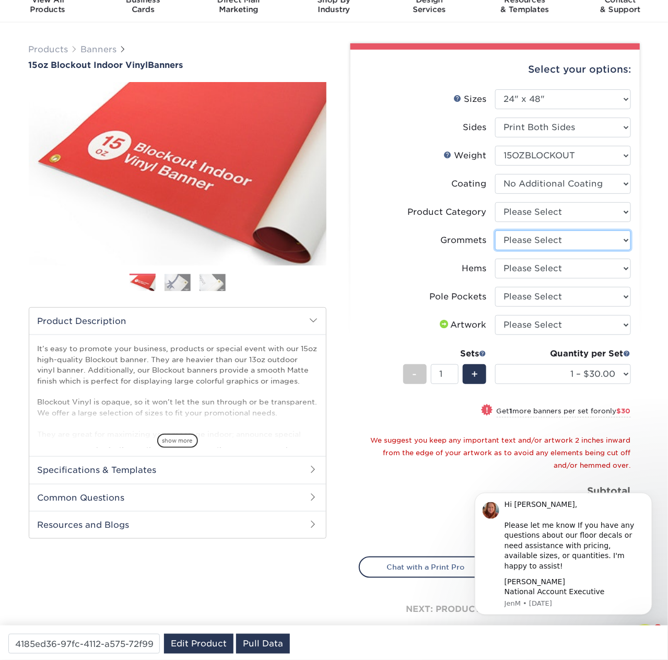
click at [544, 239] on select "Please Select No Grommets Yes, Grommet All 4 Corners Yes, Grommets Every 2 ft." at bounding box center [563, 240] width 136 height 20
select select "ce33bba6-a87b-4293-934d-6f372bdce3e6"
click at [495, 230] on select "Please Select No Grommets Yes, Grommet All 4 Corners Yes, Grommets Every 2 ft." at bounding box center [563, 240] width 136 height 20
click at [540, 270] on select "Please Select No Hems/Pole Pockets Yes, Hems Top and Bottom Only Yes, Hems All …" at bounding box center [563, 269] width 136 height 20
select select "4e4ebf09-664b-4b70-8385-b564872d2e90"
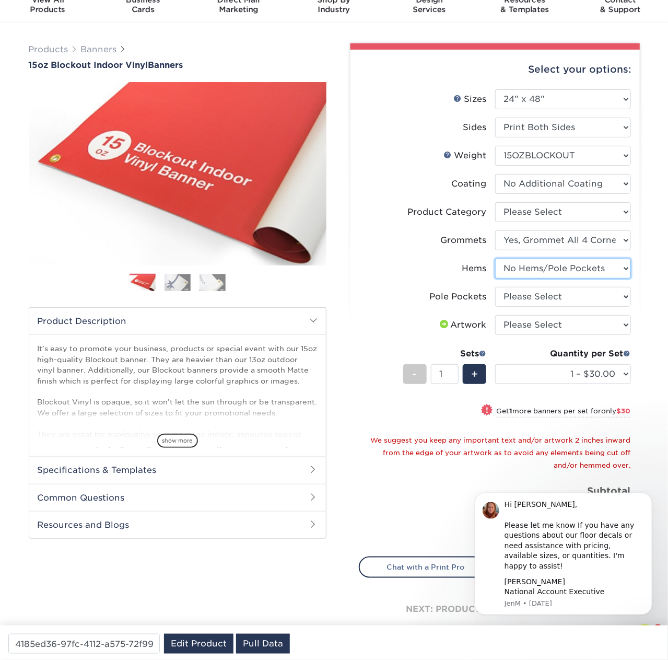
click at [495, 259] on select "Please Select No Hems/Pole Pockets Yes, Hems Top and Bottom Only Yes, Hems All …" at bounding box center [563, 269] width 136 height 20
click at [554, 295] on select "Please Select No Pole Pockets 2 in. Left and Right 2 in. Top and Bottom 4 in. L…" at bounding box center [563, 297] width 136 height 20
select select "462c5fe9-21e9-49a0-afb4-1c6e8664fe13"
click at [495, 287] on select "Please Select No Pole Pockets 2 in. Left and Right 2 in. Top and Bottom 4 in. L…" at bounding box center [563, 297] width 136 height 20
click at [569, 324] on select "Please Select I will upload files I need a design - $50" at bounding box center [563, 325] width 136 height 20
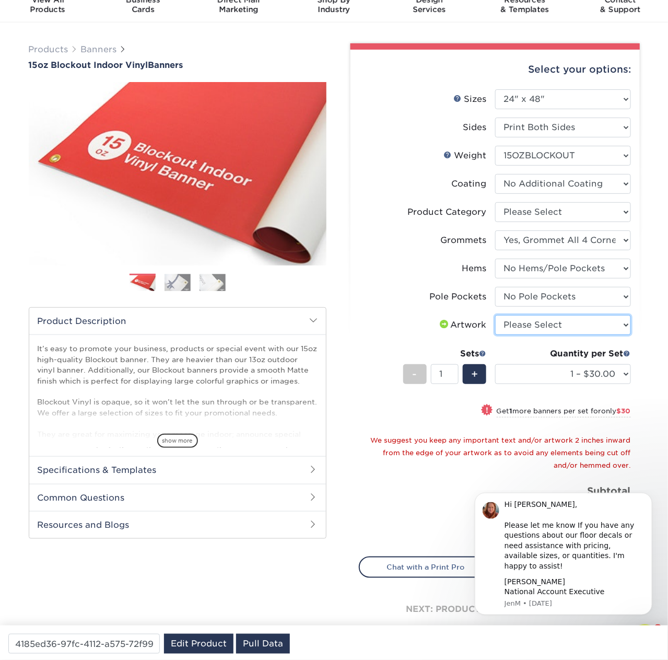
select select "upload"
click at [495, 315] on select "Please Select I will upload files I need a design - $50" at bounding box center [563, 325] width 136 height 20
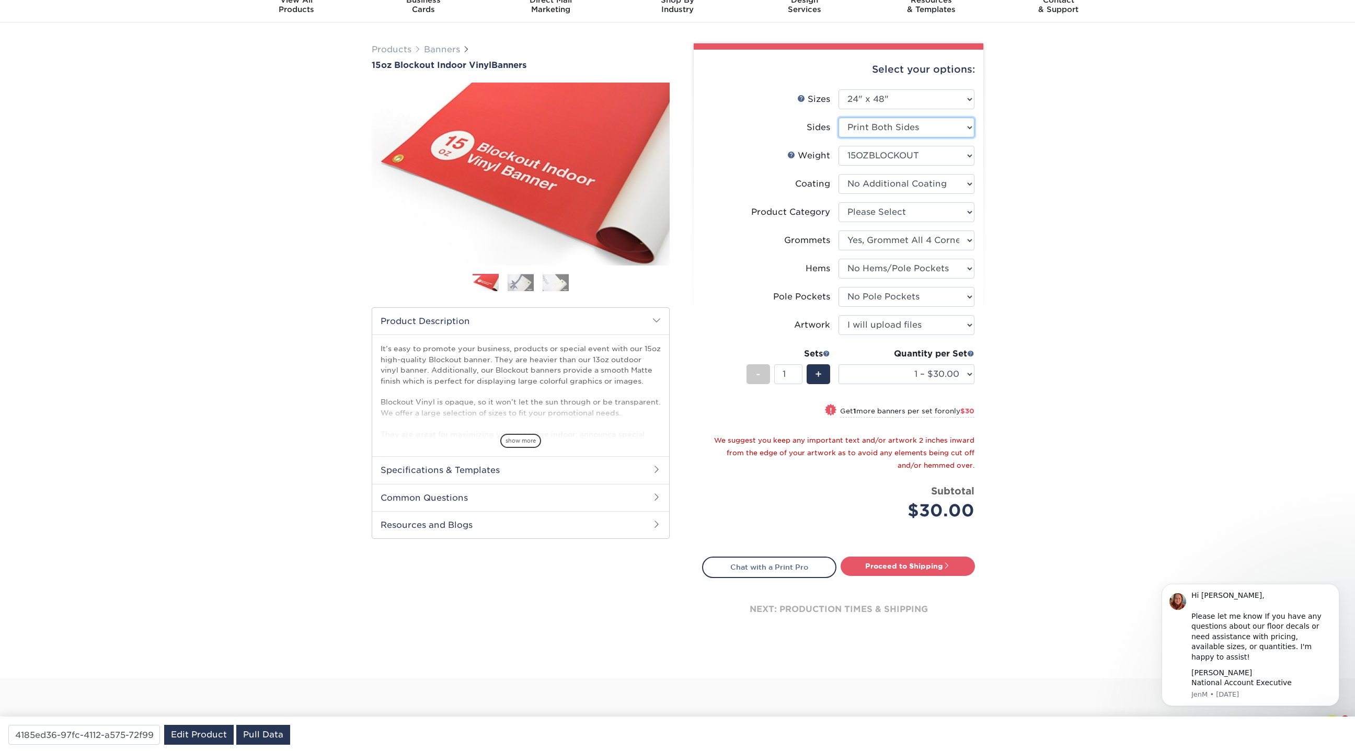
click at [901, 123] on select "Please Select Print Both Sides Print Front Only" at bounding box center [906, 128] width 136 height 20
select select "32d3c223-f82c-492b-b915-ba065a00862f"
click at [838, 118] on select "Please Select Print Both Sides Print Front Only" at bounding box center [906, 128] width 136 height 20
select select "-1"
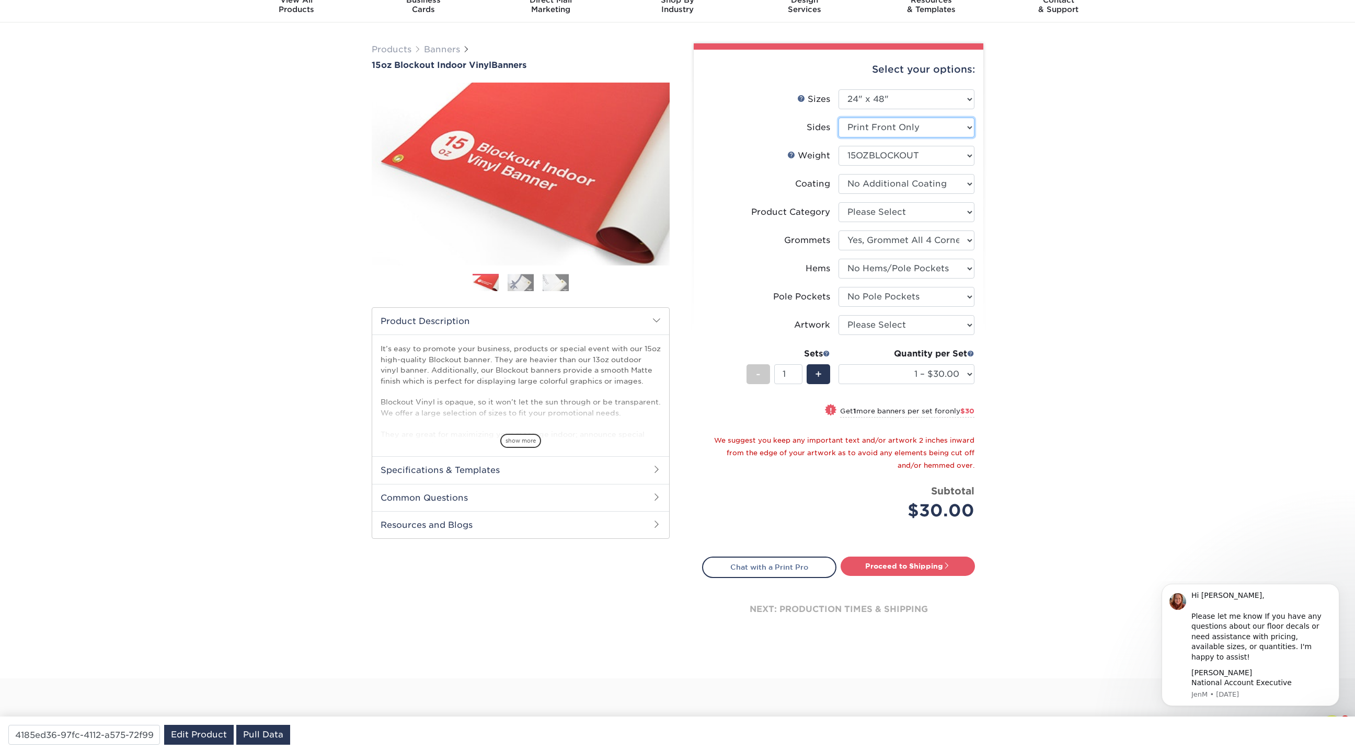
select select "-1"
click at [888, 153] on select "Please Select 15OZBLOCKOUT" at bounding box center [906, 156] width 136 height 20
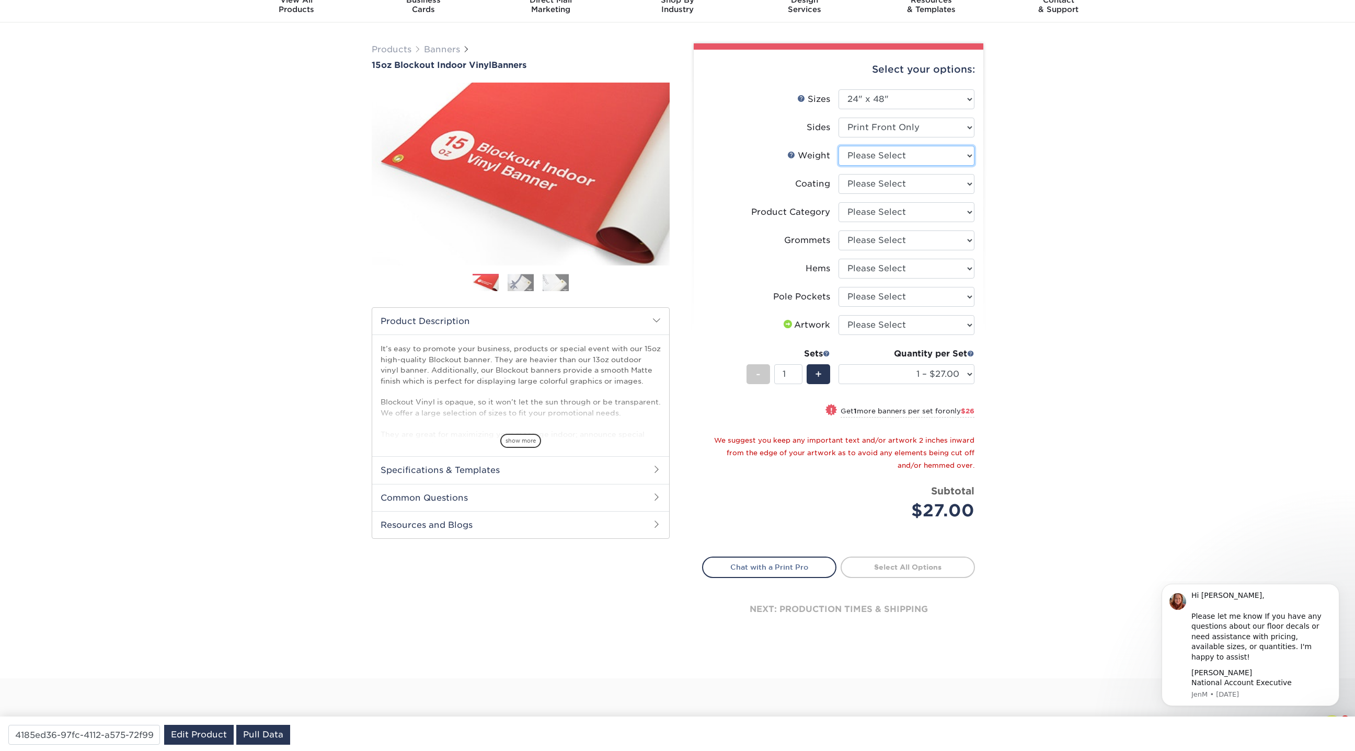
select select "15OZBLOCKOUT"
click at [838, 146] on select "Please Select 15OZBLOCKOUT" at bounding box center [906, 156] width 136 height 20
click at [889, 180] on select at bounding box center [906, 184] width 136 height 20
select select "3e7618de-abca-4bda-9f97-8b9129e913d8"
click at [838, 174] on select at bounding box center [906, 184] width 136 height 20
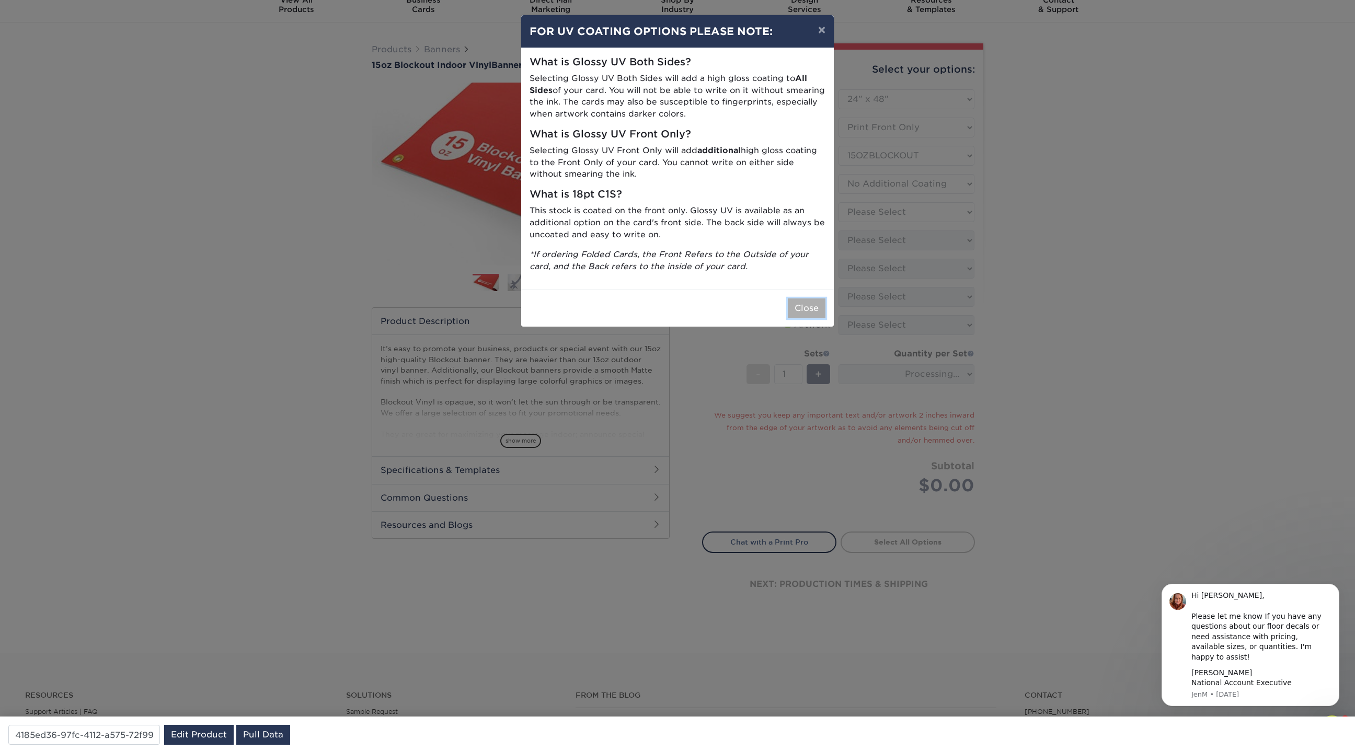
click at [812, 306] on button "Close" at bounding box center [807, 308] width 38 height 20
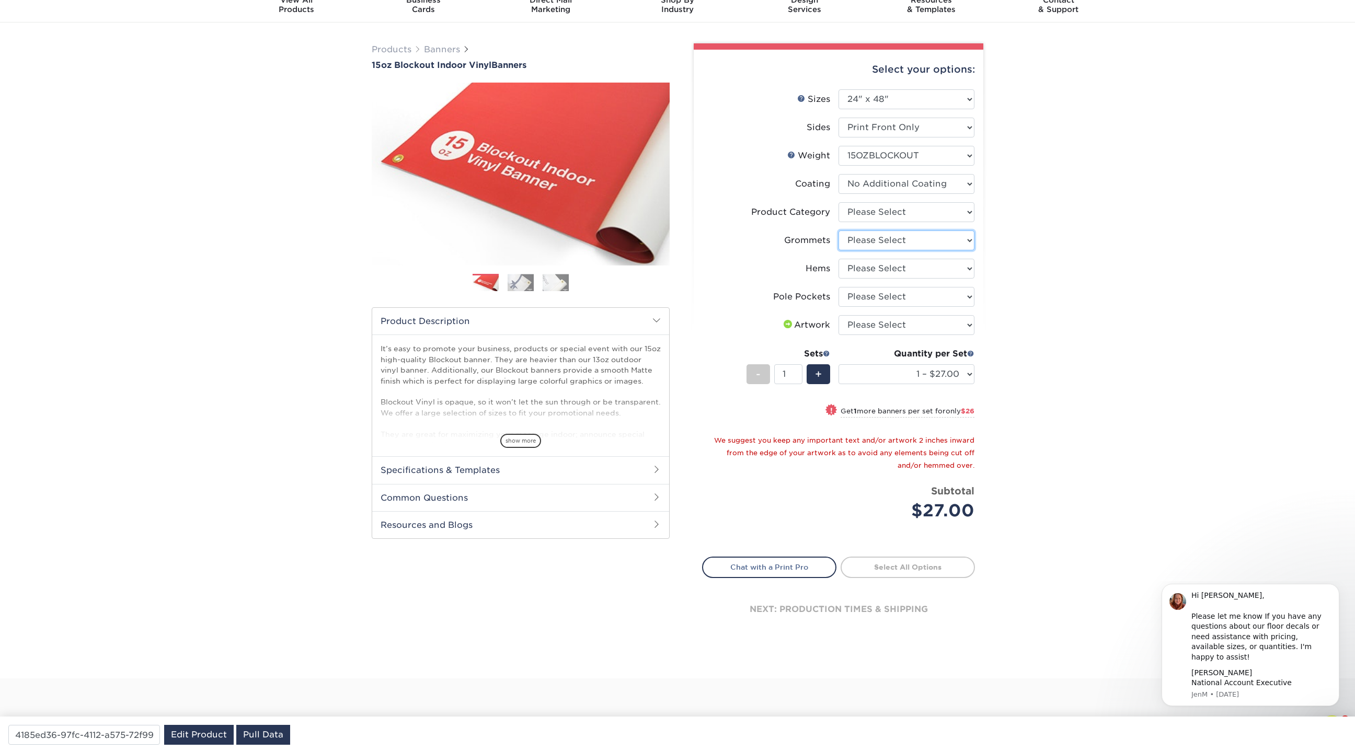
click at [894, 235] on select "Please Select No Grommets Yes, Grommet All 4 Corners Yes, Grommets Every 2 ft." at bounding box center [906, 240] width 136 height 20
click at [838, 230] on select "Please Select No Grommets Yes, Grommet All 4 Corners Yes, Grommets Every 2 ft." at bounding box center [906, 240] width 136 height 20
click at [899, 245] on select "Please Select No Grommets Yes, Grommet All 4 Corners Yes, Grommets Every 2 ft." at bounding box center [906, 240] width 136 height 20
select select "ce33bba6-a87b-4293-934d-6f372bdce3e6"
click at [838, 230] on select "Please Select No Grommets Yes, Grommet All 4 Corners Yes, Grommets Every 2 ft." at bounding box center [906, 240] width 136 height 20
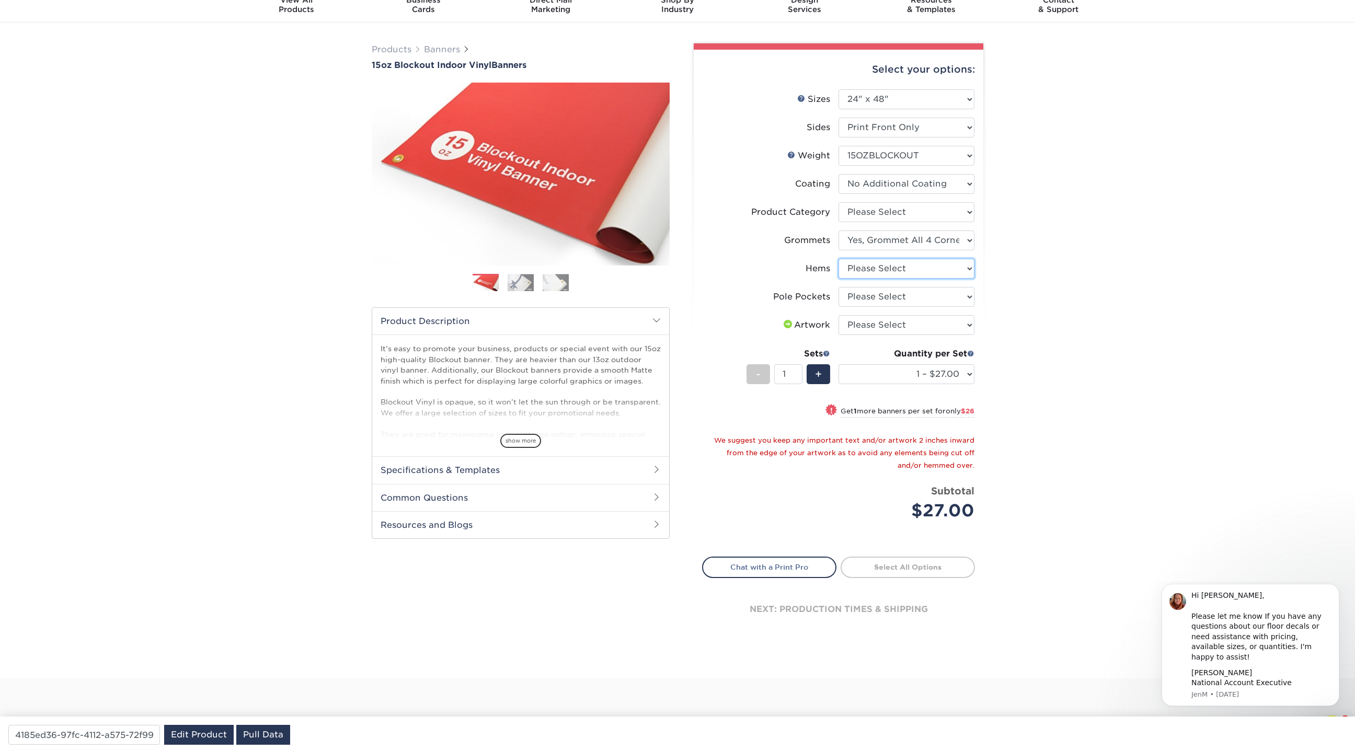
click at [892, 273] on select "Please Select No Hems/Pole Pockets Yes, Hems Top and Bottom Only Yes, Hems All …" at bounding box center [906, 269] width 136 height 20
select select "4e4ebf09-664b-4b70-8385-b564872d2e90"
click at [838, 259] on select "Please Select No Hems/Pole Pockets Yes, Hems Top and Bottom Only Yes, Hems All …" at bounding box center [906, 269] width 136 height 20
click at [885, 294] on select "Please Select No Pole Pockets 2 in. Left and Right 2 in. Top and Bottom 4 in. L…" at bounding box center [906, 297] width 136 height 20
select select "462c5fe9-21e9-49a0-afb4-1c6e8664fe13"
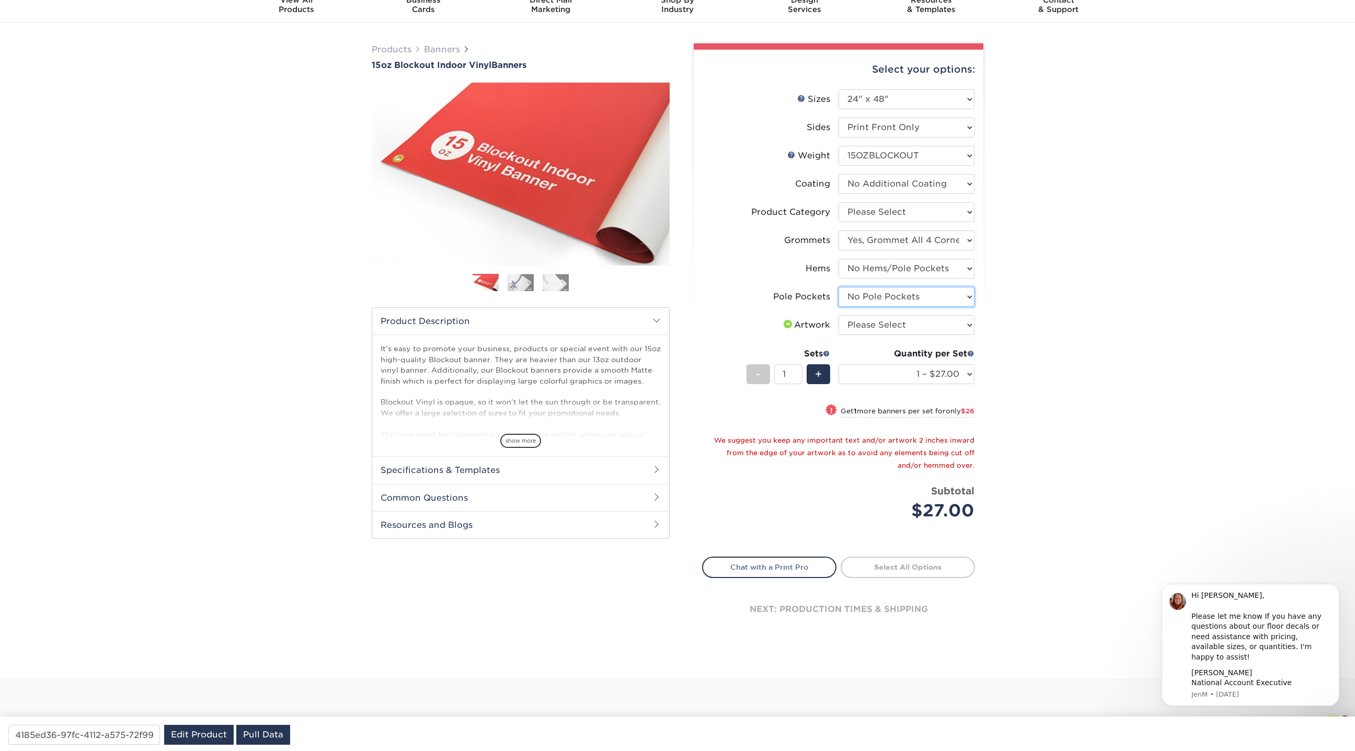
click at [838, 287] on select "Please Select No Pole Pockets 2 in. Left and Right 2 in. Top and Bottom 4 in. L…" at bounding box center [906, 297] width 136 height 20
click at [895, 328] on select "Please Select I will upload files I need a design - $50" at bounding box center [906, 325] width 136 height 20
select select "upload"
click at [838, 315] on select "Please Select I will upload files I need a design - $50" at bounding box center [906, 325] width 136 height 20
click at [890, 367] on select "1 – $27.00 2 – $53.00 3 – $80.00 4 – $106.00 5 – $132.00 6 – $159.00 7 – $185.0…" at bounding box center [906, 374] width 136 height 20
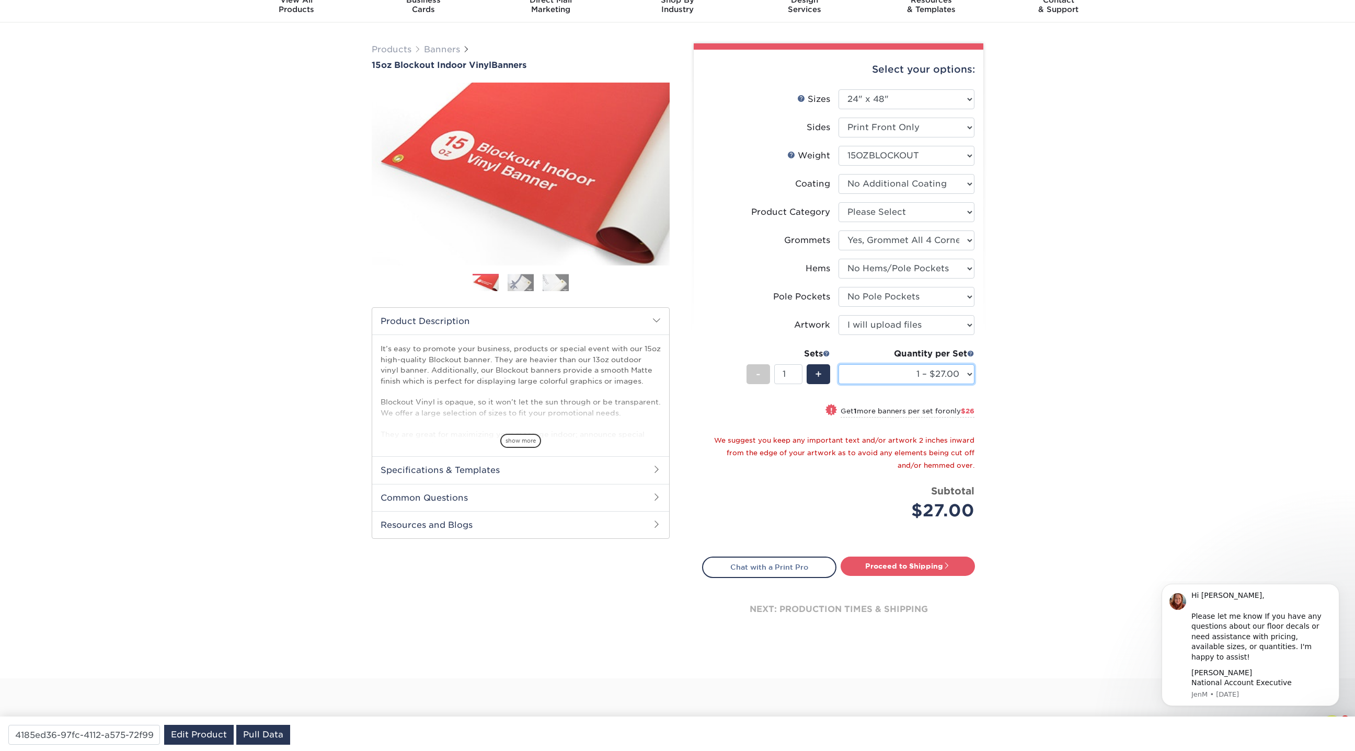
select select "10 – $264.00"
click at [838, 364] on select "1 – $27.00 2 – $53.00 3 – $80.00 4 – $106.00 5 – $132.00 6 – $159.00 7 – $185.0…" at bounding box center [906, 374] width 136 height 20
